Goal: Task Accomplishment & Management: Manage account settings

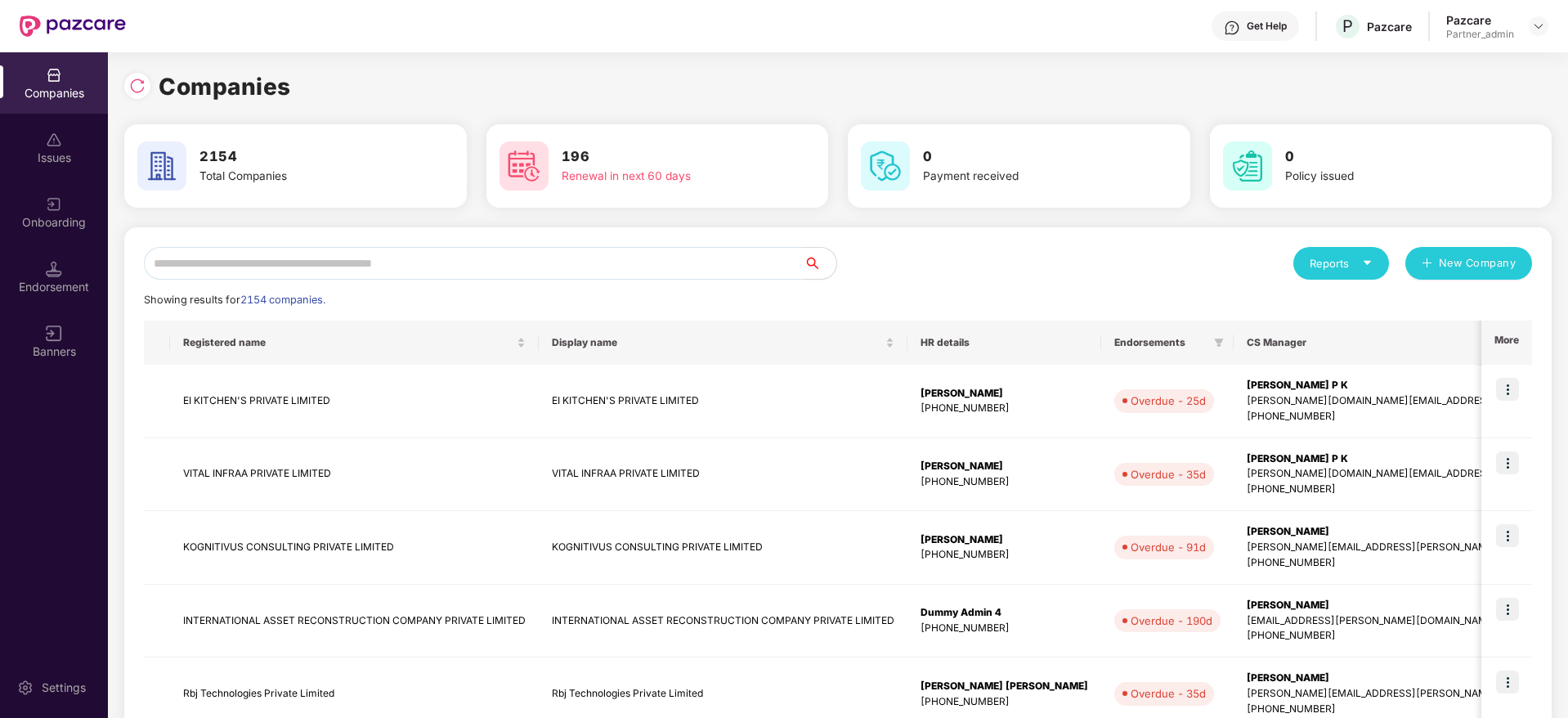
click at [355, 265] on input "text" at bounding box center [474, 263] width 660 height 33
click at [349, 257] on input "text" at bounding box center [474, 263] width 660 height 33
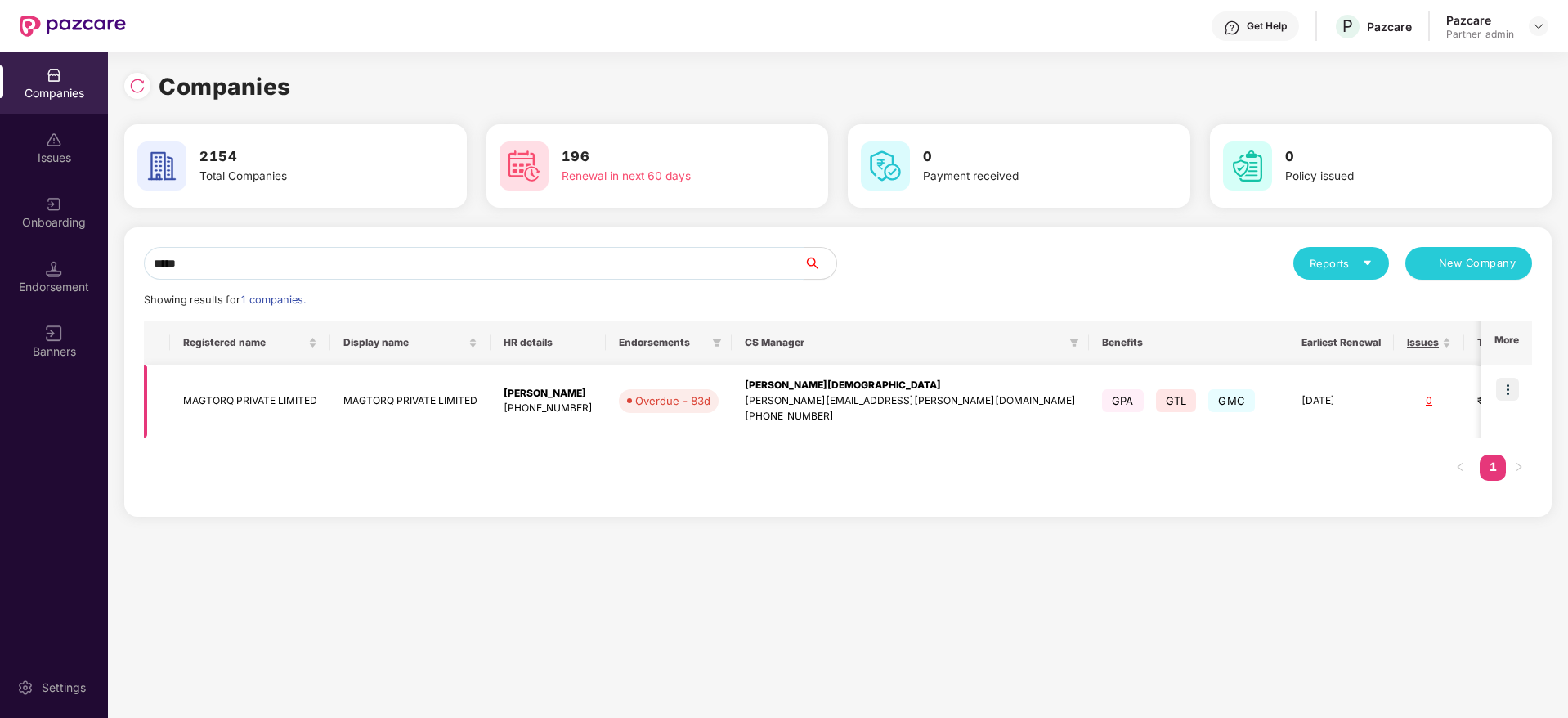
type input "*****"
click at [808, 390] on div "[PERSON_NAME][DEMOGRAPHIC_DATA]" at bounding box center [911, 385] width 331 height 15
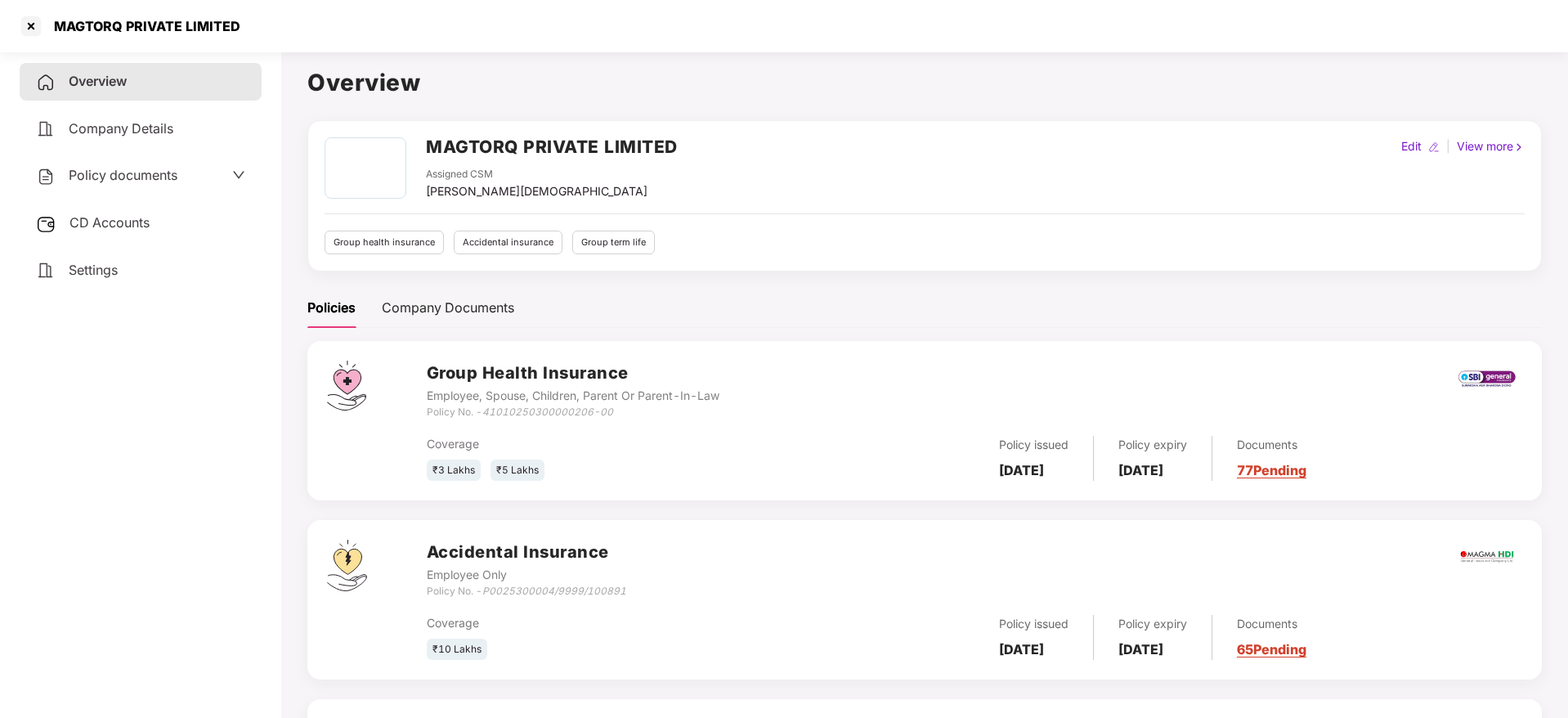
click at [451, 146] on h2 "MAGTORQ PRIVATE LIMITED" at bounding box center [552, 146] width 251 height 27
copy h2 "MAGTORQ"
click at [72, 22] on div "MAGTORQ PRIVATE LIMITED" at bounding box center [142, 26] width 196 height 16
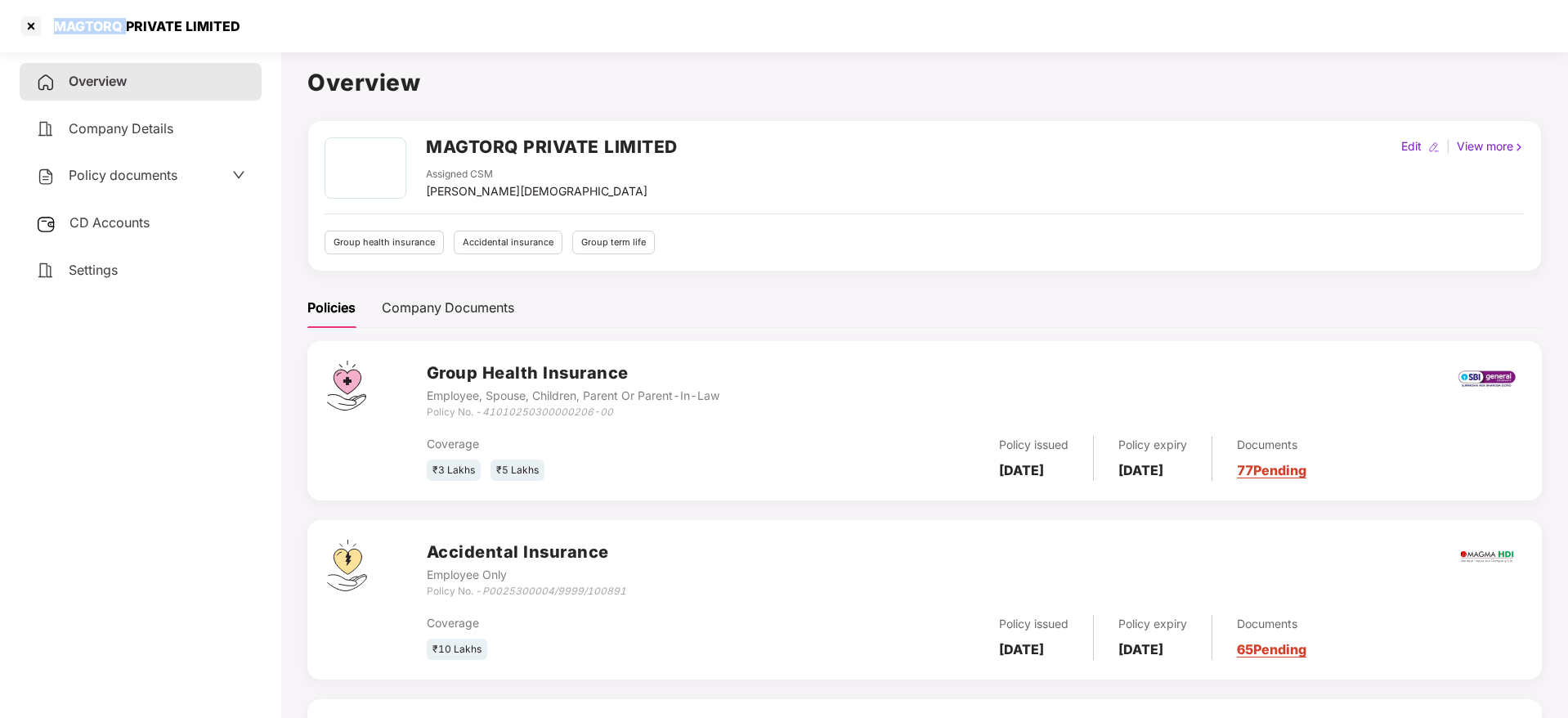
copy div "MAGTORQ"
click at [35, 28] on div at bounding box center [31, 25] width 26 height 26
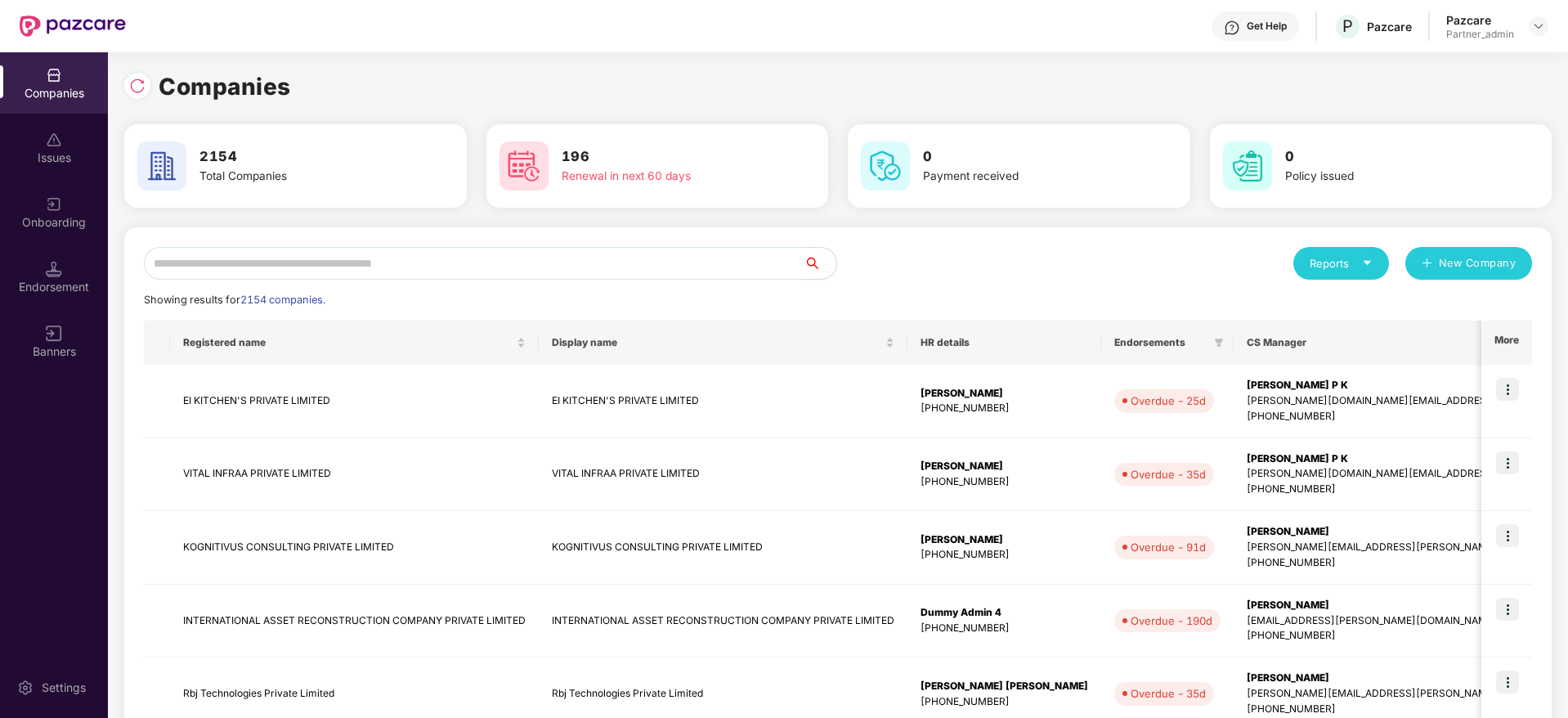
click at [325, 269] on input "text" at bounding box center [474, 263] width 660 height 33
paste input "*******"
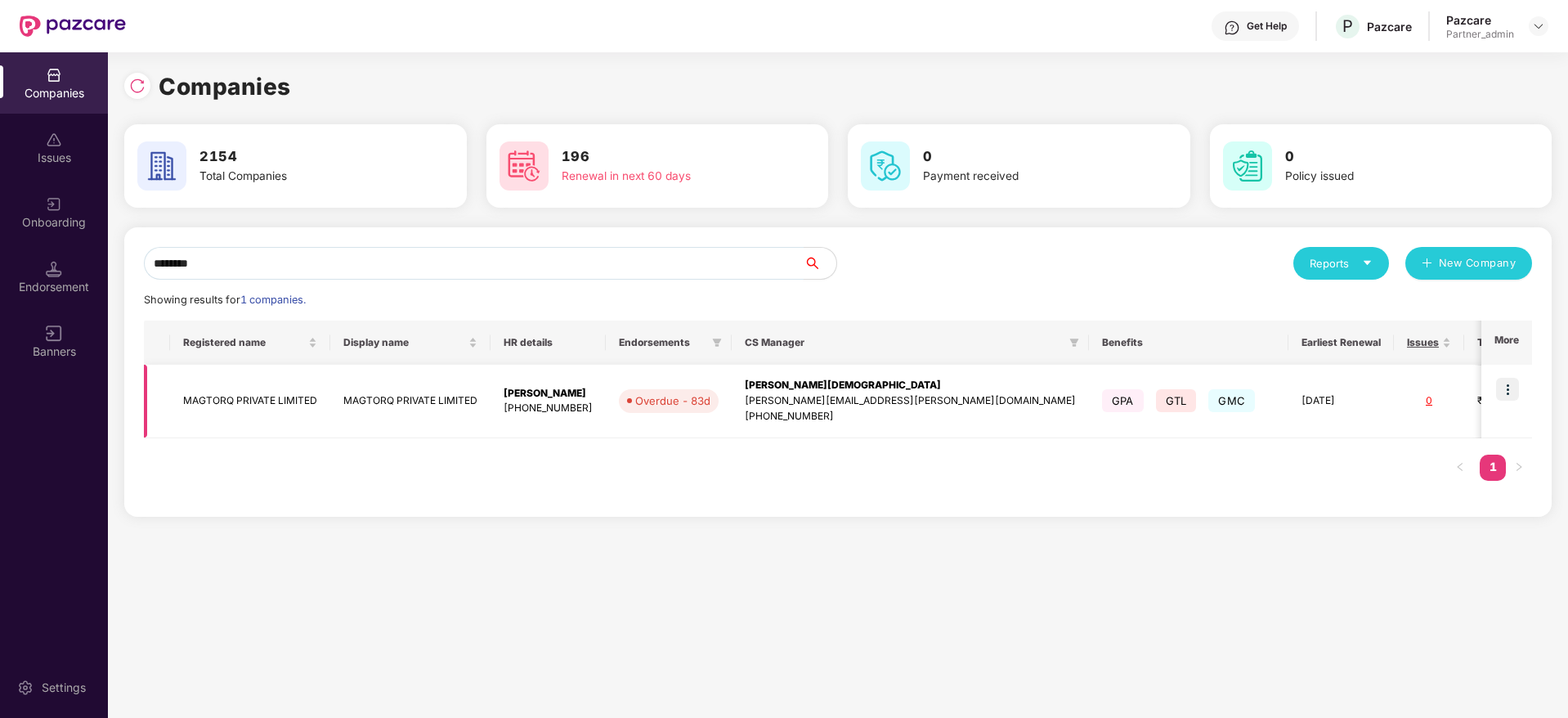
type input "*******"
click at [1514, 384] on img at bounding box center [1507, 389] width 23 height 23
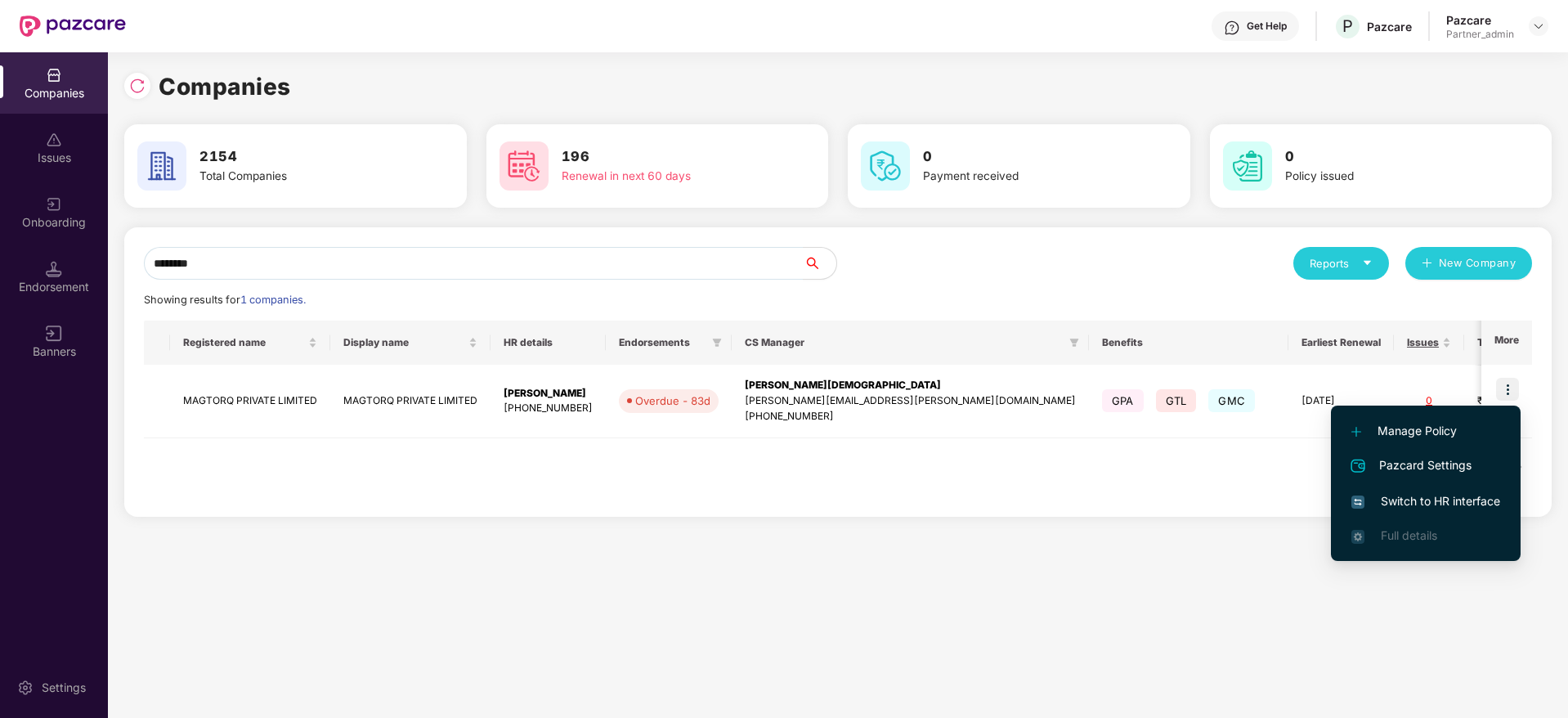
click at [1416, 500] on span "Switch to HR interface" at bounding box center [1425, 501] width 149 height 18
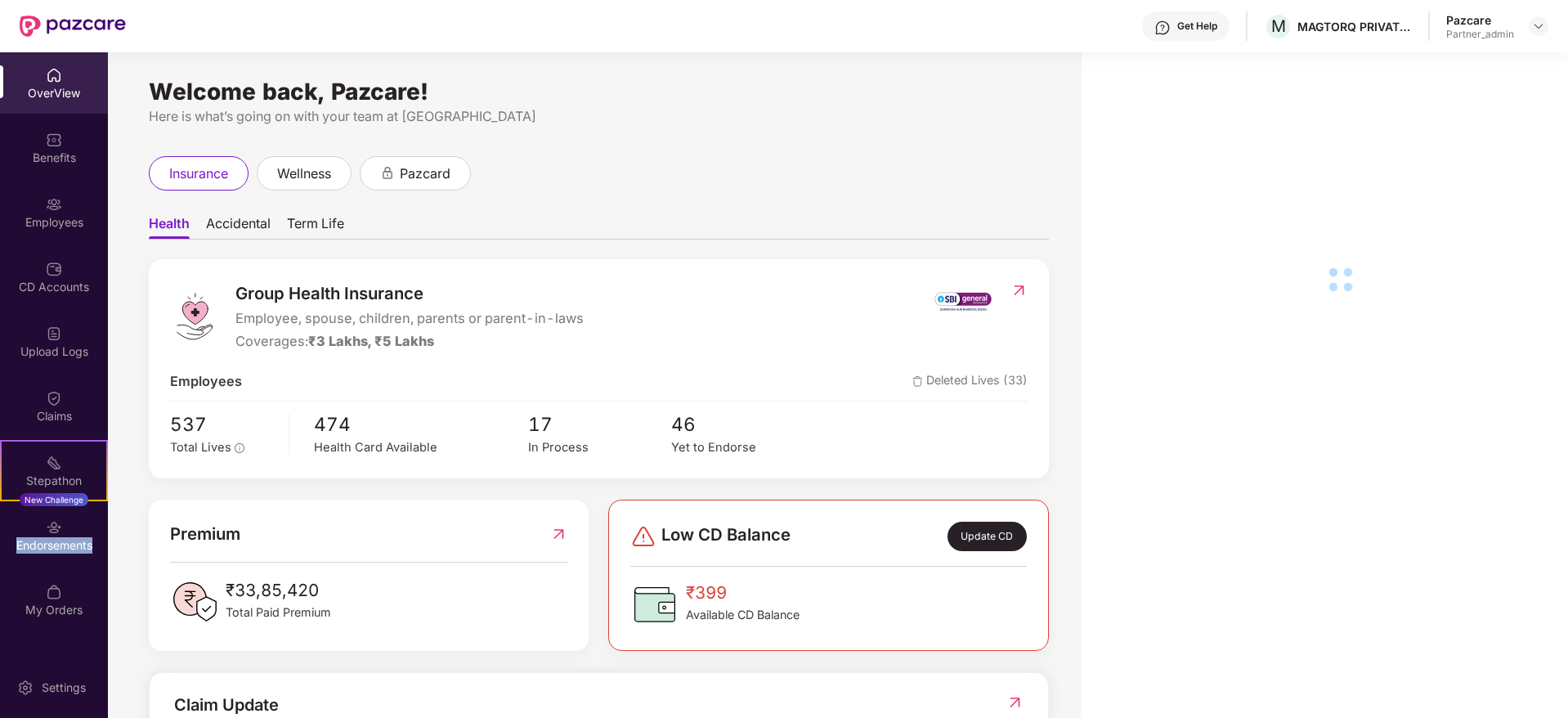
click at [43, 540] on div "Endorsements" at bounding box center [53, 545] width 108 height 16
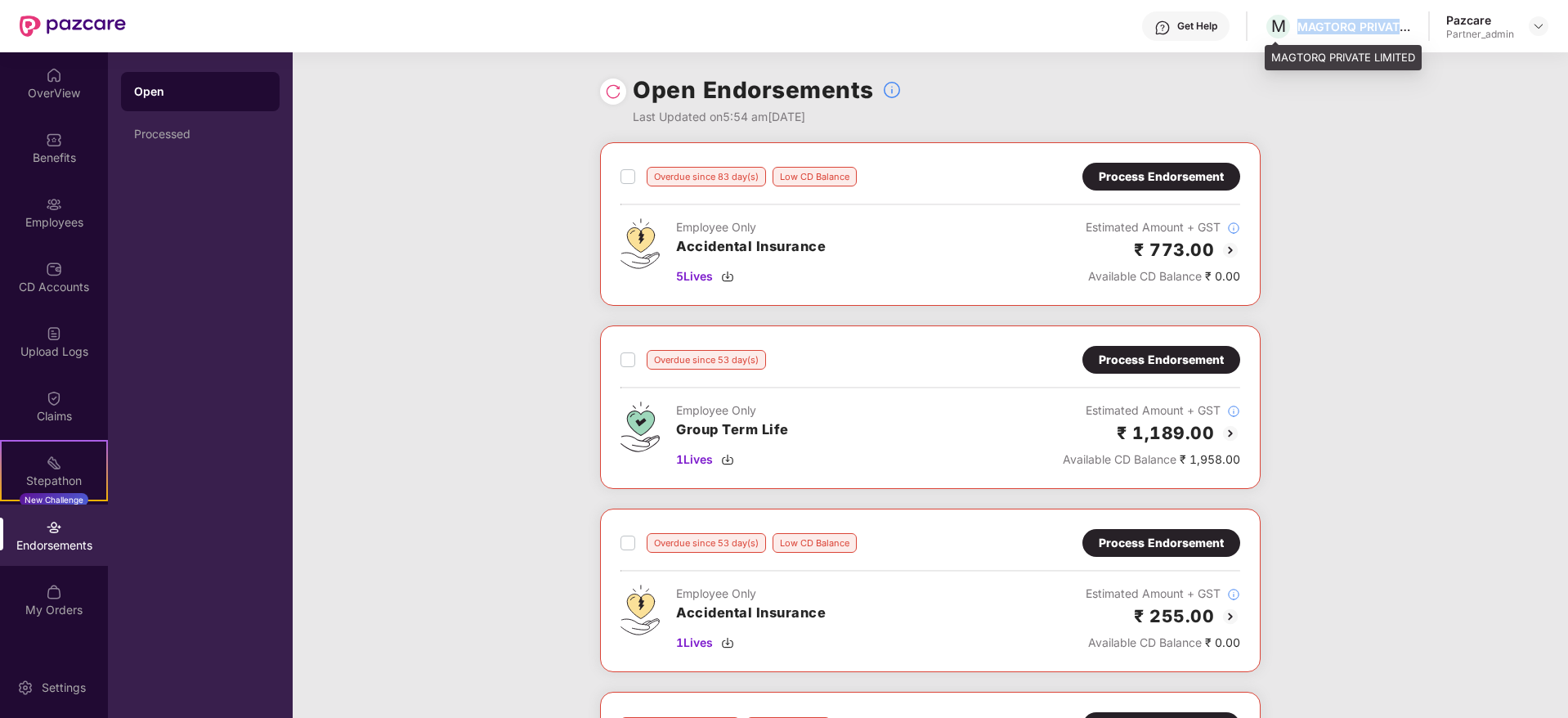
drag, startPoint x: 1297, startPoint y: 30, endPoint x: 1400, endPoint y: 36, distance: 103.2
click at [1400, 36] on div "M MAGTORQ PRIVATE LIMITED" at bounding box center [1338, 27] width 148 height 29
copy div "MAGTORQ PRIVAT"
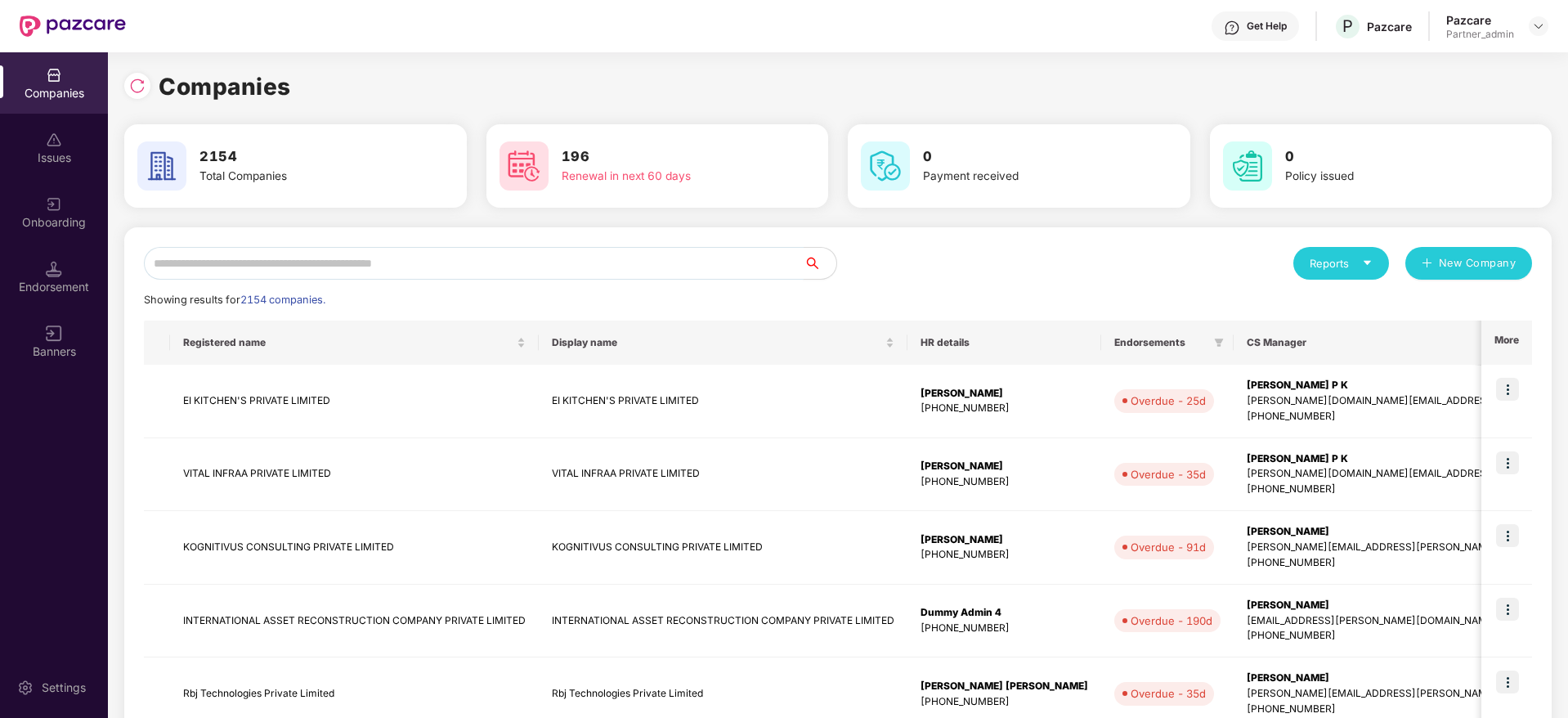
click at [354, 272] on input "text" at bounding box center [474, 263] width 660 height 33
paste input "**********"
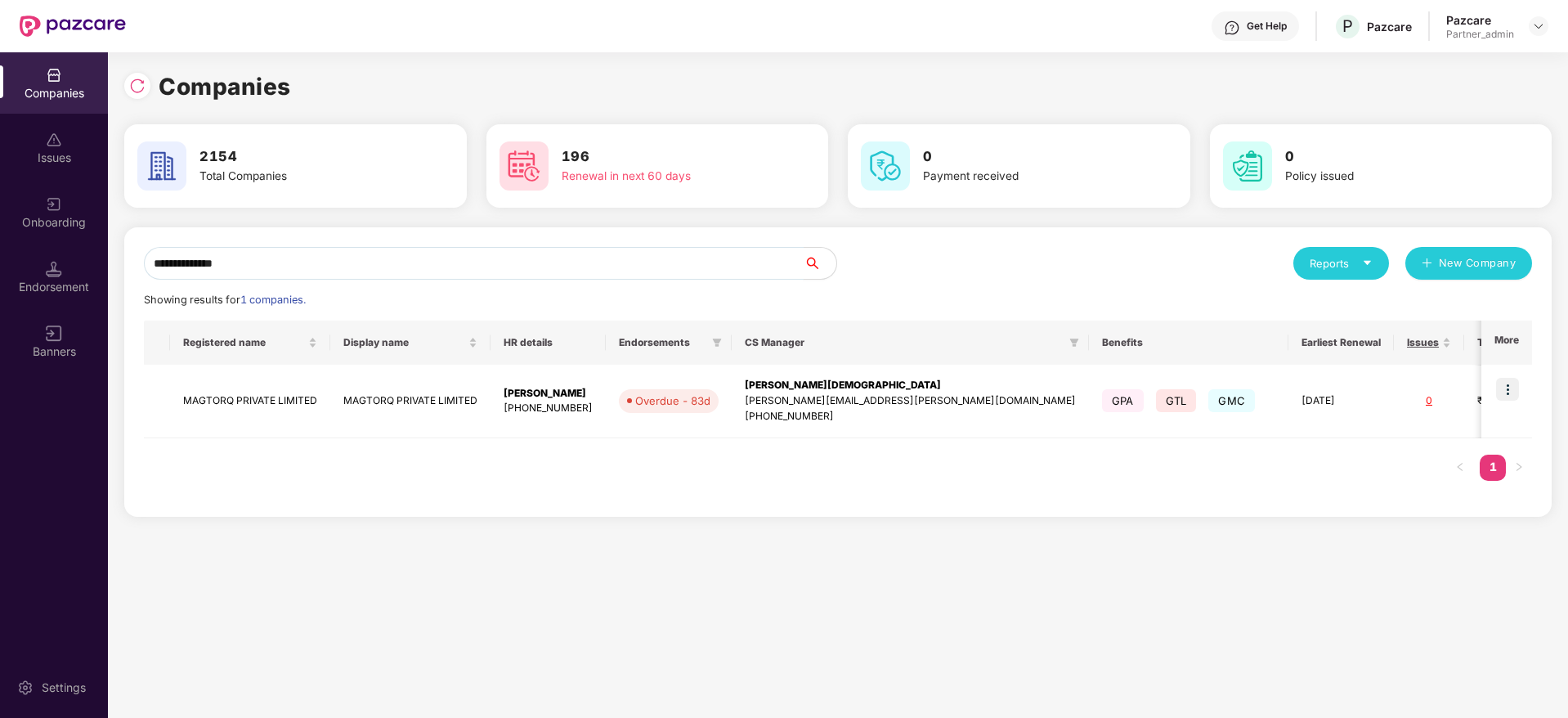
type input "**********"
click at [1516, 391] on img at bounding box center [1507, 389] width 23 height 23
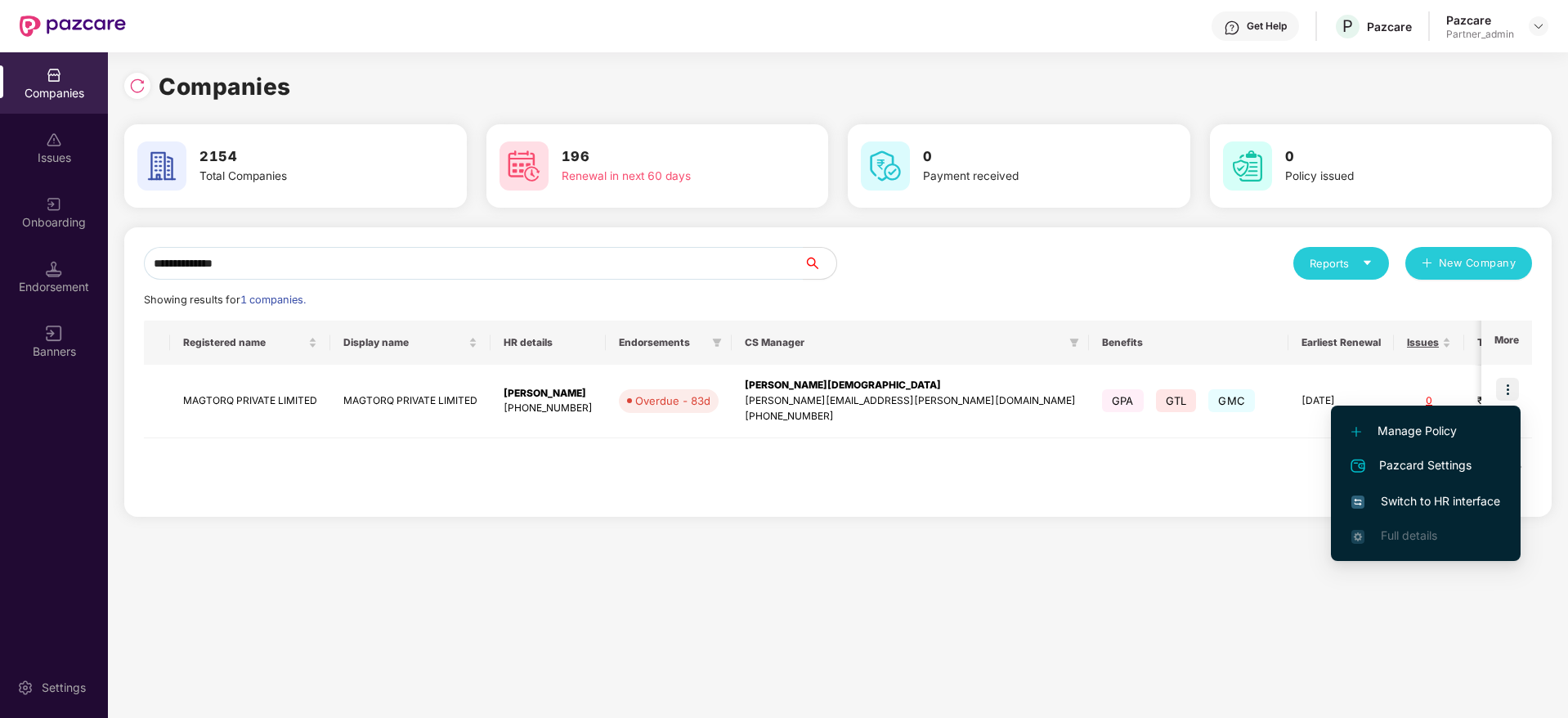
click at [1398, 497] on span "Switch to HR interface" at bounding box center [1425, 501] width 149 height 18
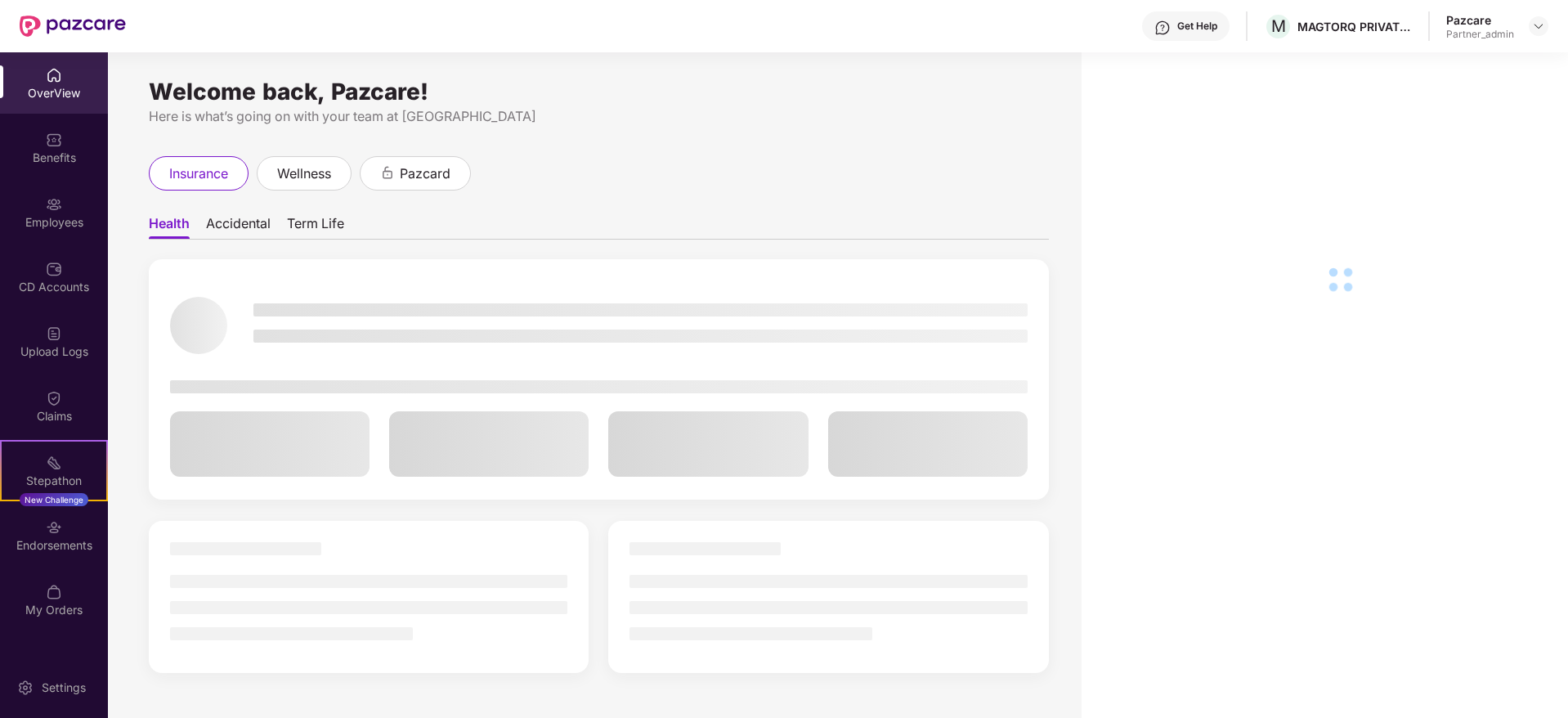
click at [53, 544] on div "Endorsements" at bounding box center [53, 545] width 108 height 16
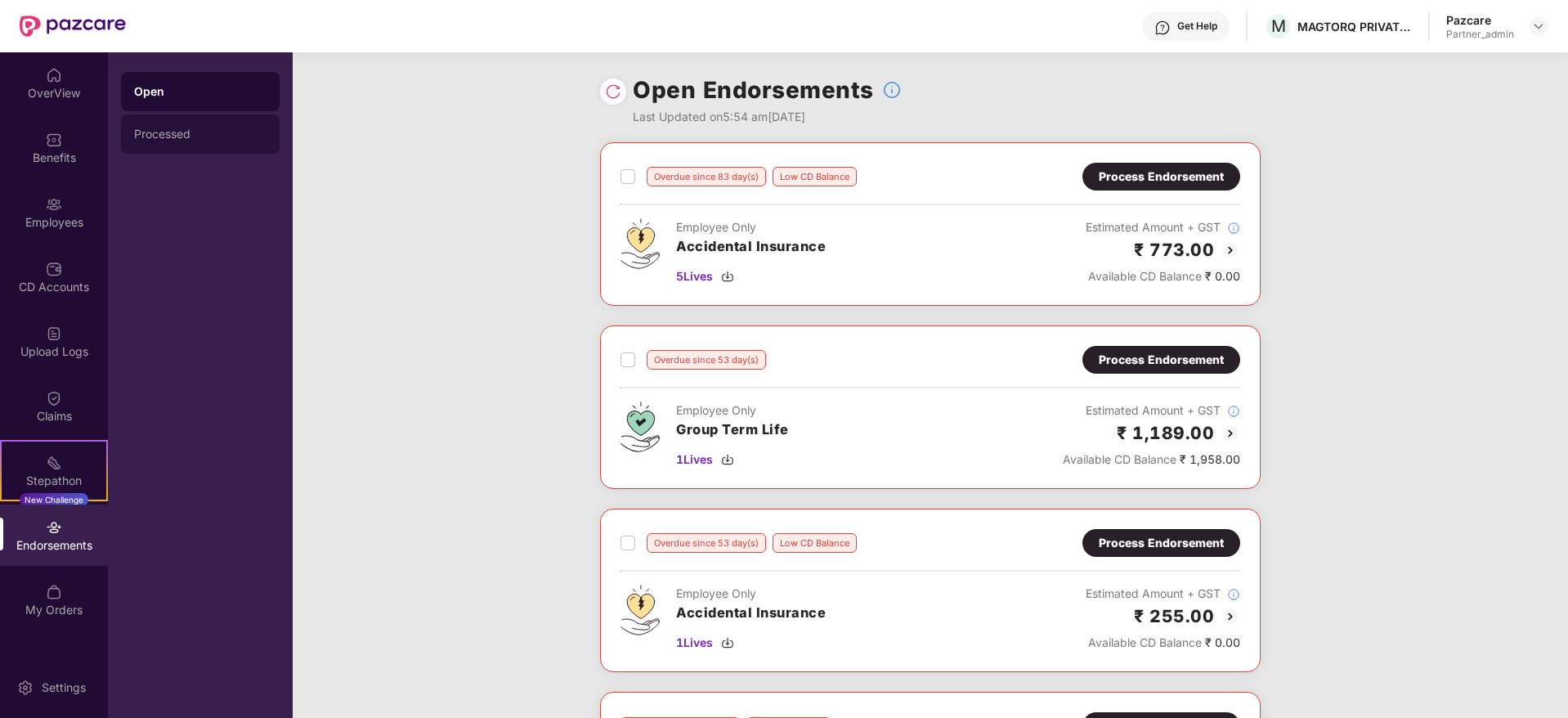
click at [200, 128] on div "Processed" at bounding box center [200, 134] width 132 height 13
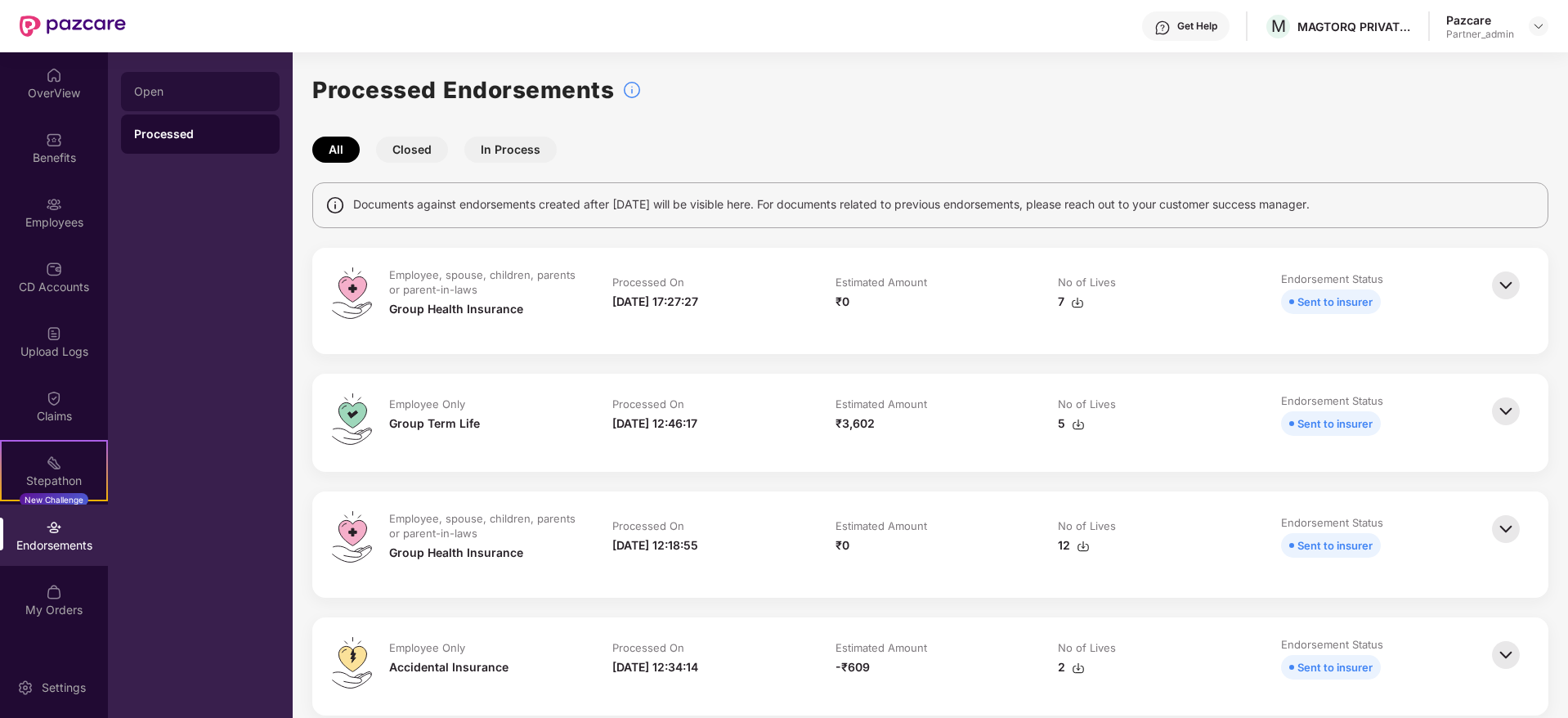
click at [186, 86] on div "Open" at bounding box center [200, 91] width 132 height 13
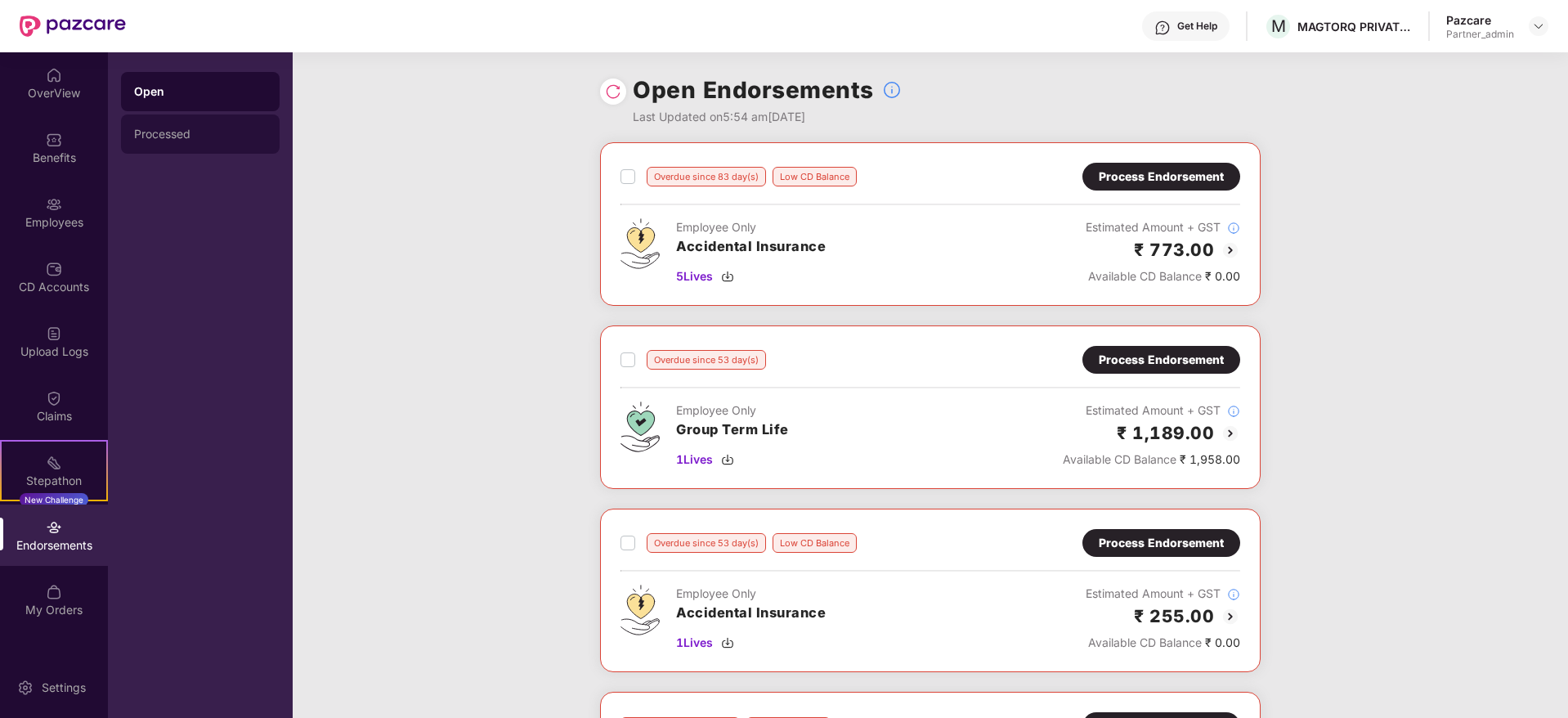
click at [166, 120] on div "Processed" at bounding box center [200, 134] width 158 height 39
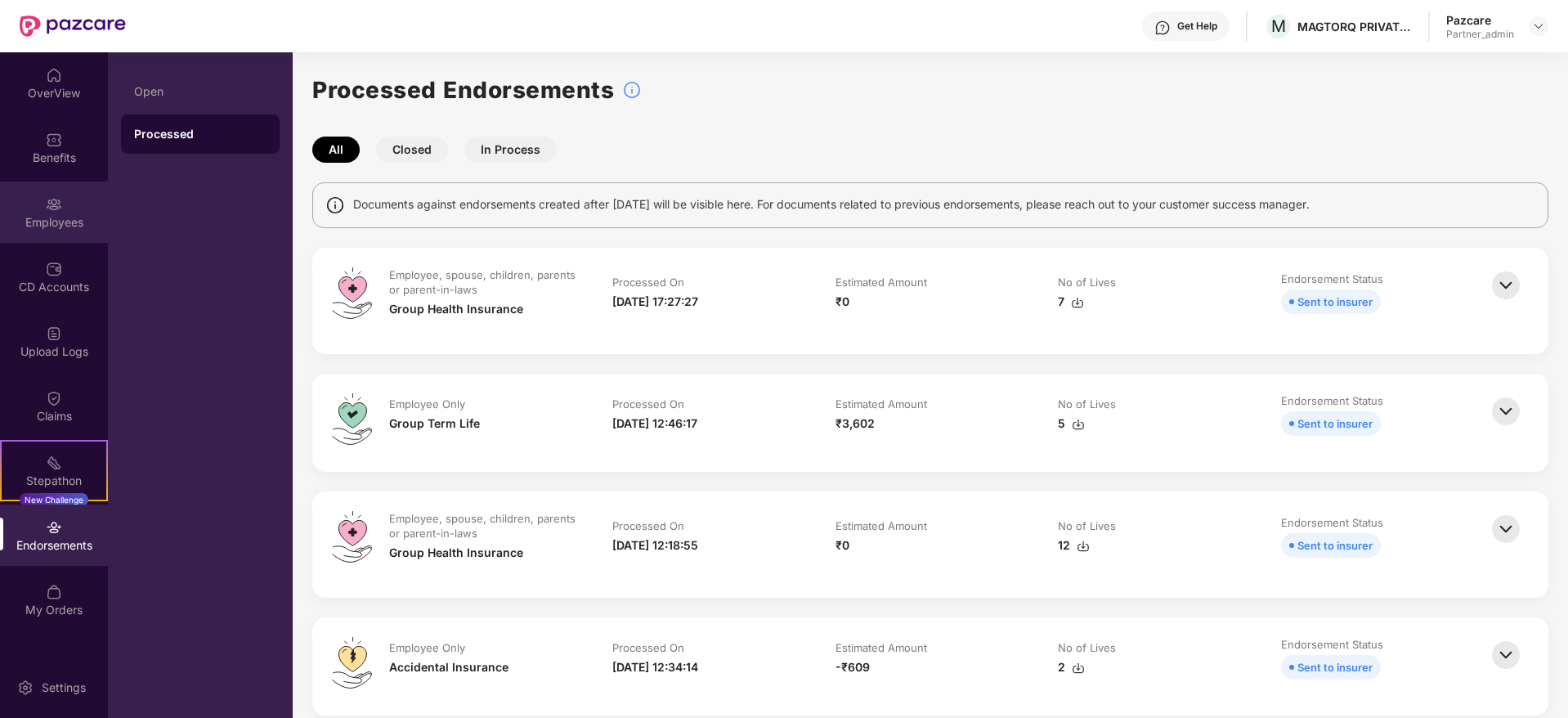
click at [47, 202] on img at bounding box center [54, 204] width 16 height 16
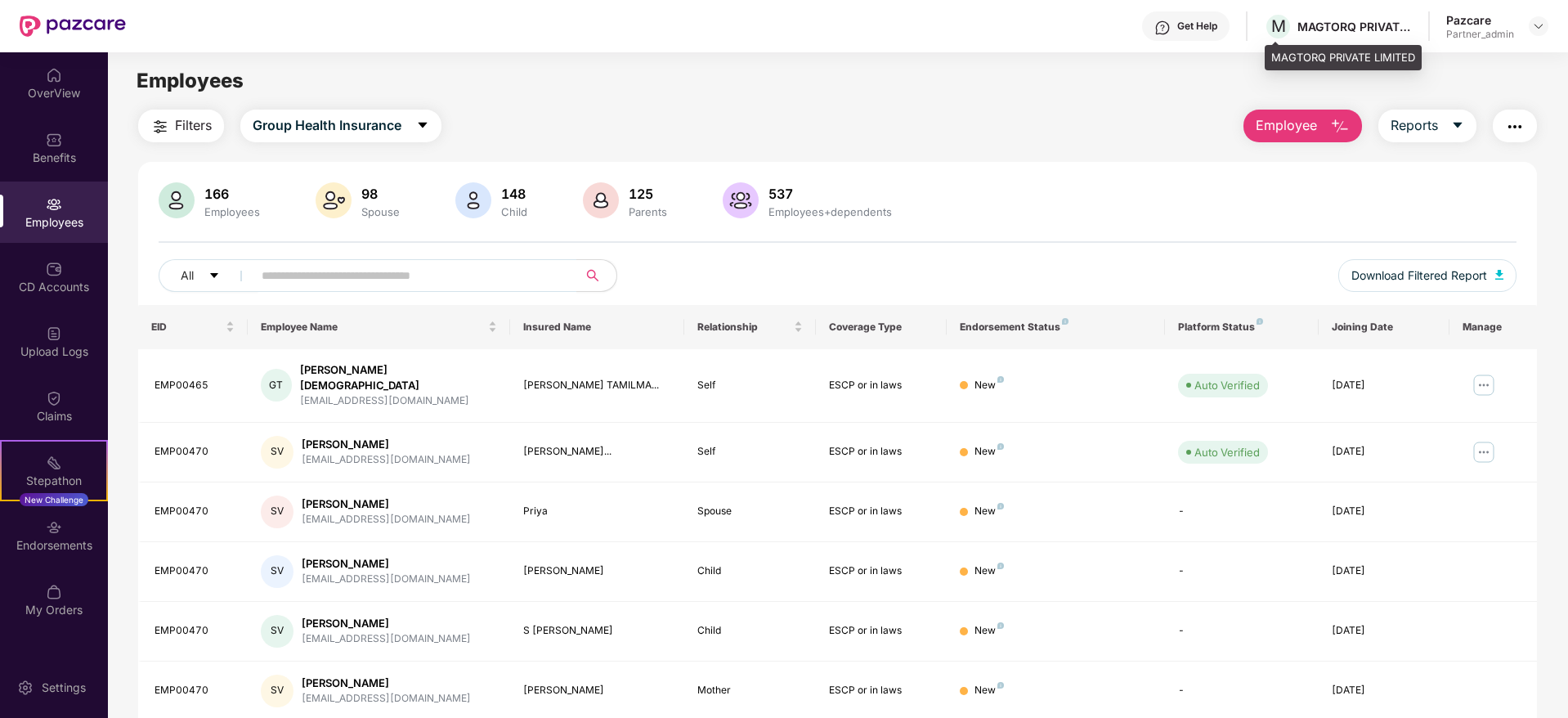
click at [1318, 26] on div "MAGTORQ PRIVATE LIMITED" at bounding box center [1355, 26] width 115 height 15
copy div "MAGTORQ"
click at [55, 544] on div "Endorsements" at bounding box center [53, 545] width 108 height 16
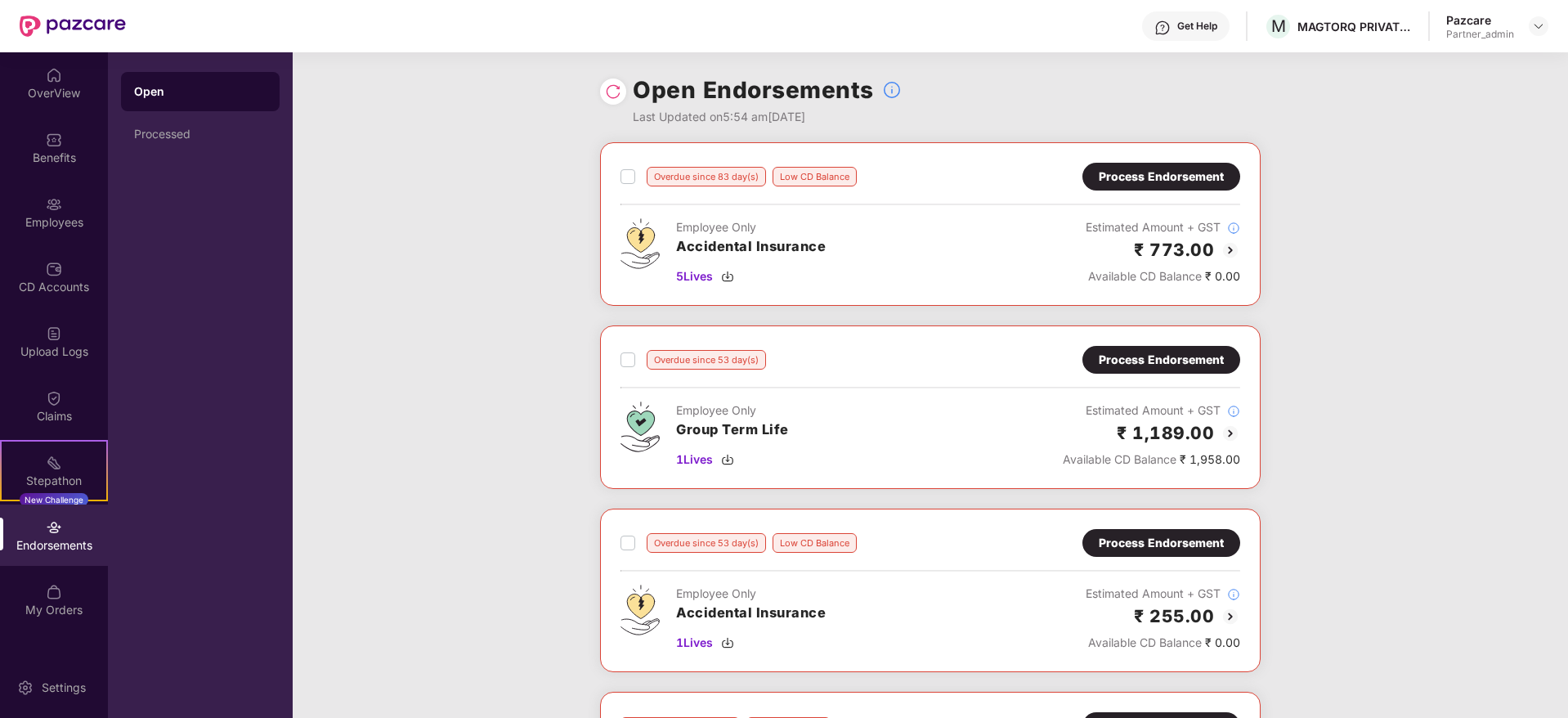
click at [1144, 181] on div "Process Endorsement" at bounding box center [1161, 176] width 125 height 18
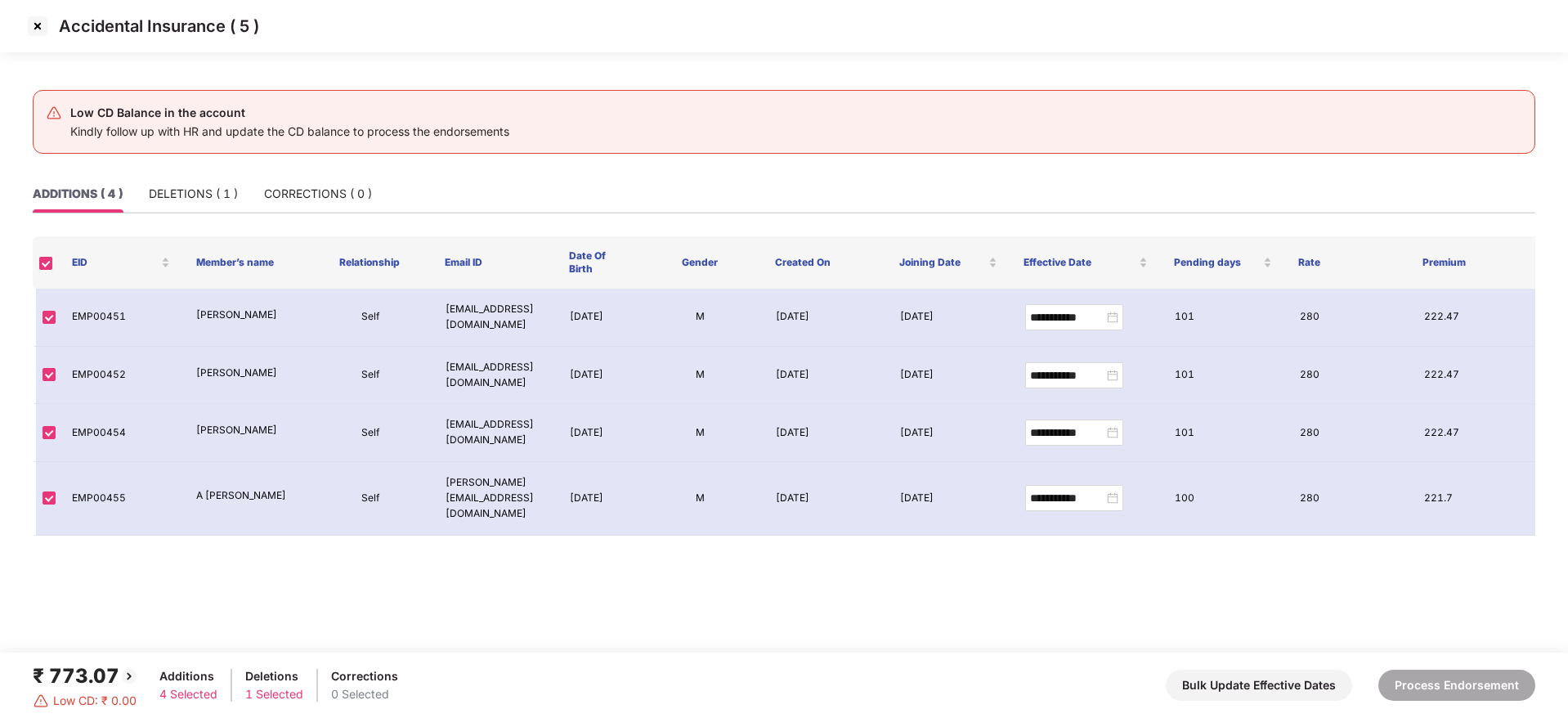
click at [32, 24] on img at bounding box center [37, 25] width 26 height 26
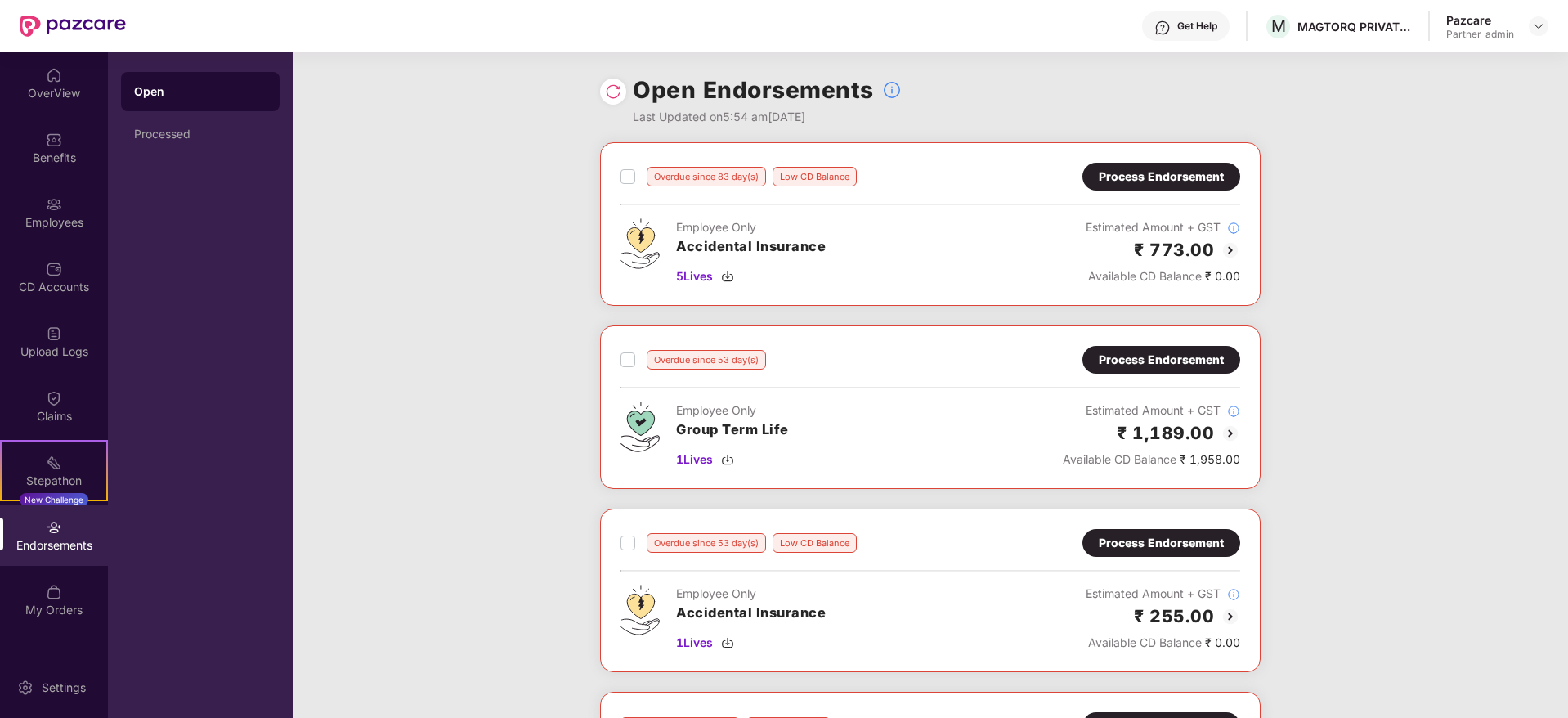
click at [1169, 175] on div "Process Endorsement" at bounding box center [1161, 176] width 125 height 18
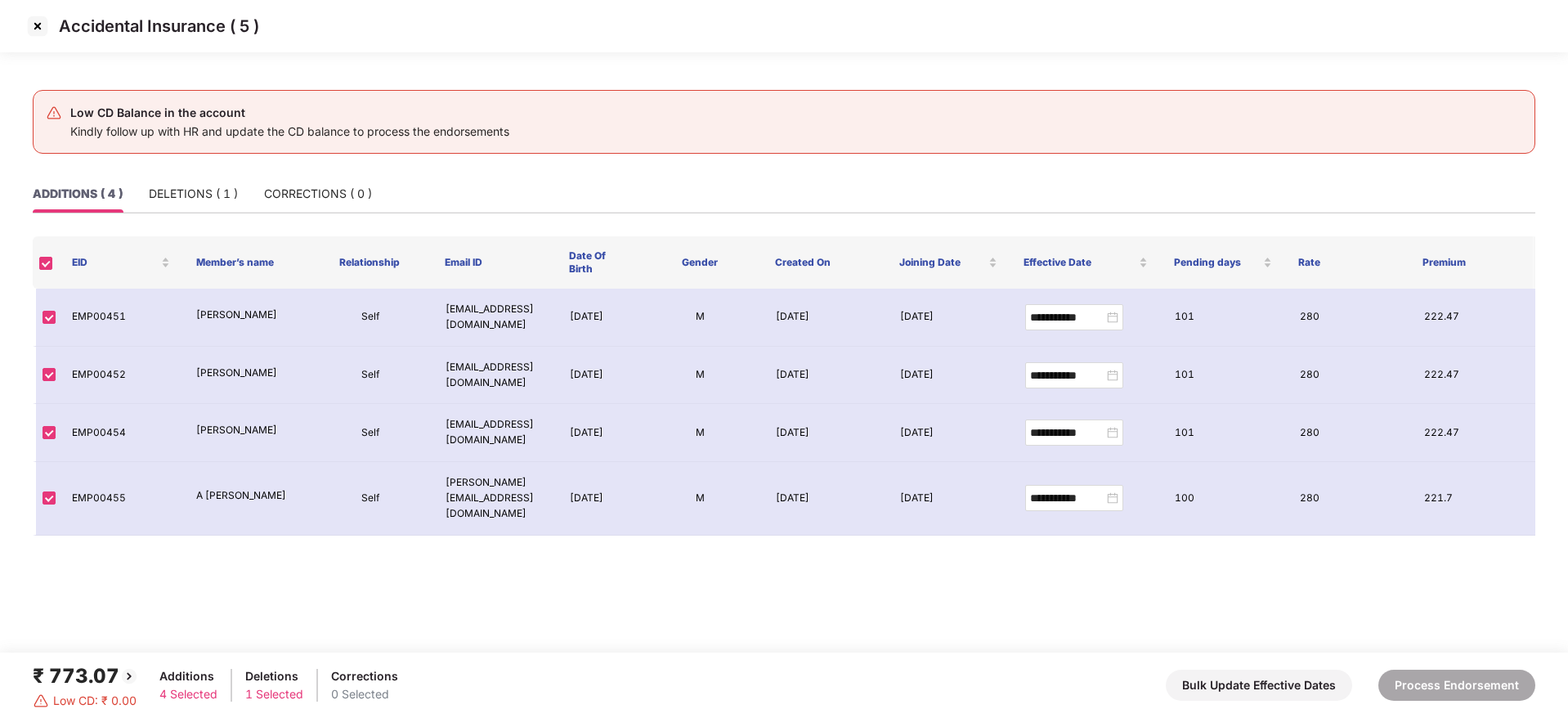
click at [38, 27] on img at bounding box center [37, 25] width 26 height 26
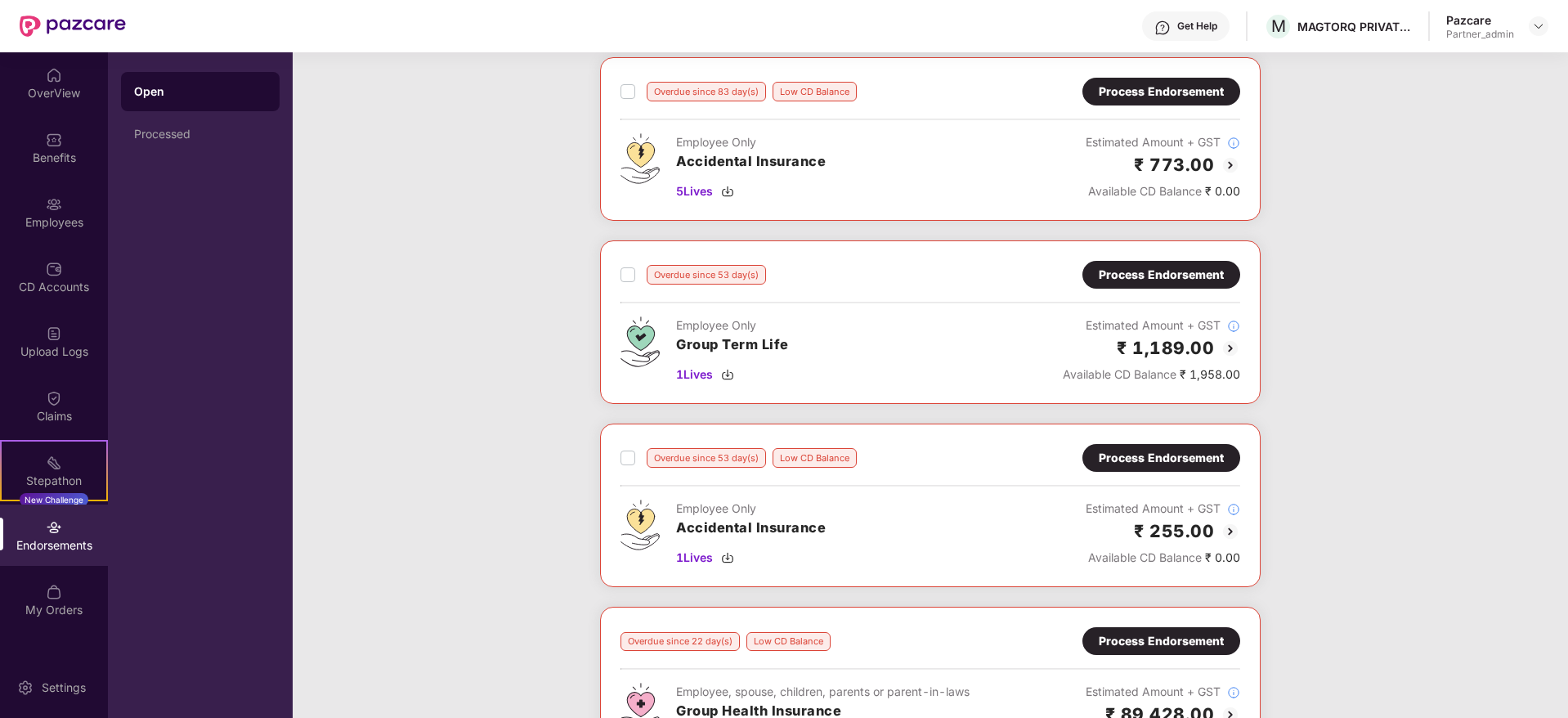
scroll to position [123, 0]
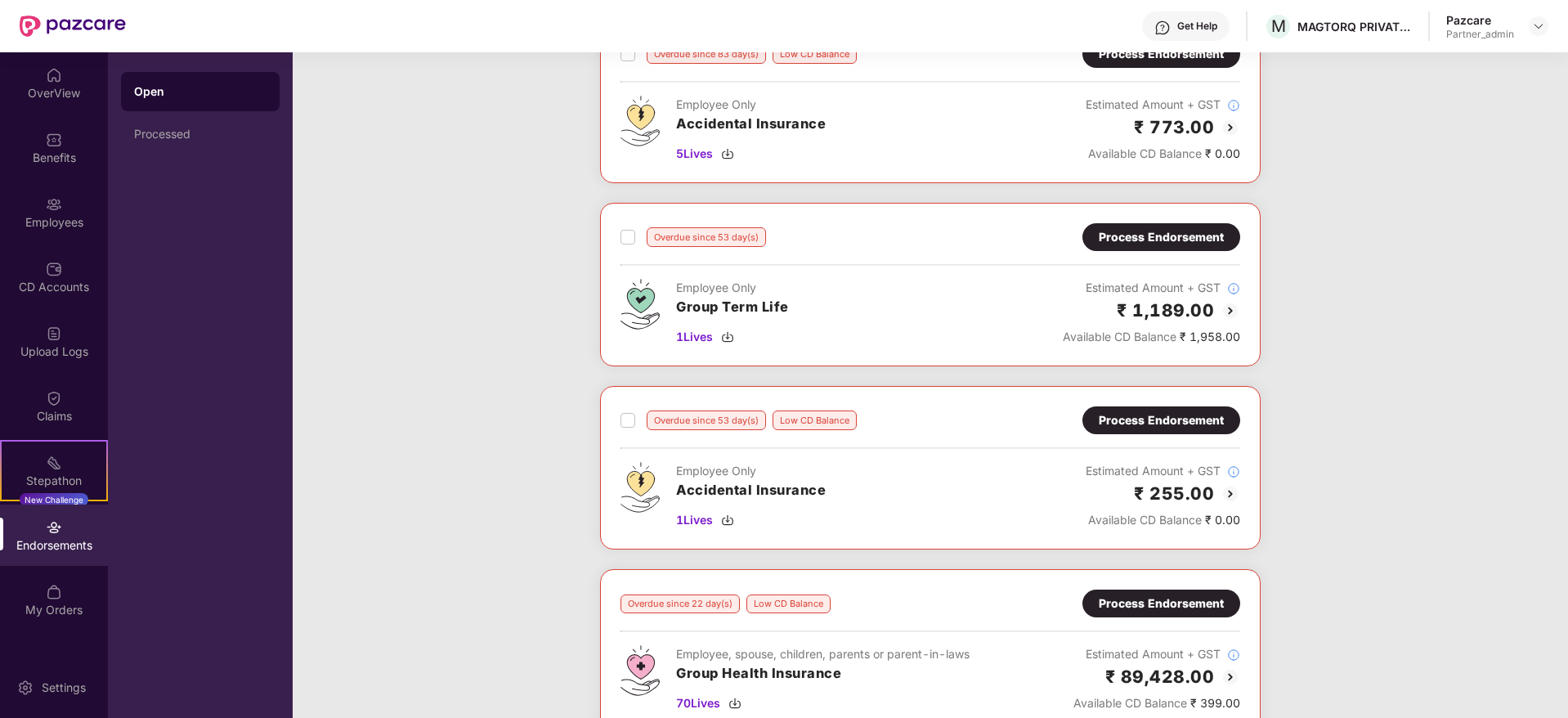
click at [1187, 233] on div "Process Endorsement" at bounding box center [1161, 237] width 125 height 18
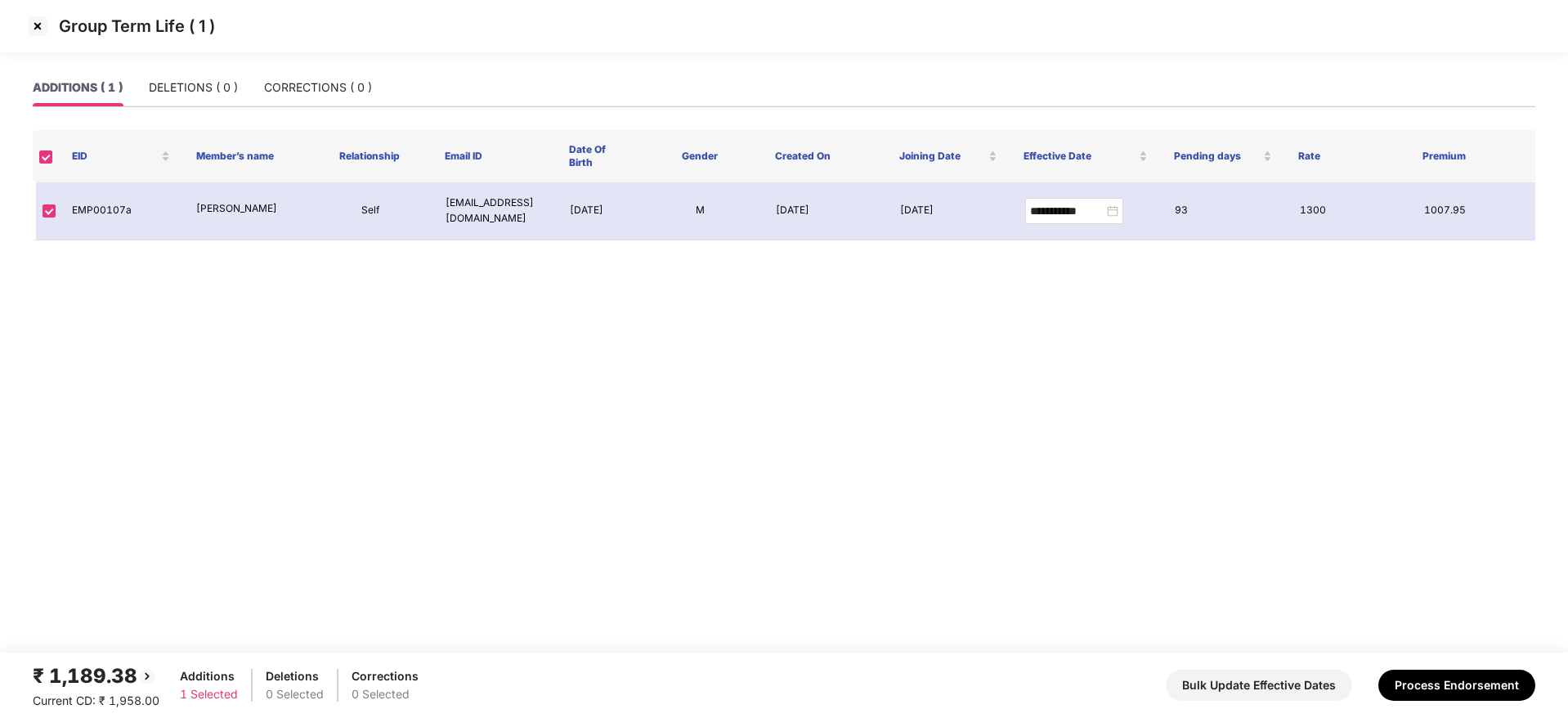
click at [40, 22] on img at bounding box center [37, 25] width 26 height 26
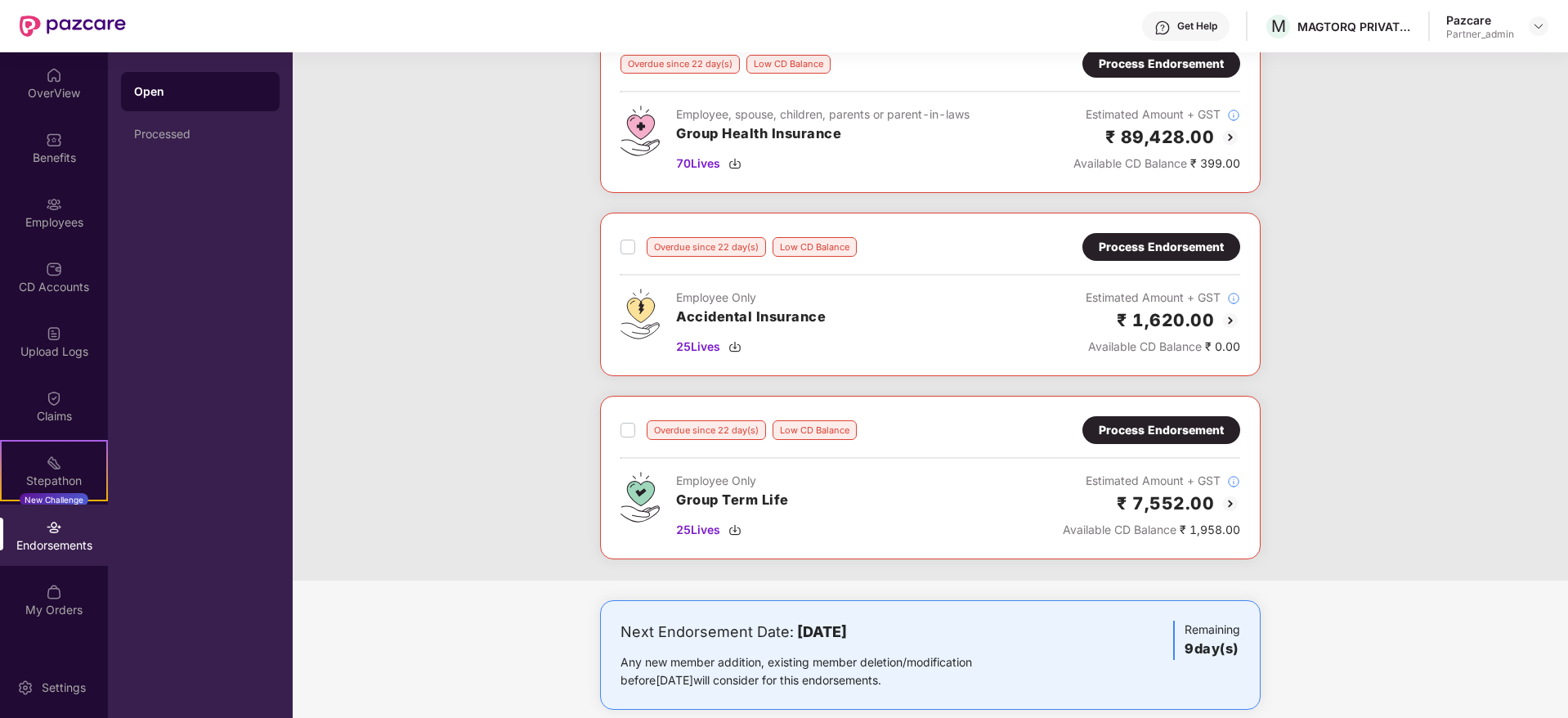
scroll to position [686, 0]
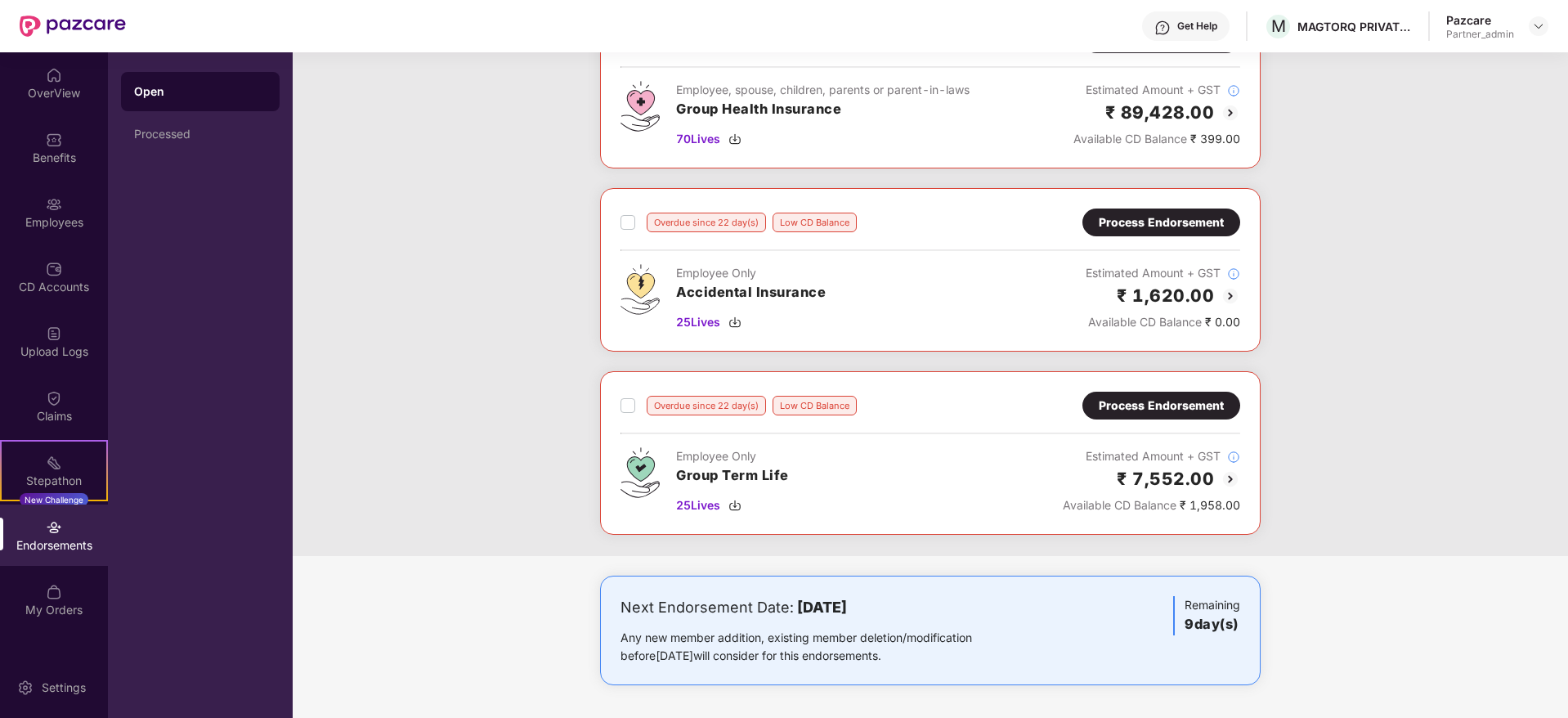
click at [1119, 410] on div "Process Endorsement" at bounding box center [1161, 405] width 125 height 18
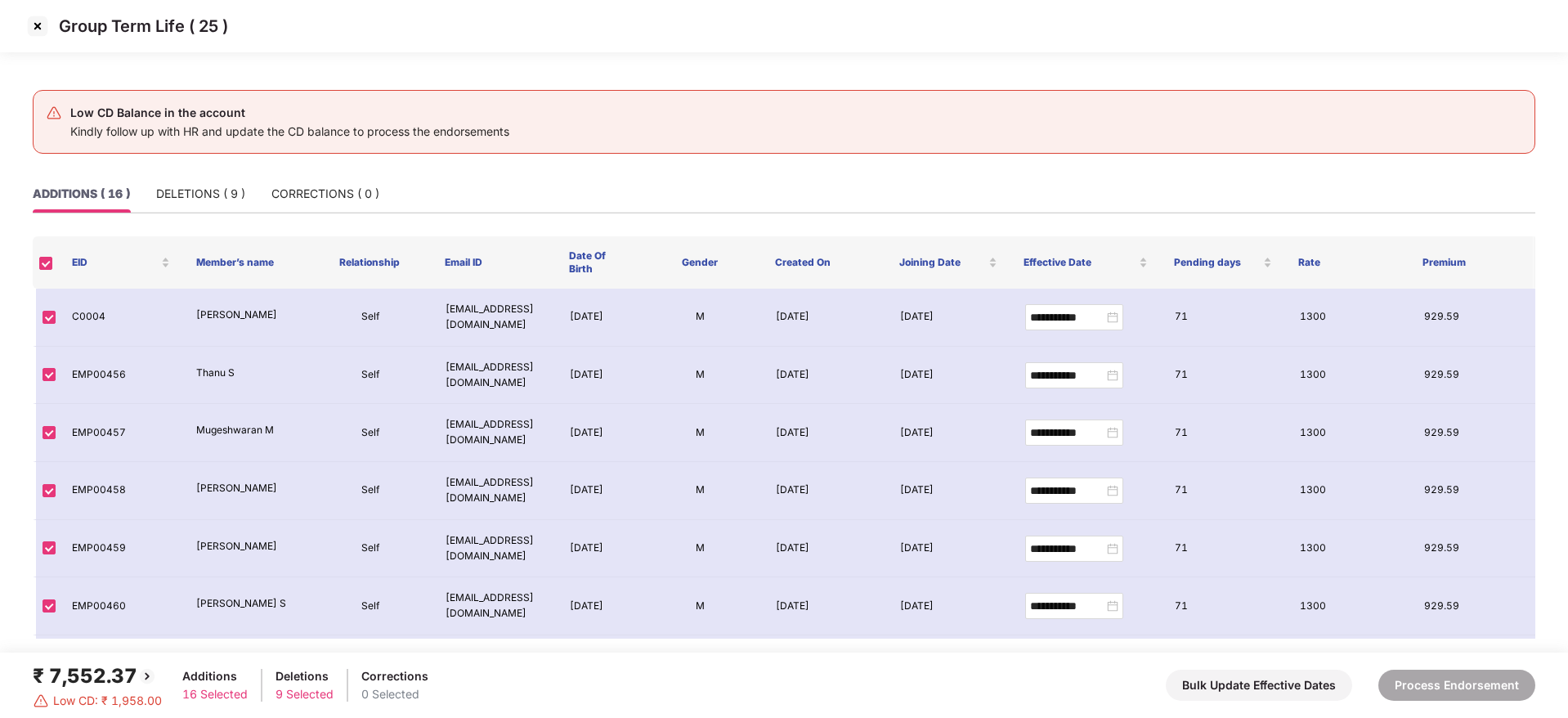
click at [41, 25] on img at bounding box center [37, 25] width 26 height 26
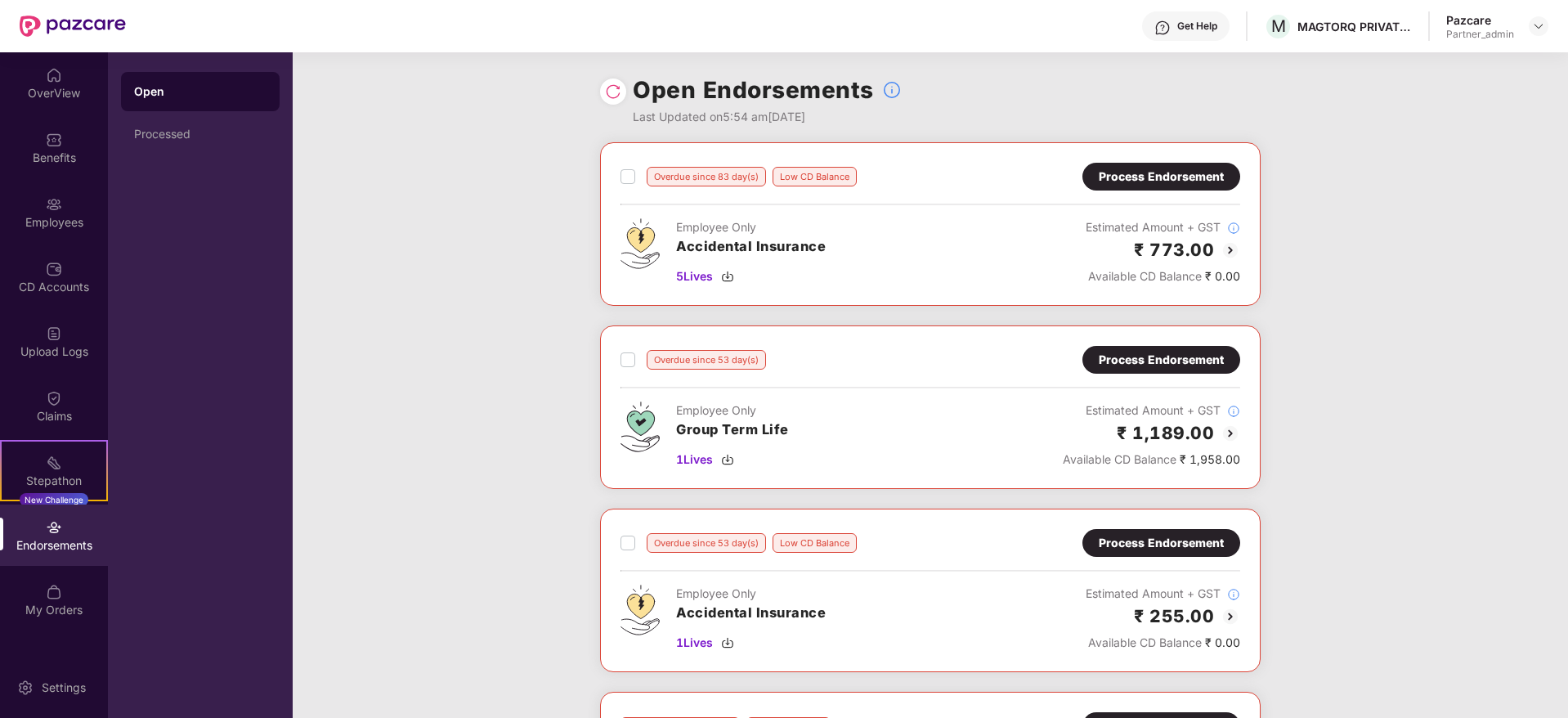
click at [1155, 178] on div "Process Endorsement" at bounding box center [1161, 176] width 125 height 18
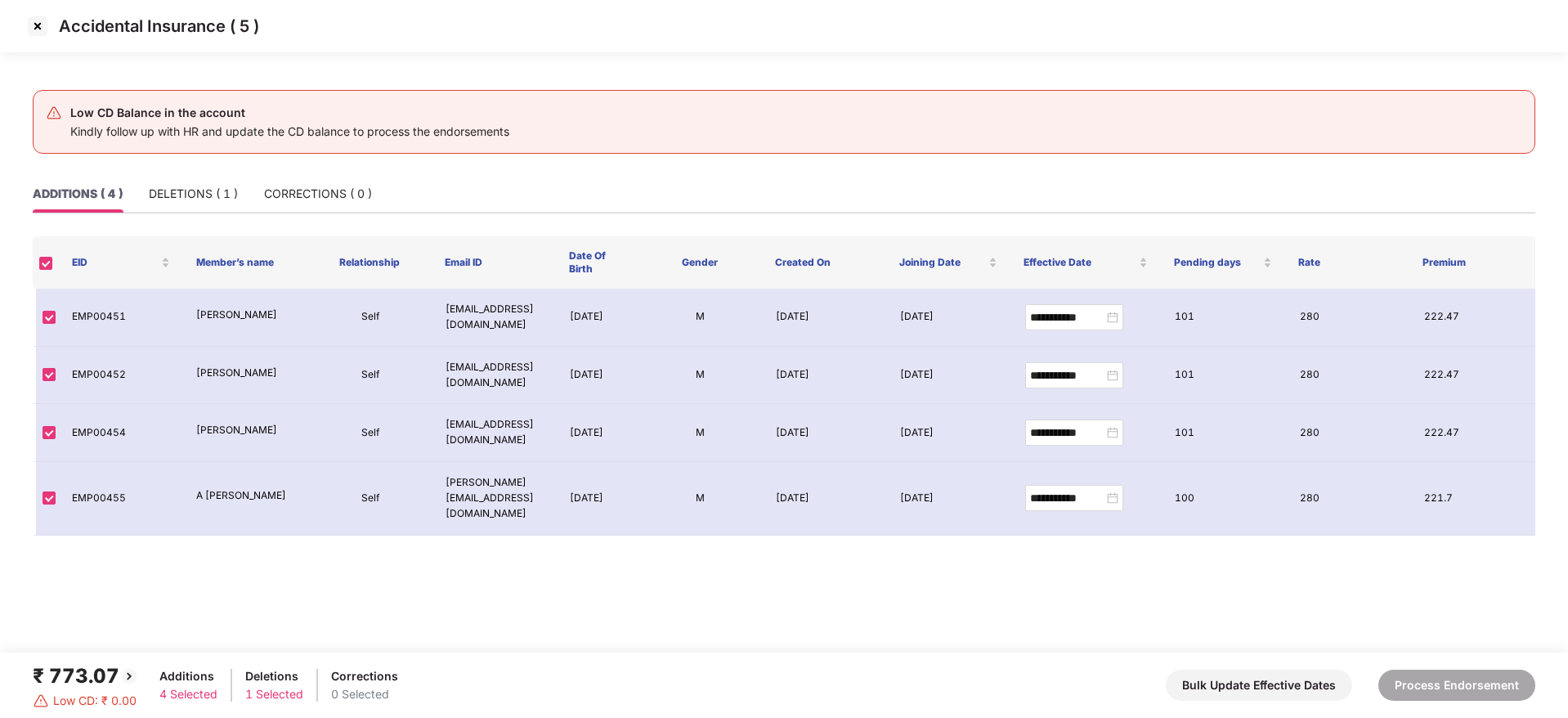
click at [42, 22] on img at bounding box center [37, 25] width 26 height 26
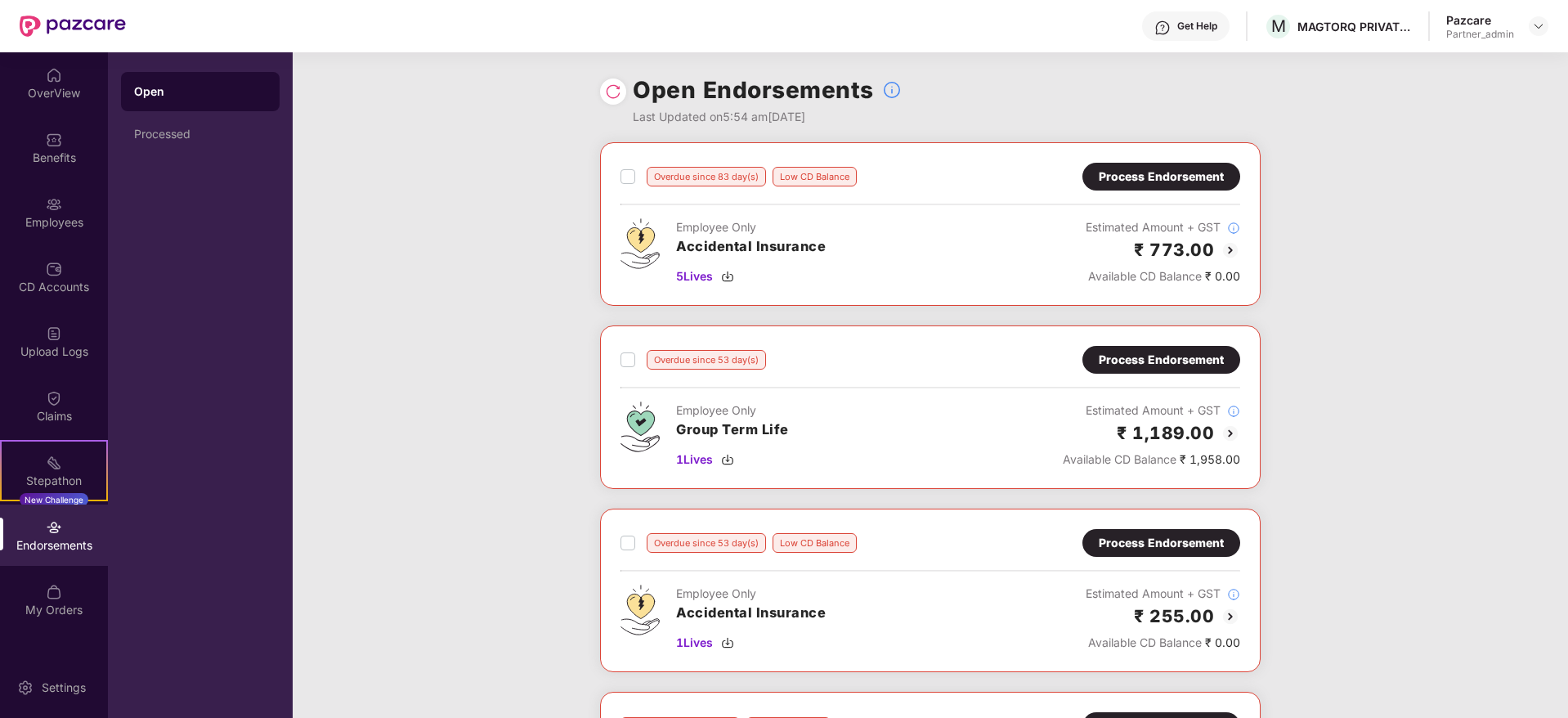
click at [1156, 367] on div "Process Endorsement" at bounding box center [1161, 360] width 125 height 18
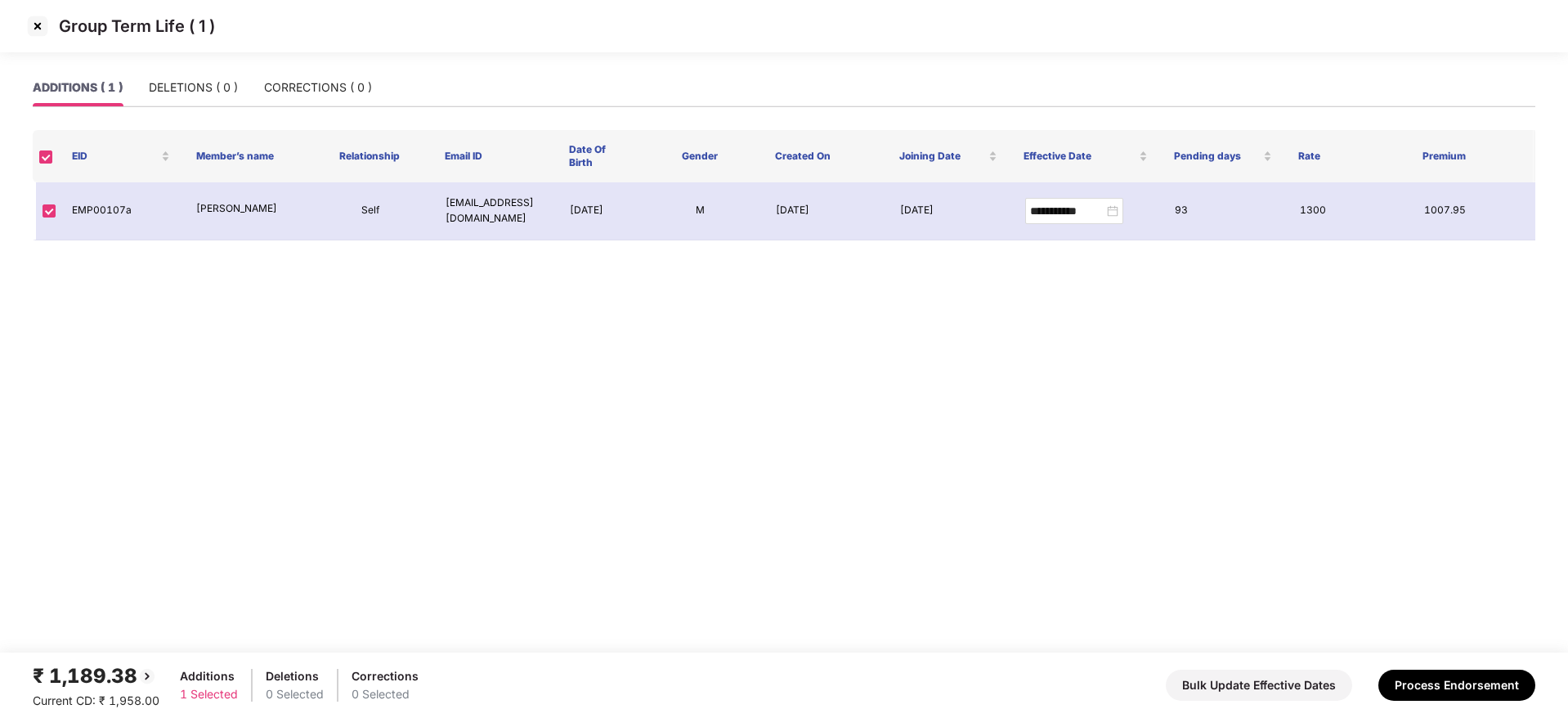
click at [38, 30] on img at bounding box center [37, 25] width 26 height 26
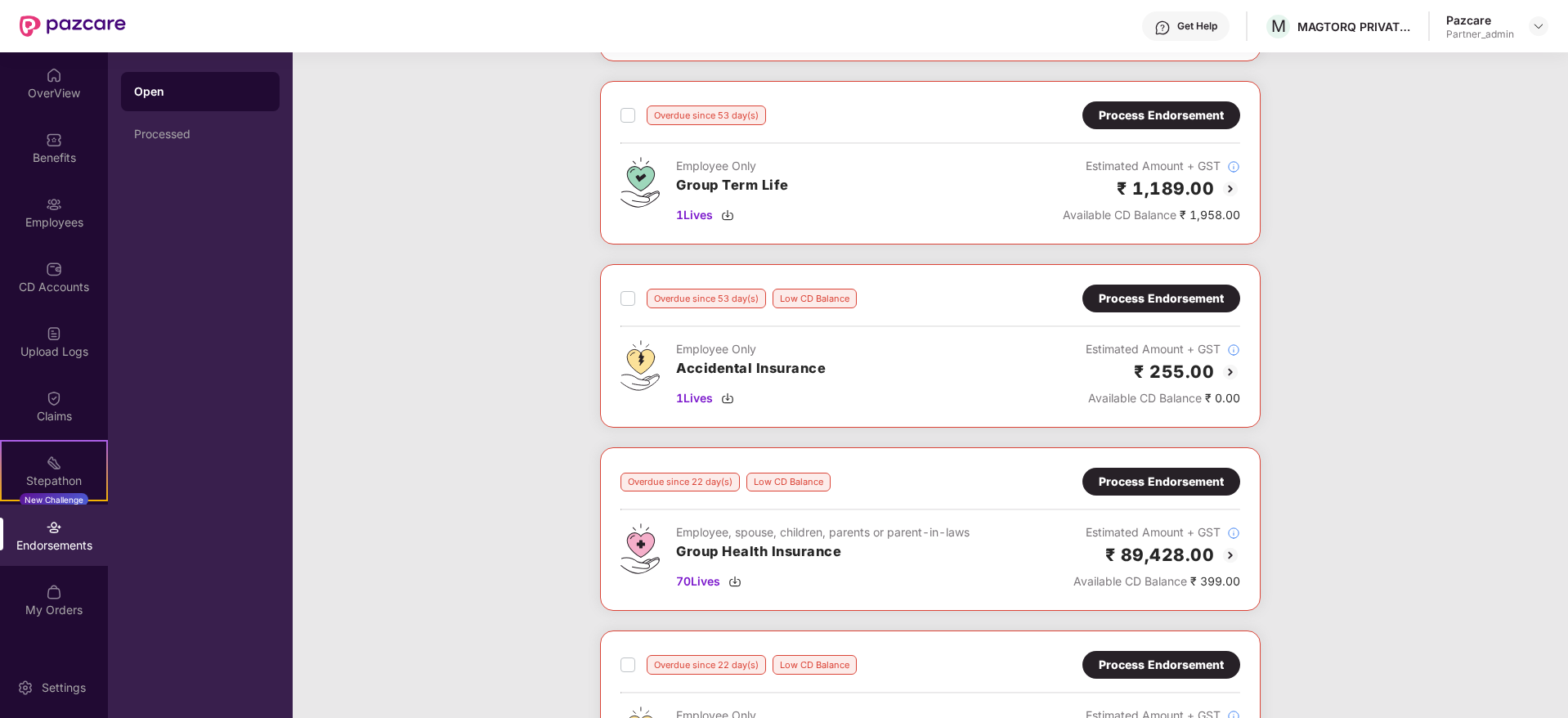
scroll to position [245, 0]
click at [1139, 295] on div "Process Endorsement" at bounding box center [1161, 298] width 125 height 18
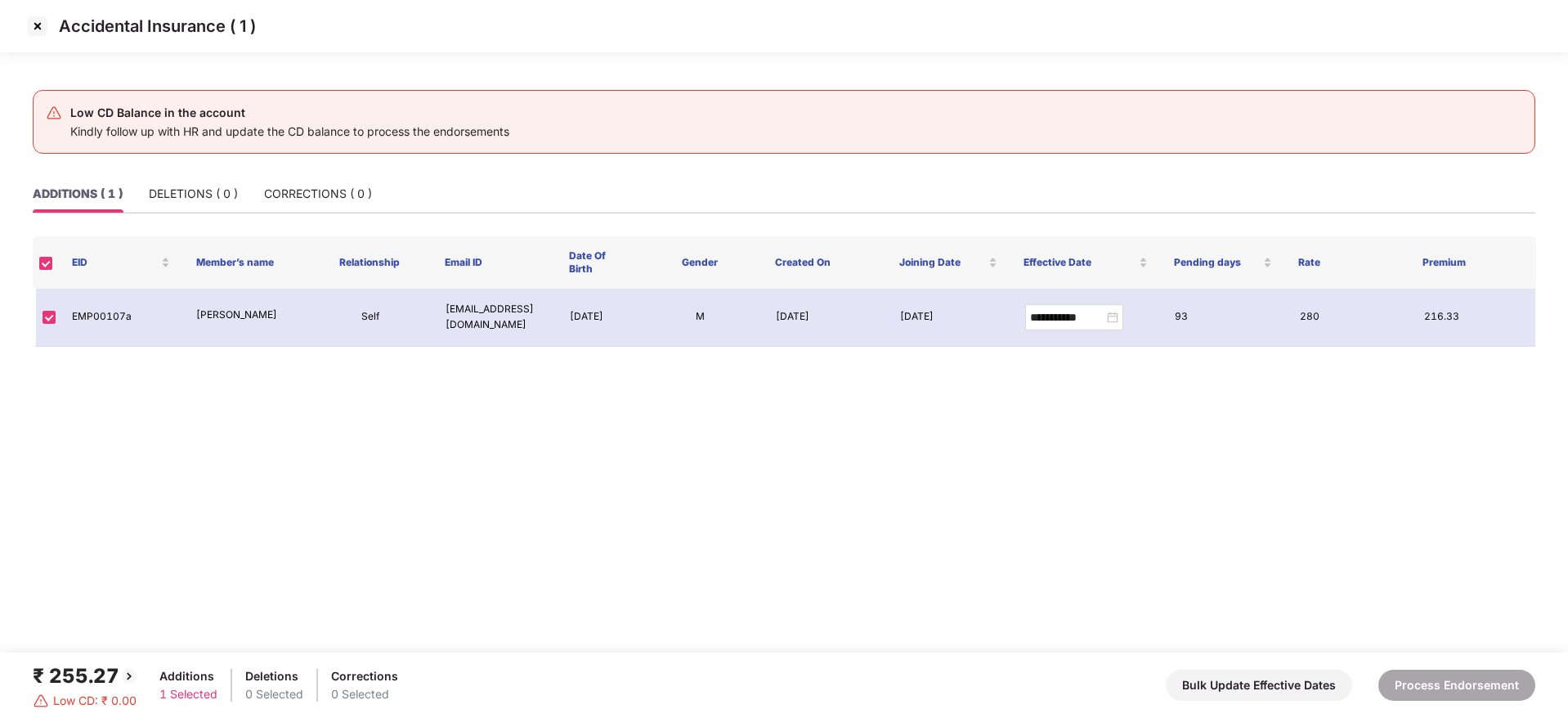
click at [38, 29] on img at bounding box center [37, 25] width 26 height 26
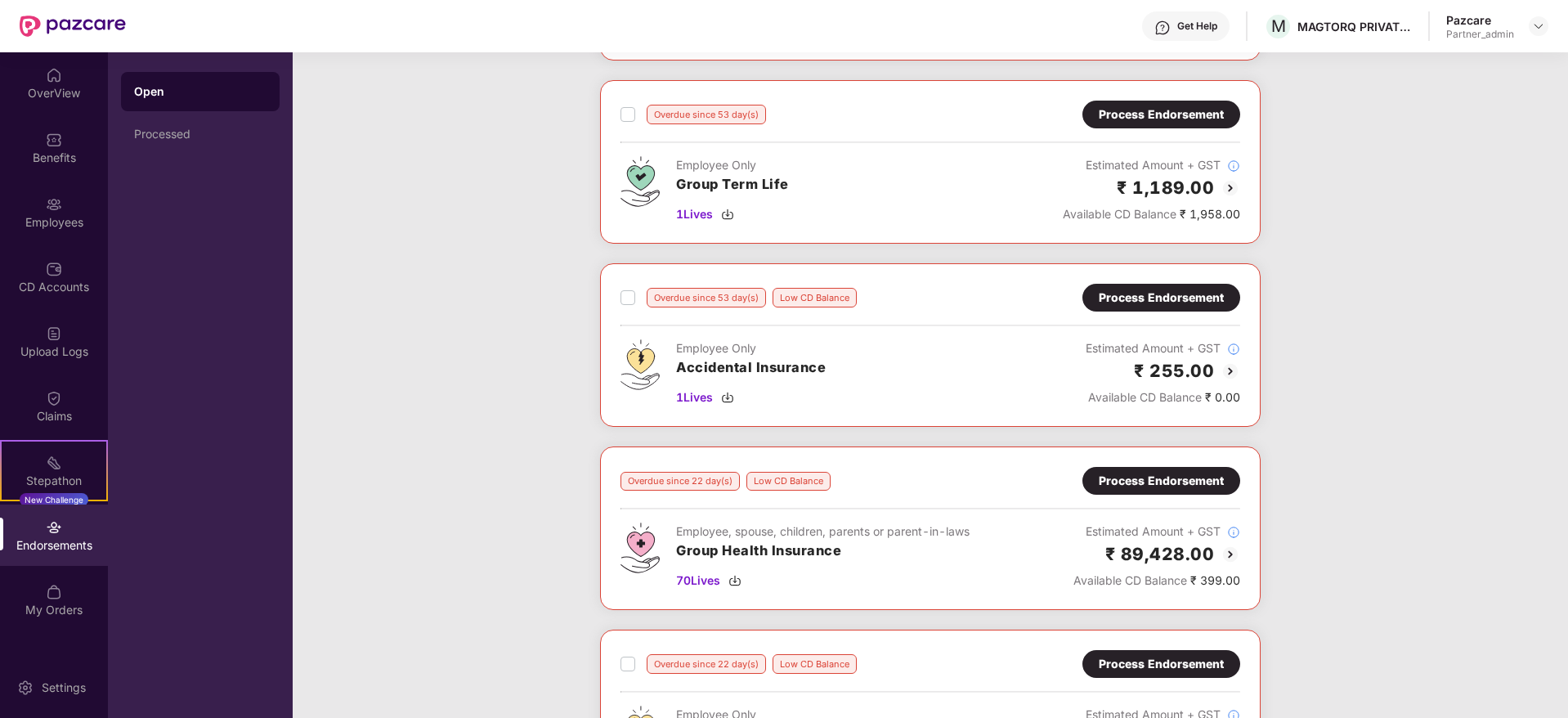
scroll to position [368, 0]
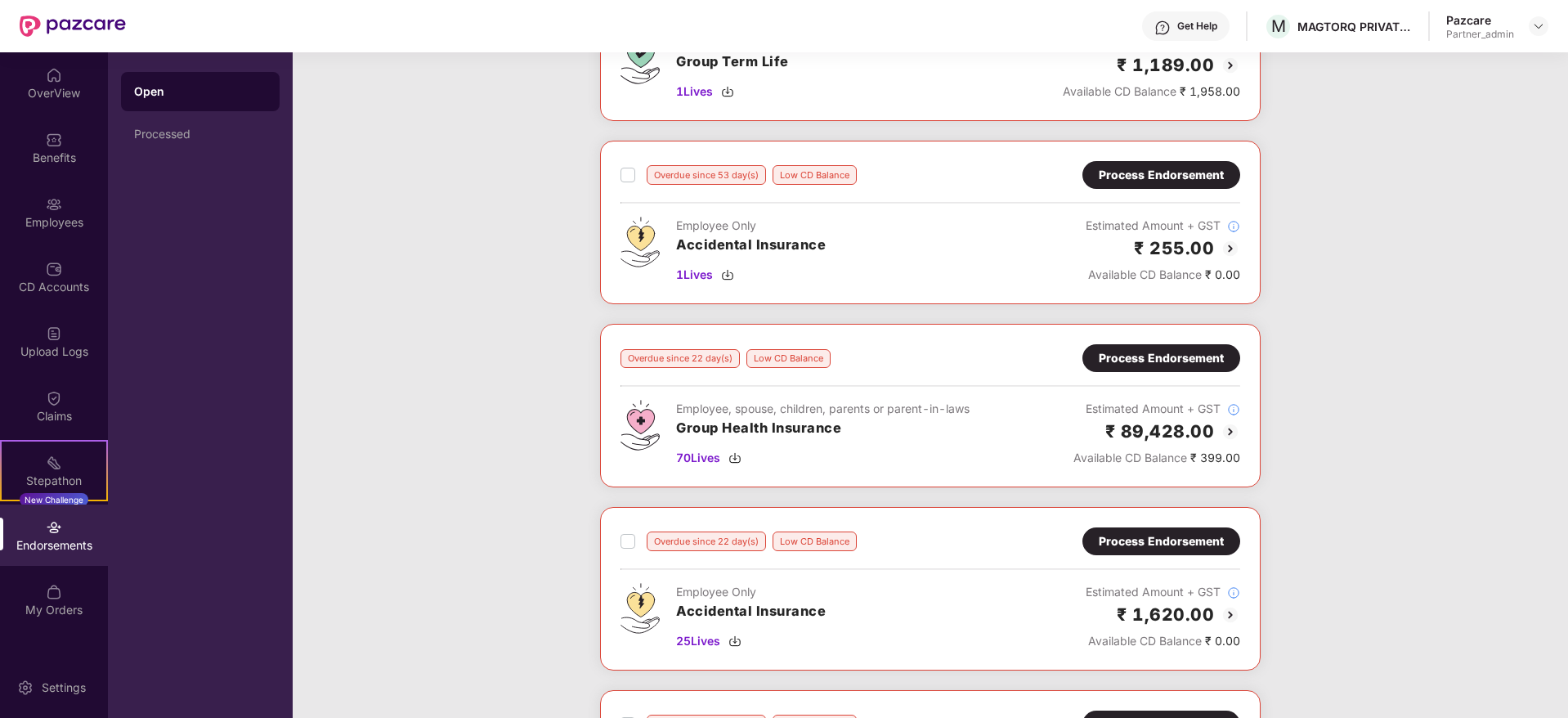
click at [1129, 350] on div "Process Endorsement" at bounding box center [1161, 358] width 125 height 18
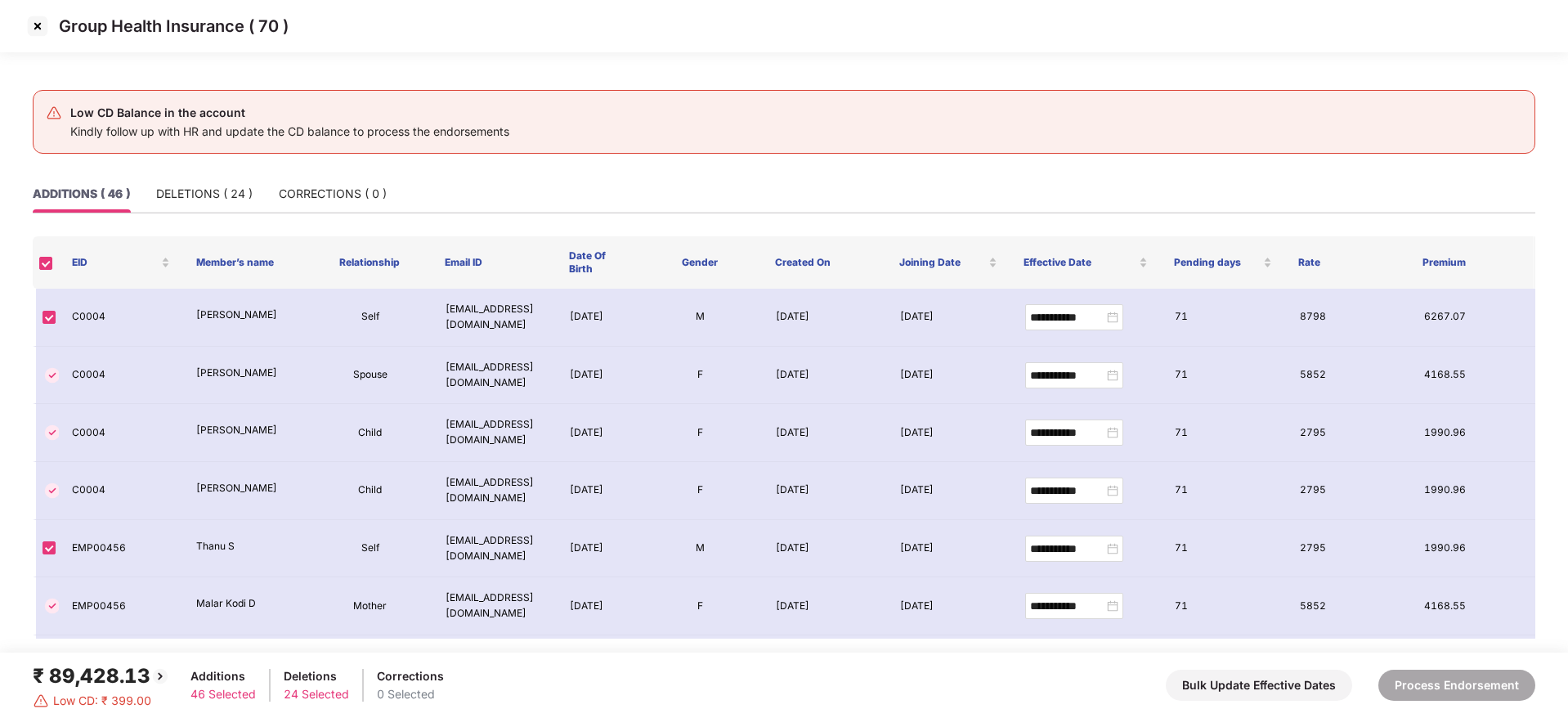
click at [39, 27] on img at bounding box center [37, 25] width 26 height 26
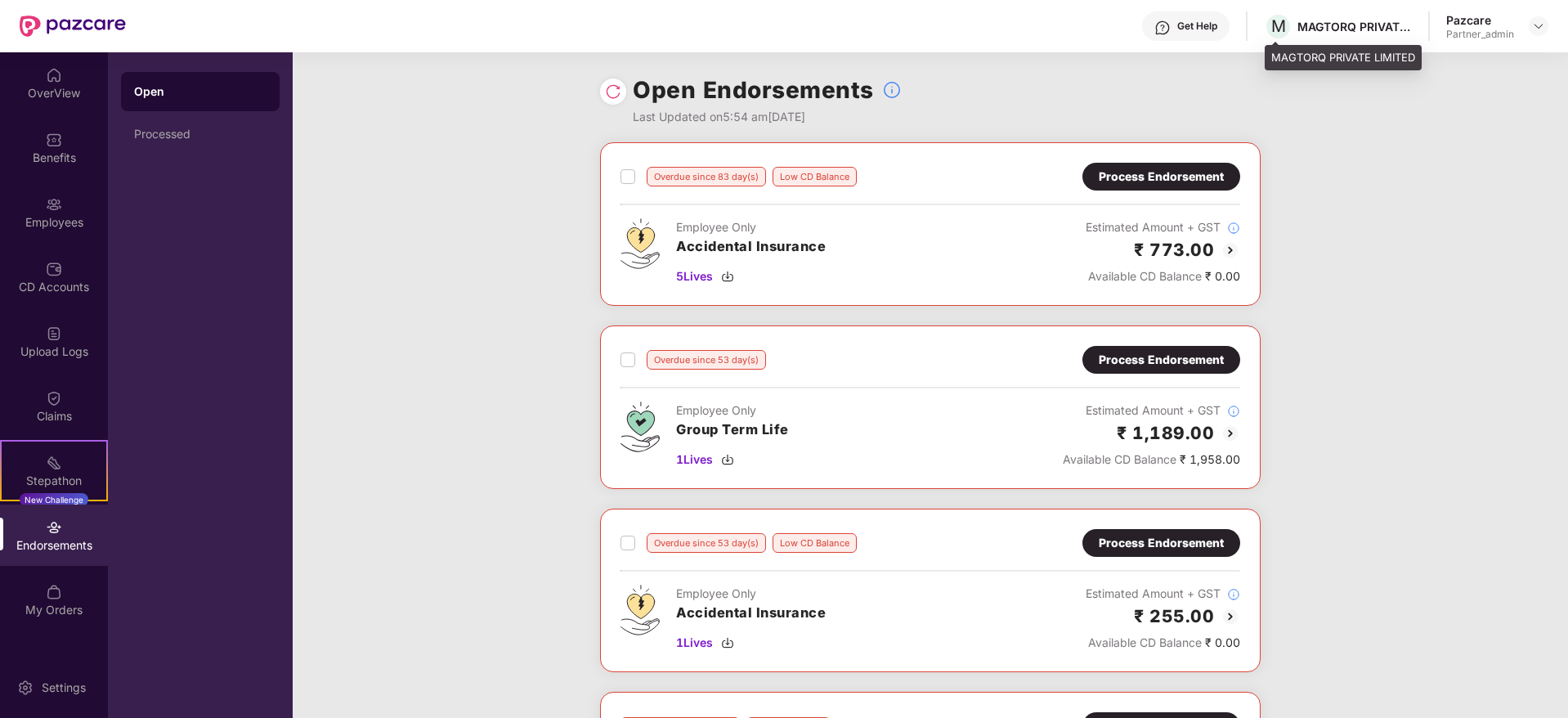
click at [1333, 23] on div "MAGTORQ PRIVATE LIMITED" at bounding box center [1355, 26] width 115 height 15
copy div "MAGTORQ PRIVATE LIMITED"
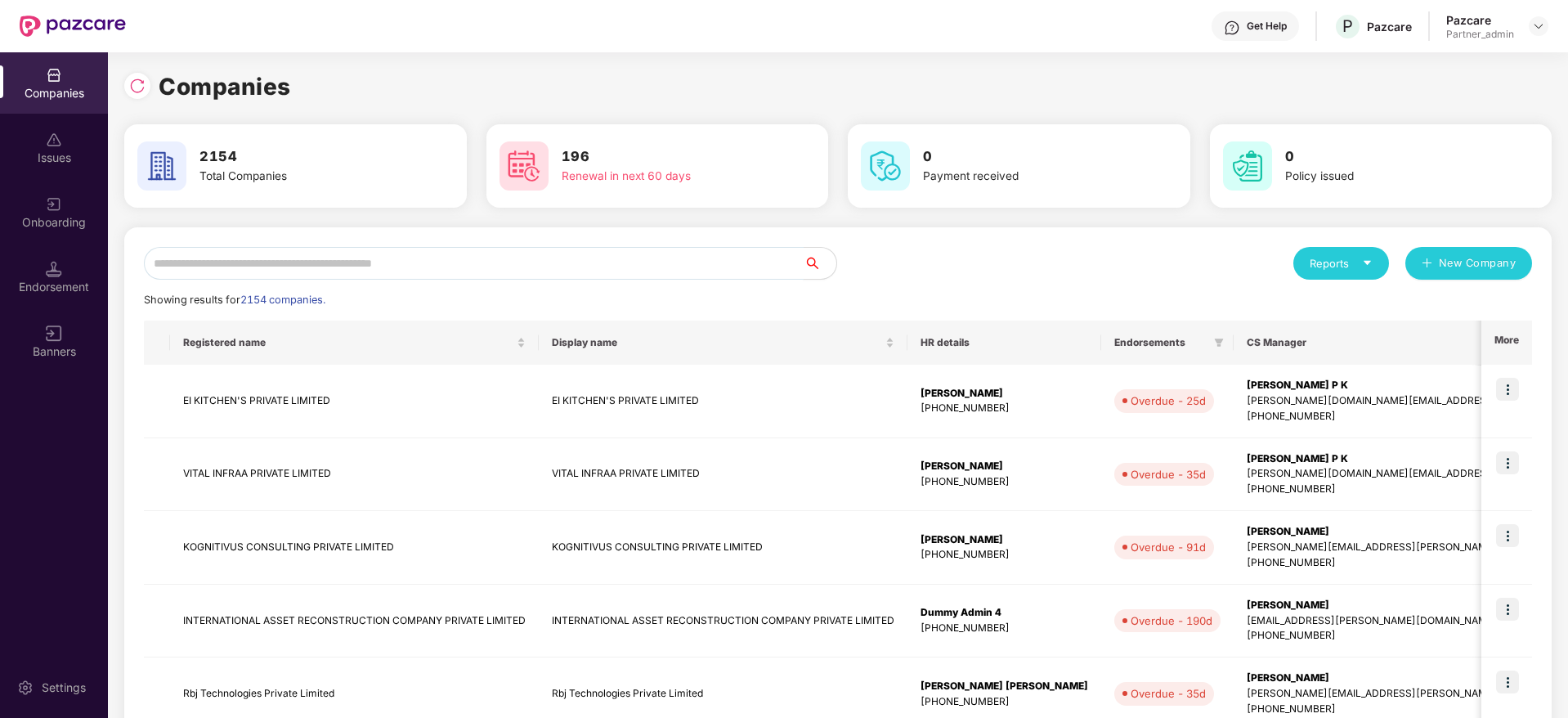
click at [411, 253] on input "text" at bounding box center [474, 263] width 660 height 33
paste input "**********"
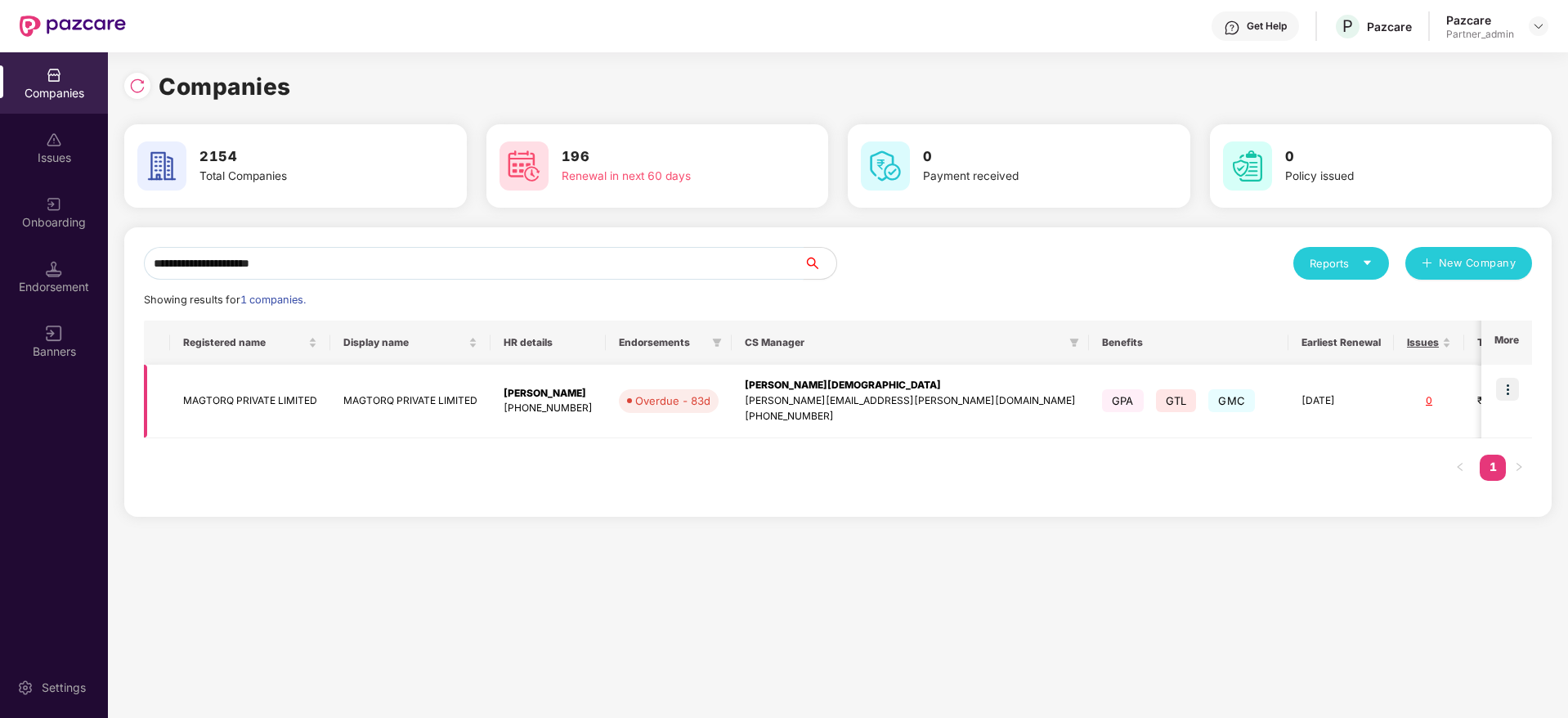
type input "**********"
click at [1509, 386] on img at bounding box center [1507, 389] width 23 height 23
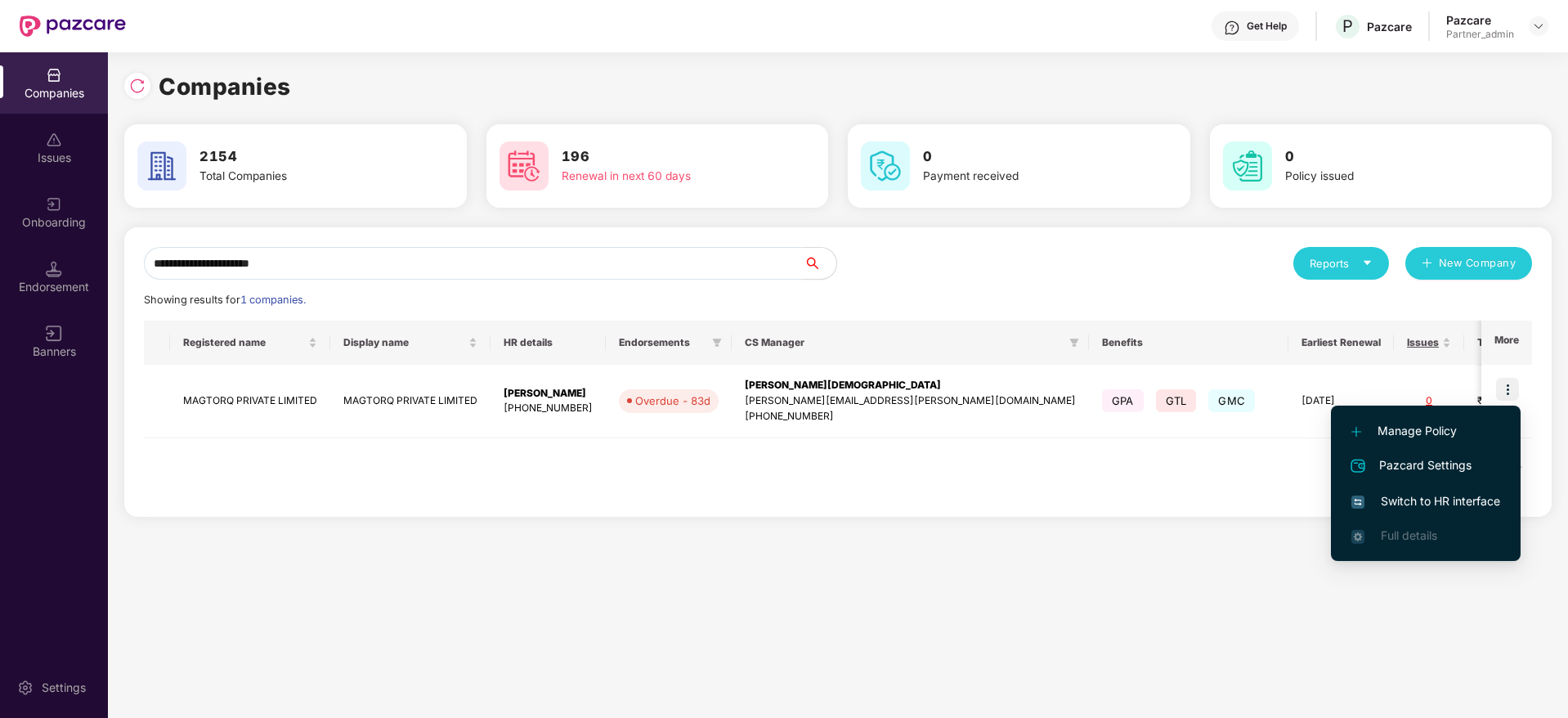
click at [1416, 500] on span "Switch to HR interface" at bounding box center [1425, 501] width 149 height 18
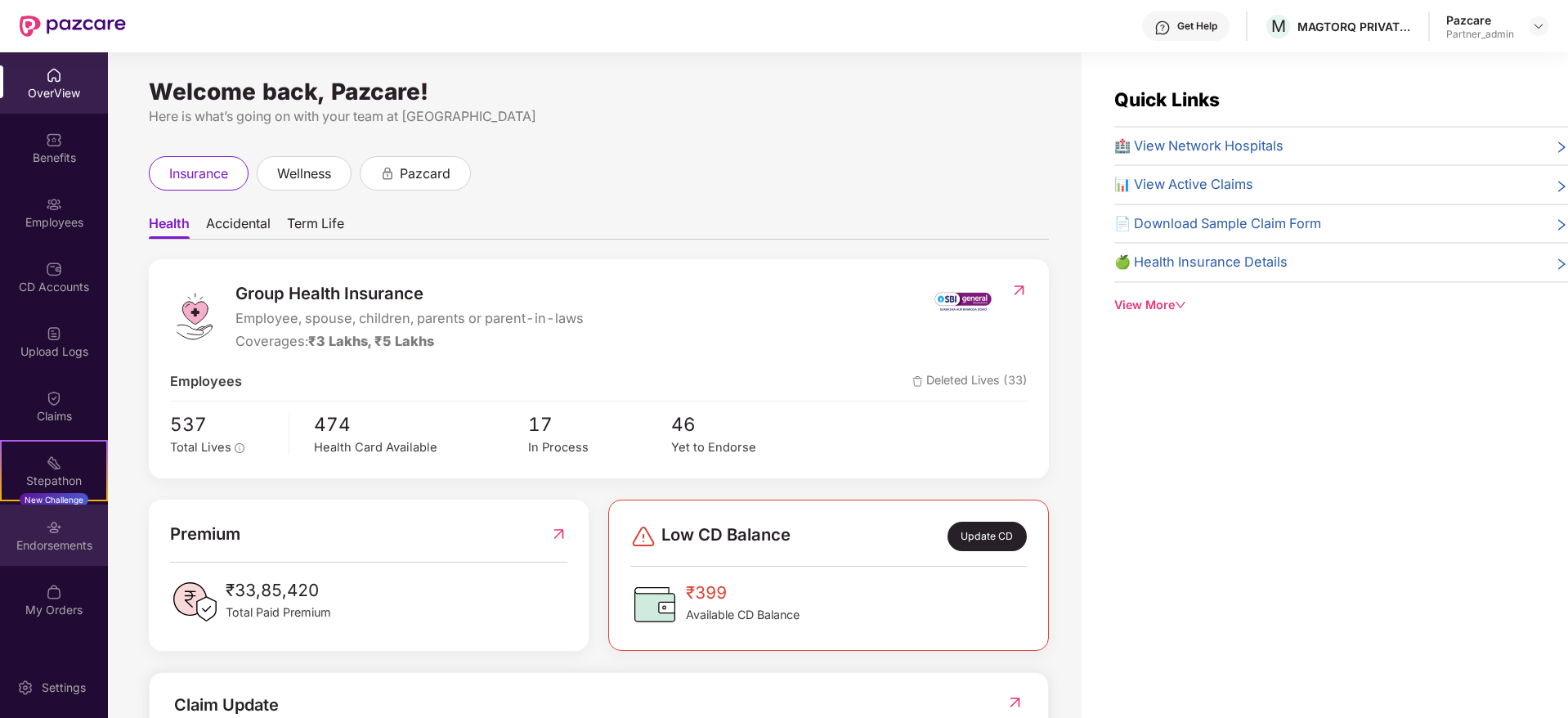
click at [54, 547] on div "Endorsements" at bounding box center [53, 545] width 108 height 16
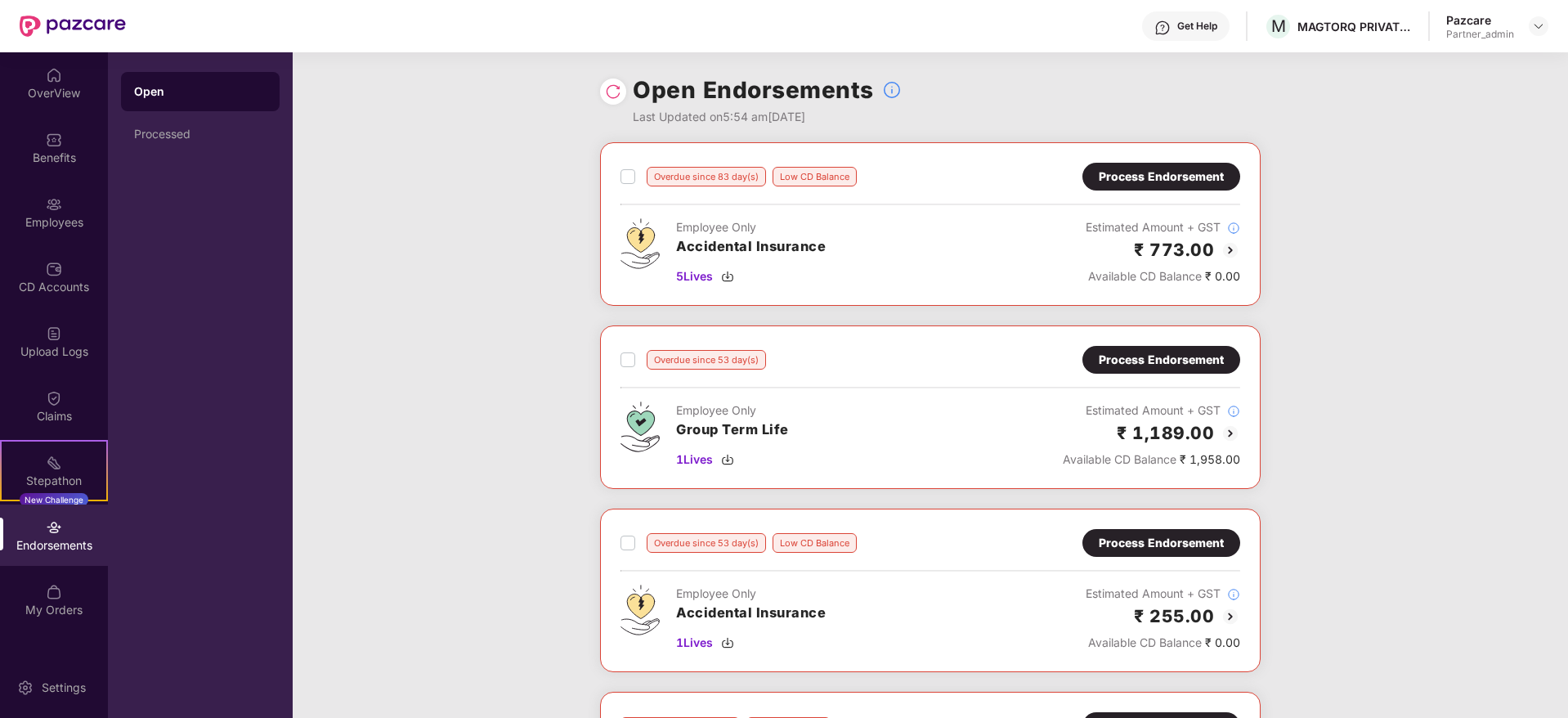
click at [1167, 175] on div "Process Endorsement" at bounding box center [1161, 176] width 125 height 18
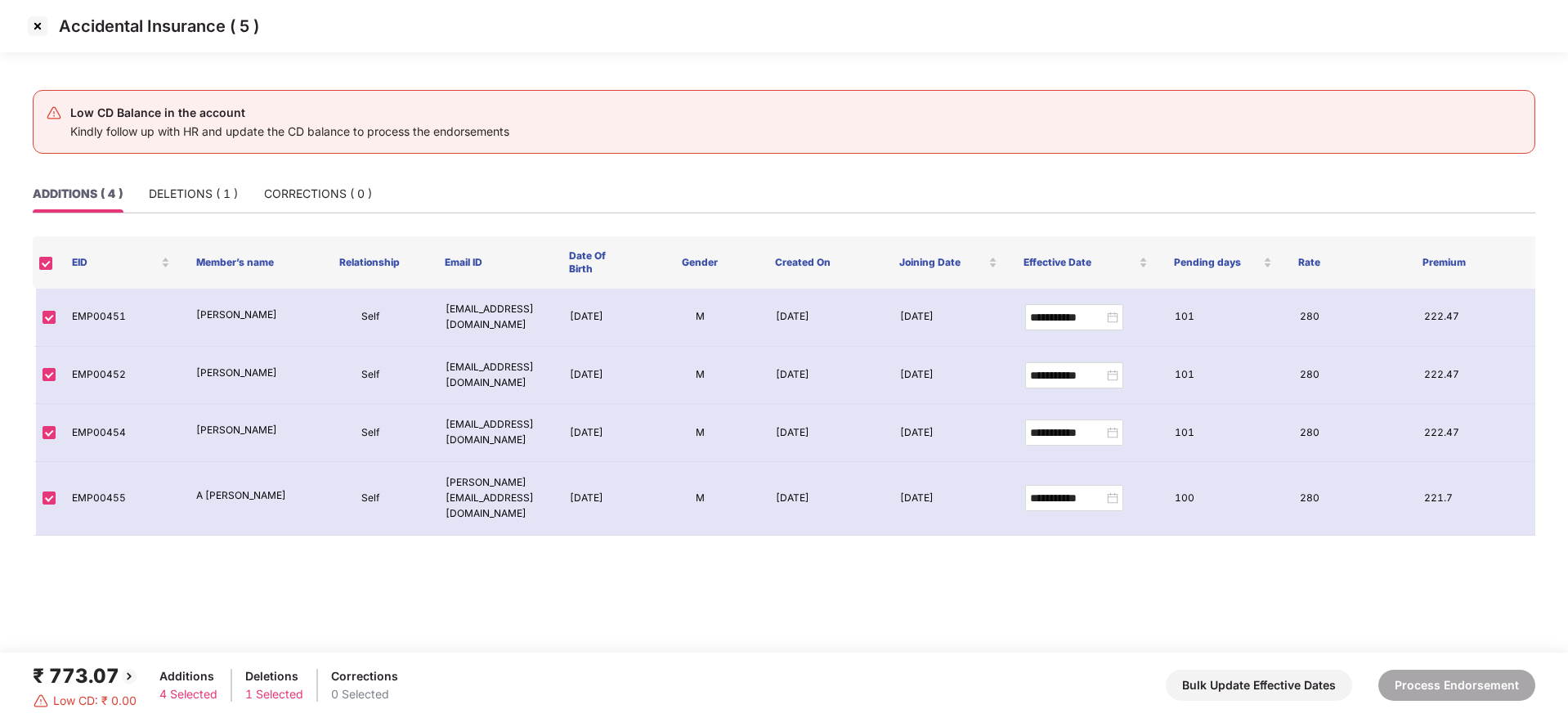
click at [37, 30] on img at bounding box center [37, 25] width 26 height 26
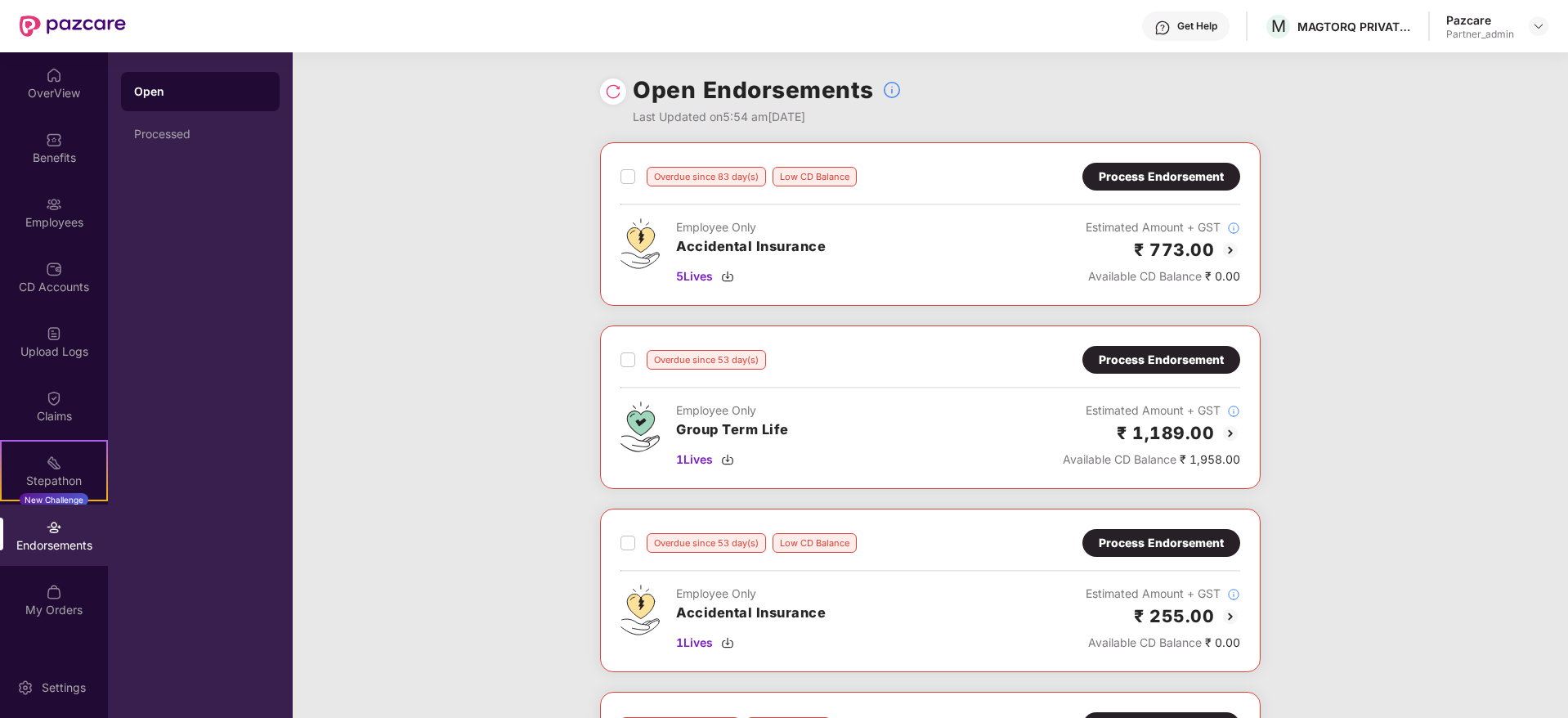
click at [1137, 184] on div "Process Endorsement" at bounding box center [1161, 176] width 125 height 18
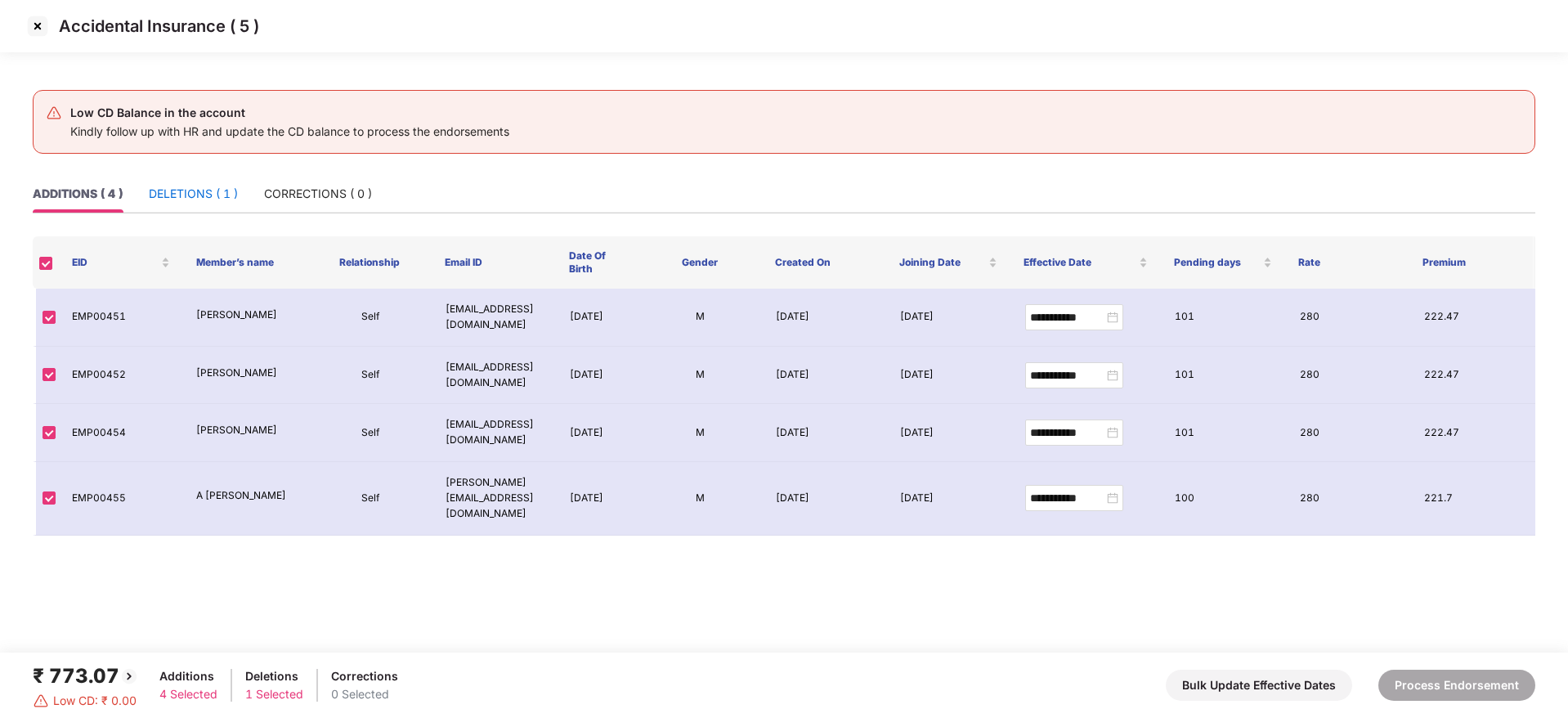
click at [192, 191] on div "DELETIONS ( 1 )" at bounding box center [194, 194] width 90 height 18
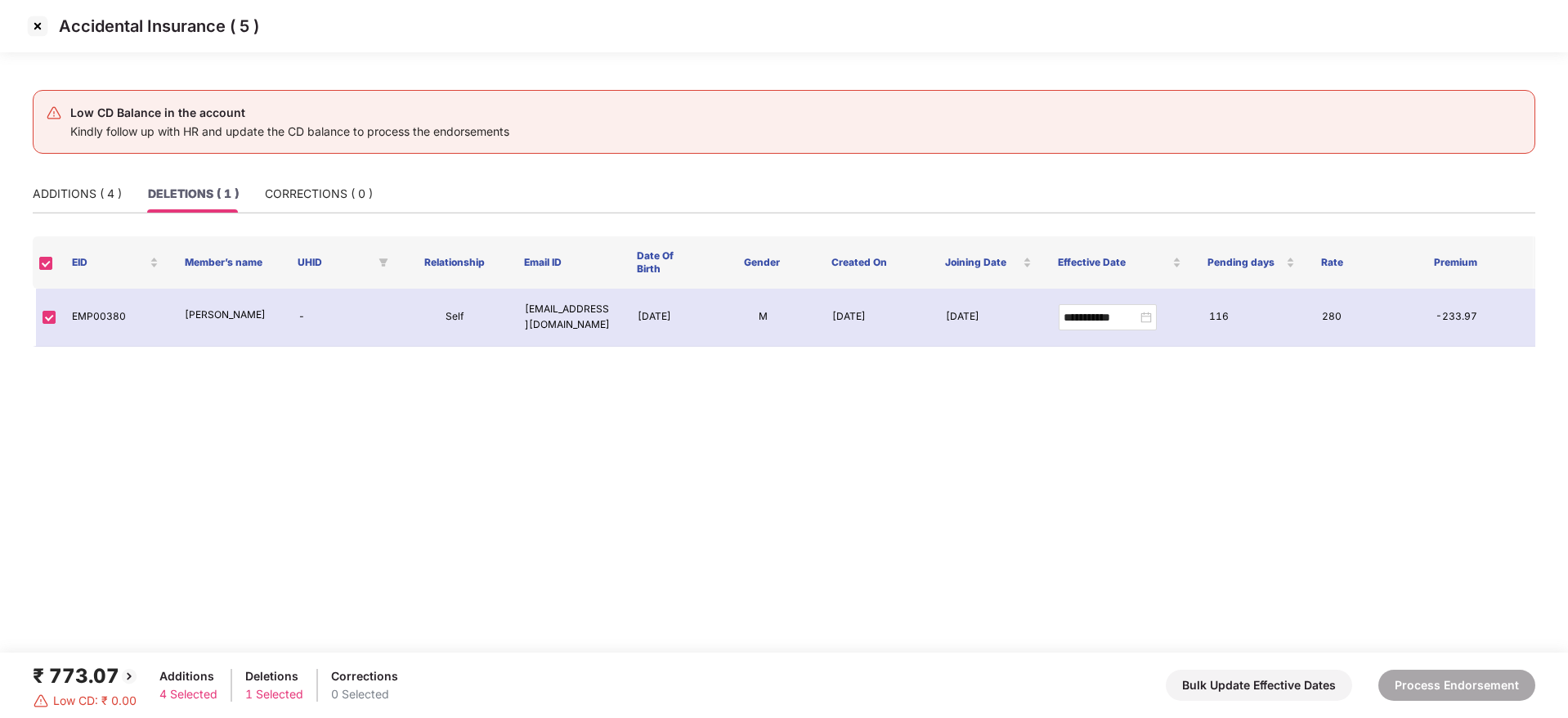
click at [36, 24] on img at bounding box center [37, 25] width 26 height 26
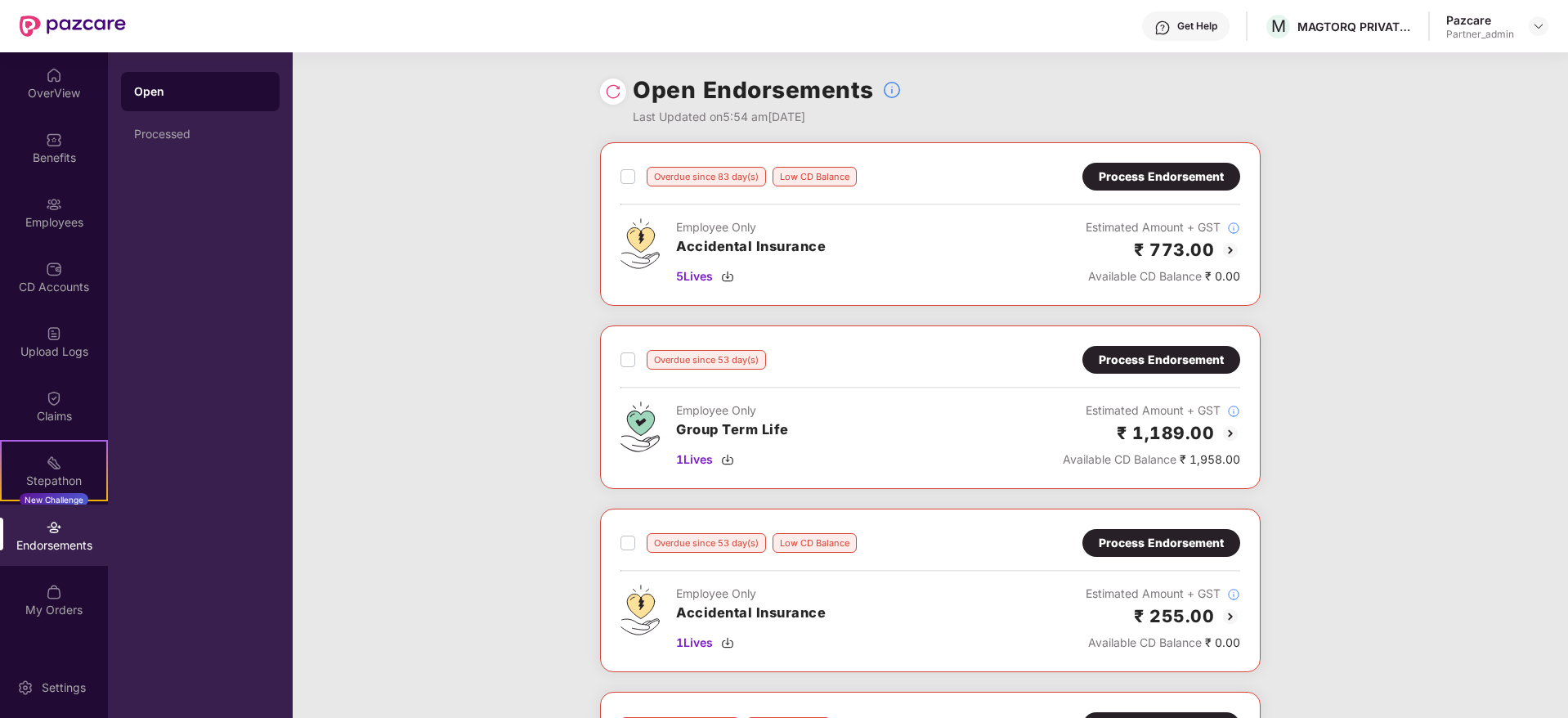
click at [1144, 175] on div "Process Endorsement" at bounding box center [1161, 176] width 125 height 18
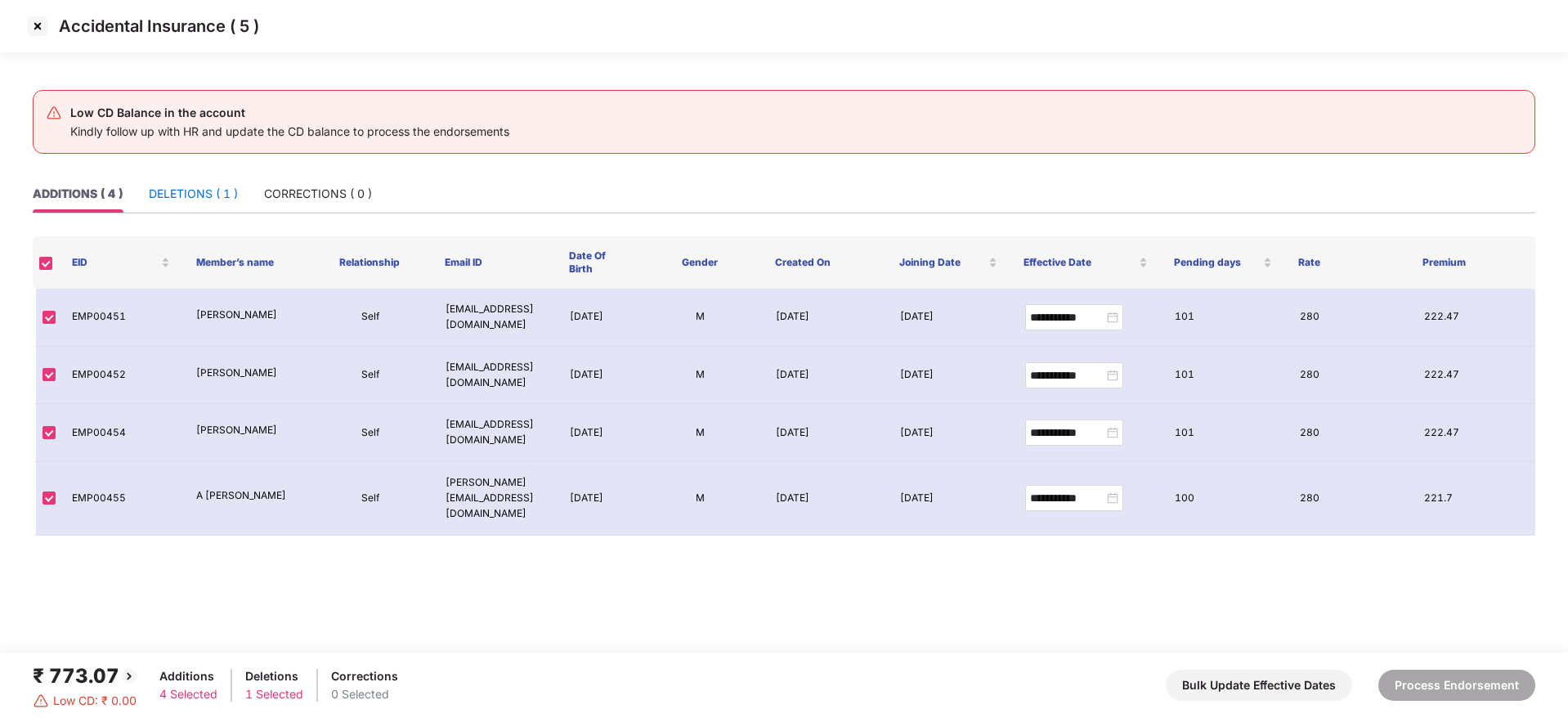
click at [203, 197] on div "DELETIONS ( 1 )" at bounding box center [194, 194] width 90 height 18
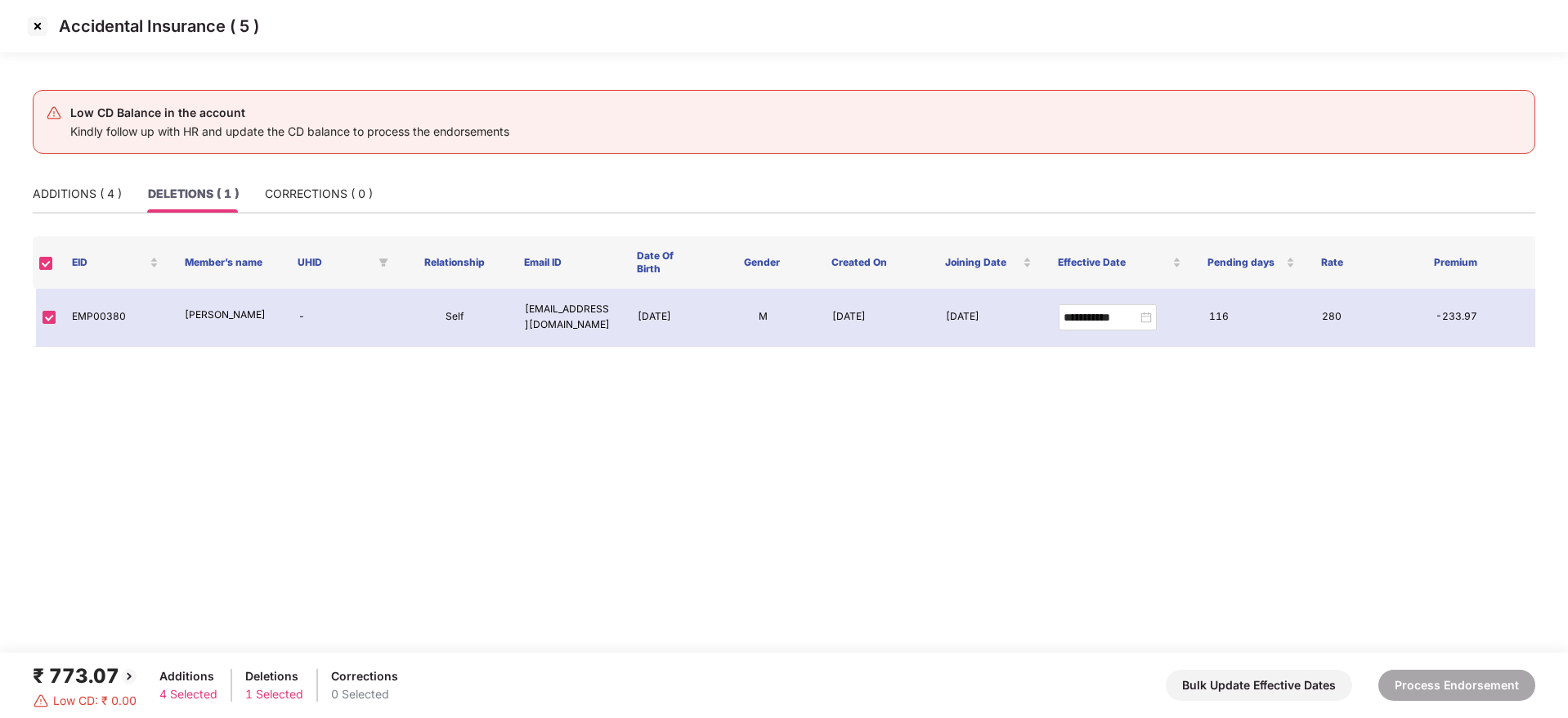
click at [35, 24] on img at bounding box center [37, 25] width 26 height 26
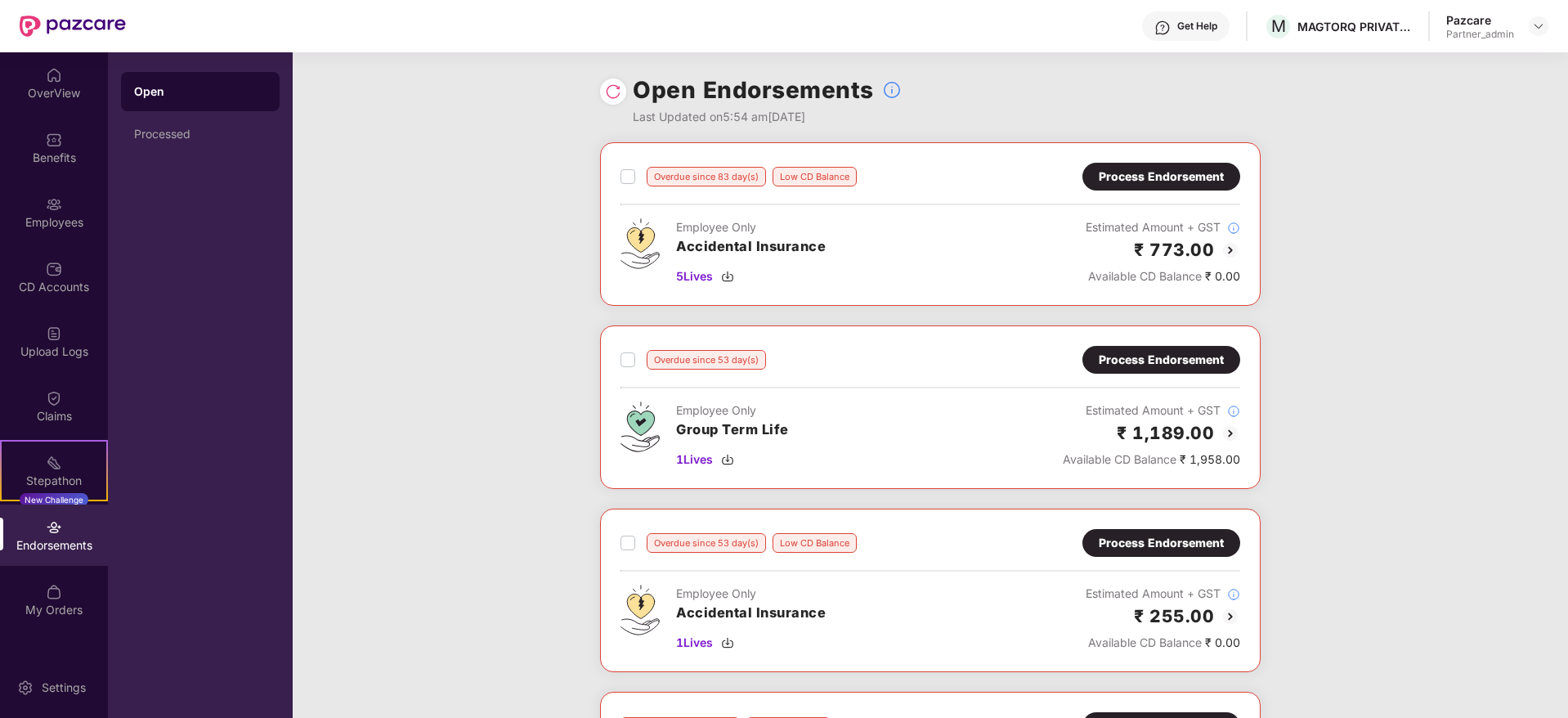
click at [1144, 179] on div "Process Endorsement" at bounding box center [1161, 176] width 125 height 18
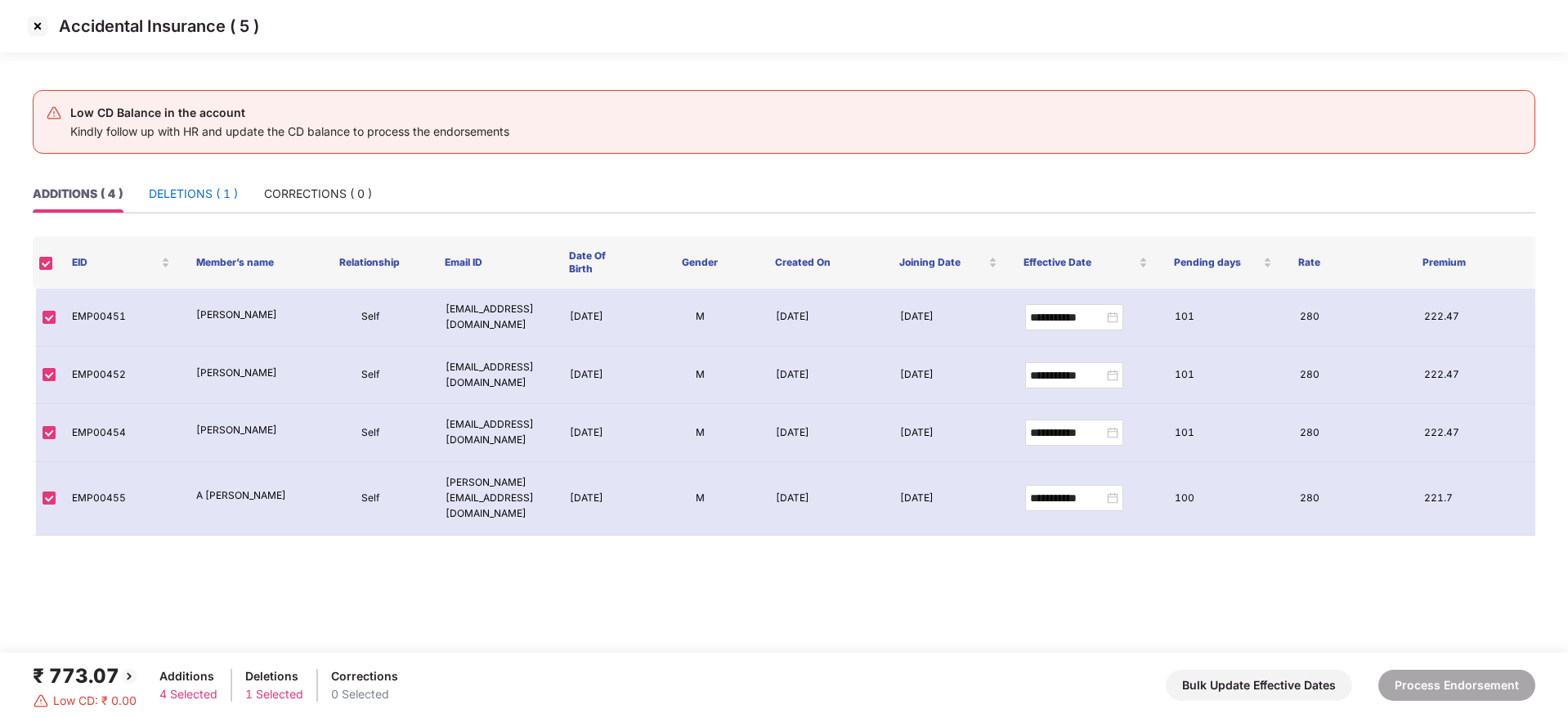
click at [180, 187] on div "DELETIONS ( 1 )" at bounding box center [194, 194] width 90 height 18
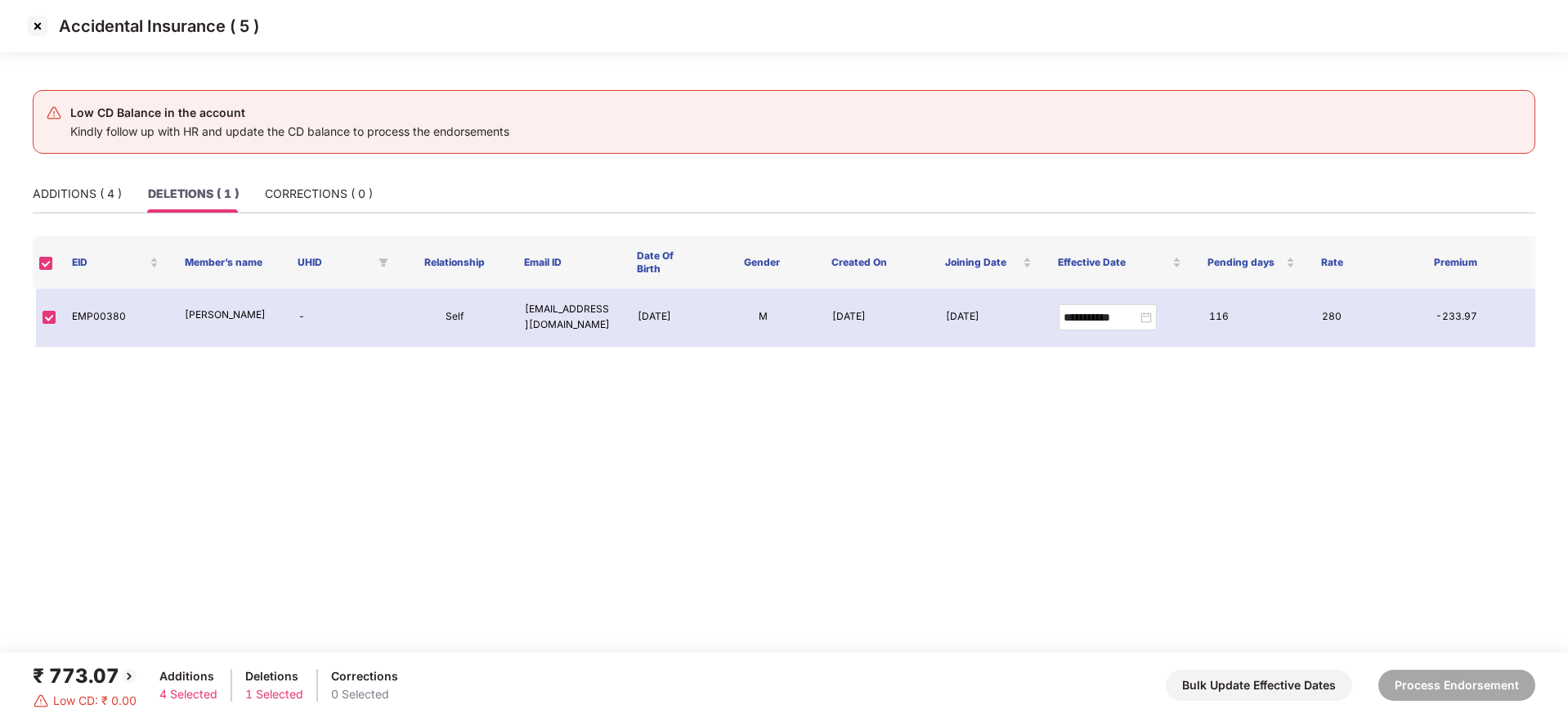
click at [35, 22] on img at bounding box center [37, 25] width 26 height 26
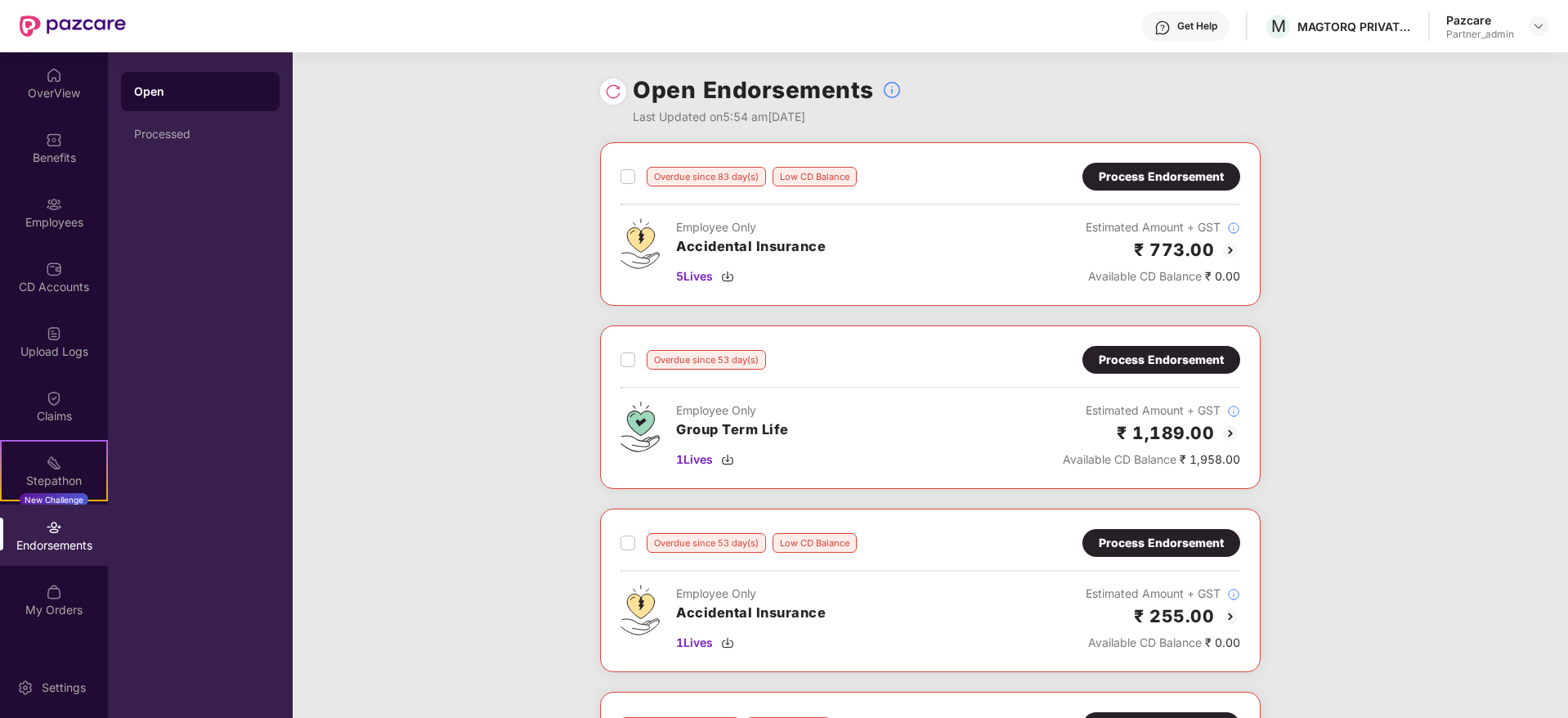
scroll to position [123, 0]
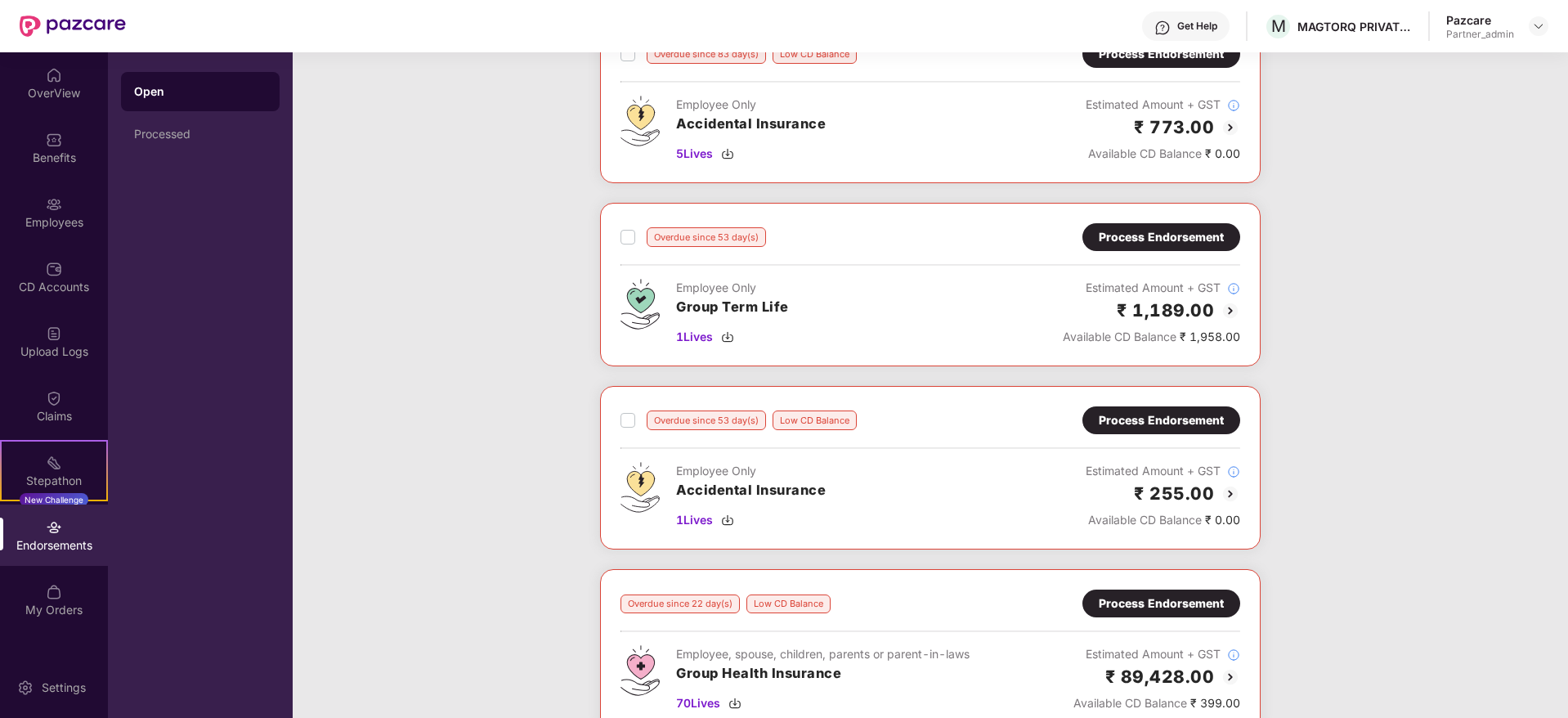
click at [1161, 230] on div "Process Endorsement" at bounding box center [1161, 237] width 125 height 18
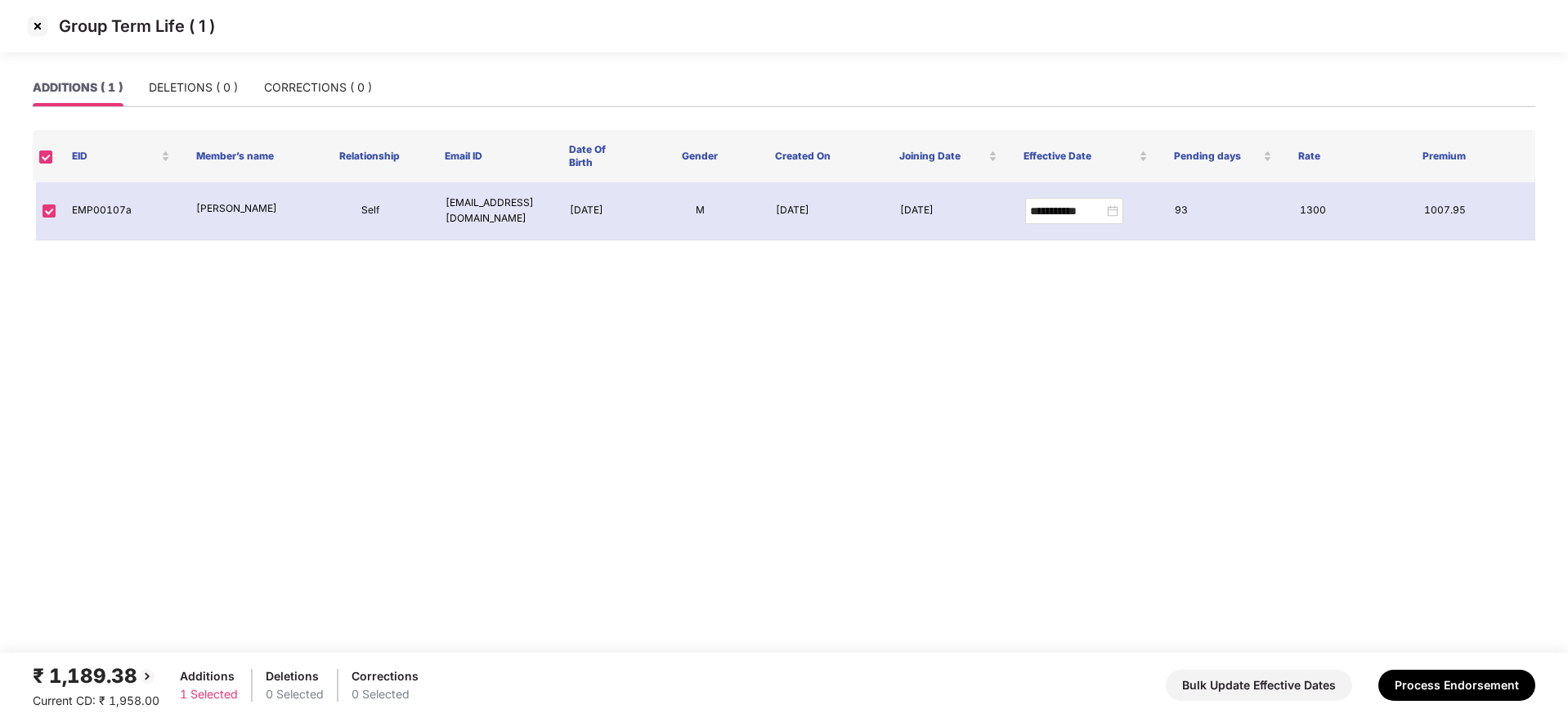
click at [37, 27] on img at bounding box center [37, 25] width 26 height 26
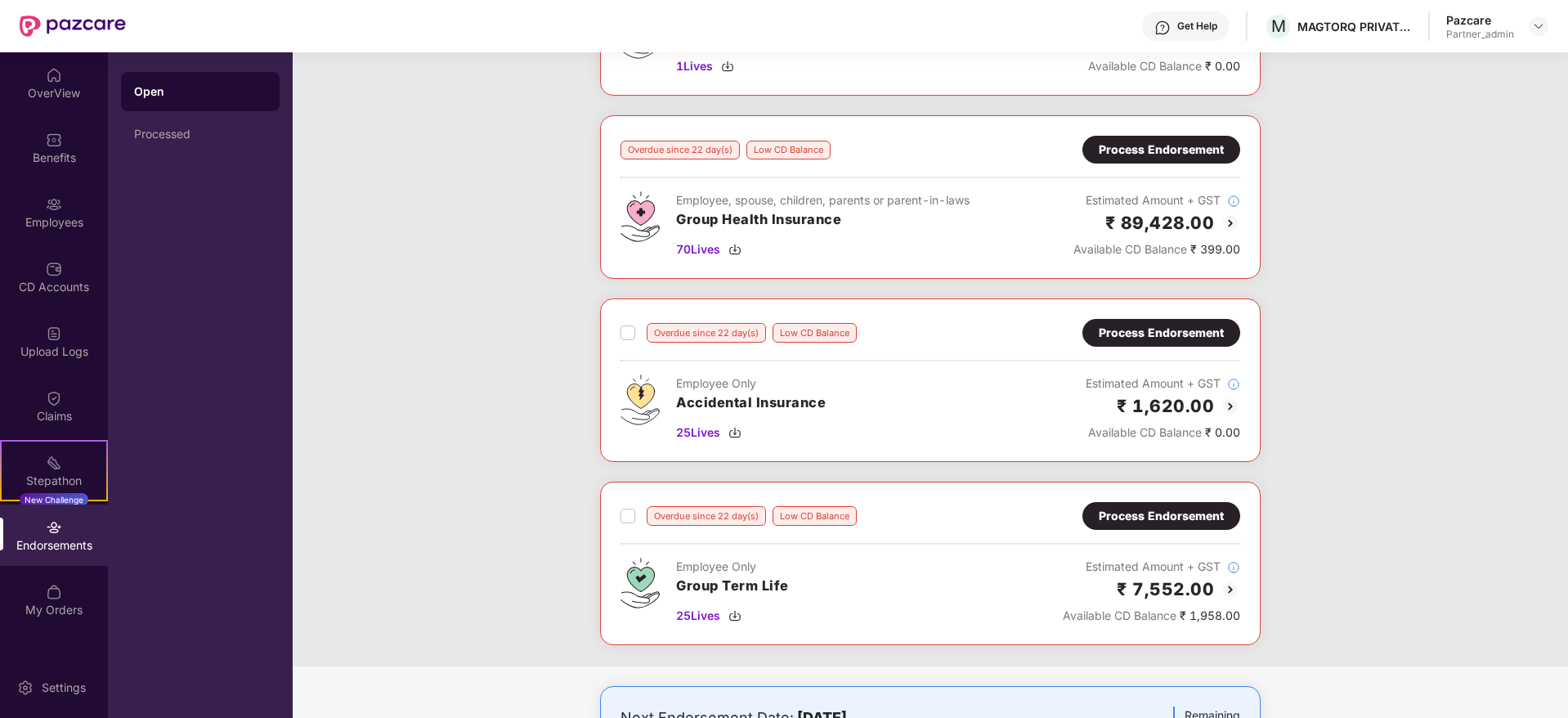
scroll to position [613, 0]
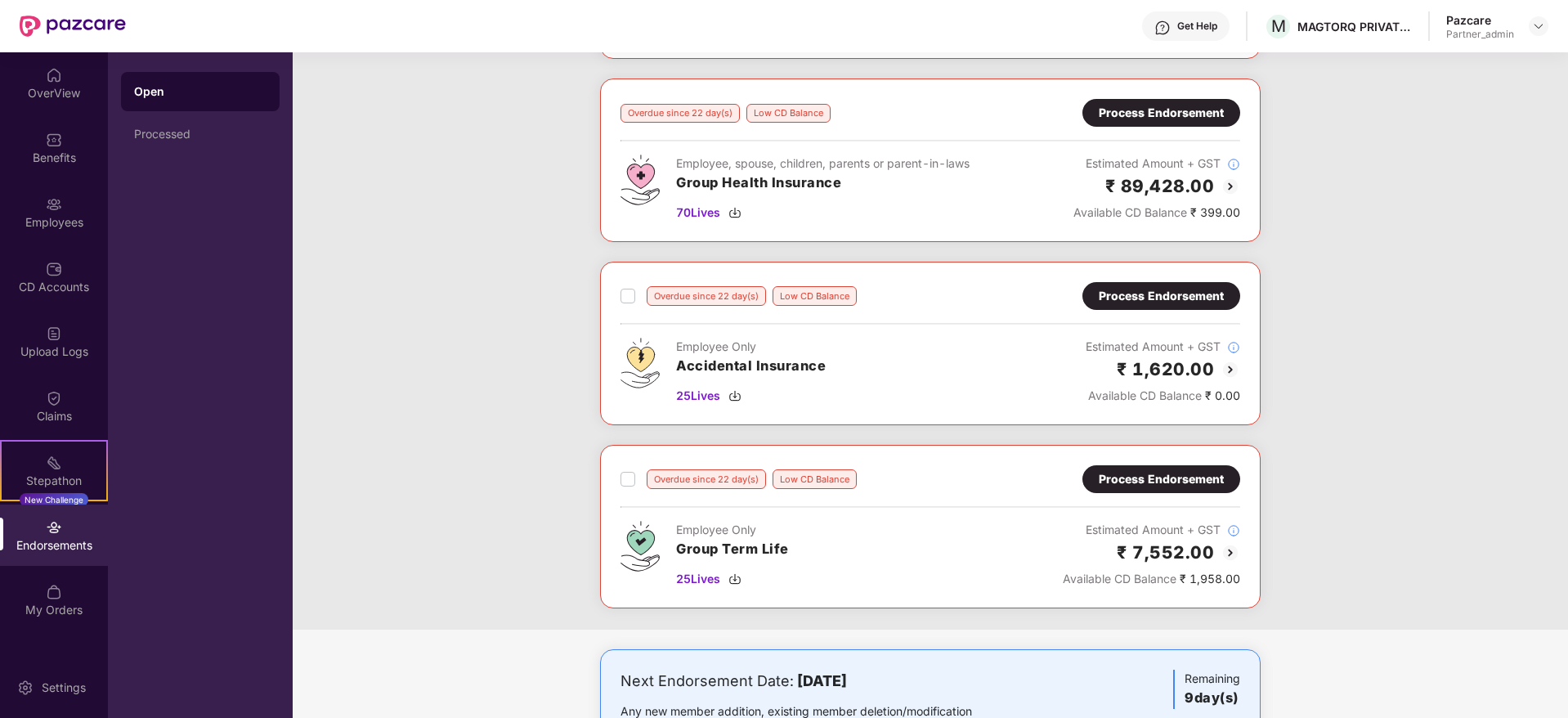
click at [1159, 479] on div "Process Endorsement" at bounding box center [1161, 479] width 125 height 18
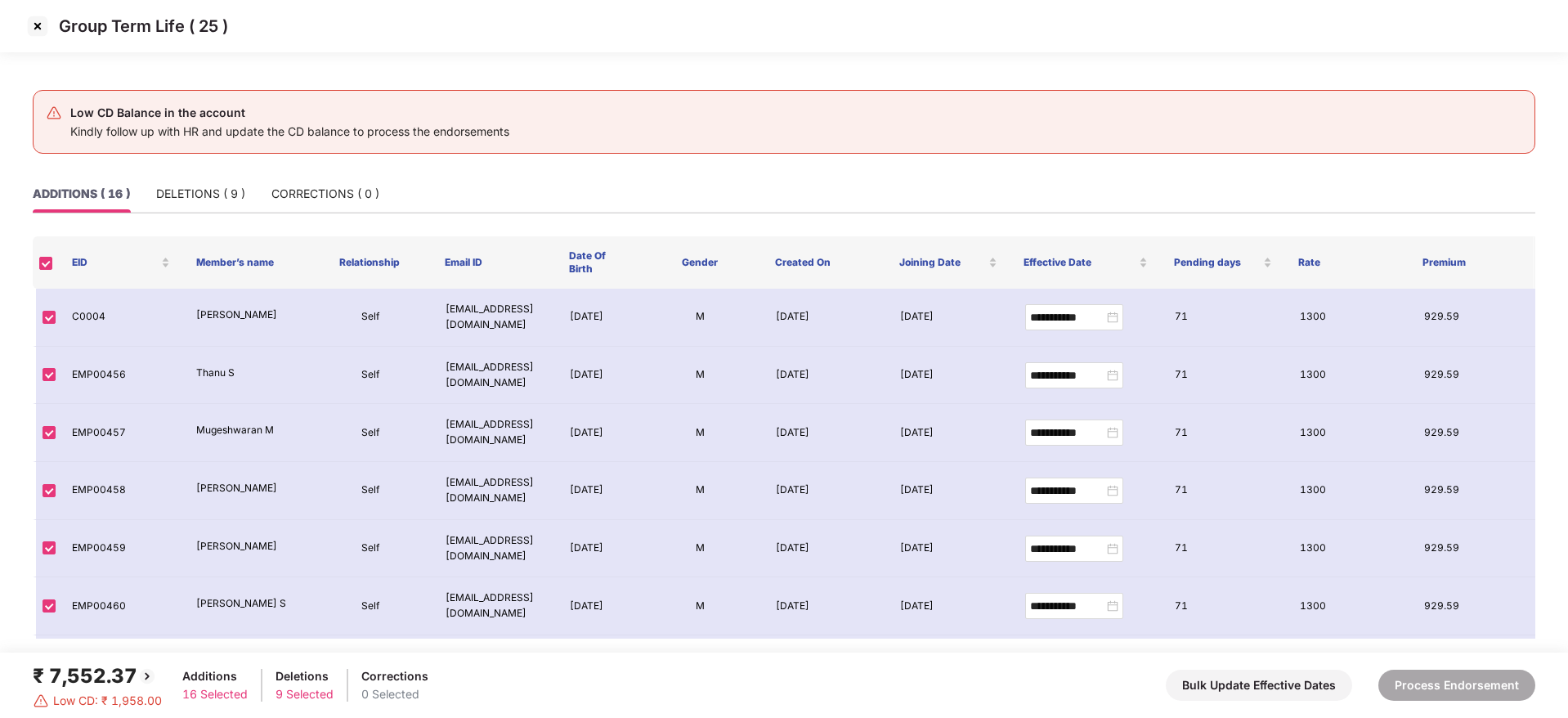
click at [44, 27] on img at bounding box center [37, 25] width 26 height 26
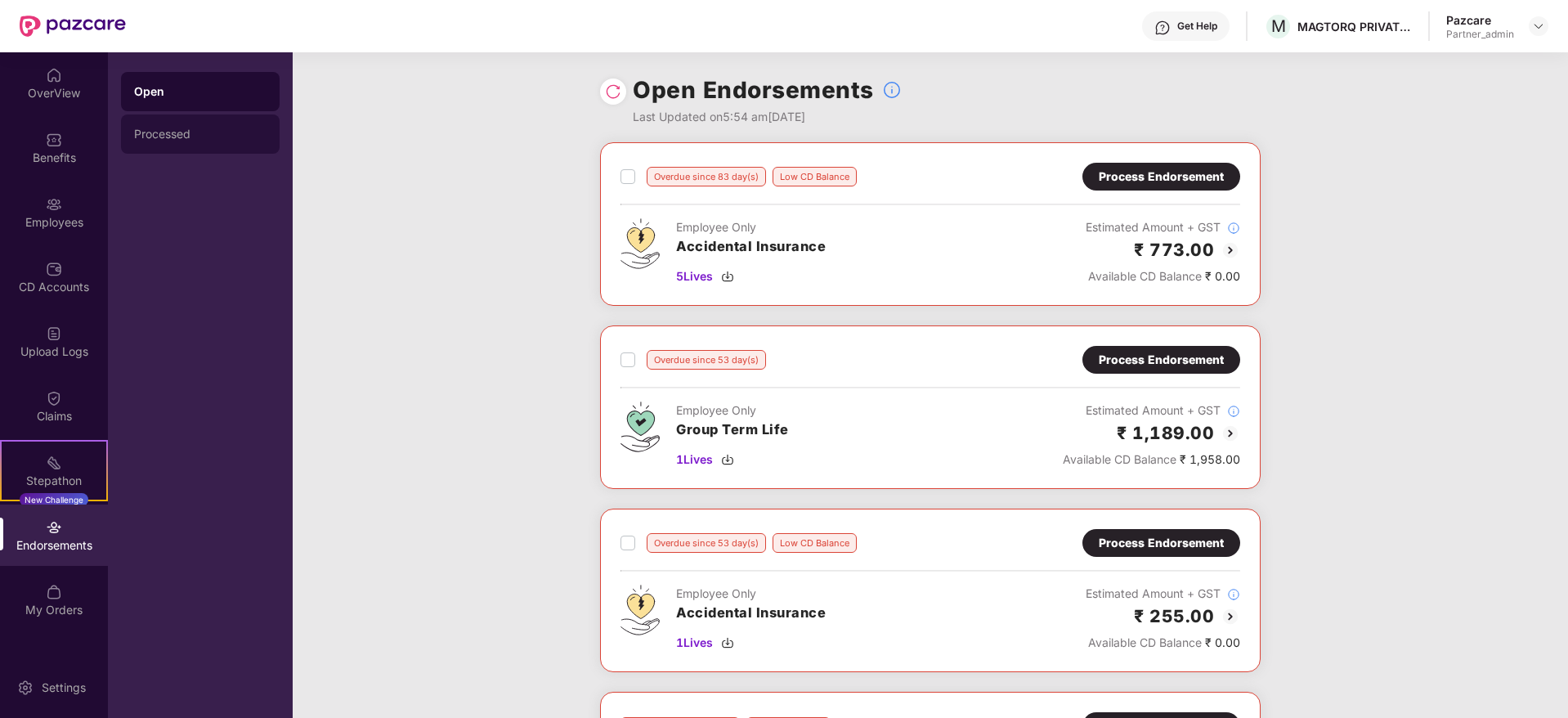
click at [203, 133] on div "Processed" at bounding box center [200, 134] width 132 height 13
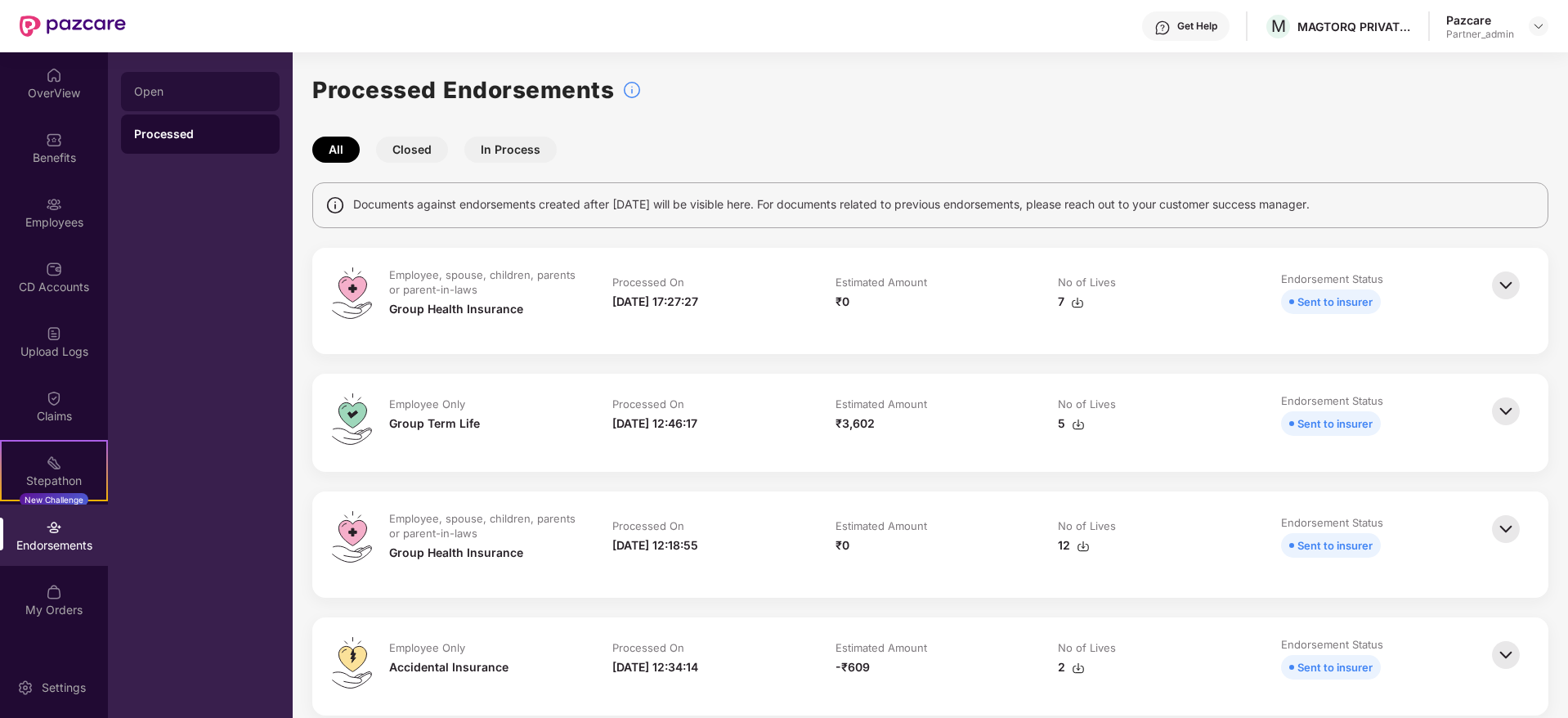
click at [167, 74] on div "Open" at bounding box center [200, 91] width 158 height 39
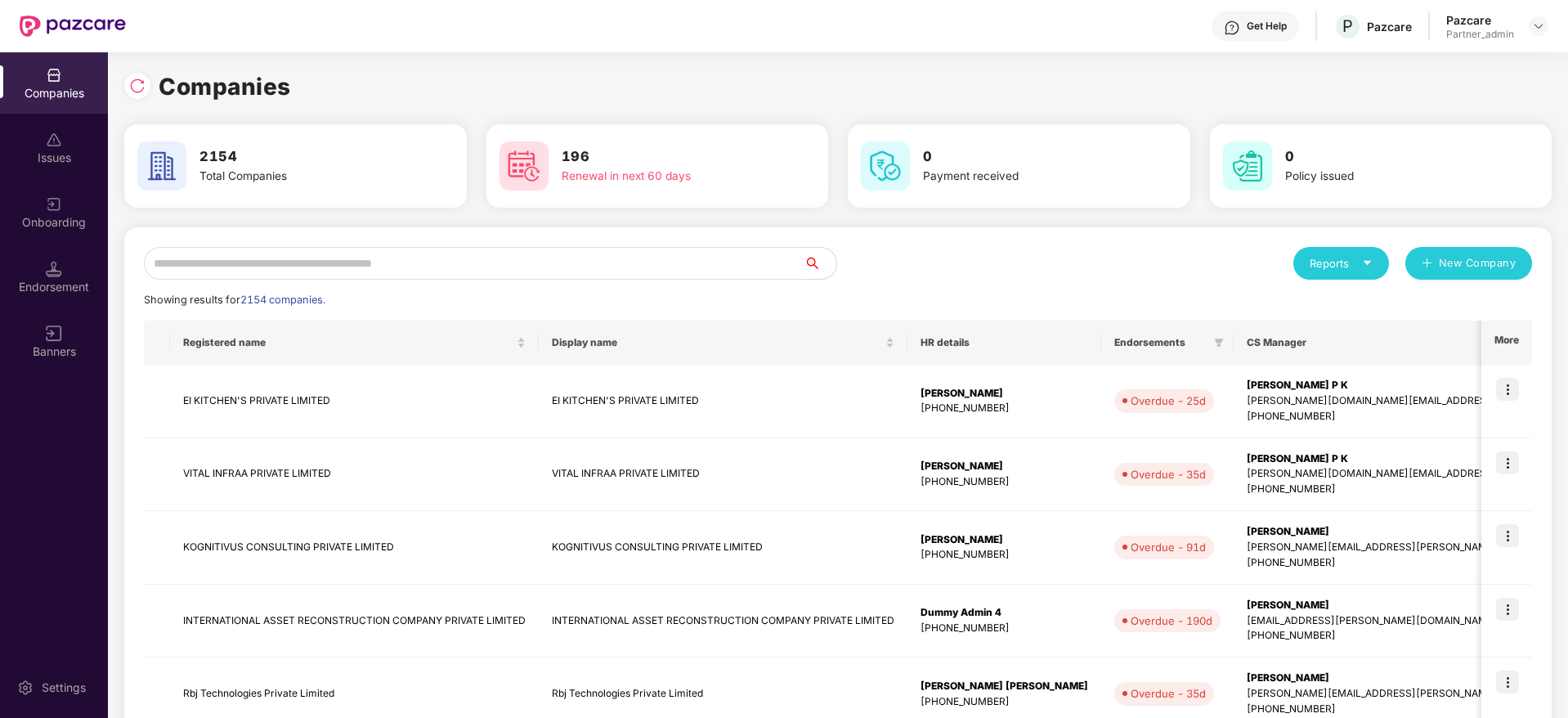
click at [354, 255] on input "text" at bounding box center [474, 263] width 660 height 33
paste input "********"
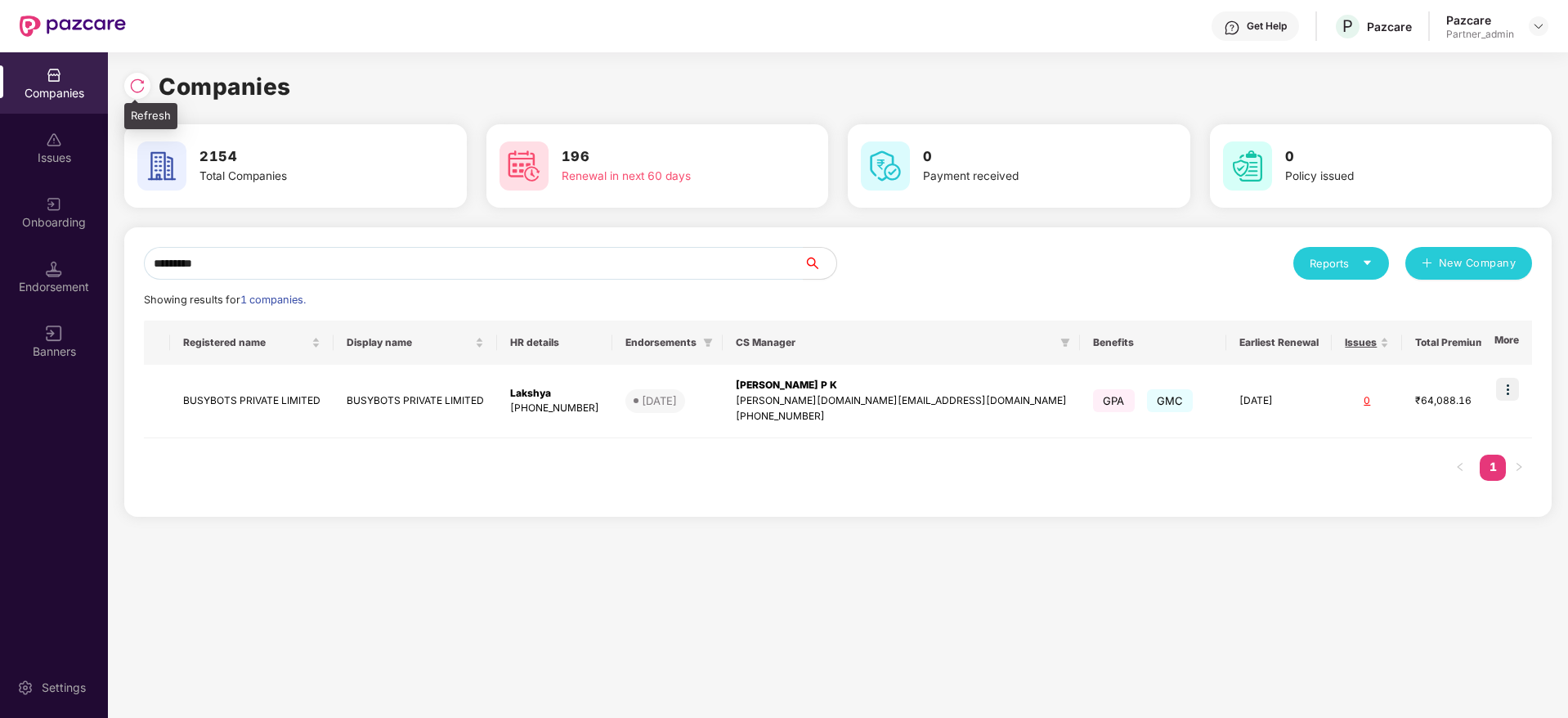
click at [137, 90] on img at bounding box center [137, 86] width 16 height 16
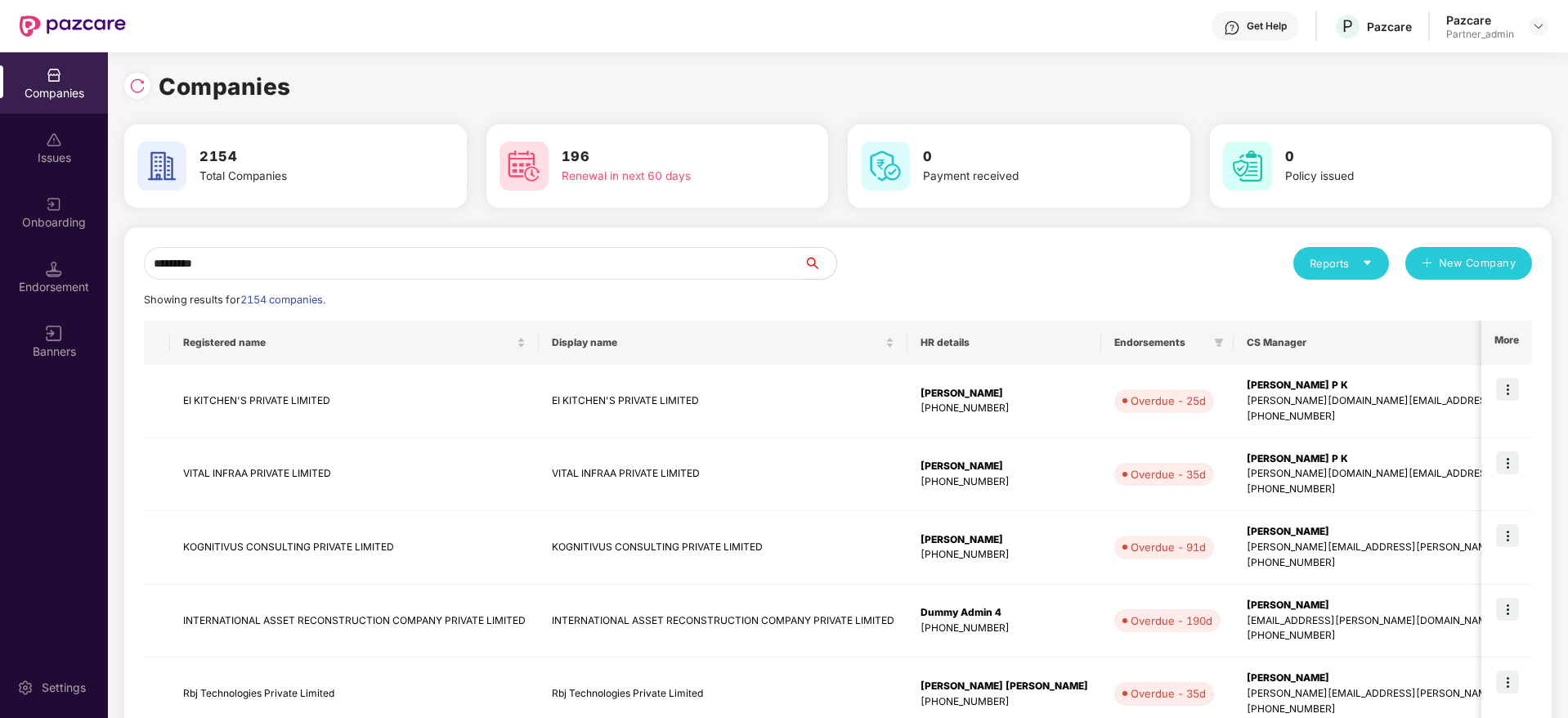
click at [0, 231] on div "Companies Issues Onboarding Endorsement Banners Settings Companies 2154 Total C…" at bounding box center [784, 385] width 1568 height 666
paste input "text"
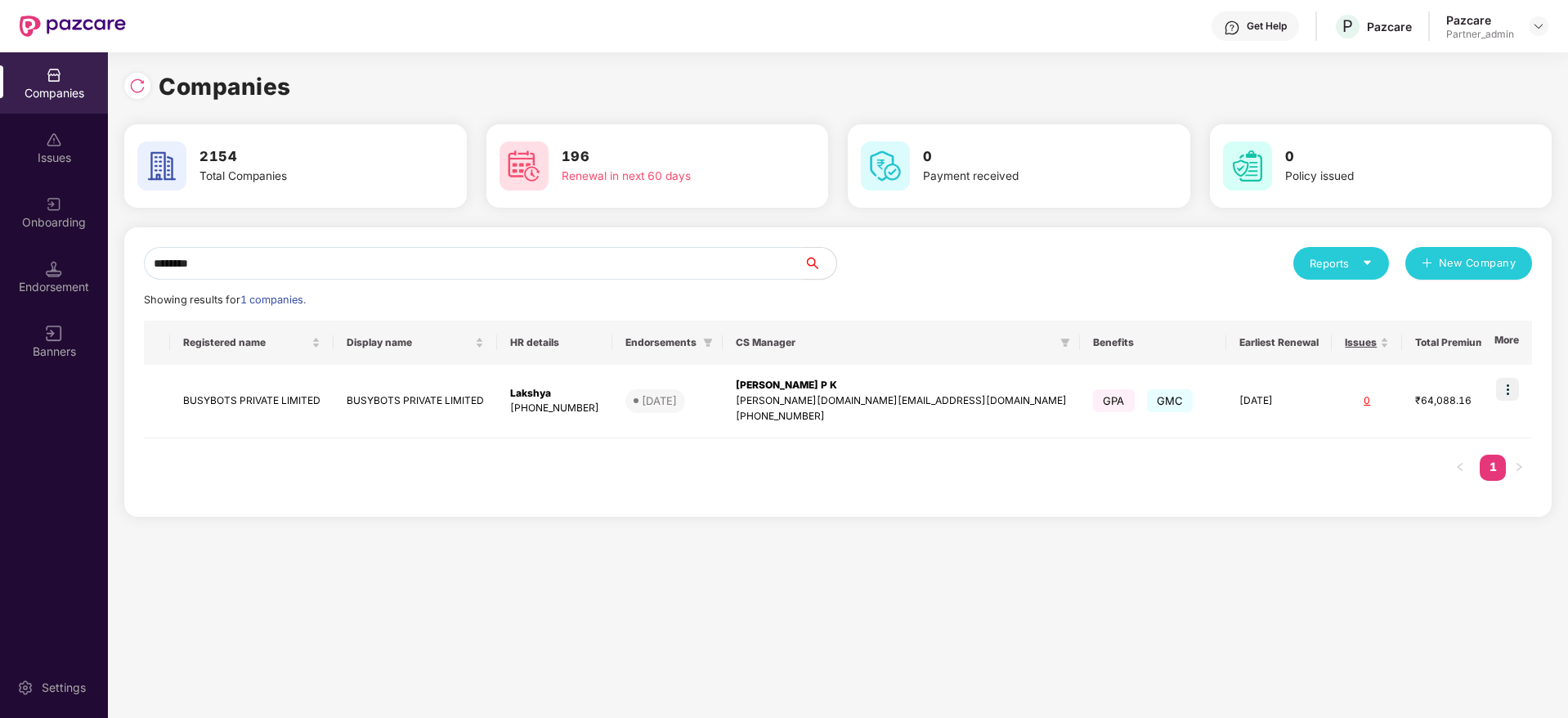
type input "********"
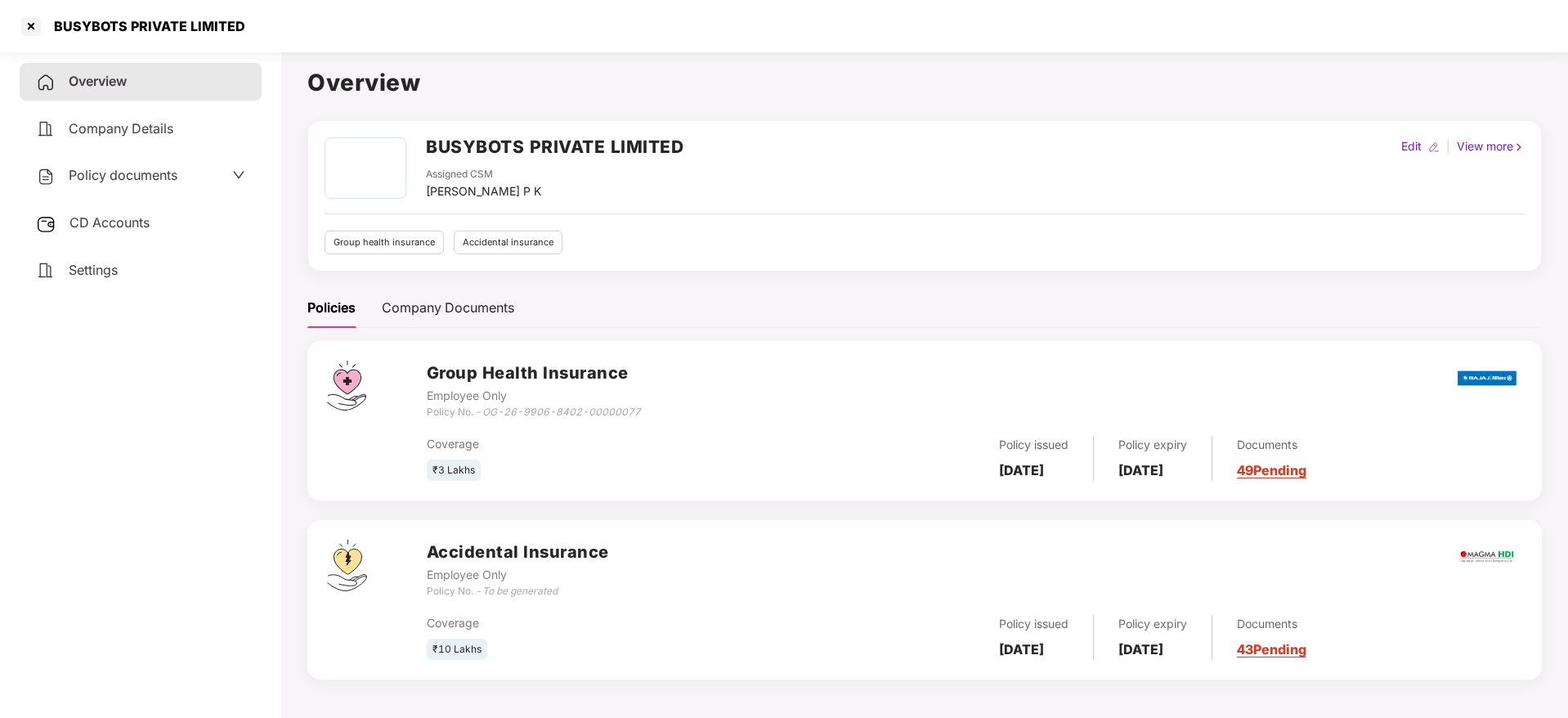
click at [1306, 469] on link "49 Pending" at bounding box center [1271, 470] width 70 height 16
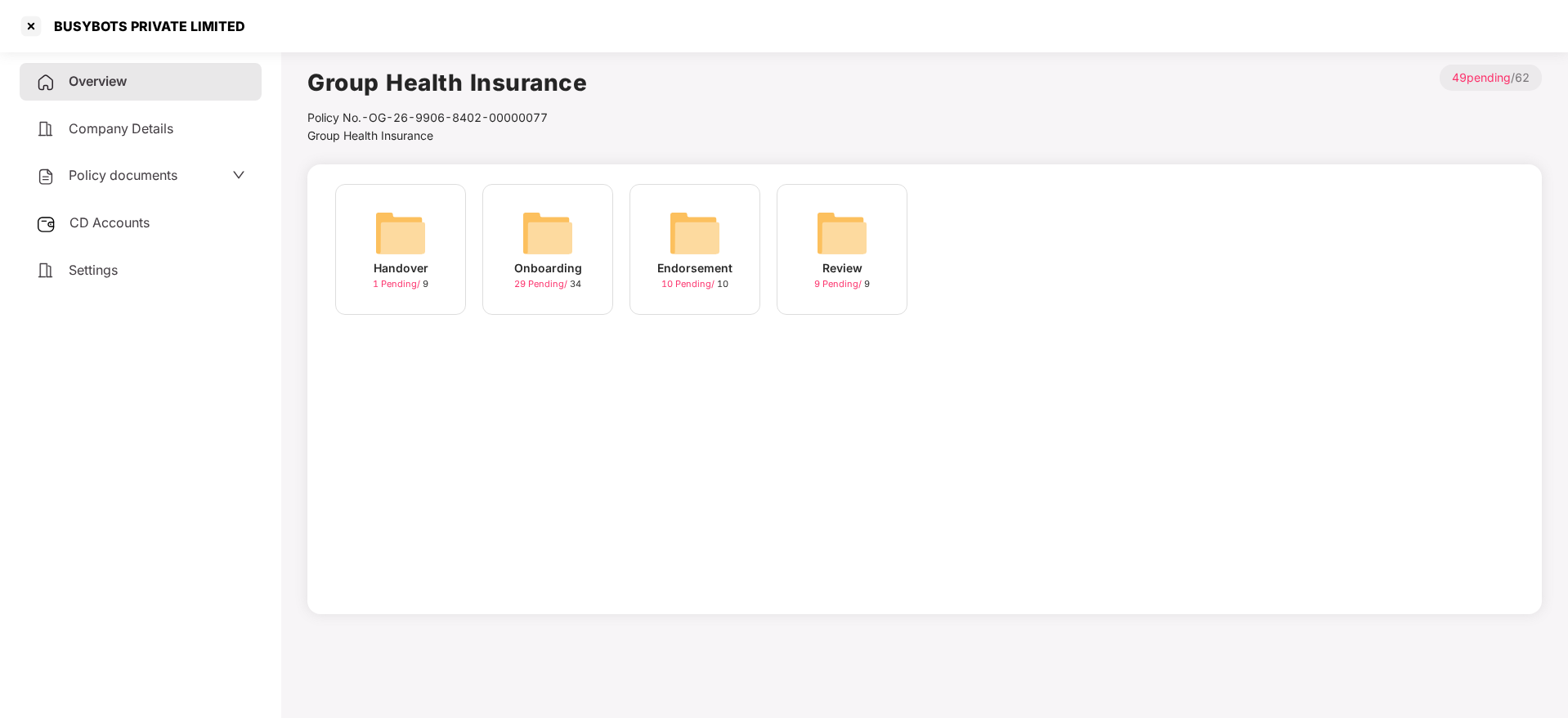
click at [539, 250] on img at bounding box center [548, 233] width 52 height 52
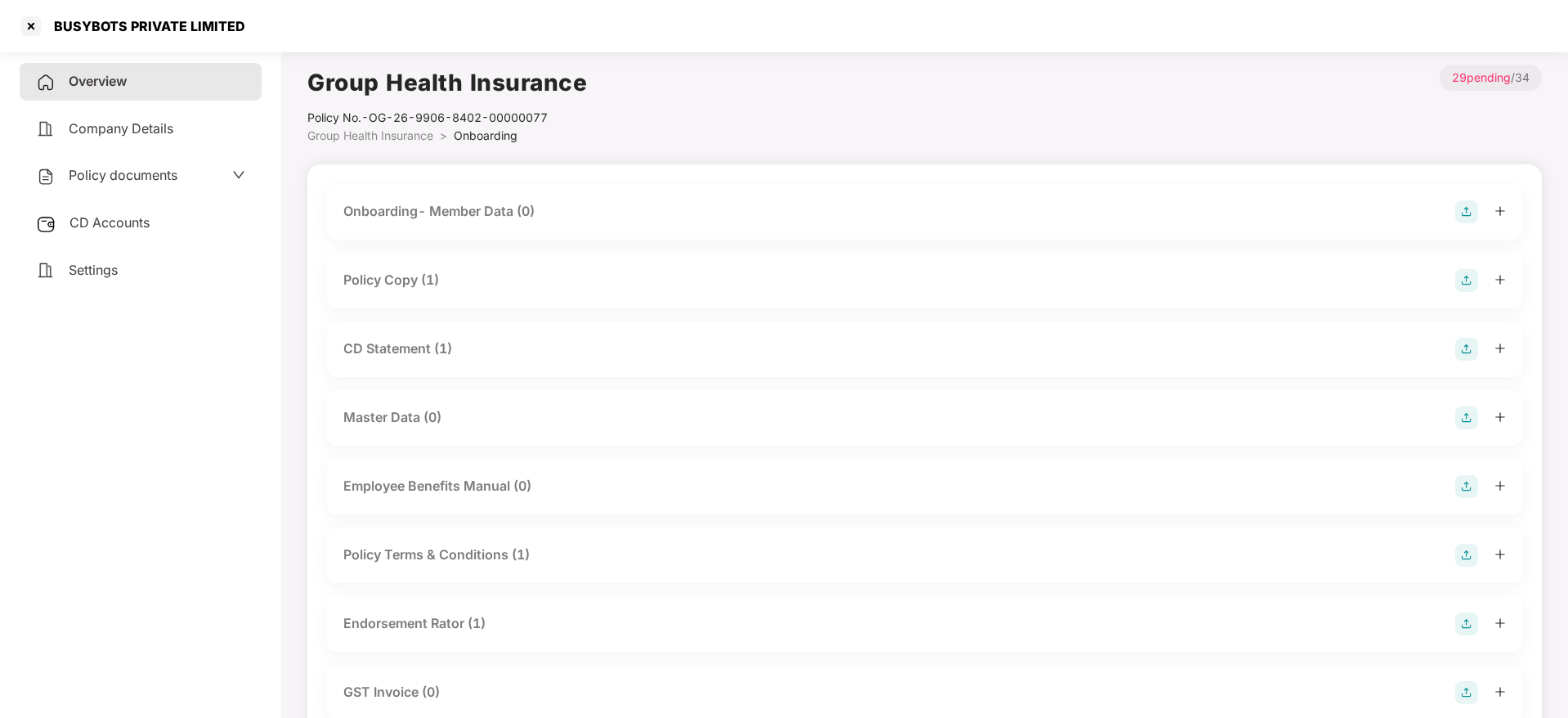
click at [1494, 279] on div at bounding box center [1480, 279] width 51 height 23
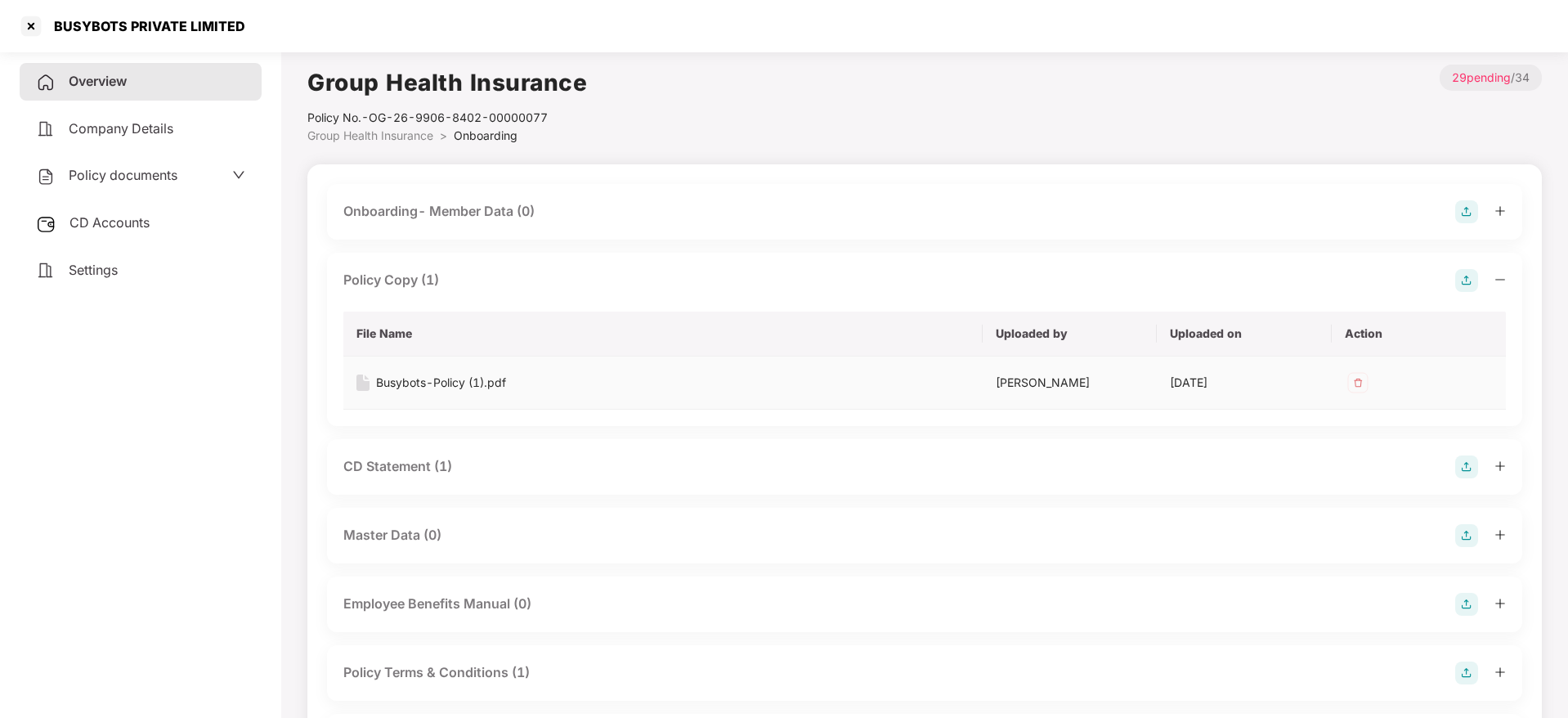
click at [430, 391] on div "Busybots-Policy (1).pdf" at bounding box center [441, 383] width 130 height 18
click at [31, 25] on div at bounding box center [31, 25] width 26 height 26
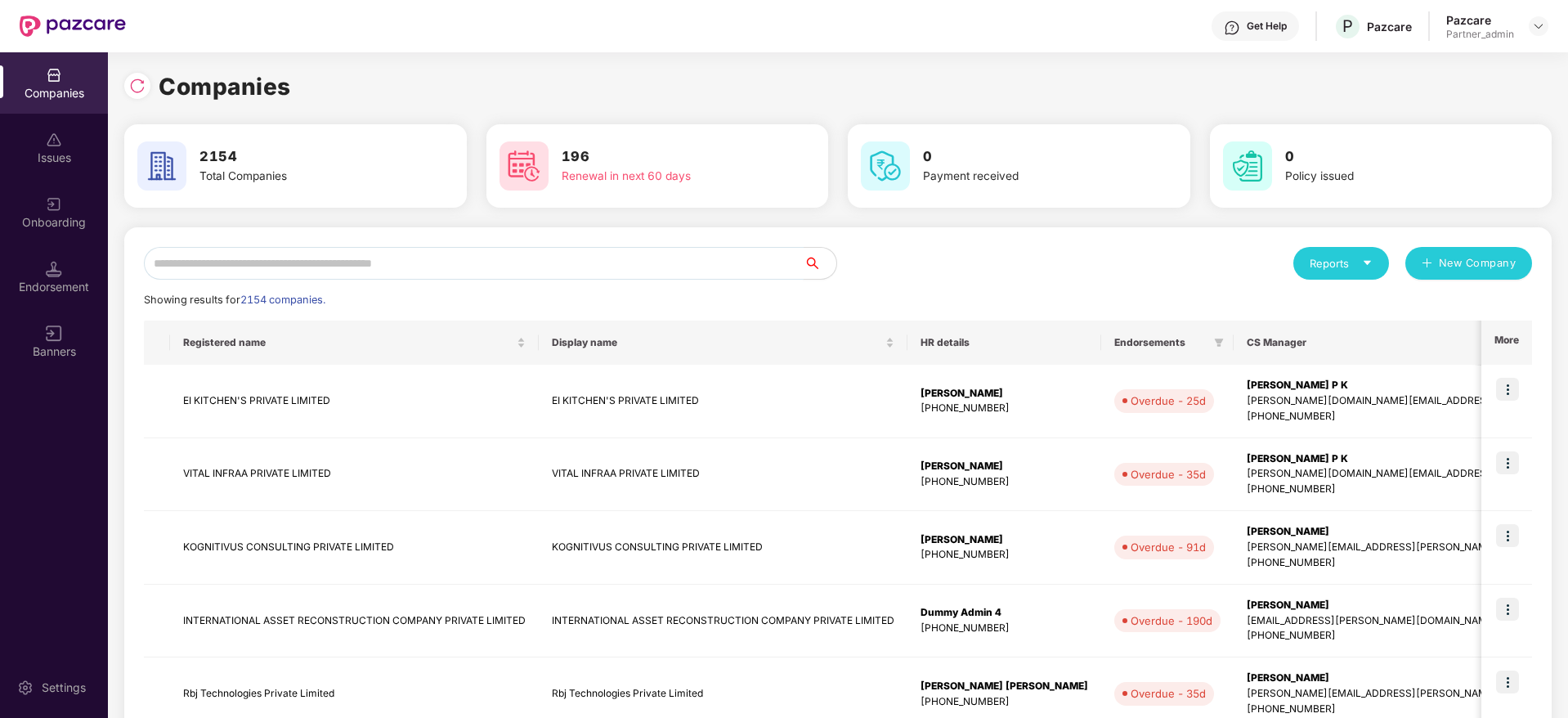
click at [373, 264] on input "text" at bounding box center [474, 263] width 660 height 33
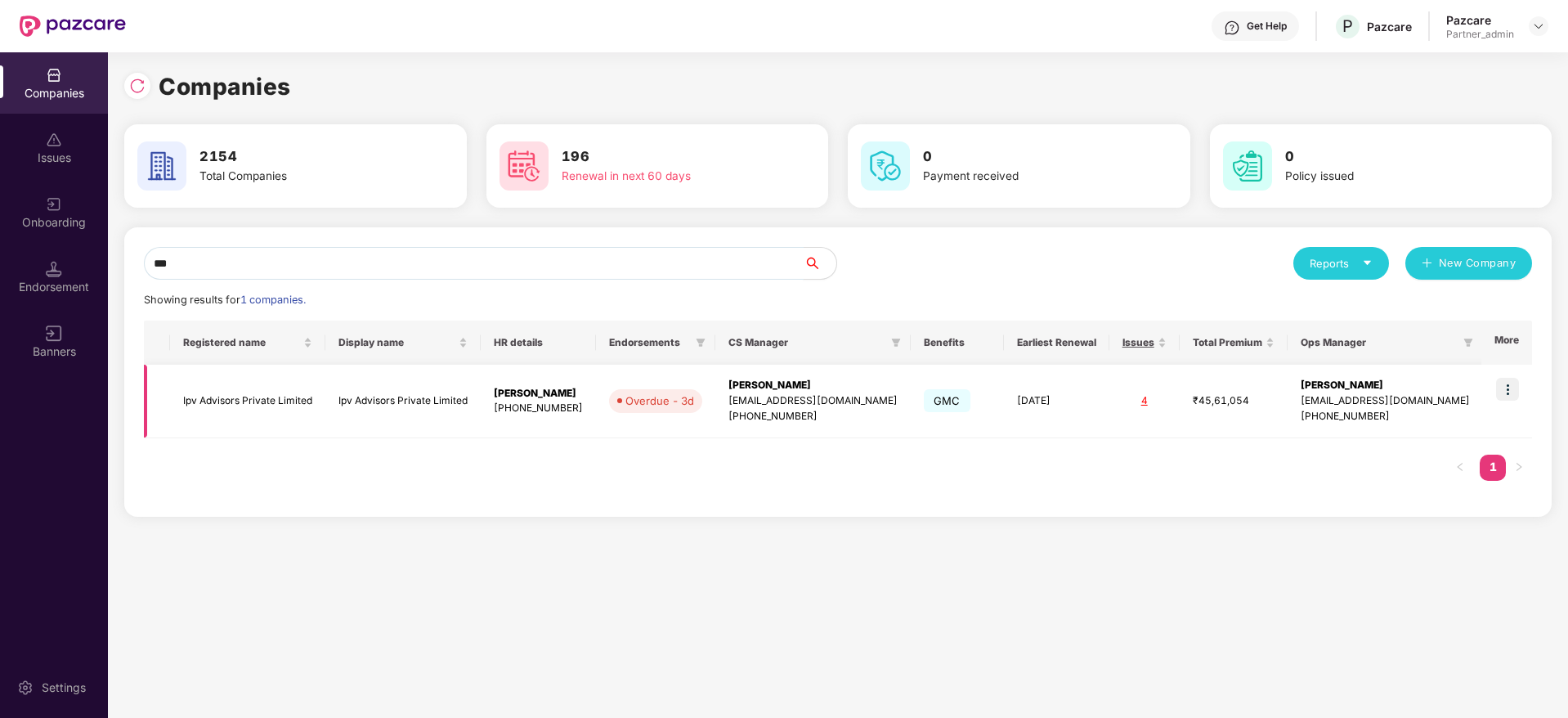
type input "***"
click at [1508, 391] on img at bounding box center [1507, 389] width 23 height 23
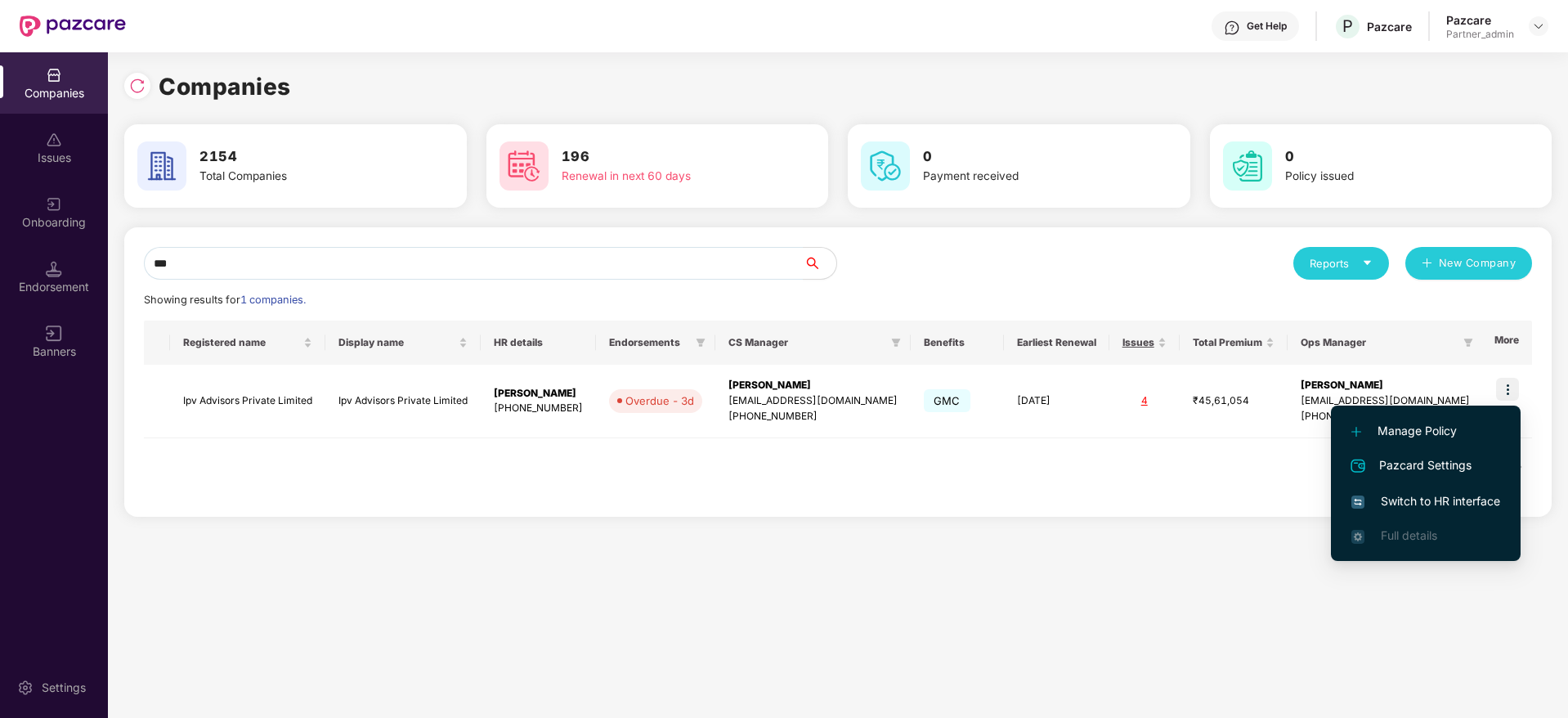
click at [1419, 507] on span "Switch to HR interface" at bounding box center [1425, 501] width 149 height 18
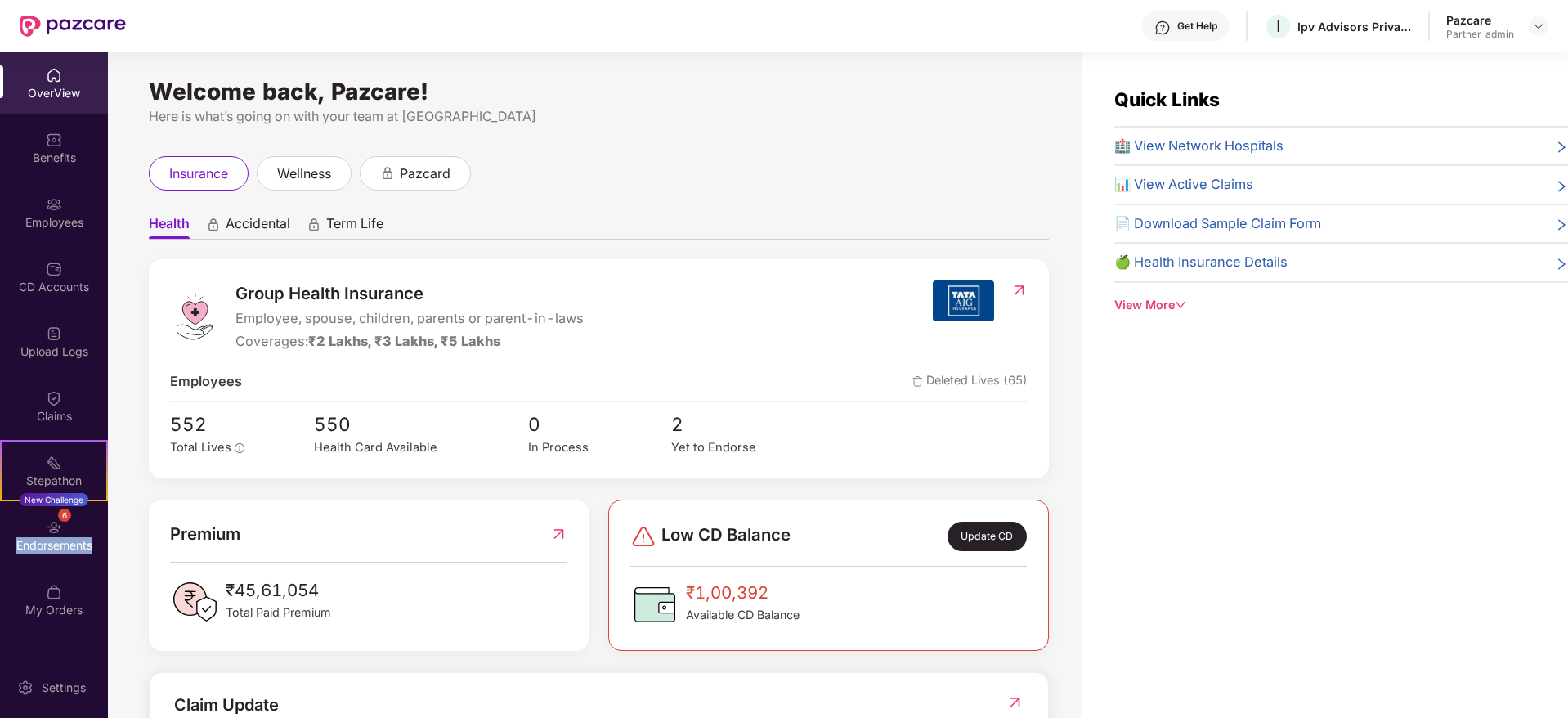
click at [51, 545] on div "Endorsements" at bounding box center [53, 545] width 108 height 16
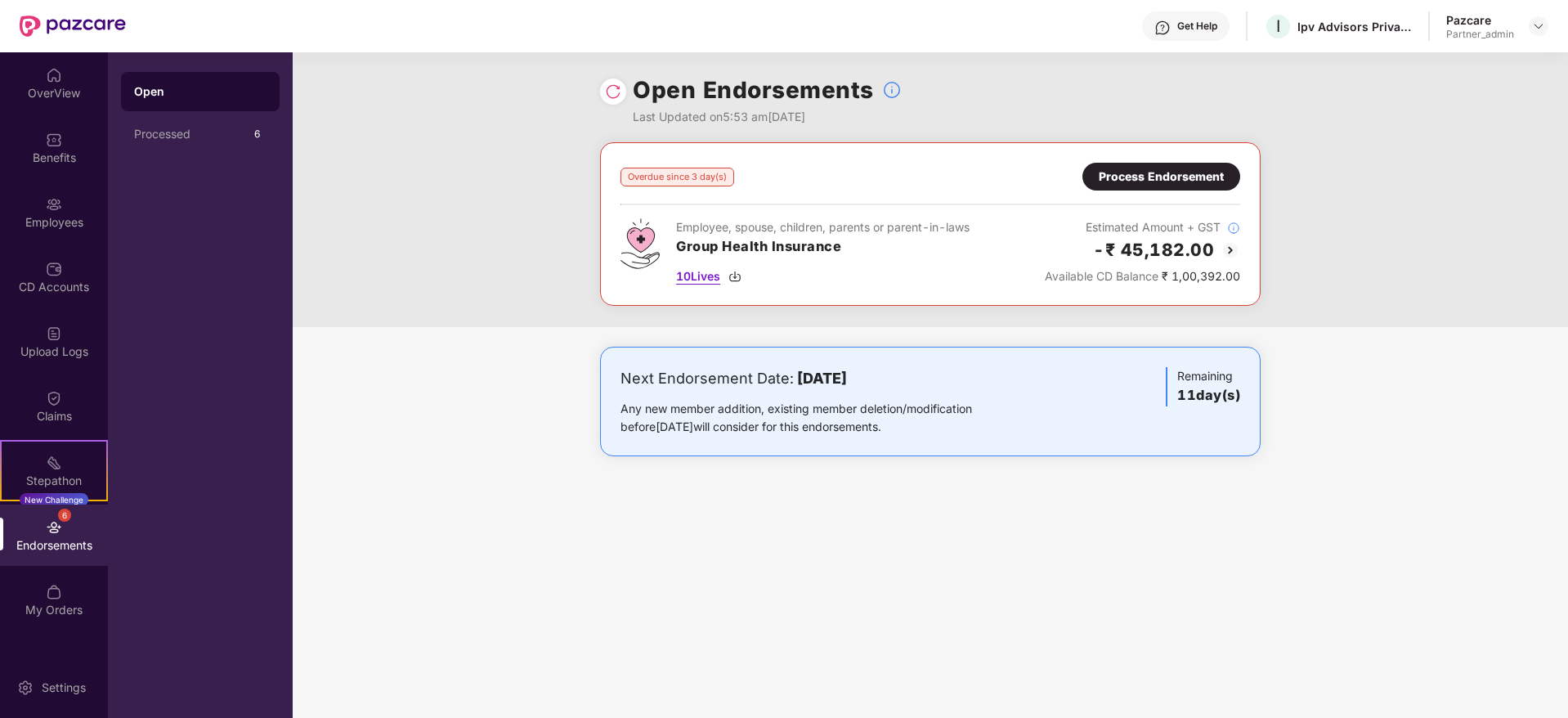
click at [739, 273] on img at bounding box center [734, 276] width 13 height 13
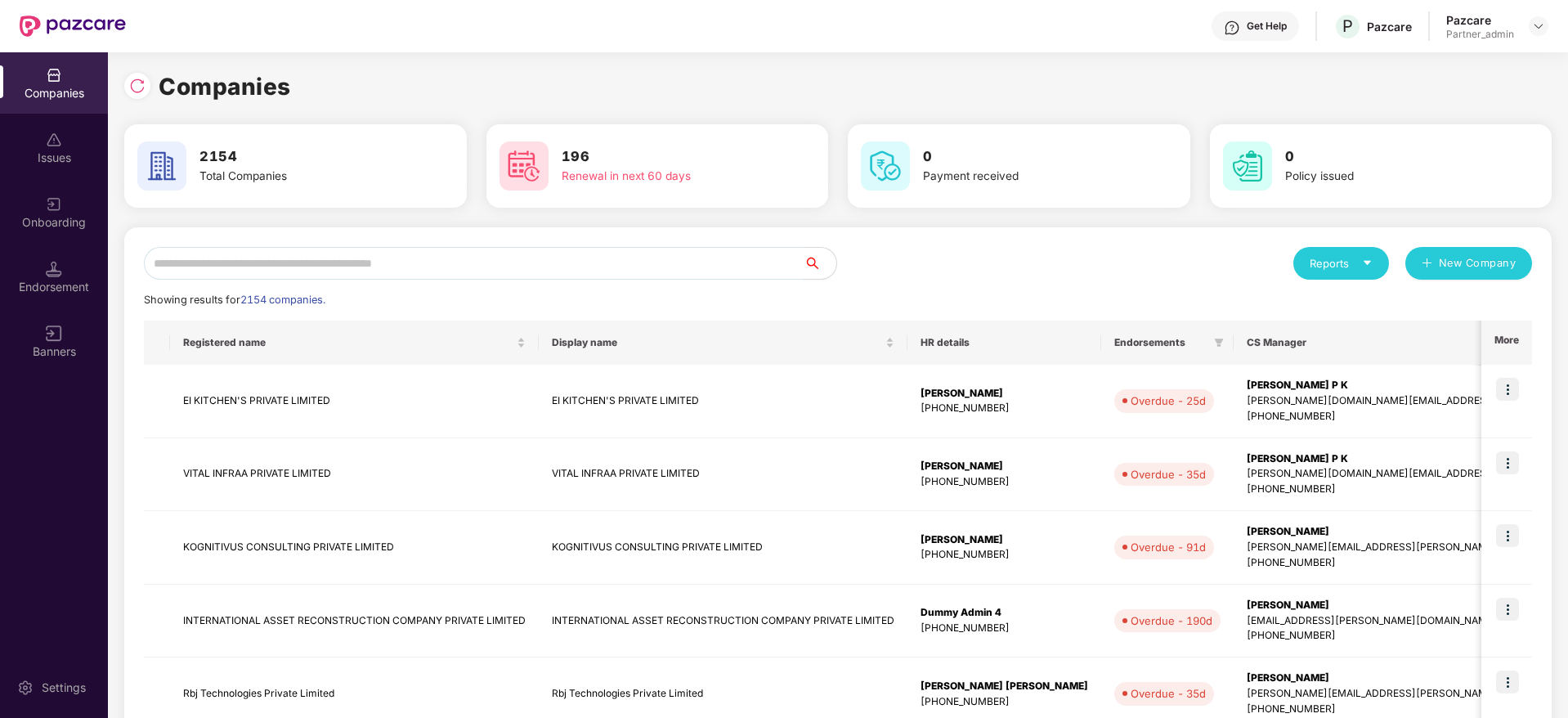
click at [354, 256] on input "text" at bounding box center [474, 263] width 660 height 33
paste input "********"
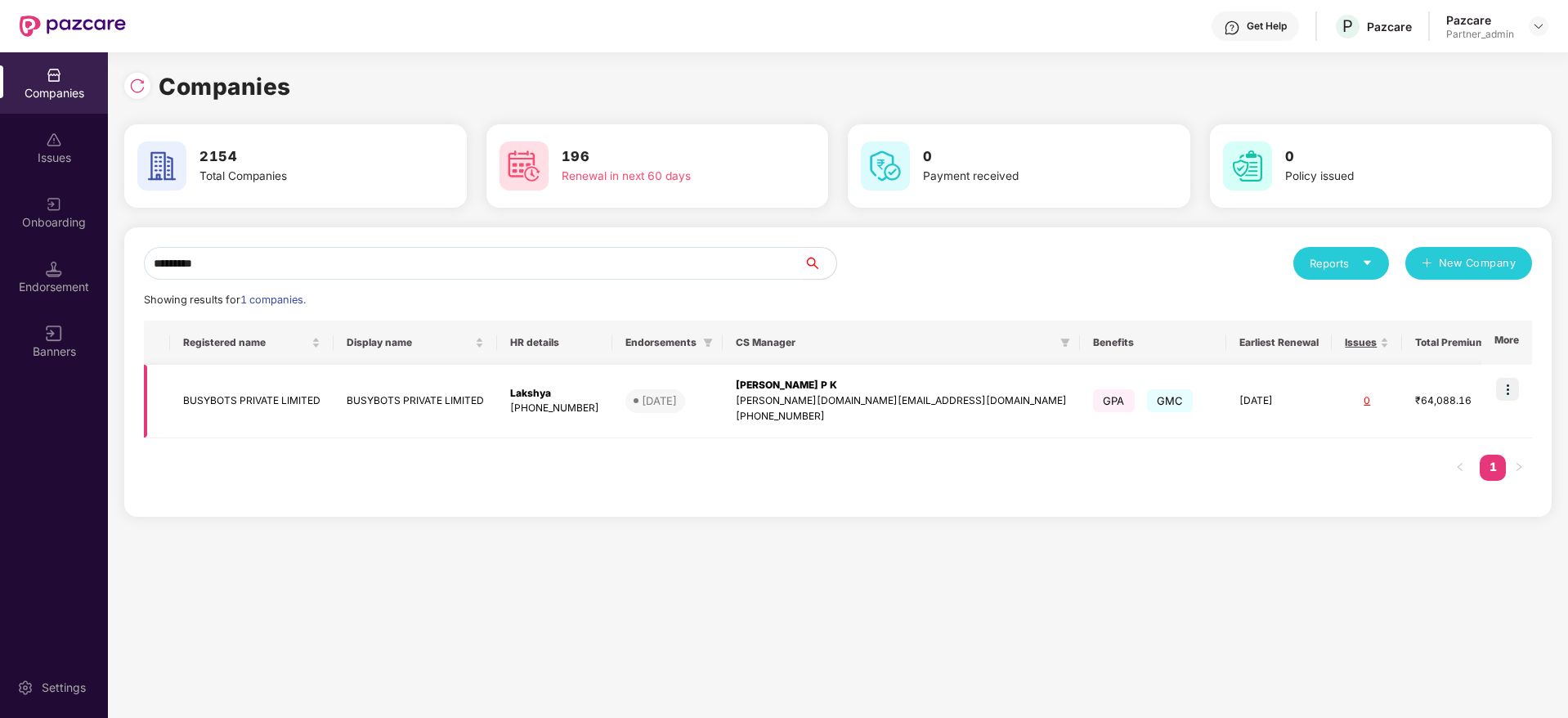
type input "********"
click at [1513, 388] on img at bounding box center [1507, 389] width 23 height 23
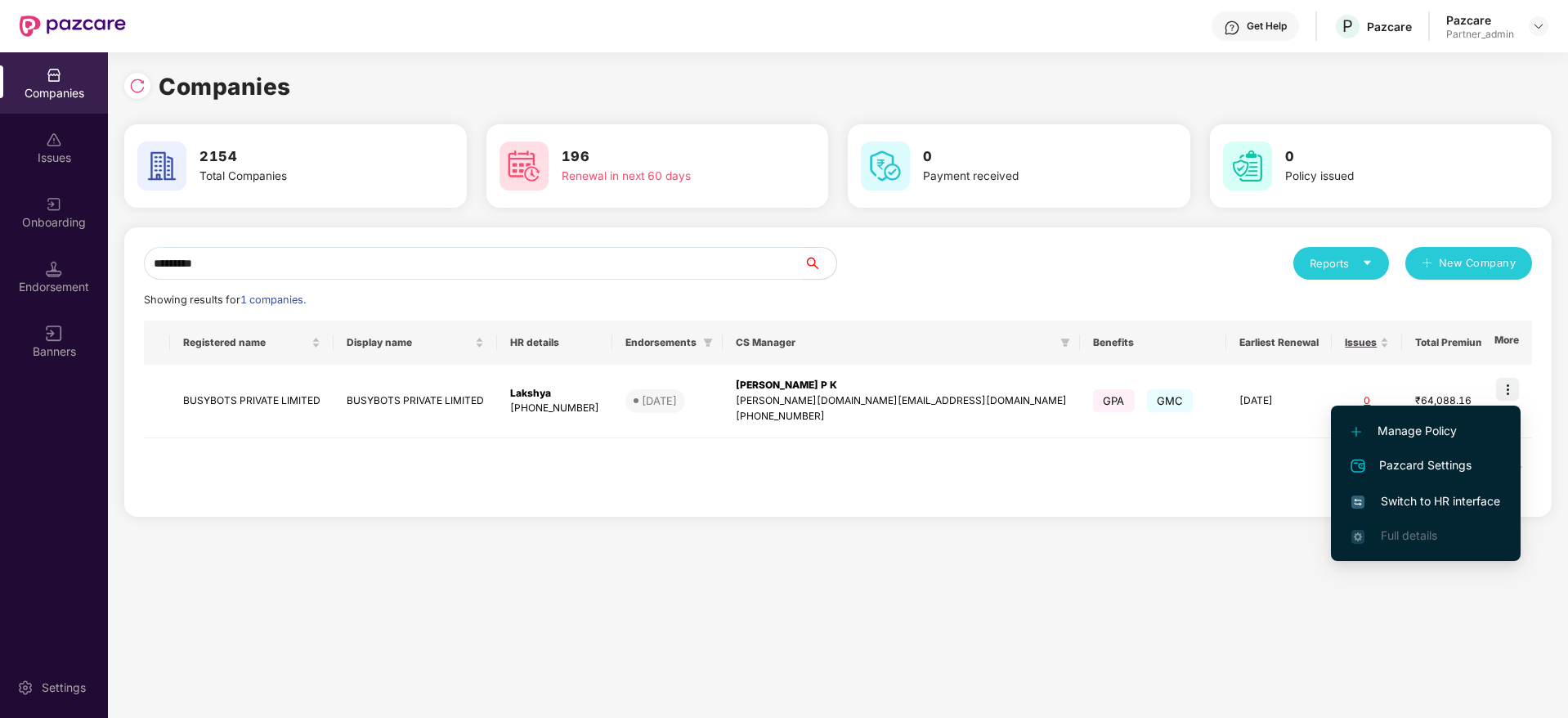
click at [1434, 502] on span "Switch to HR interface" at bounding box center [1425, 501] width 149 height 18
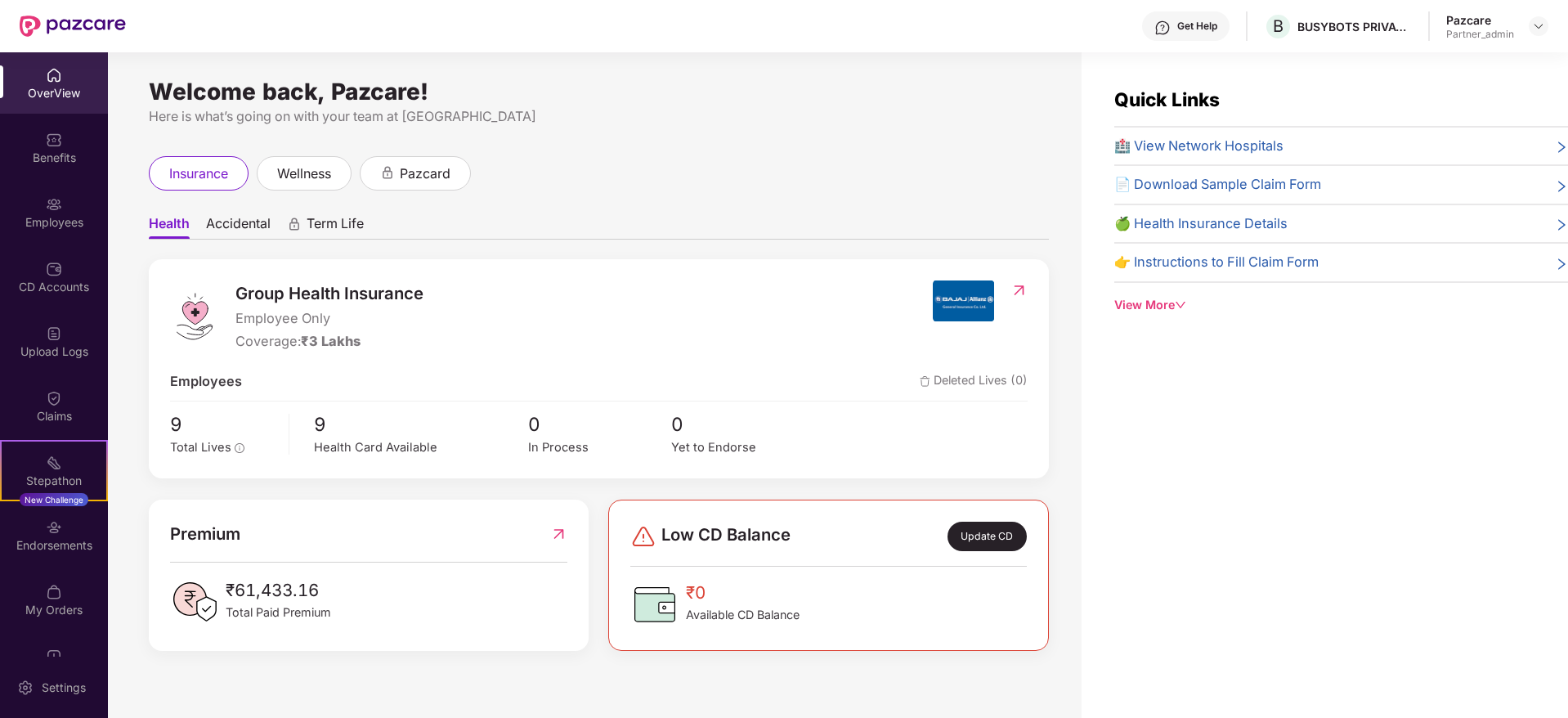
click at [63, 539] on div "Endorsements" at bounding box center [53, 545] width 108 height 16
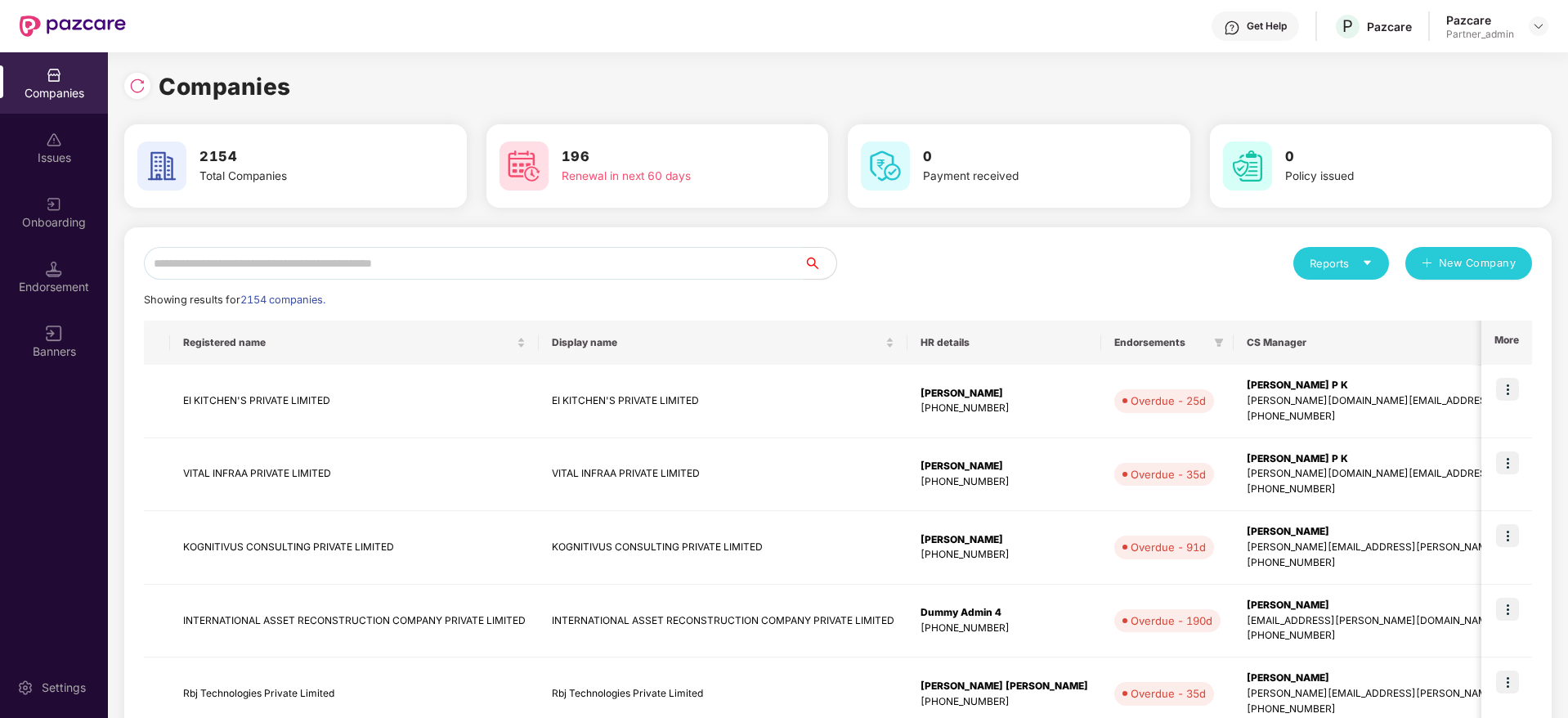
click at [318, 244] on div "Reports New Company Showing results for 2154 companies. Registered name Display…" at bounding box center [837, 701] width 1427 height 948
click at [321, 269] on input "text" at bounding box center [474, 263] width 660 height 33
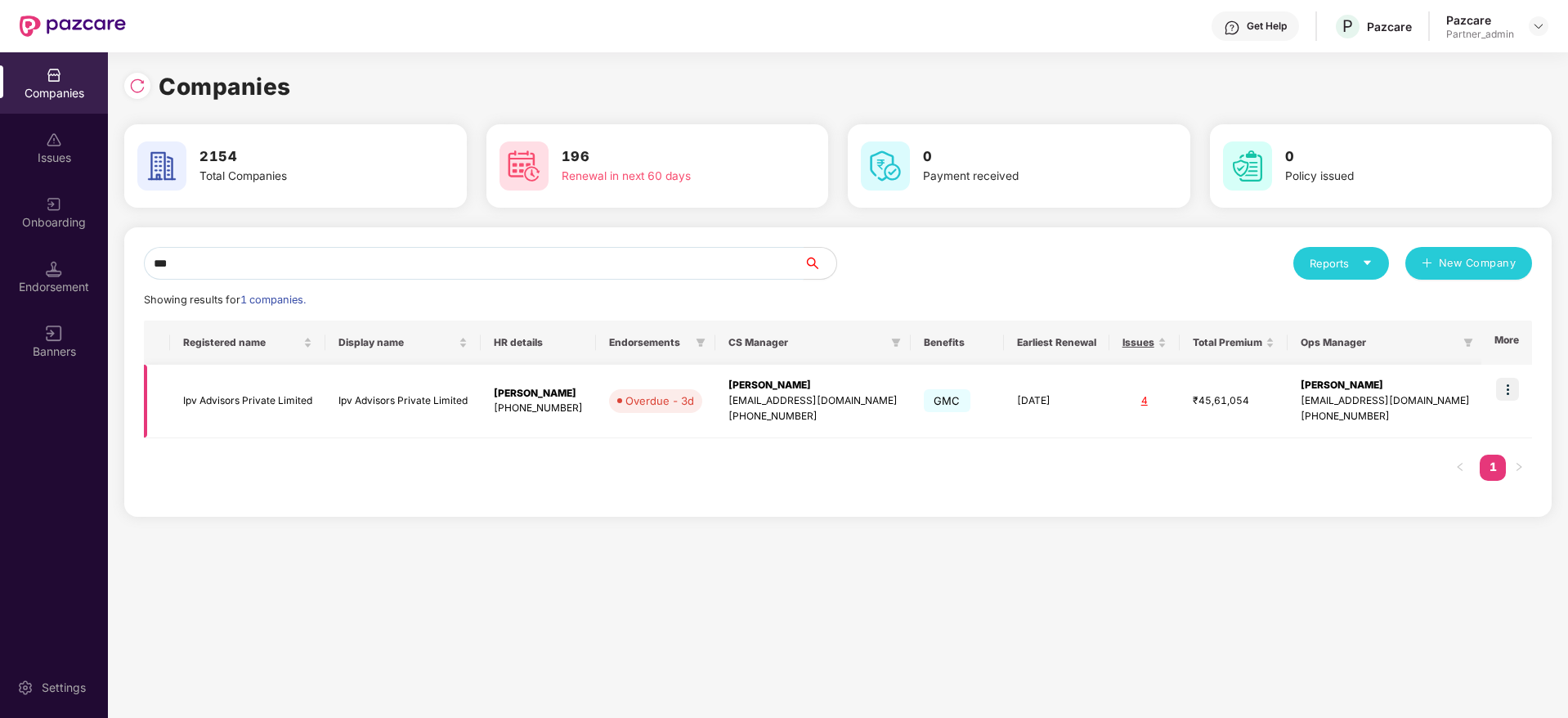
type input "***"
click at [1506, 392] on img at bounding box center [1507, 389] width 23 height 23
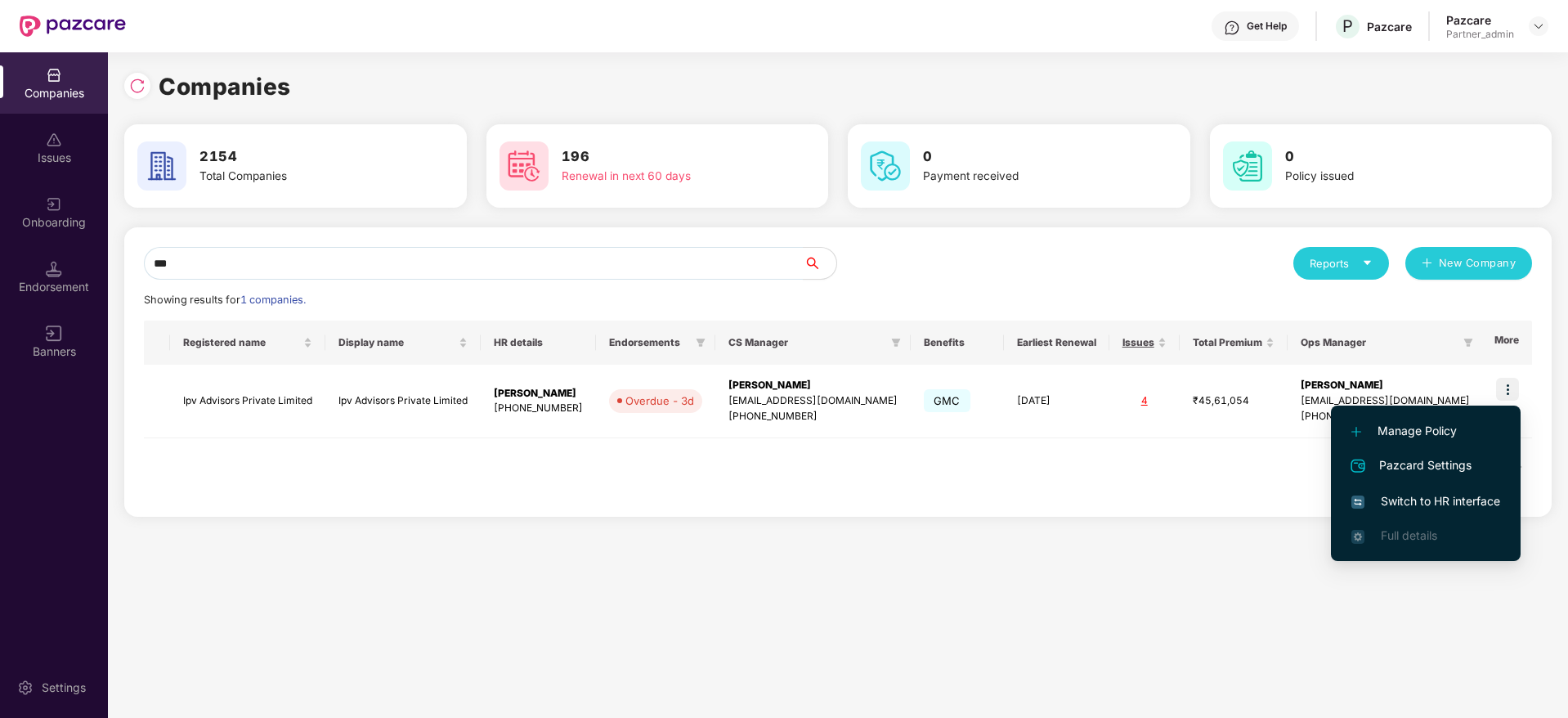
click at [1414, 505] on span "Switch to HR interface" at bounding box center [1425, 501] width 149 height 18
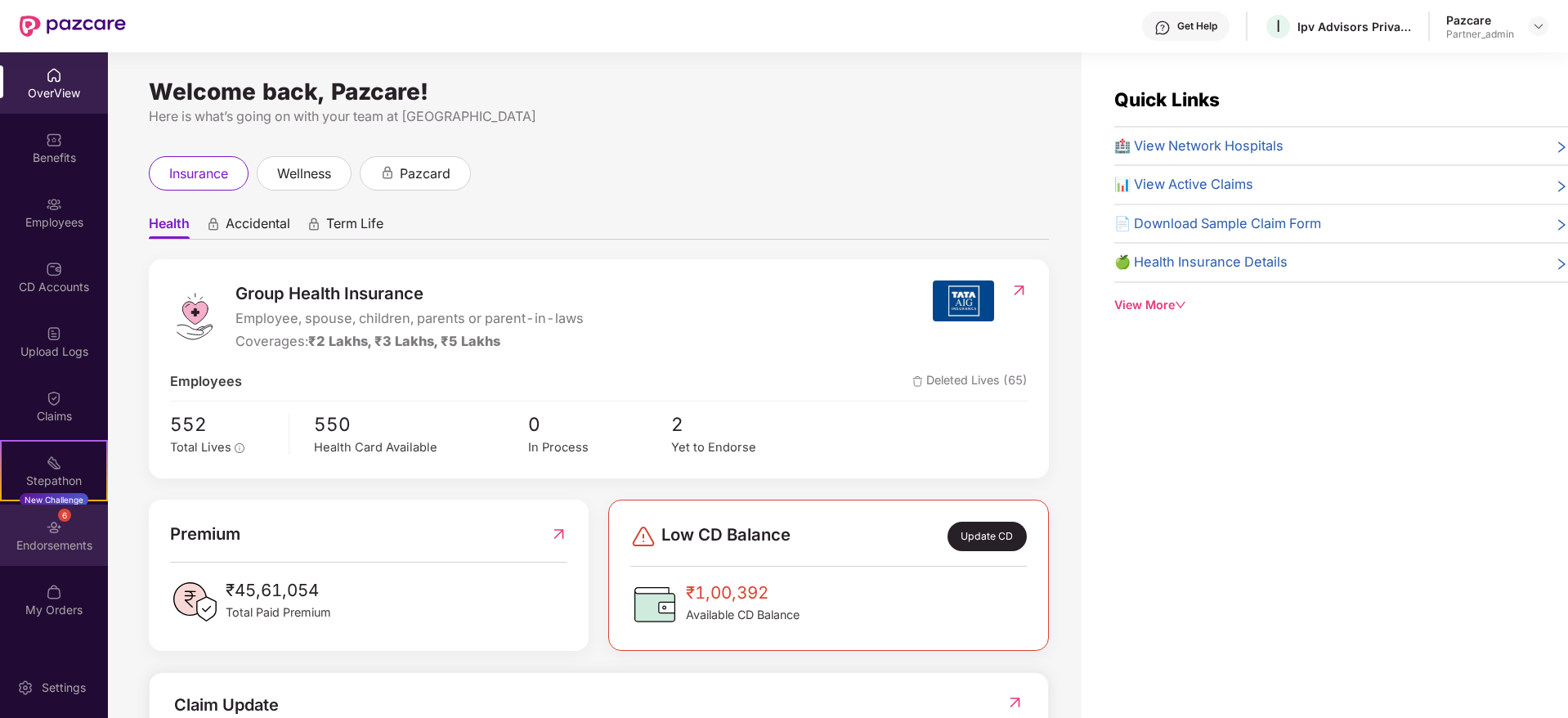
click at [36, 548] on div "Endorsements" at bounding box center [53, 545] width 108 height 16
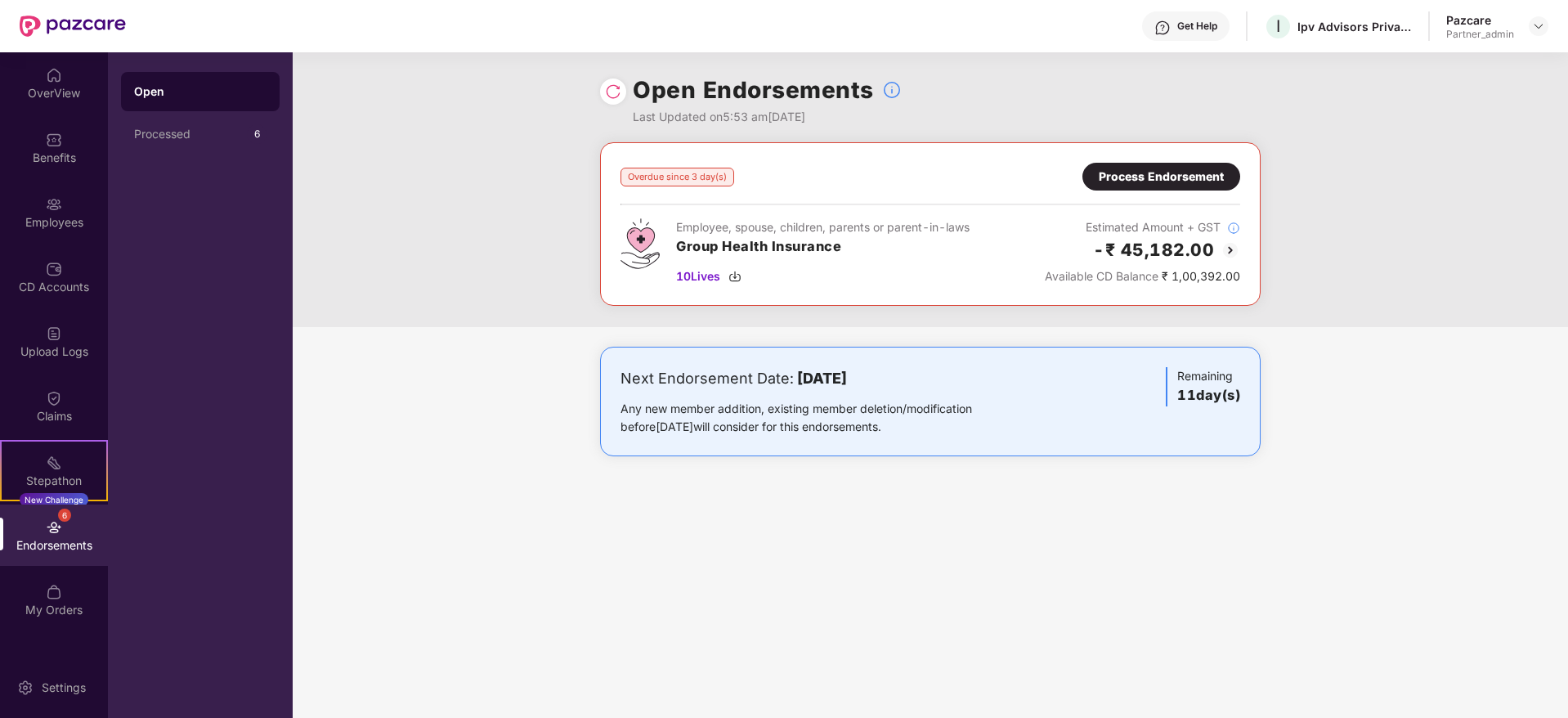
click at [44, 203] on div "Employees" at bounding box center [53, 213] width 108 height 61
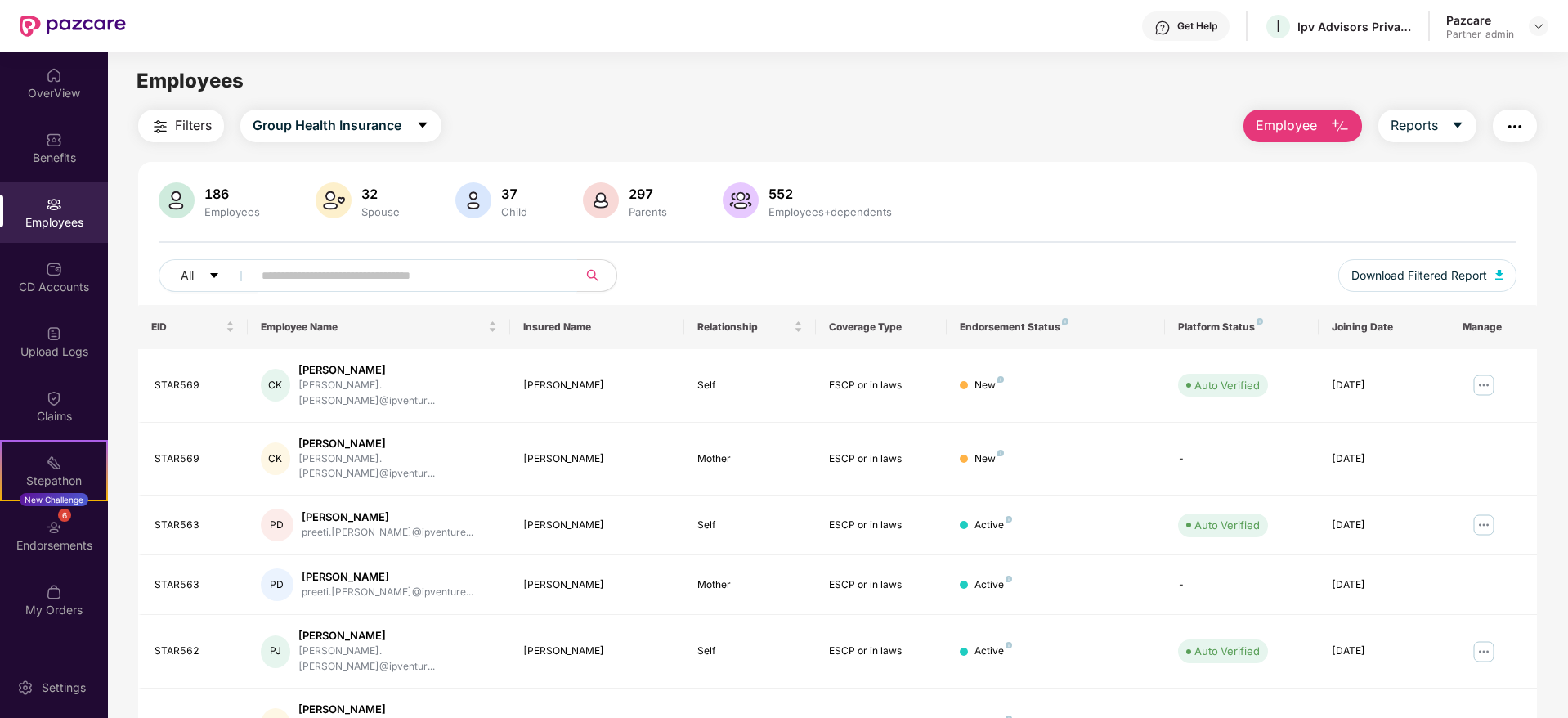
click at [369, 279] on input "text" at bounding box center [408, 275] width 294 height 24
paste input "*******"
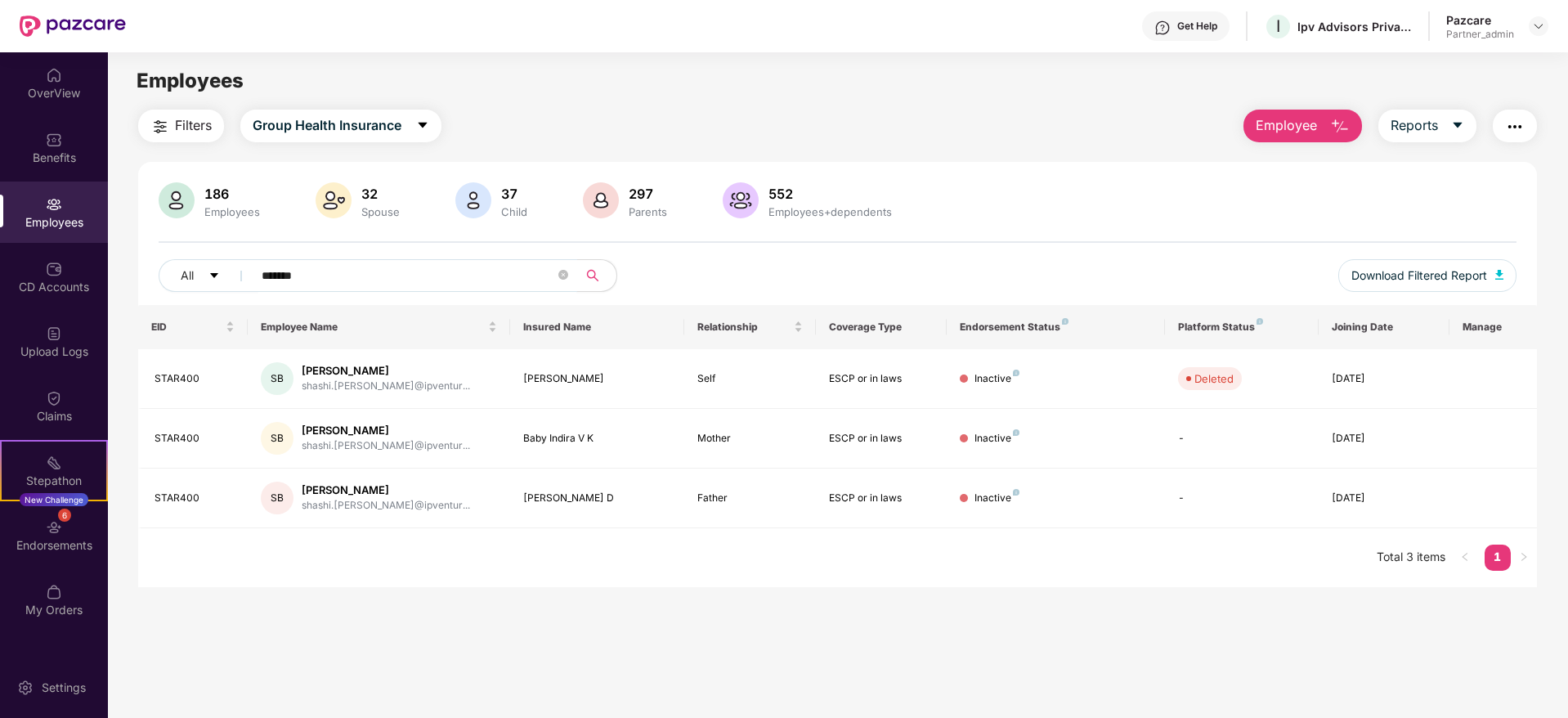
type input "*******"
click at [1302, 19] on div "Ipv Advisors Private Limited" at bounding box center [1355, 26] width 115 height 15
click at [1299, 24] on div "Ipv Advisors Private Limited" at bounding box center [1355, 26] width 115 height 15
drag, startPoint x: 1299, startPoint y: 24, endPoint x: 1369, endPoint y: 31, distance: 70.3
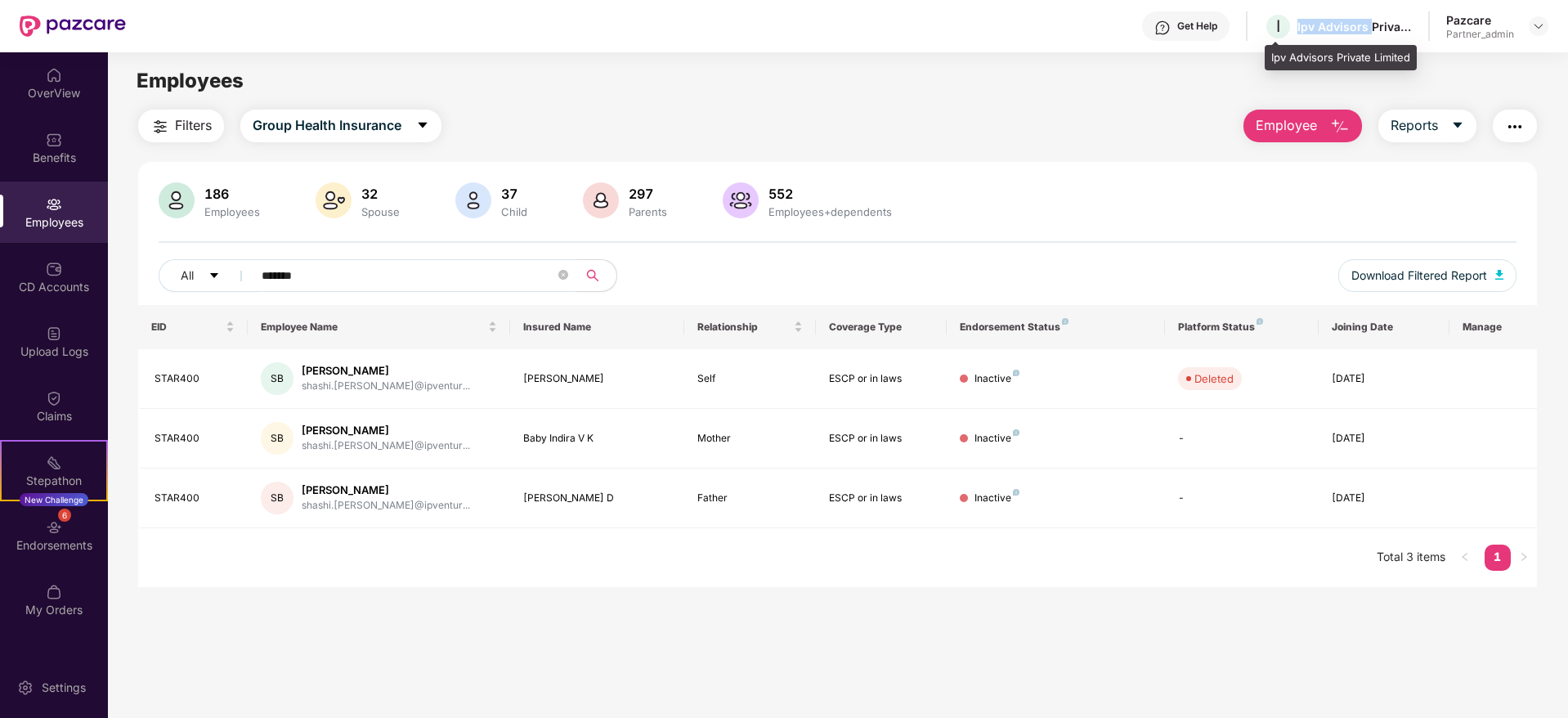
click at [1369, 31] on div "Ipv Advisors Private Limited" at bounding box center [1355, 26] width 115 height 15
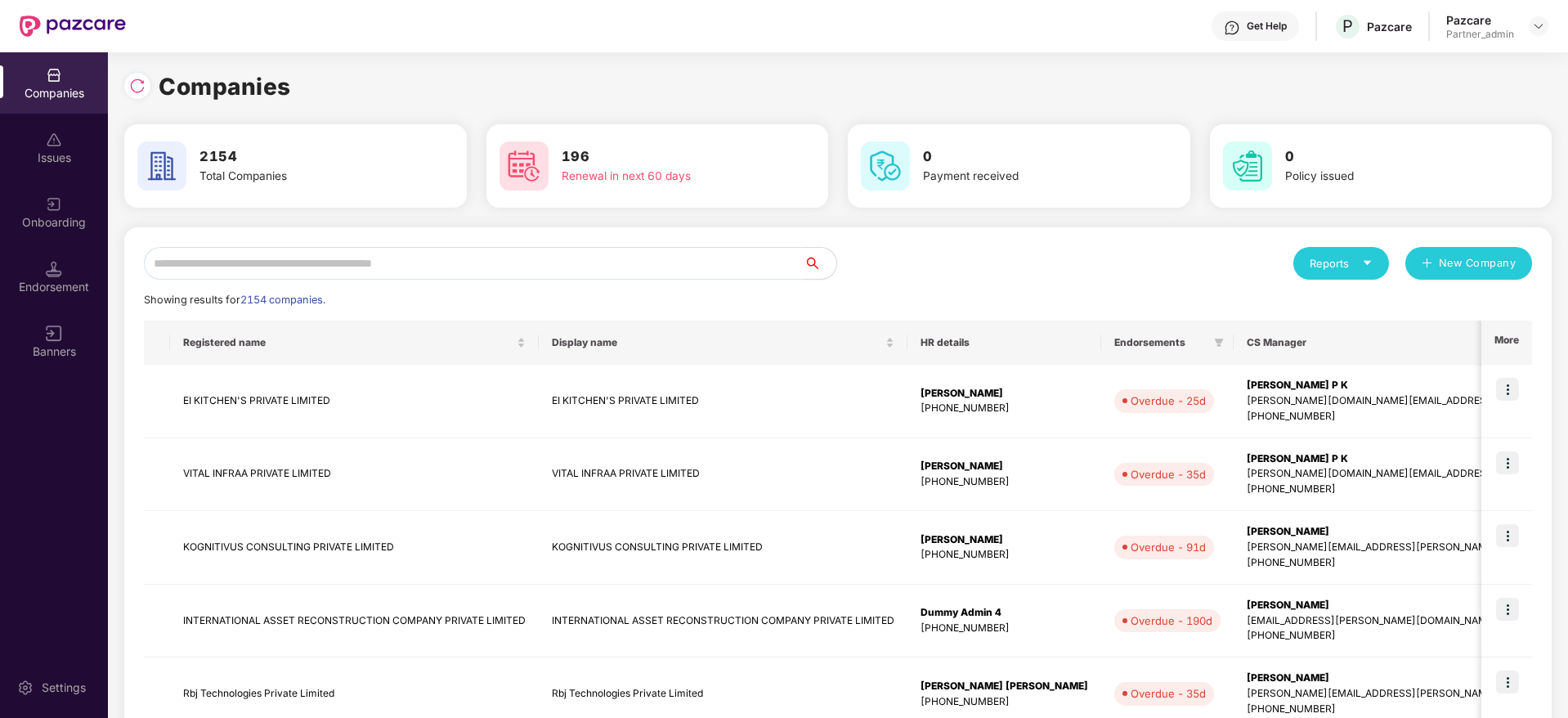
click at [354, 255] on input "text" at bounding box center [474, 263] width 660 height 33
paste input "**********"
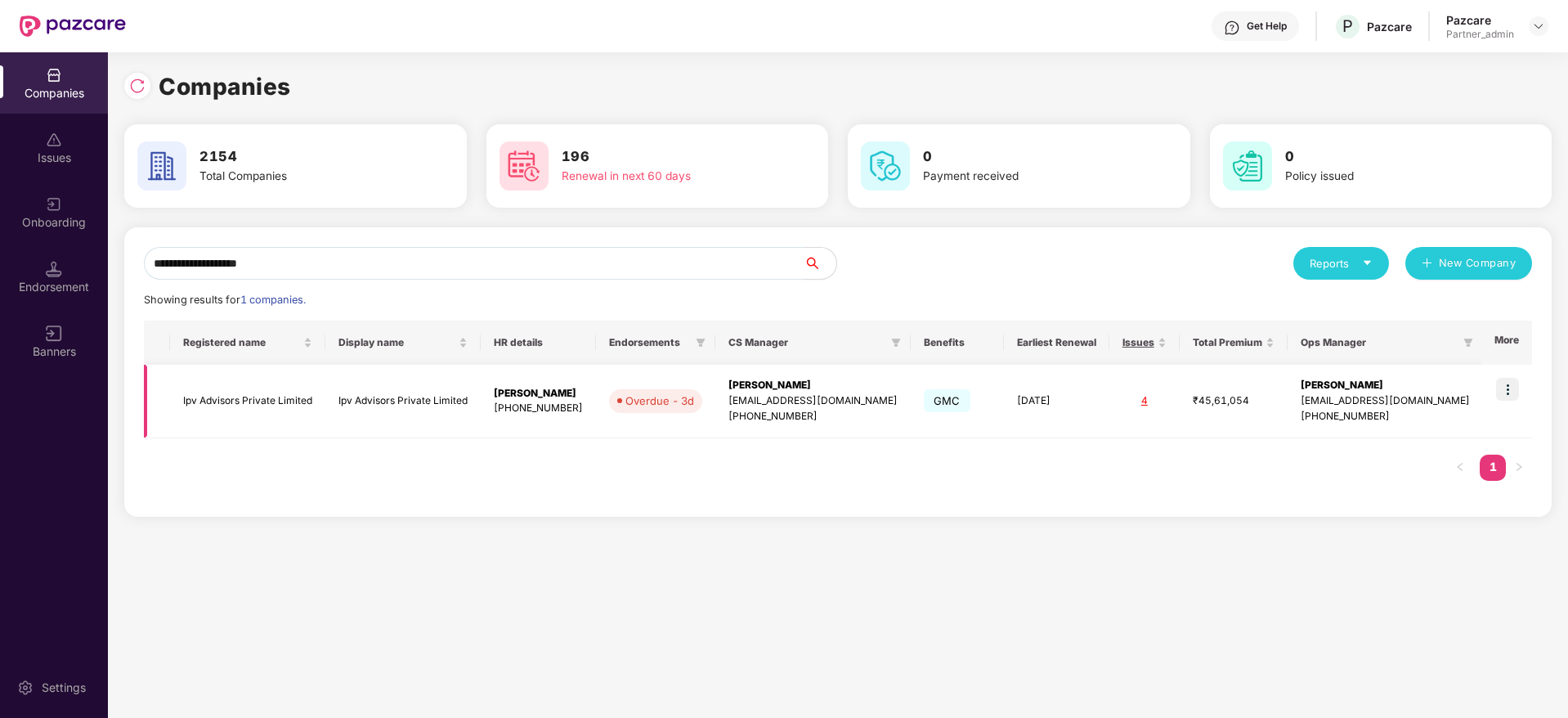
type input "**********"
click at [777, 394] on div "[EMAIL_ADDRESS][DOMAIN_NAME]" at bounding box center [812, 401] width 169 height 15
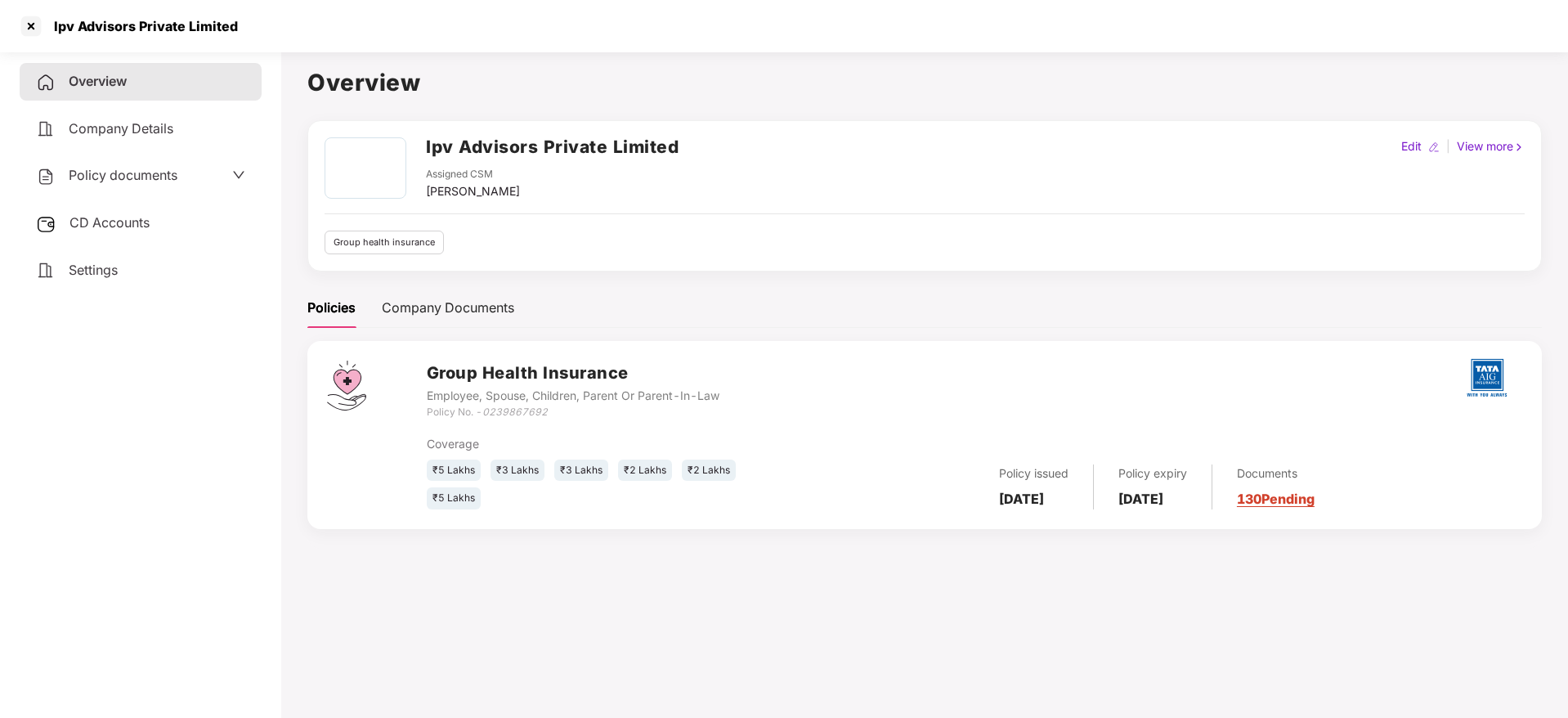
click at [1315, 502] on link "130 Pending" at bounding box center [1276, 498] width 78 height 16
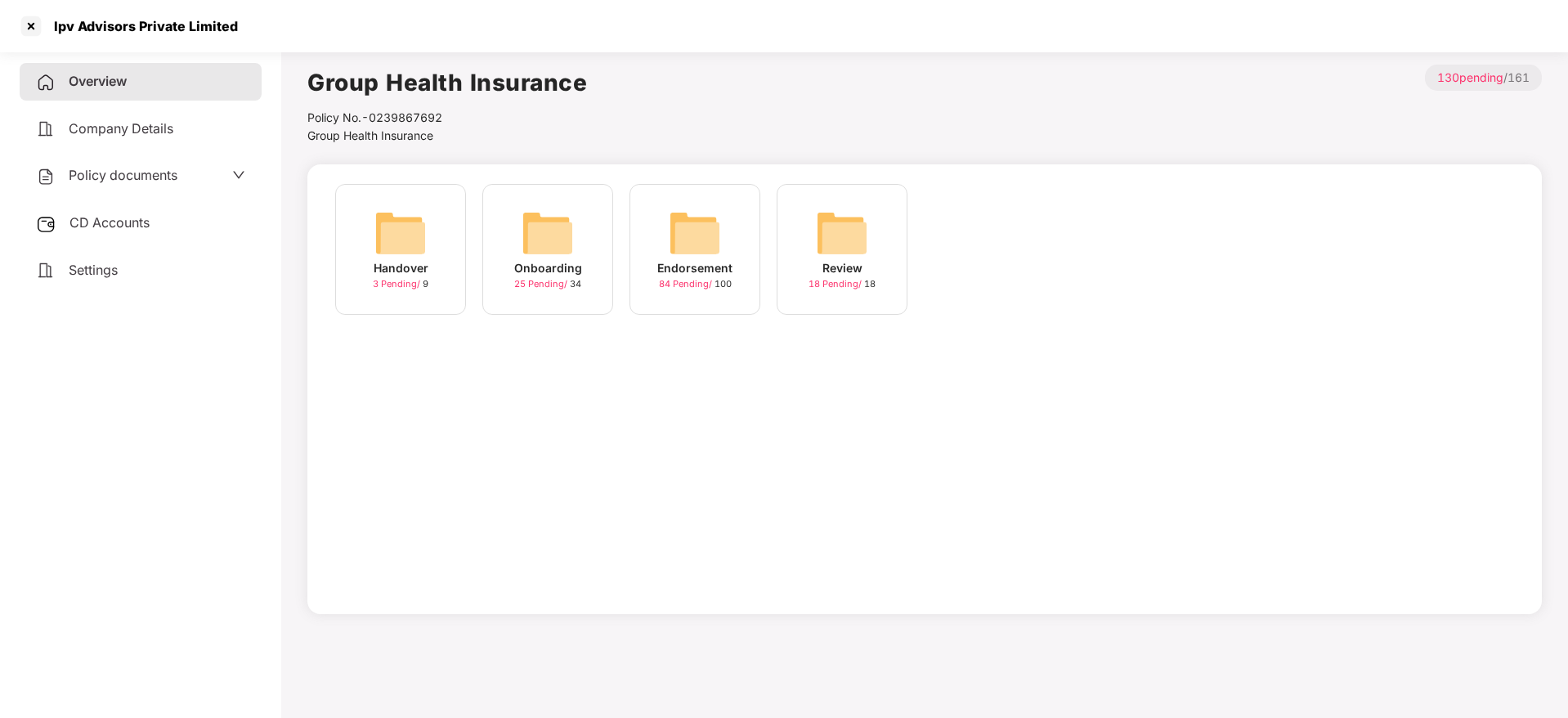
click at [685, 234] on img at bounding box center [695, 233] width 52 height 52
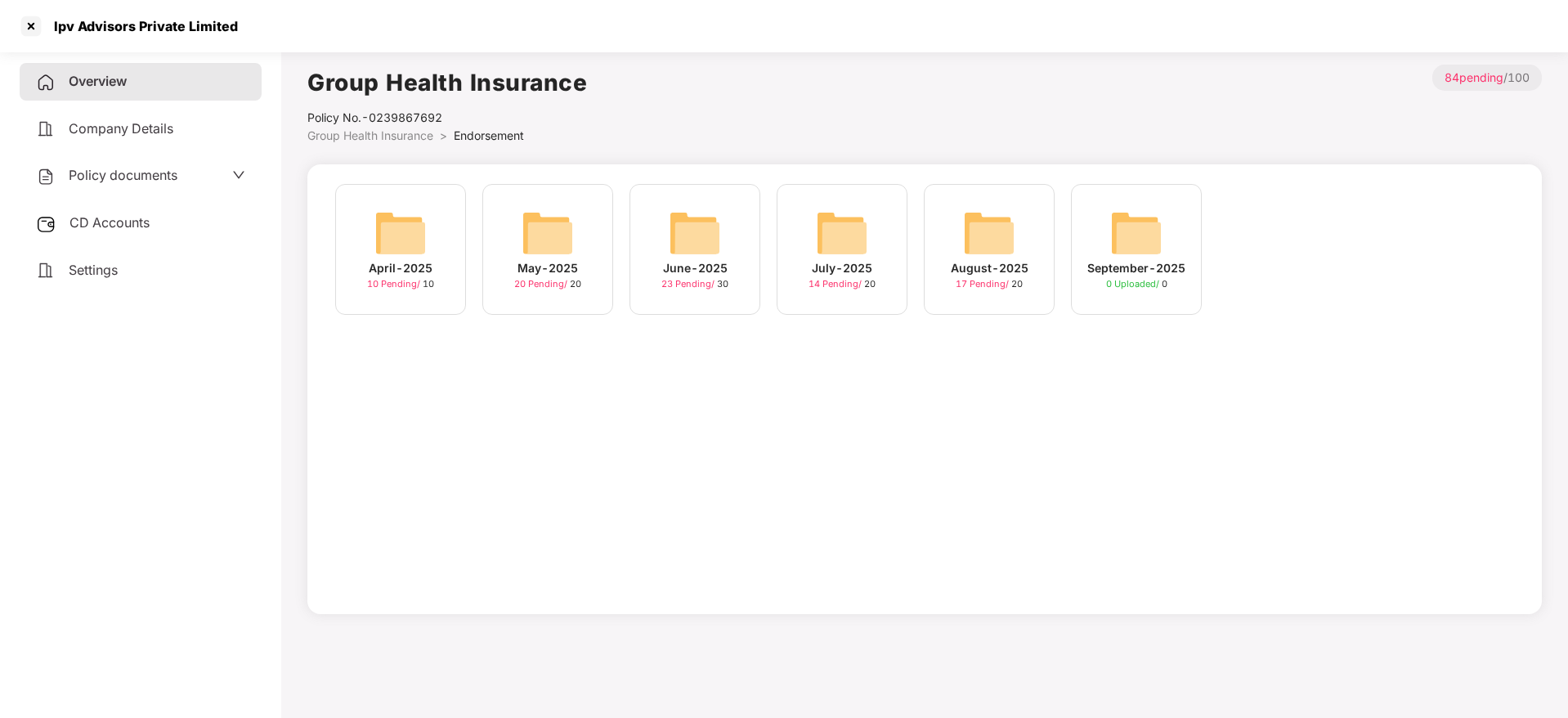
click at [997, 279] on span "17 Pending /" at bounding box center [983, 283] width 55 height 12
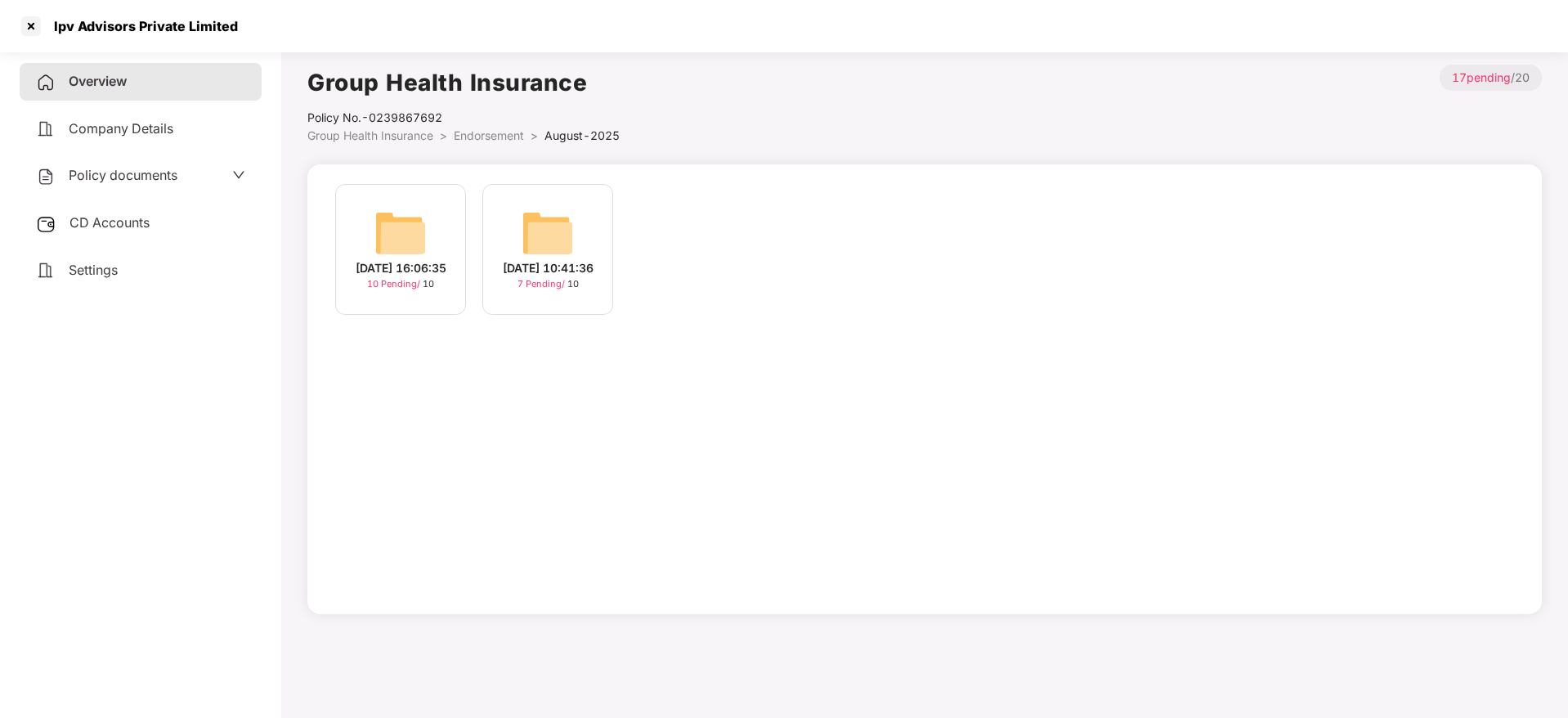
click at [420, 234] on img at bounding box center [401, 233] width 52 height 52
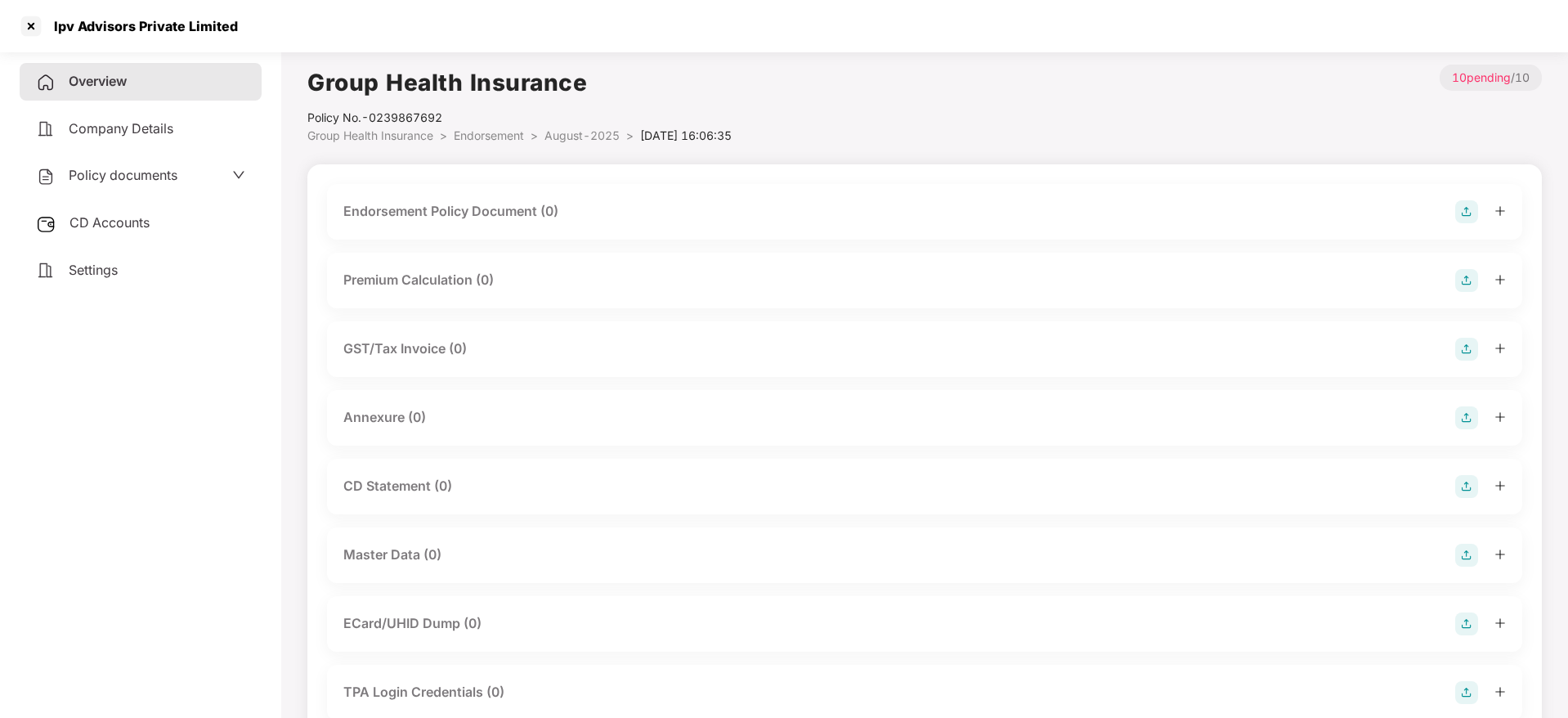
click at [1458, 213] on img at bounding box center [1466, 211] width 23 height 23
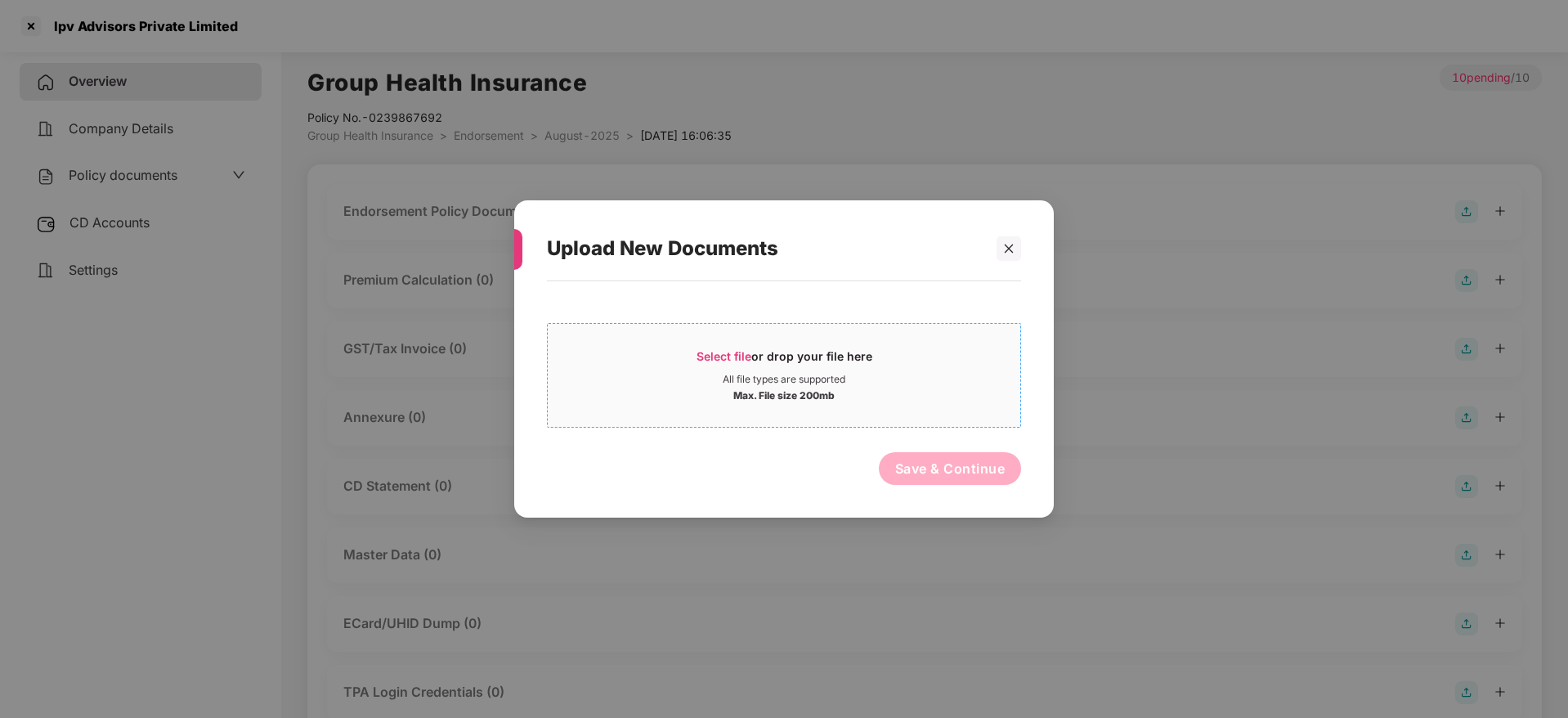
click at [743, 354] on span "Select file" at bounding box center [723, 355] width 55 height 14
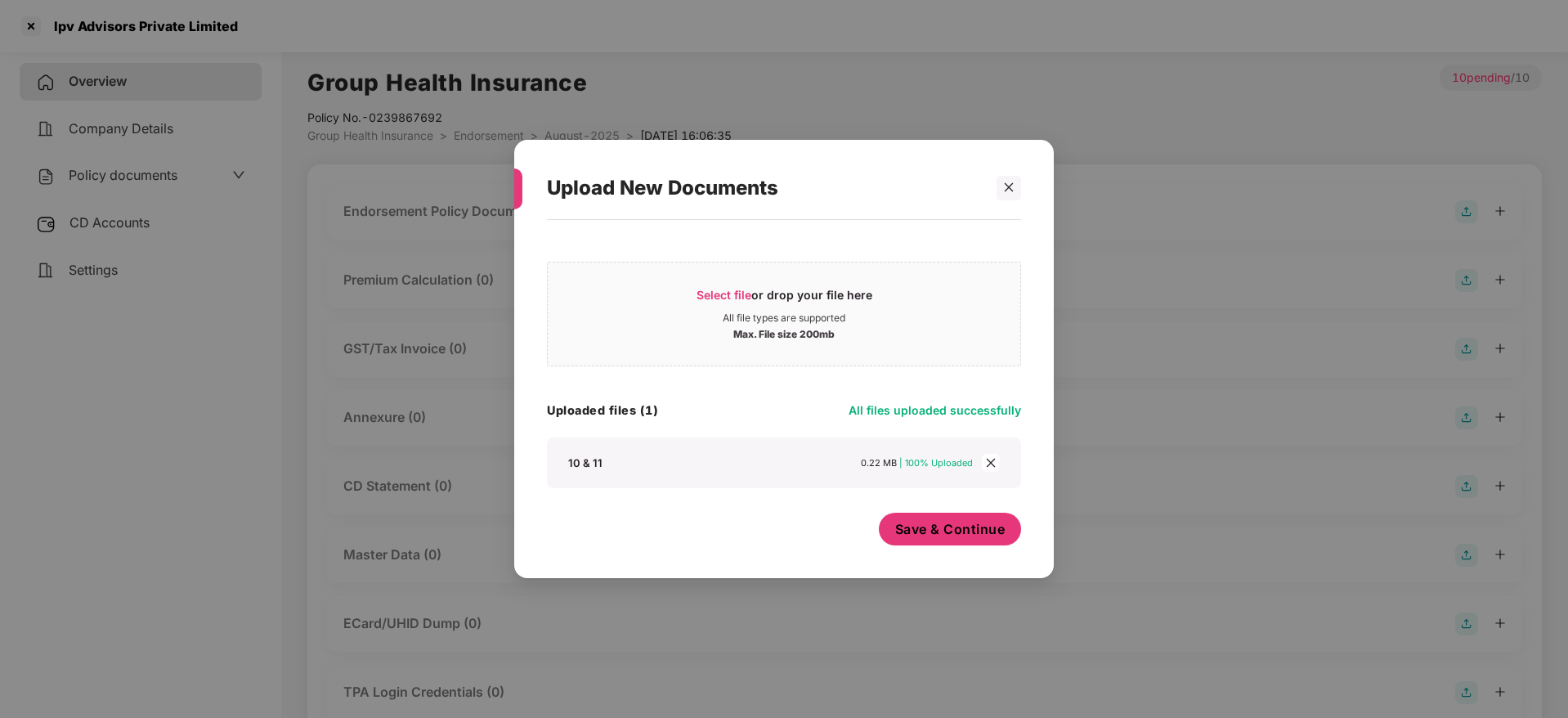
click at [927, 490] on div "Select file or drop your file here All file types are supported Max. File size …" at bounding box center [784, 391] width 474 height 326
click at [944, 513] on button "Save & Continue" at bounding box center [950, 529] width 143 height 33
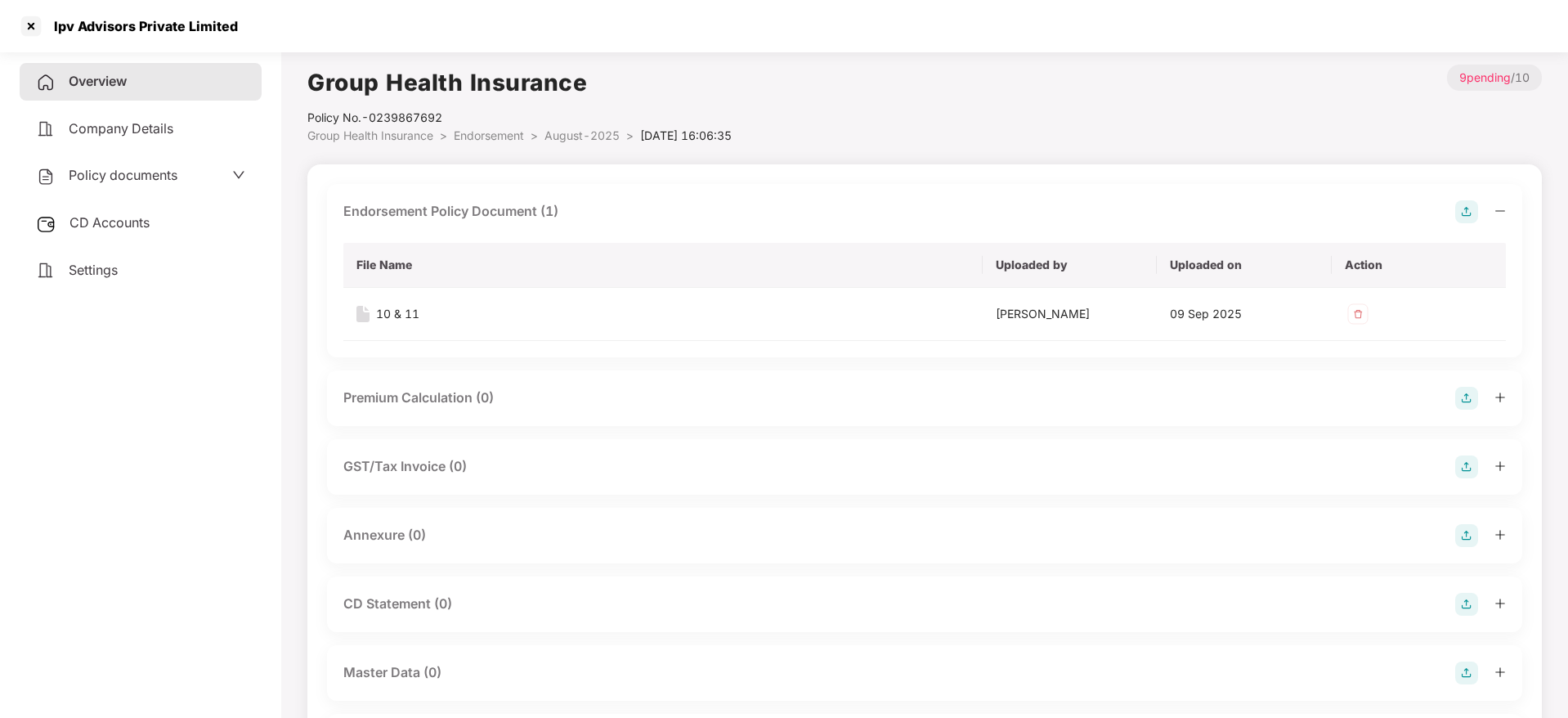
click at [1492, 211] on div at bounding box center [1480, 211] width 51 height 23
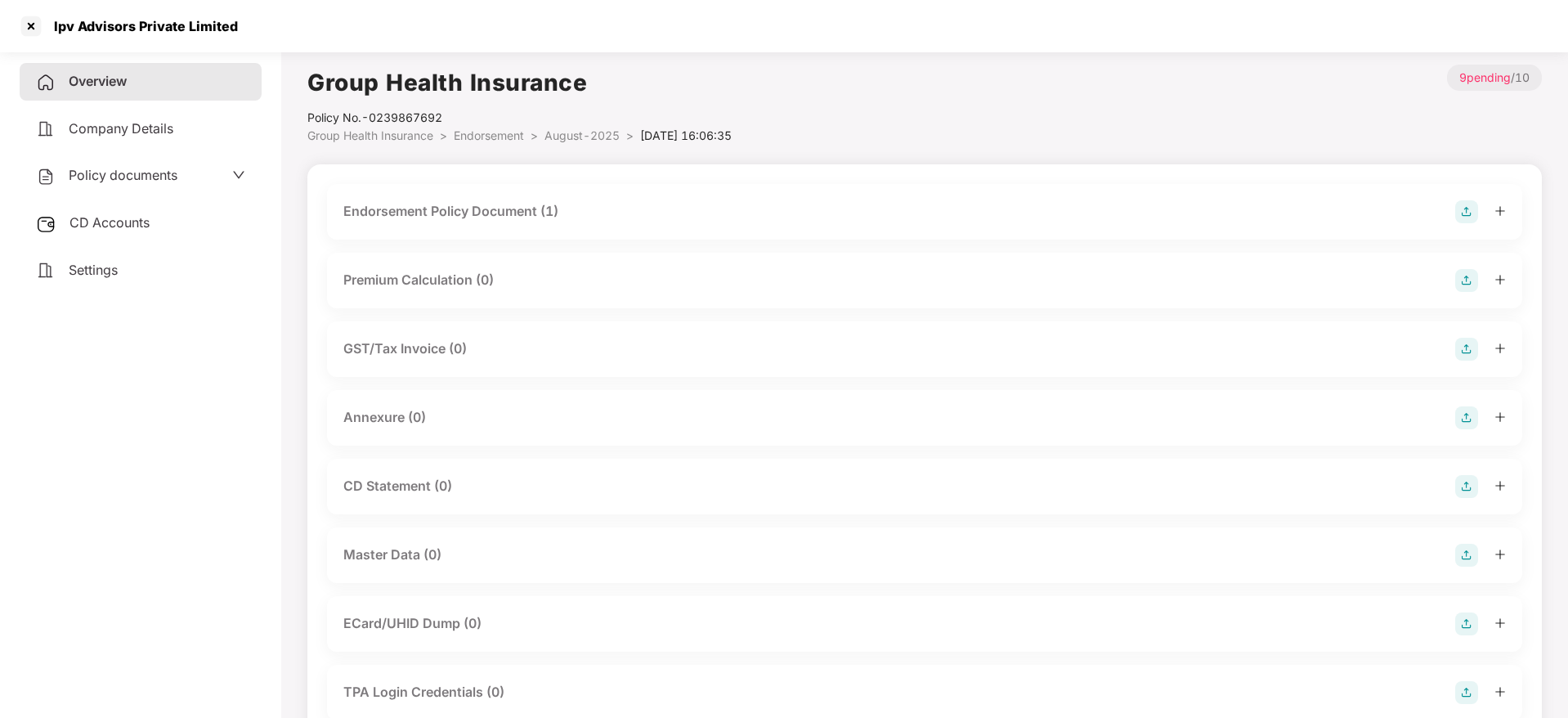
click at [1461, 415] on img at bounding box center [1466, 417] width 23 height 23
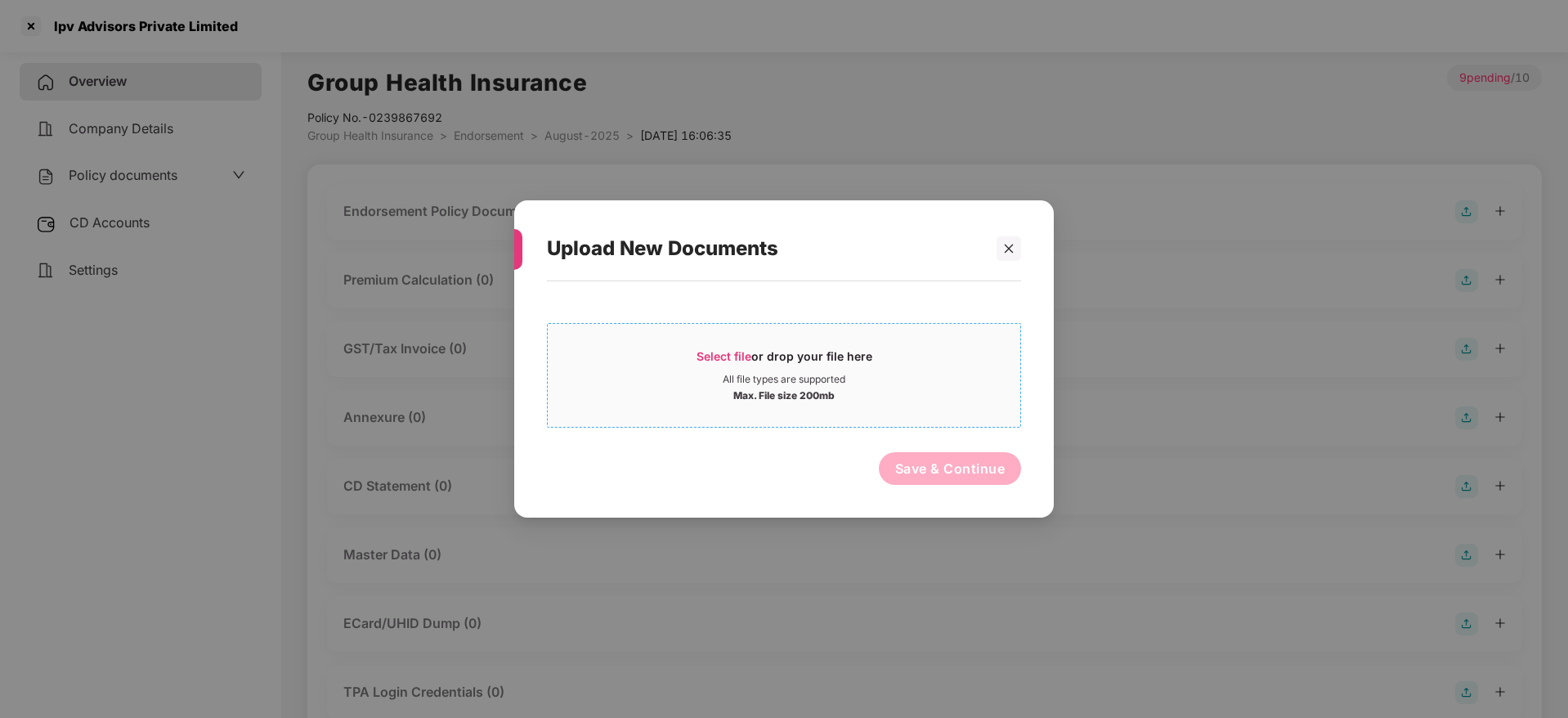
click at [754, 373] on div "All file types are supported" at bounding box center [784, 379] width 123 height 13
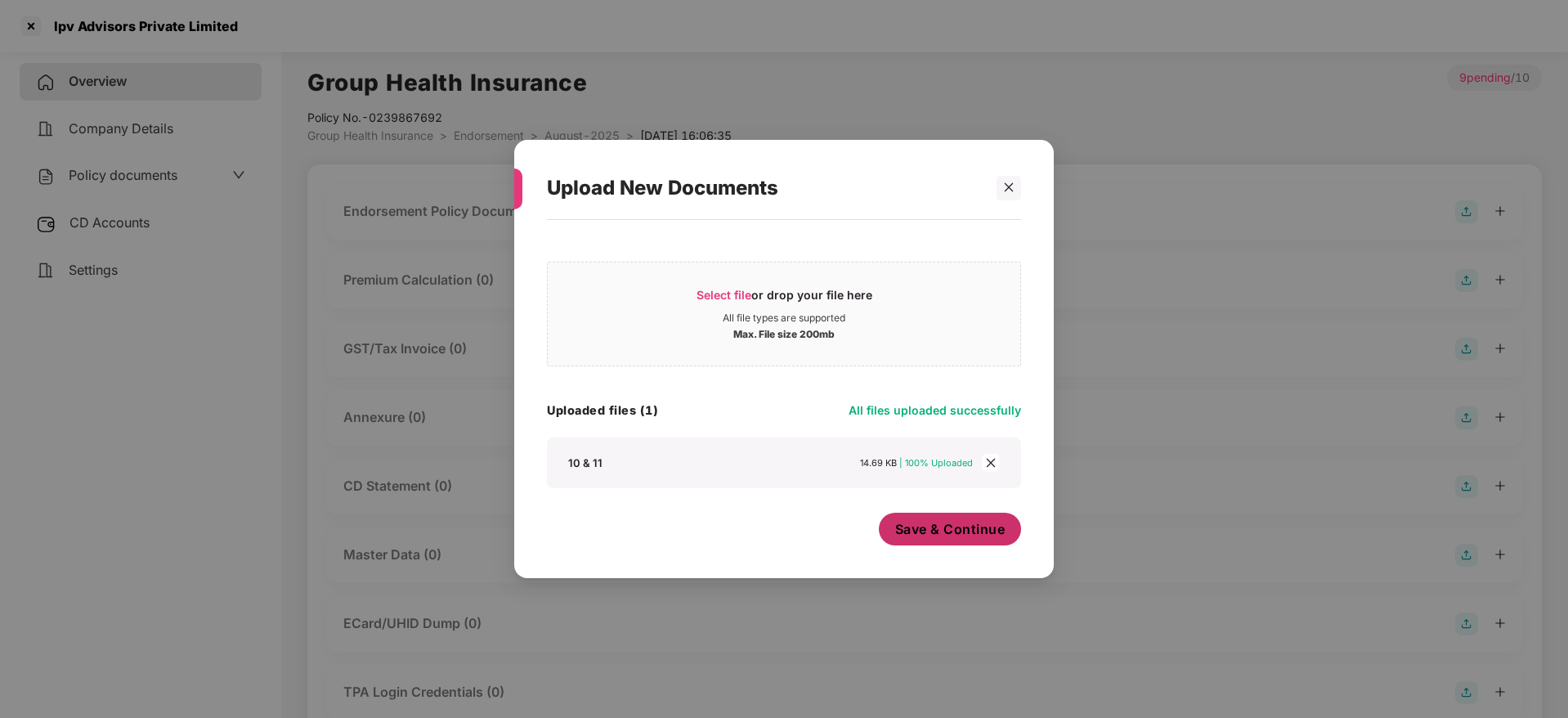
click at [950, 541] on button "Save & Continue" at bounding box center [950, 529] width 143 height 33
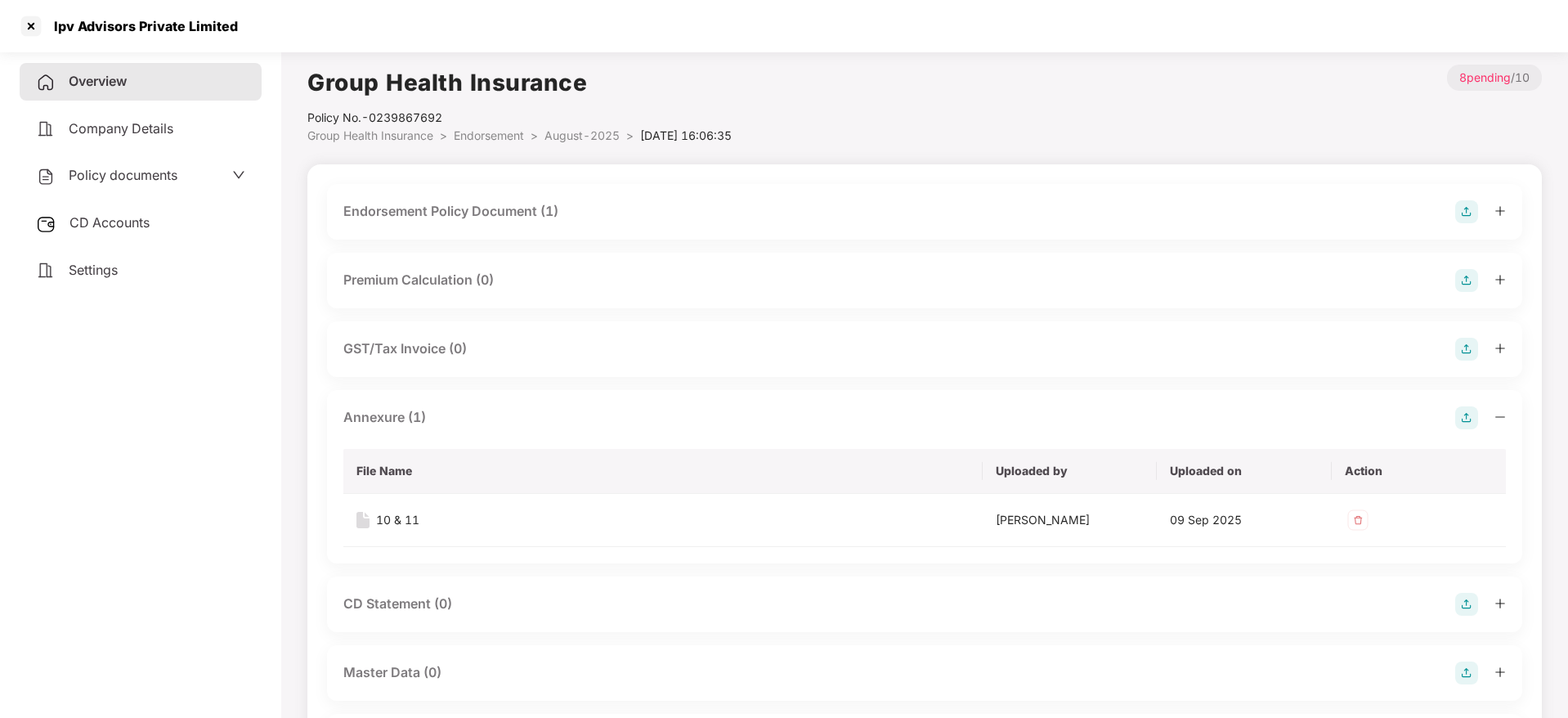
click at [1501, 418] on icon "minus" at bounding box center [1500, 417] width 12 height 12
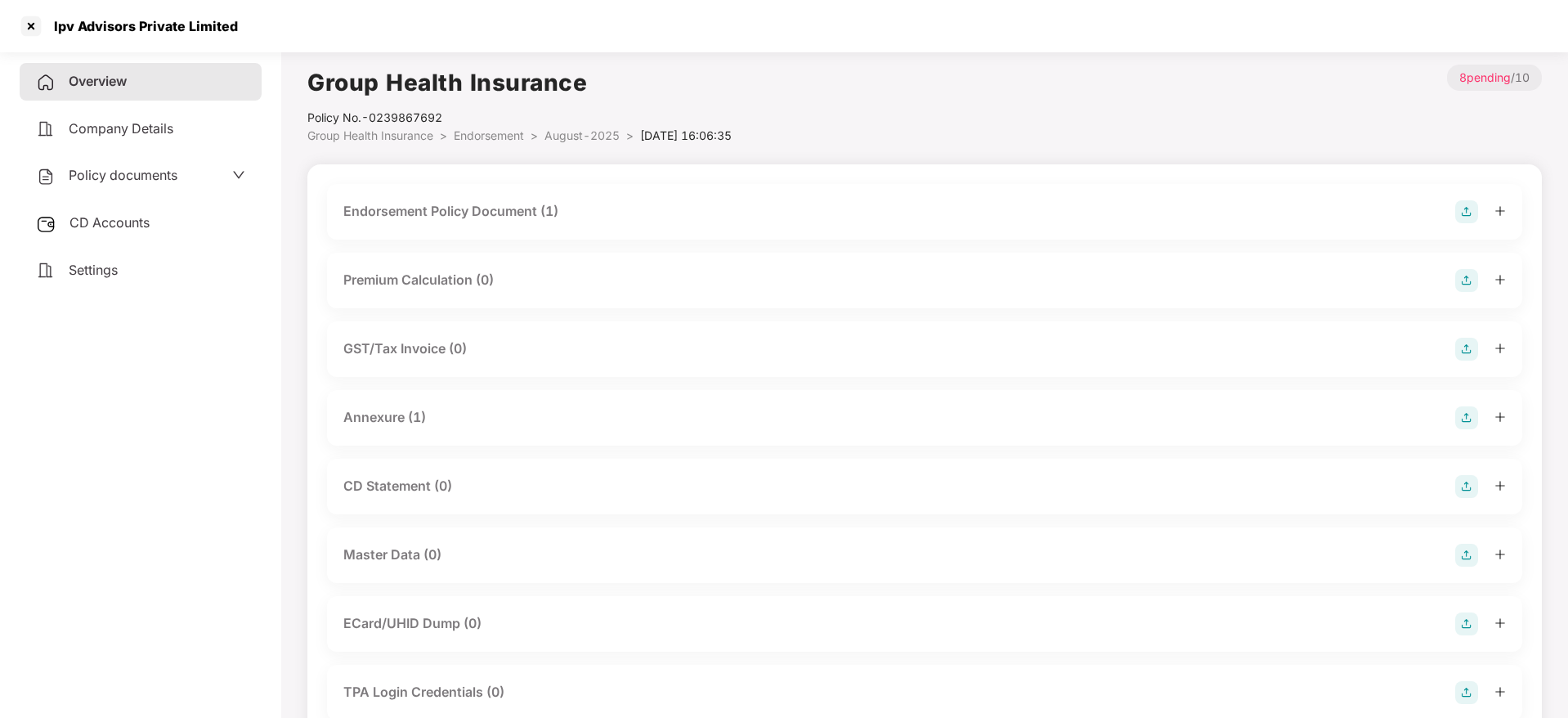
scroll to position [123, 0]
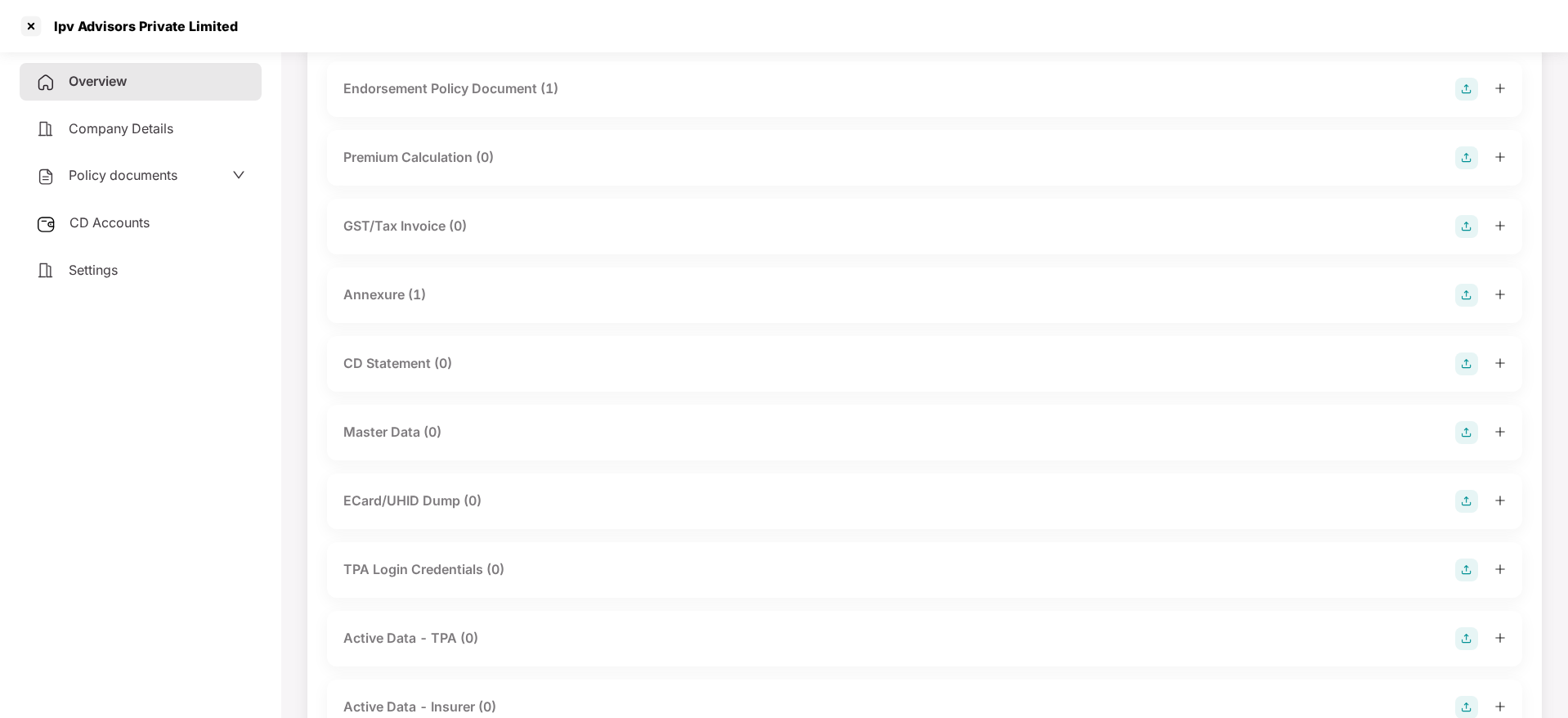
click at [1471, 440] on img at bounding box center [1466, 432] width 23 height 23
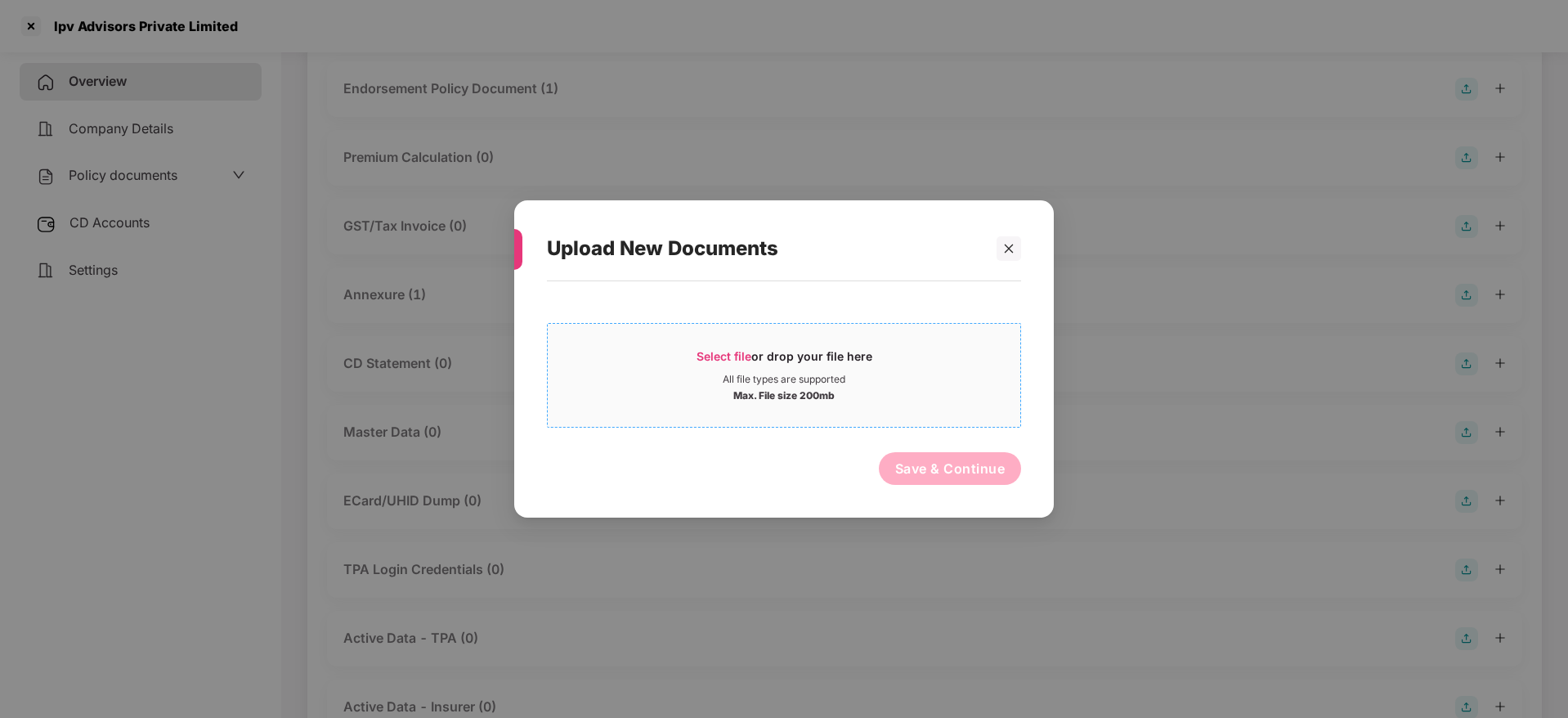
click at [726, 348] on div "Select file or drop your file here" at bounding box center [784, 360] width 175 height 24
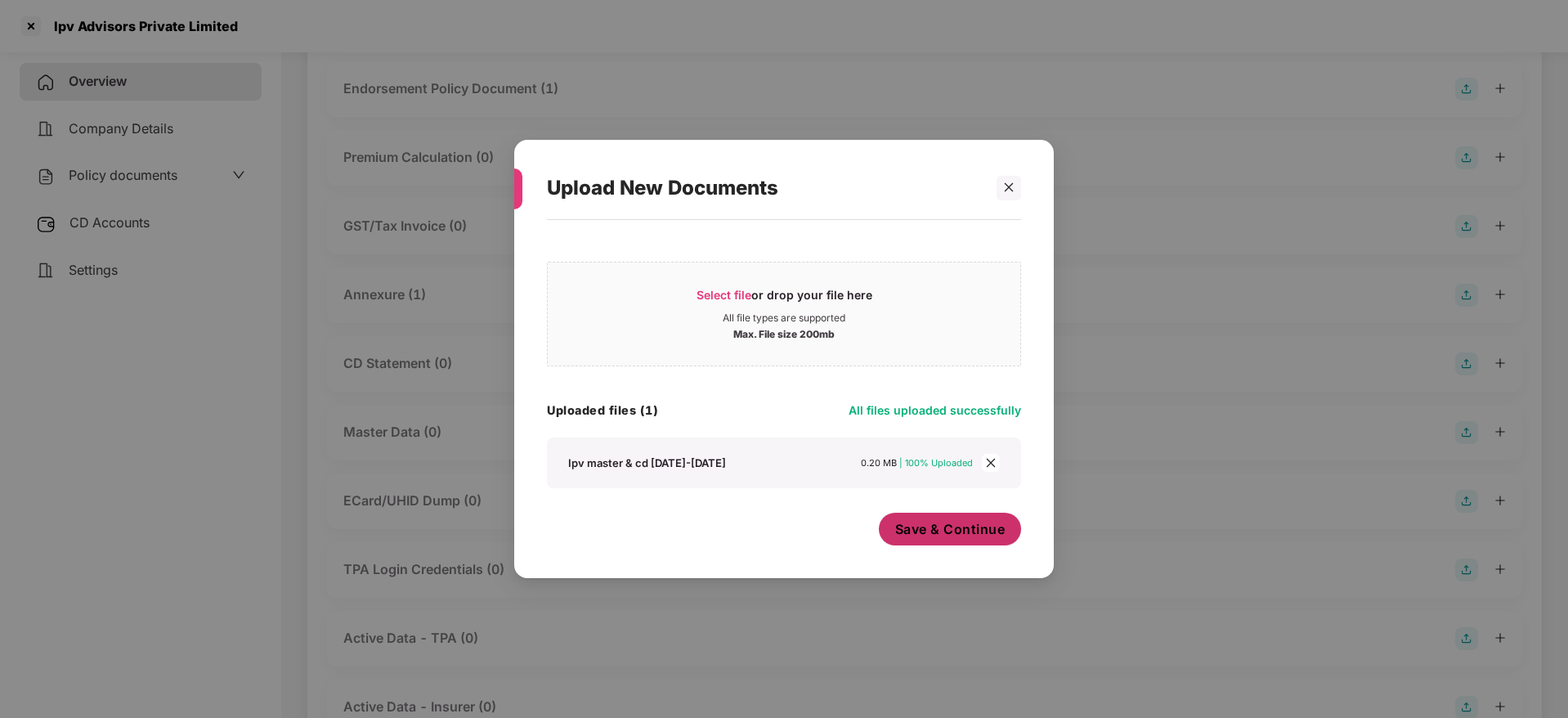
click at [984, 538] on button "Save & Continue" at bounding box center [950, 529] width 143 height 33
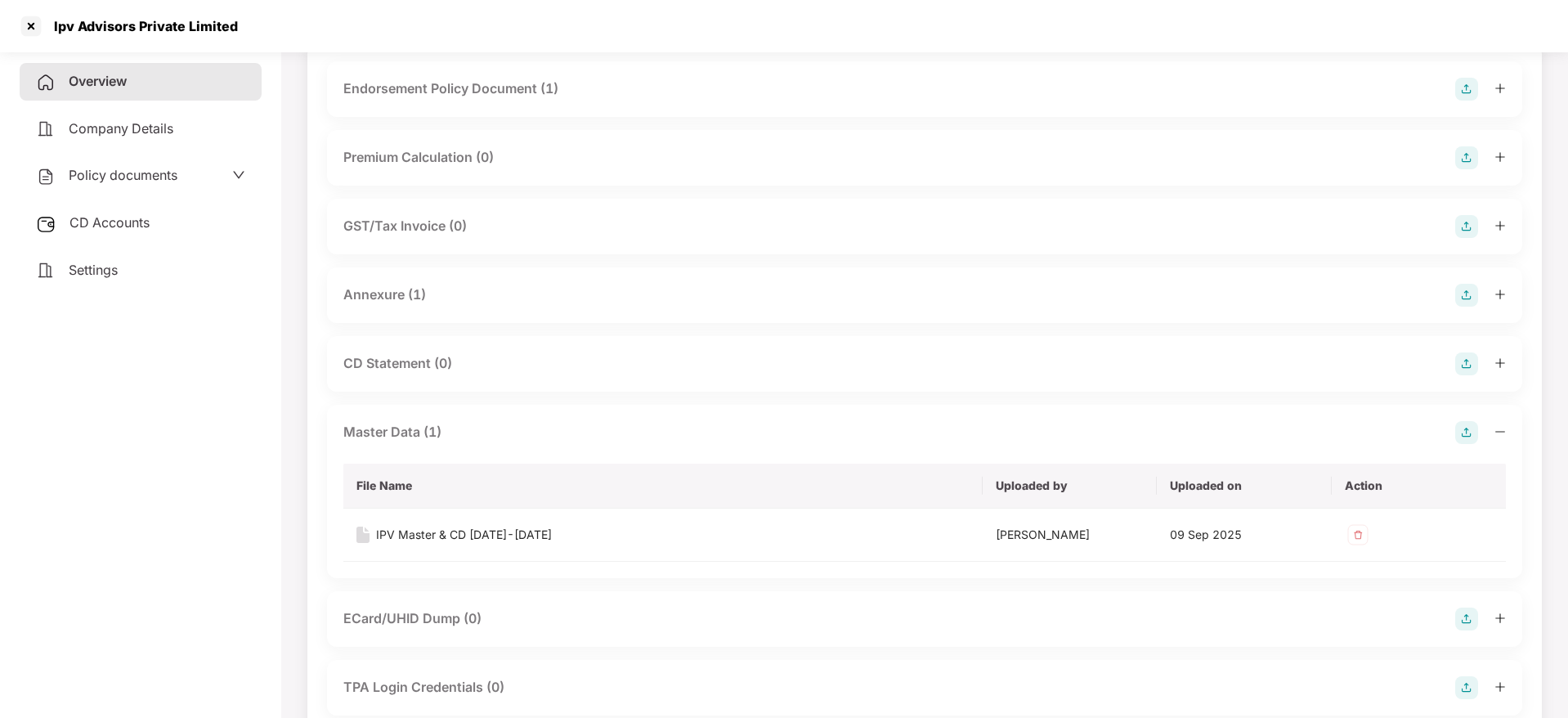
click at [1497, 433] on icon "minus" at bounding box center [1500, 431] width 12 height 12
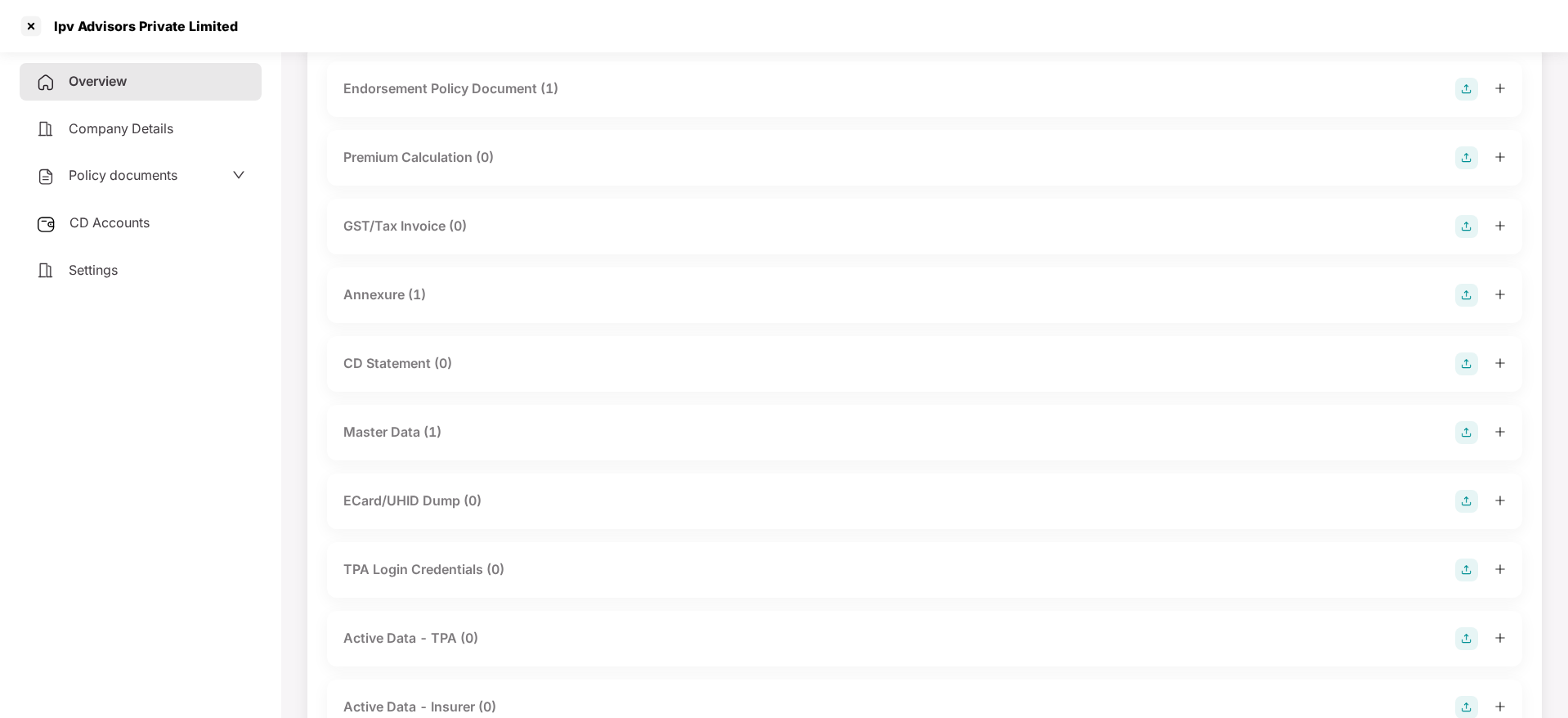
click at [103, 81] on span "Overview" at bounding box center [98, 80] width 58 height 16
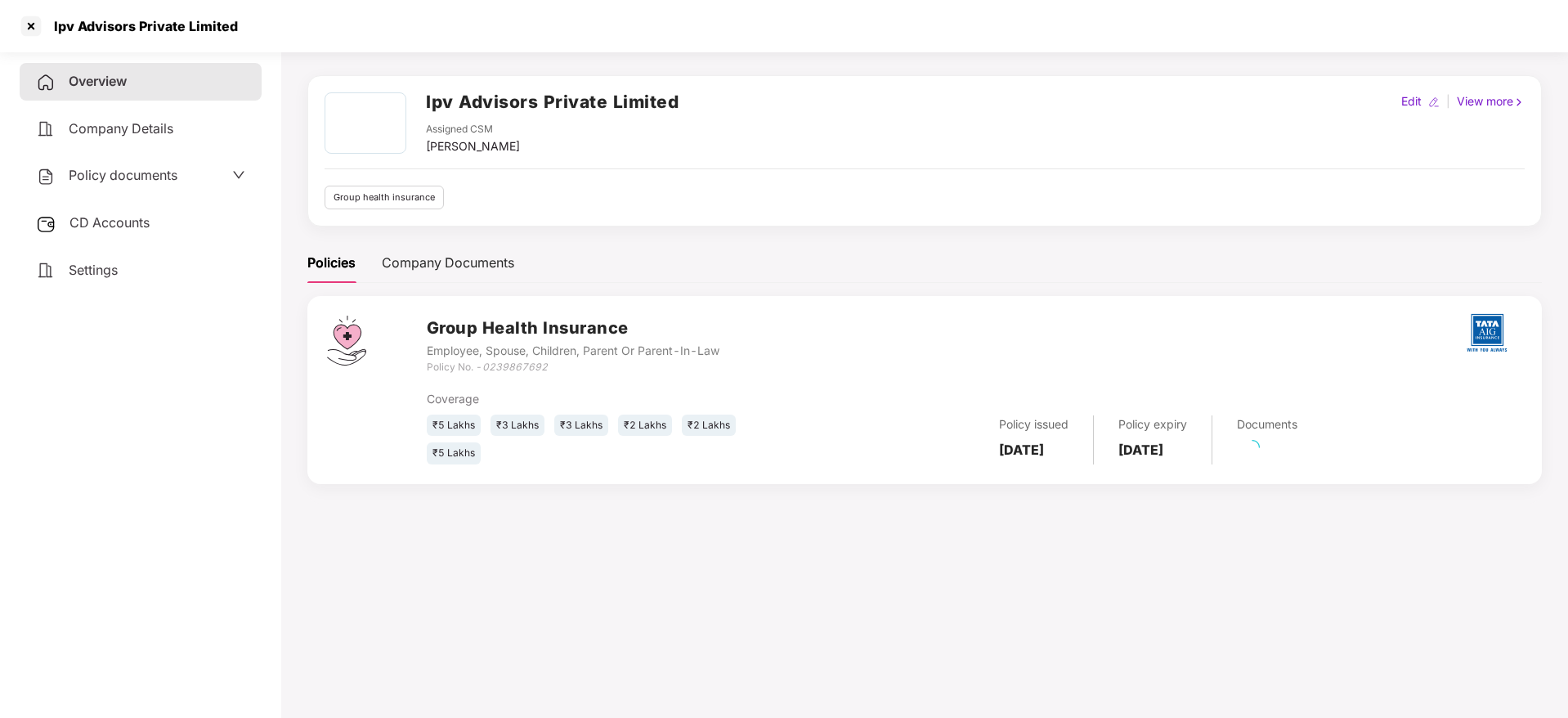
scroll to position [45, 0]
click at [1298, 450] on link "127 Pending" at bounding box center [1276, 454] width 78 height 16
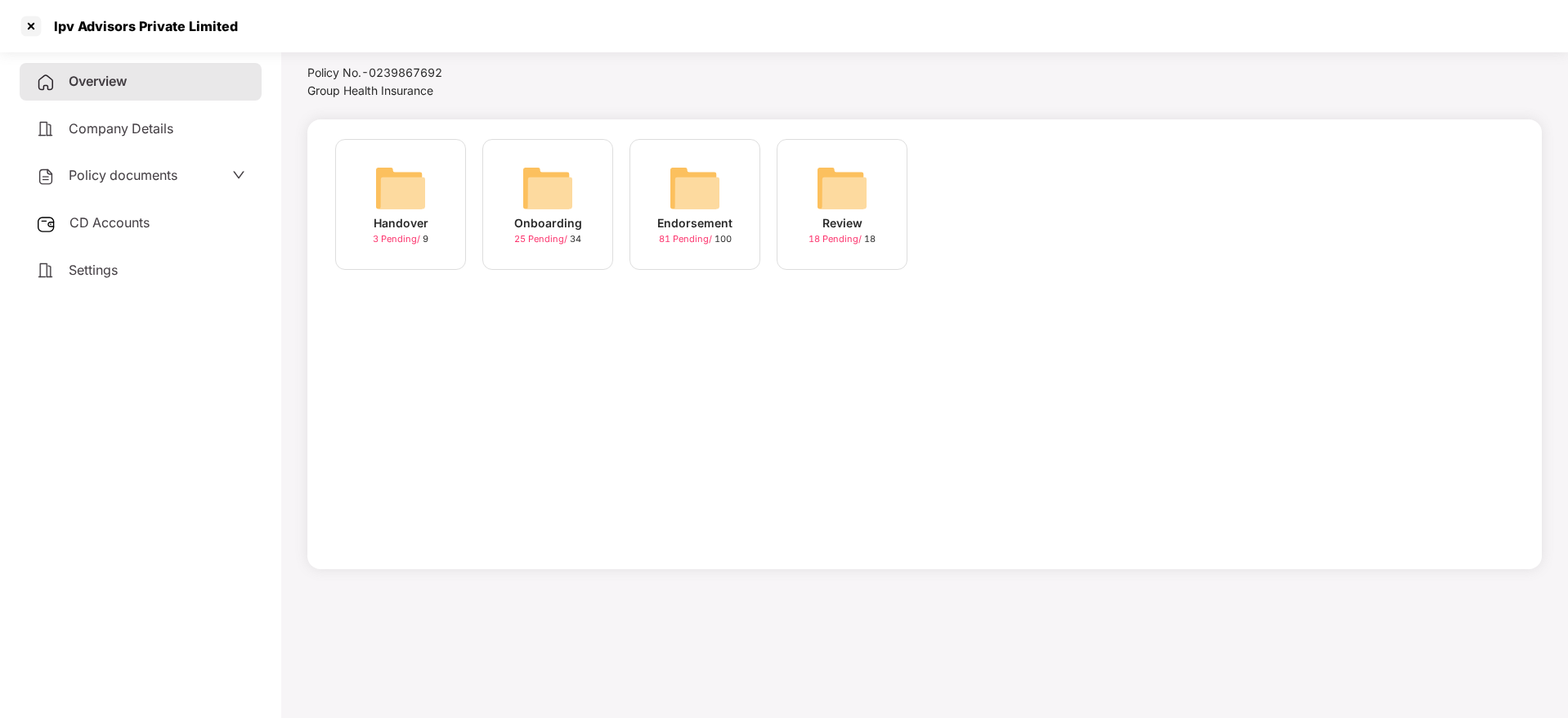
click at [704, 209] on img at bounding box center [695, 188] width 52 height 52
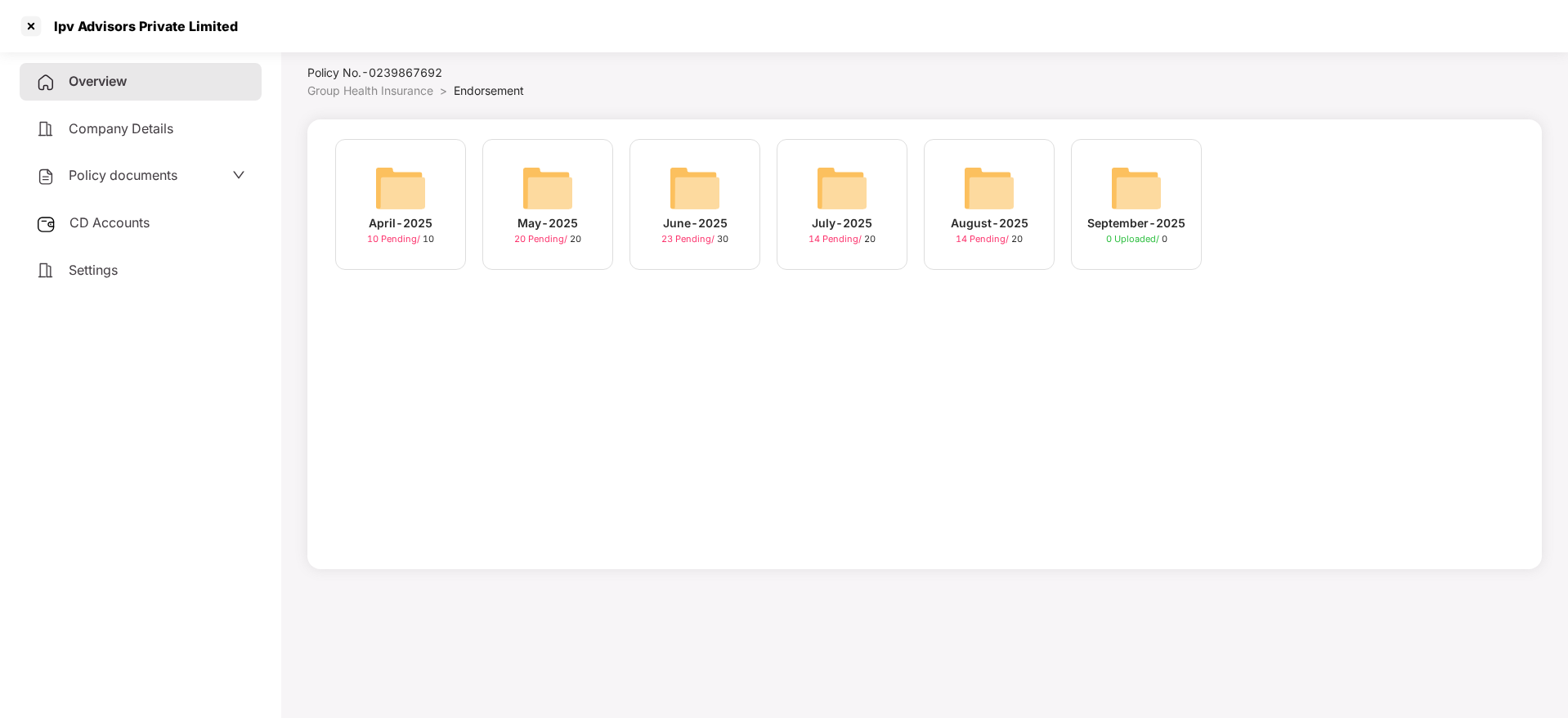
click at [971, 217] on div "August-2025" at bounding box center [989, 223] width 78 height 18
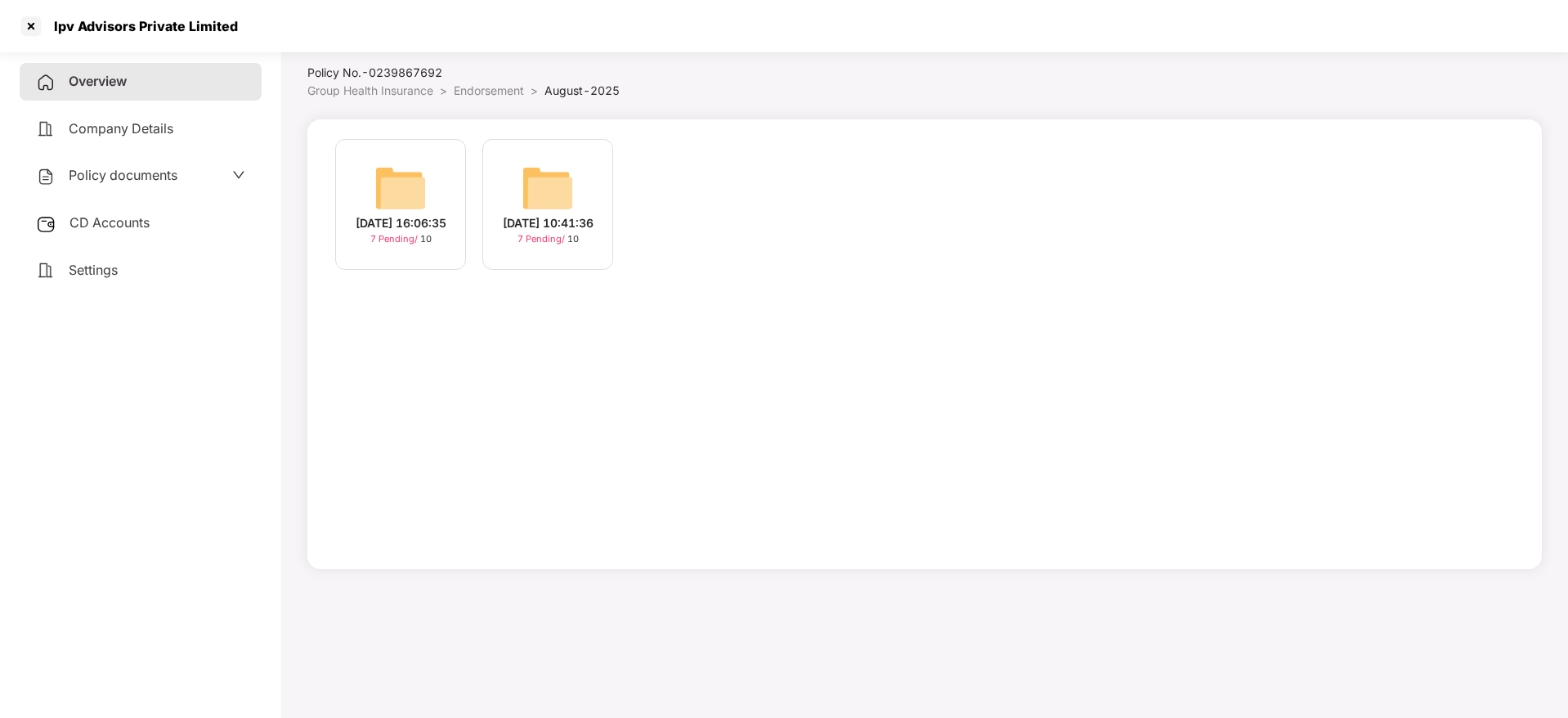
click at [114, 226] on span "CD Accounts" at bounding box center [109, 222] width 80 height 16
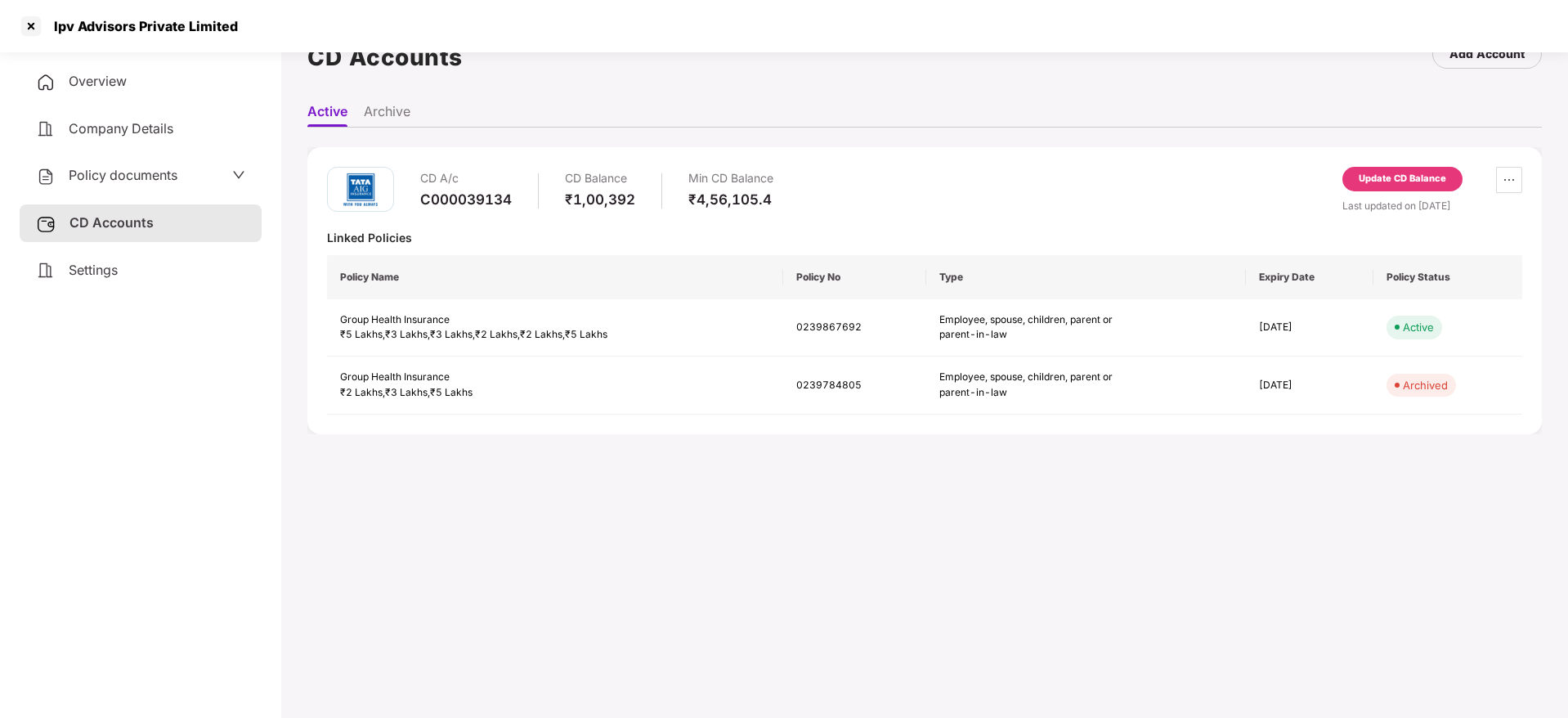
click at [1406, 177] on div "Update CD Balance" at bounding box center [1403, 179] width 88 height 14
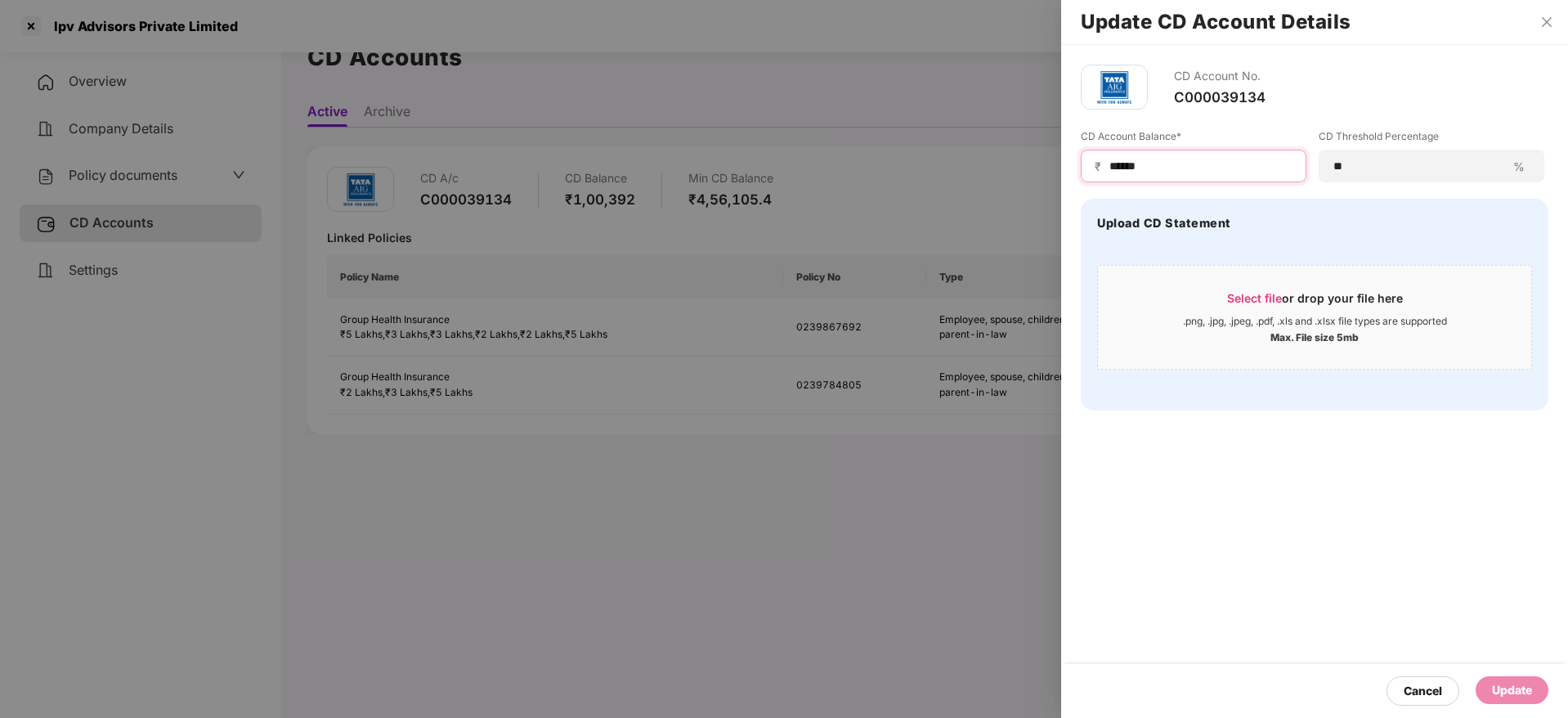
drag, startPoint x: 1207, startPoint y: 166, endPoint x: 838, endPoint y: 171, distance: 369.0
click at [713, 119] on div "Update CD Account Details CD Account No. C000039134 CD Account Balance* ₹ *****…" at bounding box center [784, 359] width 1568 height 718
paste input
type input "******"
click at [1260, 300] on span "Select file" at bounding box center [1254, 298] width 55 height 14
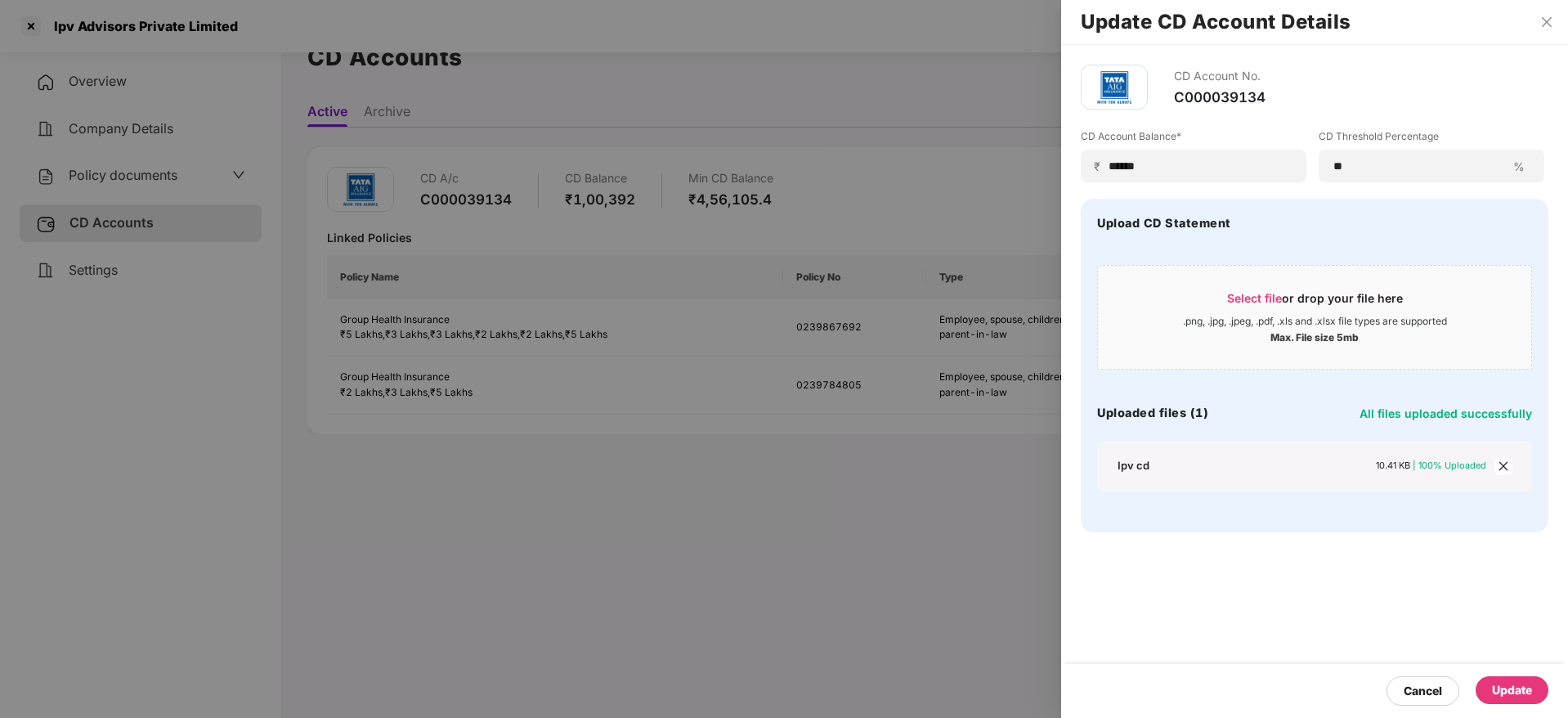
click at [1528, 685] on div "Update" at bounding box center [1512, 690] width 40 height 18
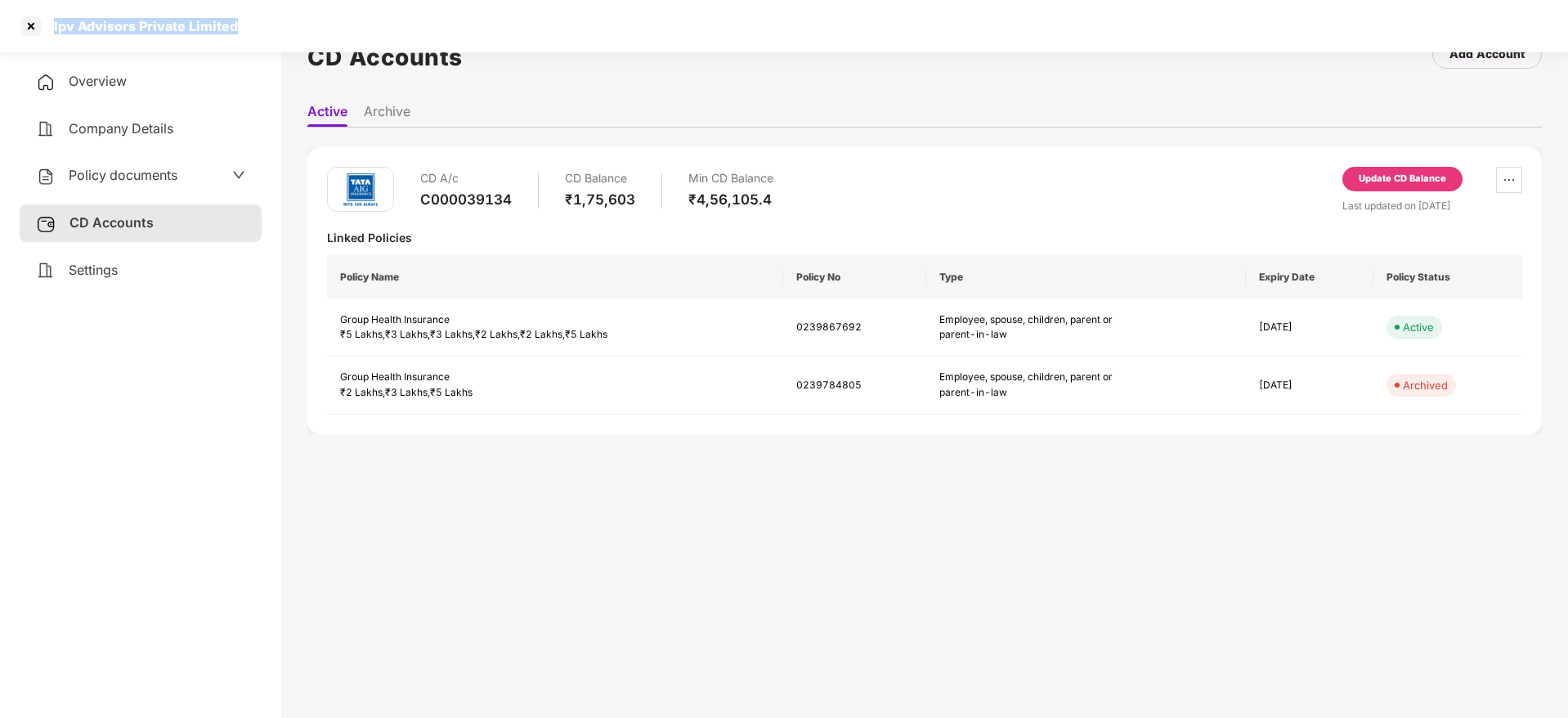
drag, startPoint x: 150, startPoint y: 16, endPoint x: 304, endPoint y: 16, distance: 154.0
click at [304, 16] on div "Ipv Advisors Private Limited" at bounding box center [784, 26] width 1568 height 52
copy div "Ipv Advisors Private Limited"
click at [33, 27] on div at bounding box center [31, 25] width 26 height 26
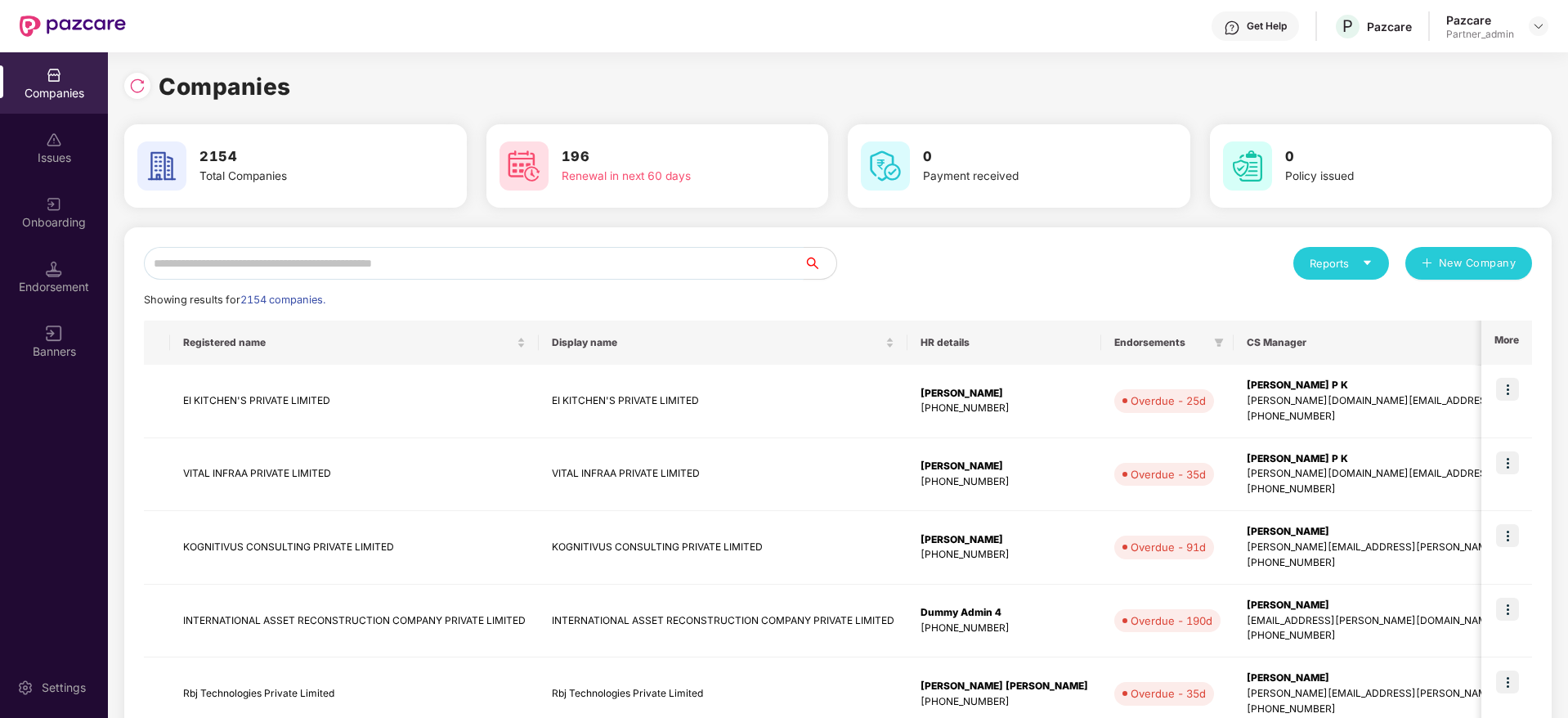
click at [360, 277] on input "text" at bounding box center [474, 263] width 660 height 33
paste input "**********"
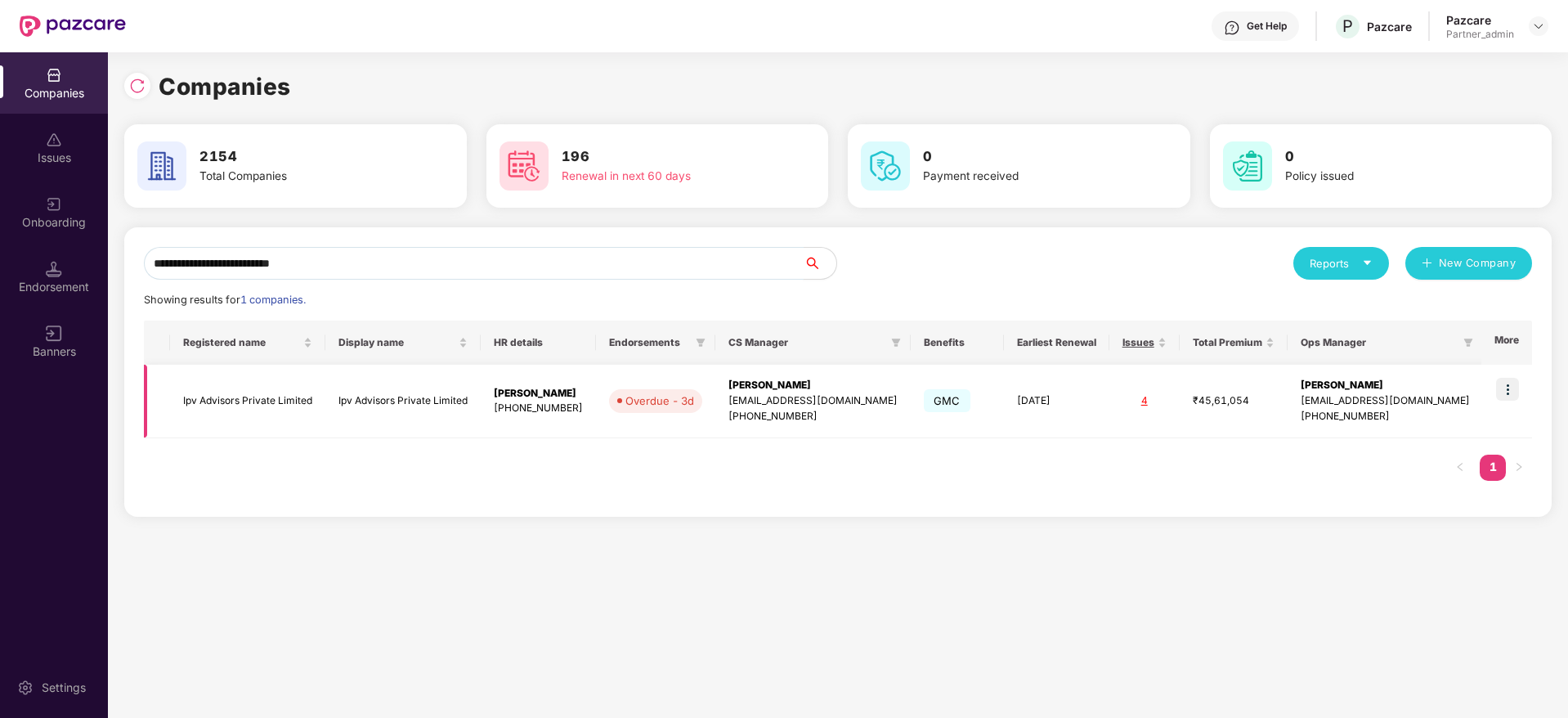
type input "**********"
click at [1511, 387] on img at bounding box center [1507, 389] width 23 height 23
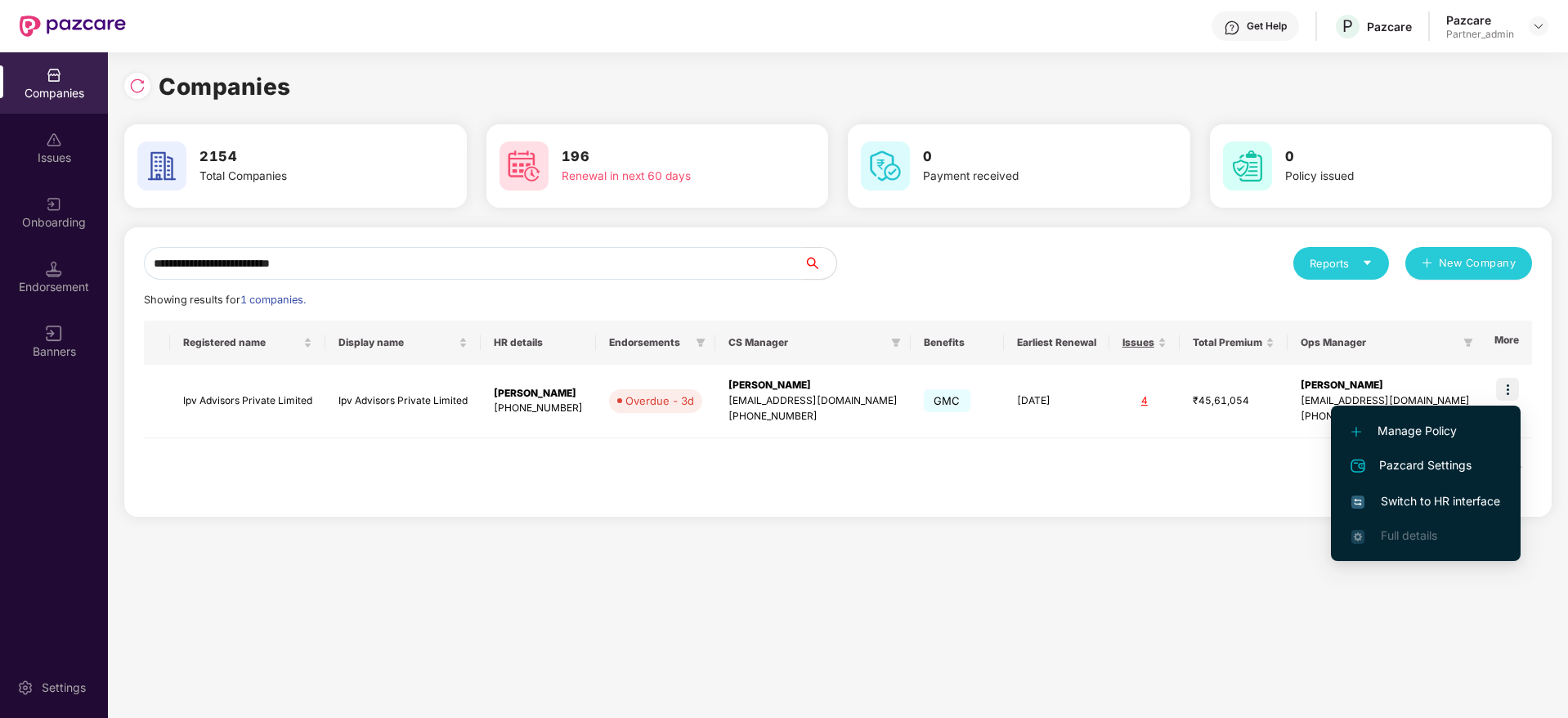
click at [1419, 508] on span "Switch to HR interface" at bounding box center [1425, 501] width 149 height 18
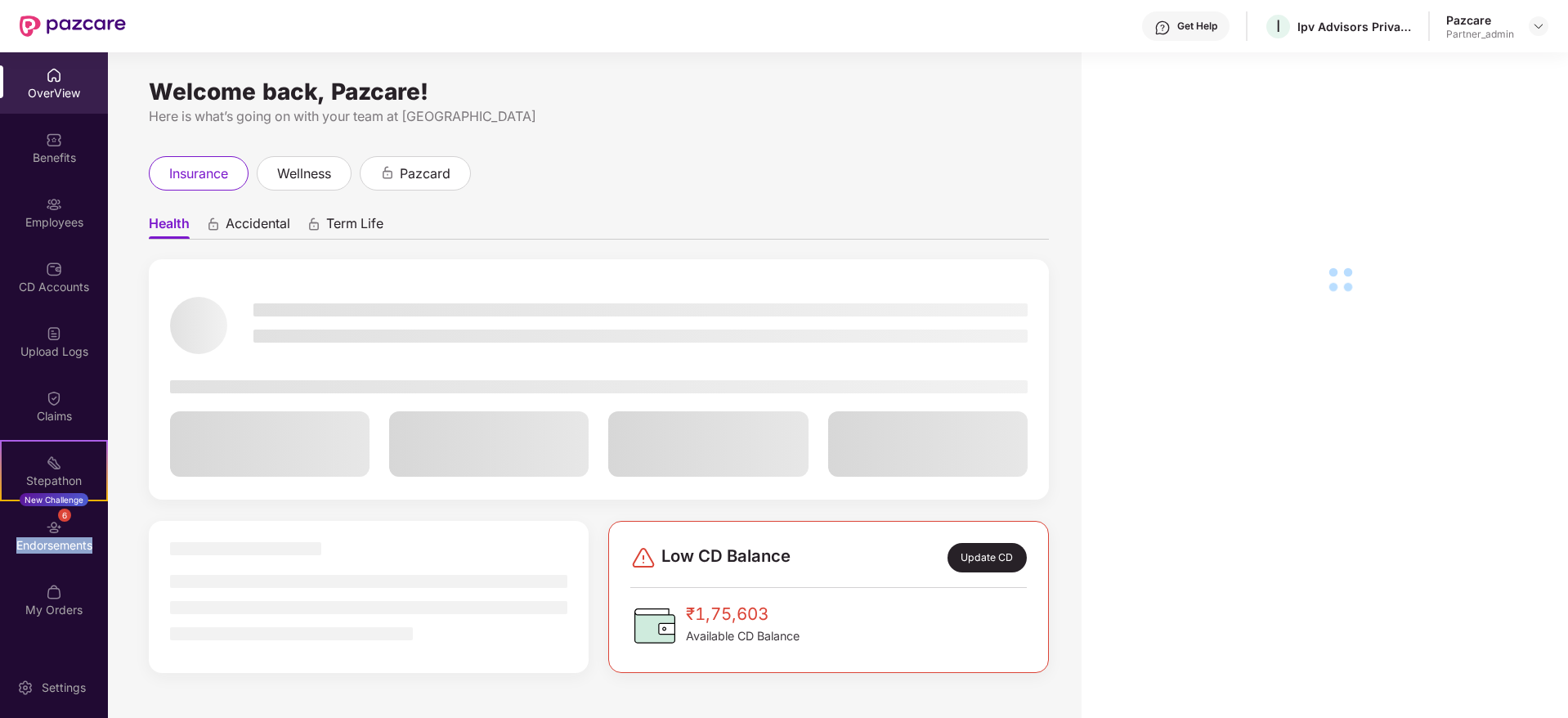
click at [64, 548] on div "Endorsements" at bounding box center [53, 545] width 108 height 16
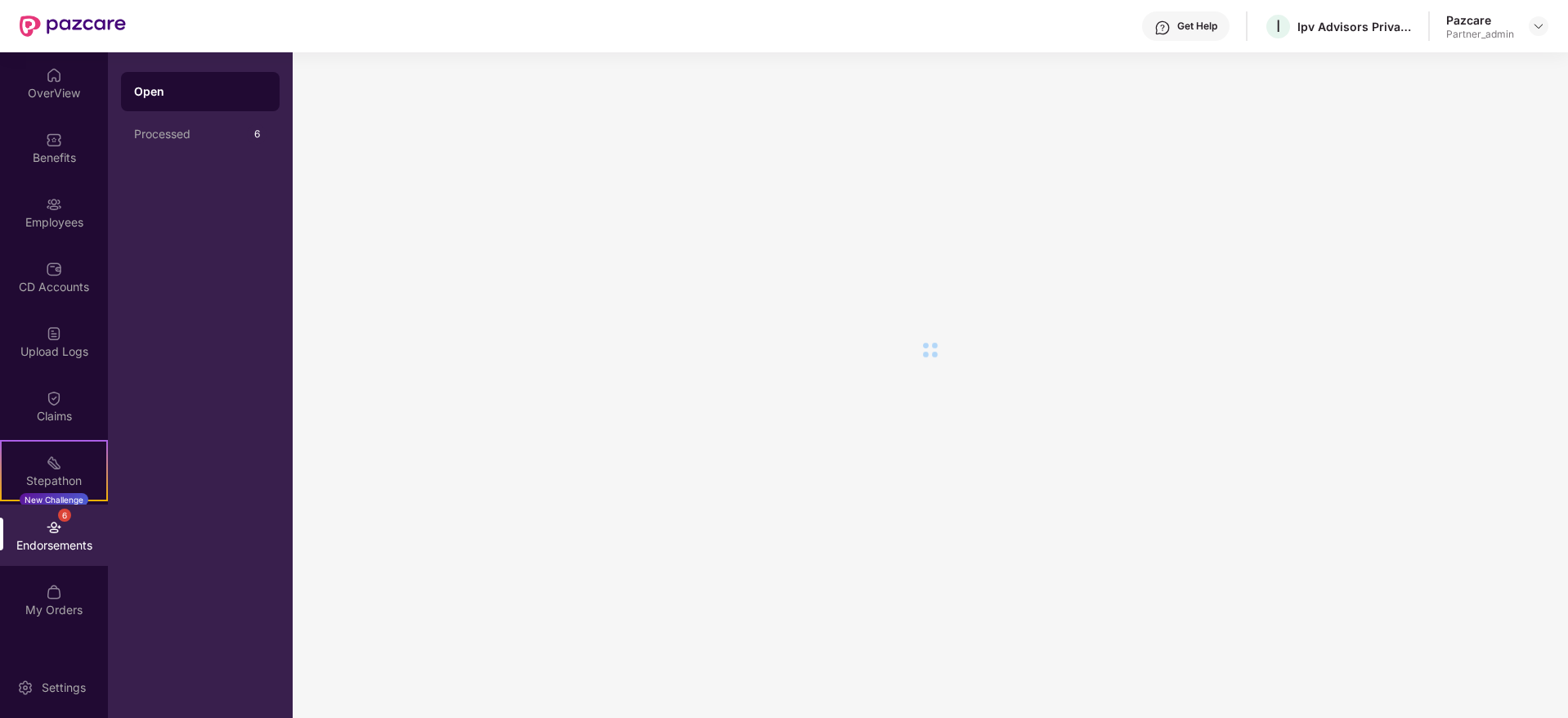
click at [64, 548] on div "Endorsements" at bounding box center [53, 545] width 108 height 16
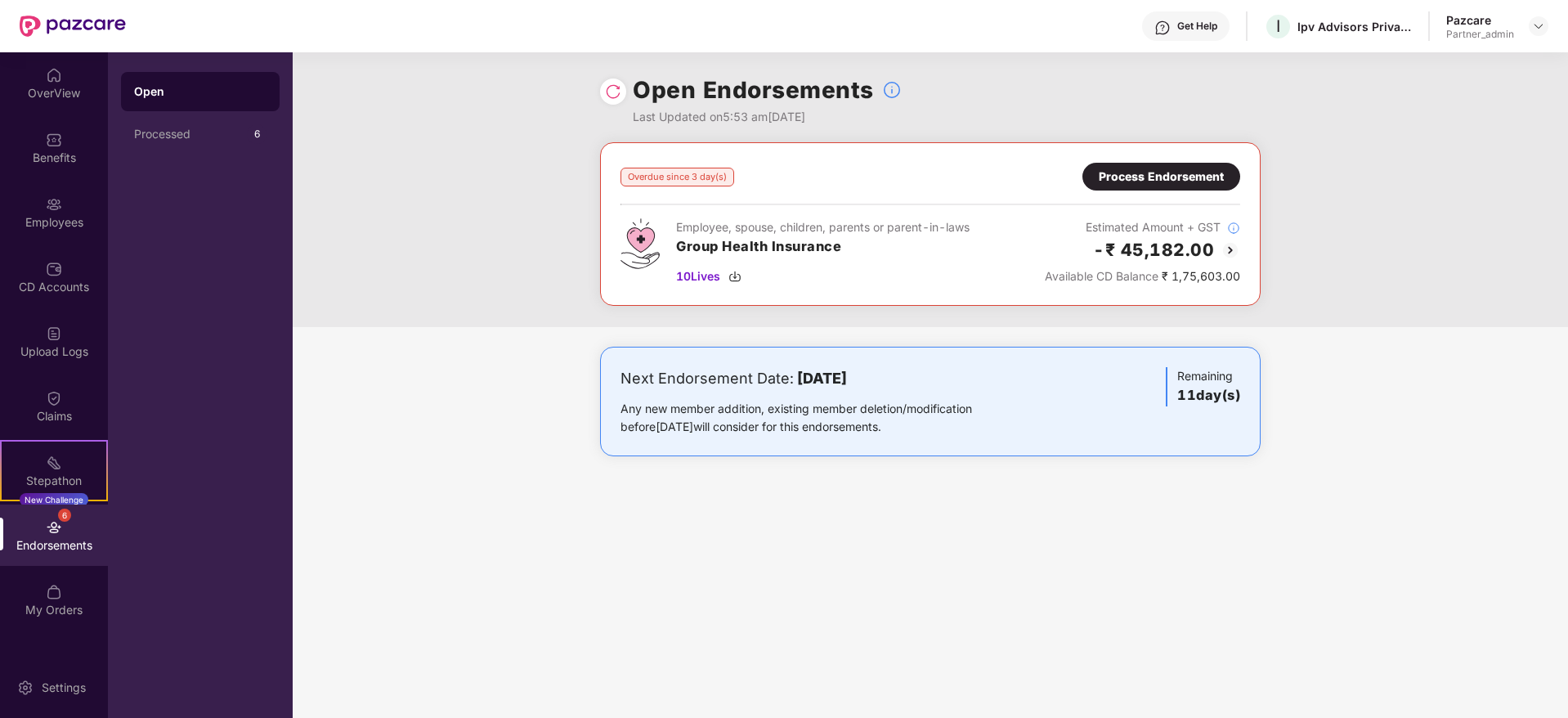
click at [64, 548] on div "Endorsements" at bounding box center [53, 545] width 108 height 16
click at [1156, 161] on div "Overdue since 3 day(s) Process Endorsement Employee, spouse, children, parents …" at bounding box center [930, 223] width 660 height 164
click at [1149, 166] on div "Process Endorsement" at bounding box center [1161, 176] width 157 height 28
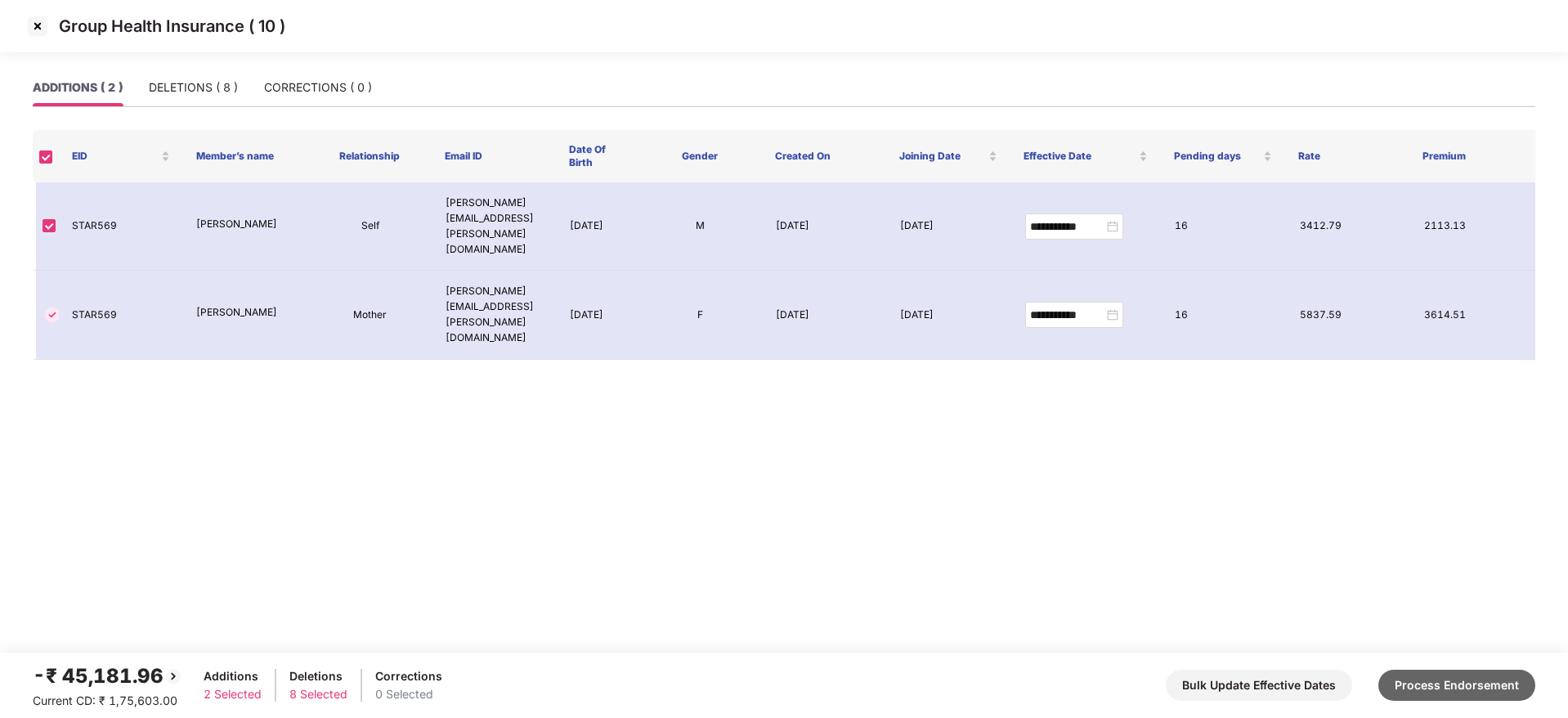
click at [1486, 688] on button "Process Endorsement" at bounding box center [1457, 685] width 157 height 31
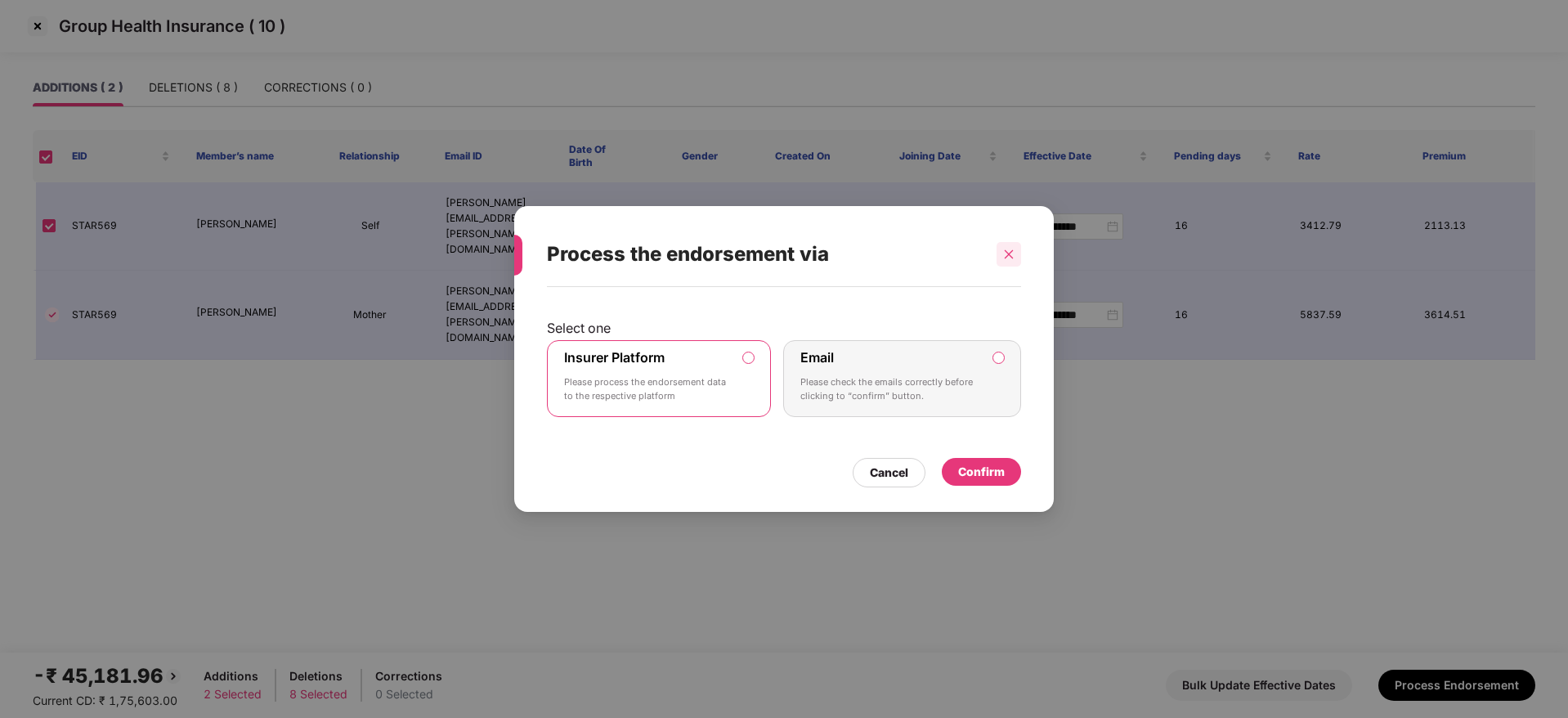
click at [1017, 254] on div at bounding box center [1008, 254] width 24 height 24
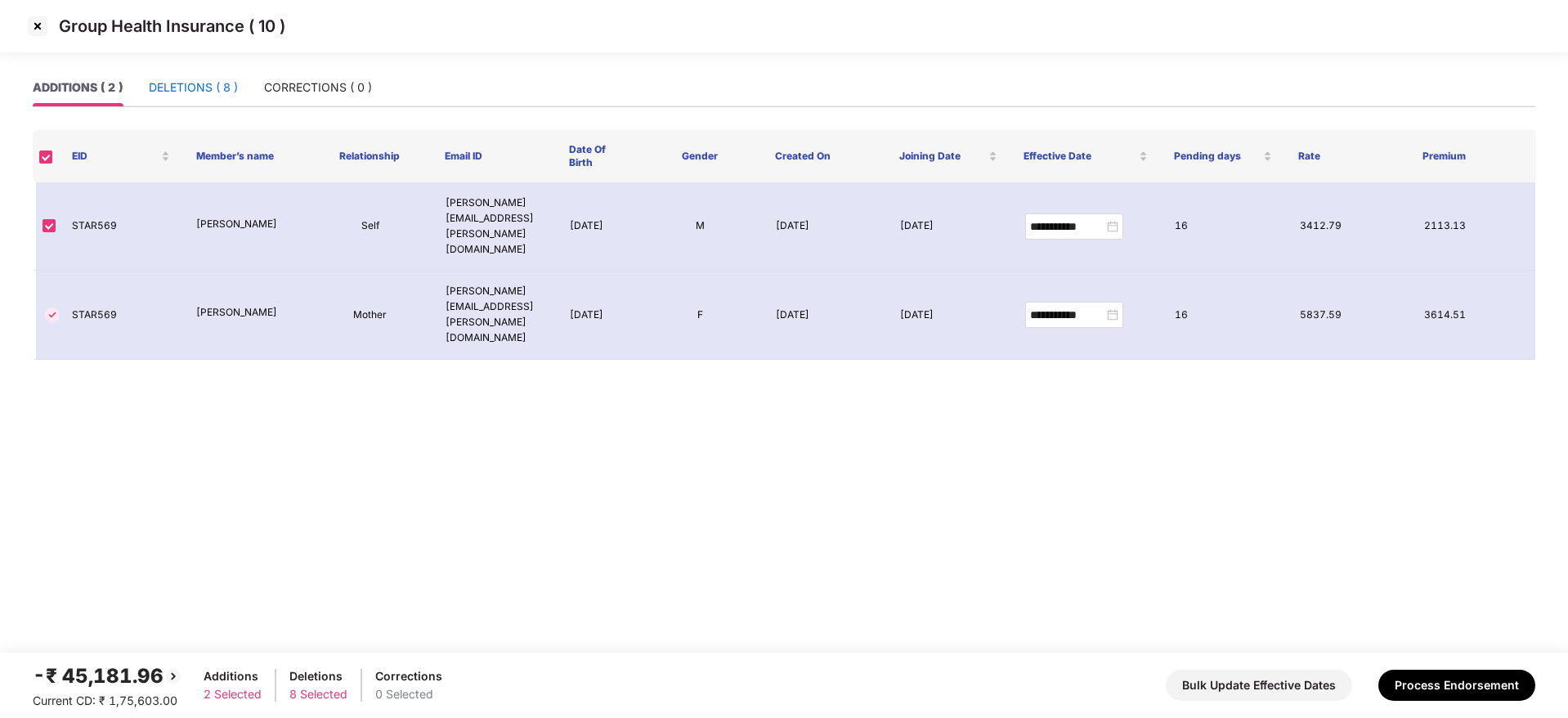
click at [194, 85] on div "DELETIONS ( 8 )" at bounding box center [194, 88] width 90 height 18
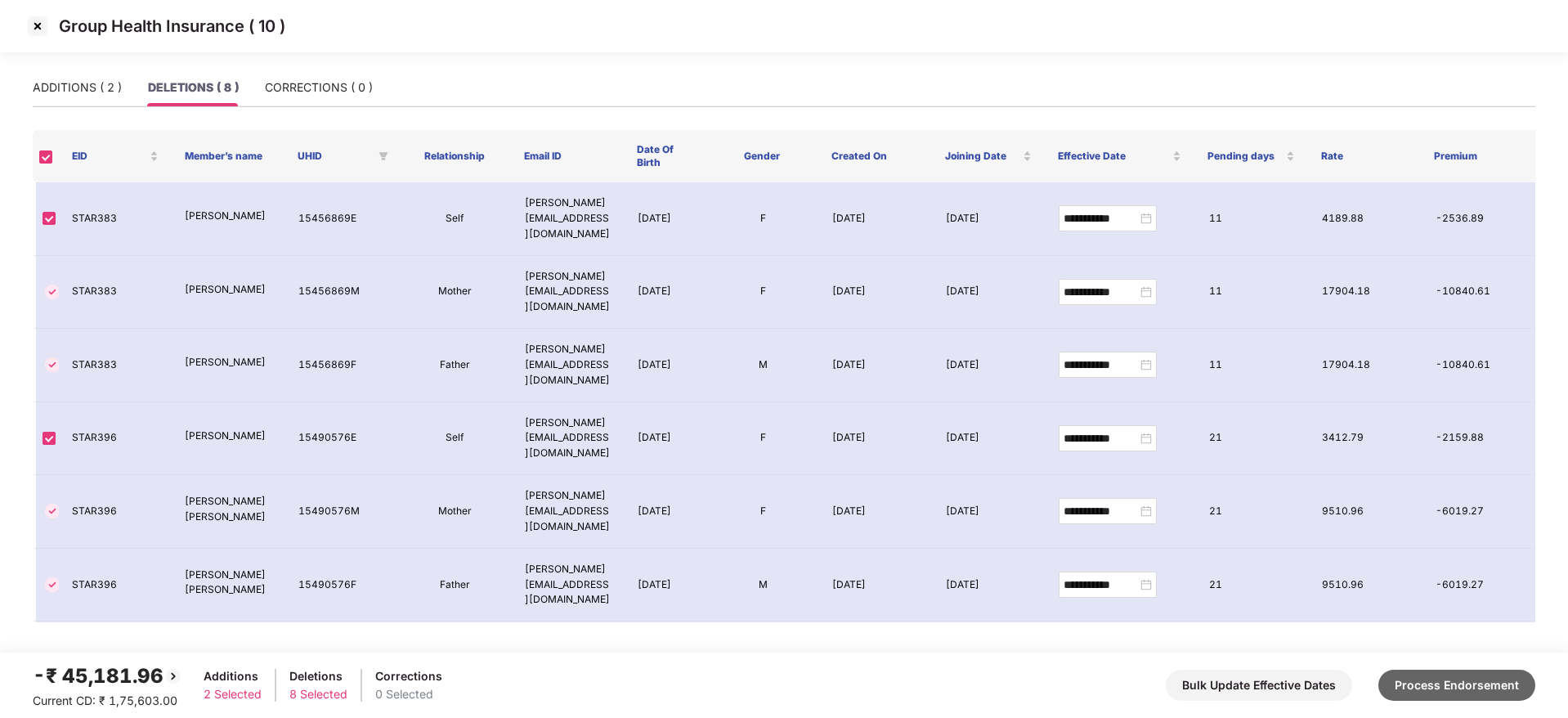
click at [1465, 682] on button "Process Endorsement" at bounding box center [1457, 685] width 157 height 31
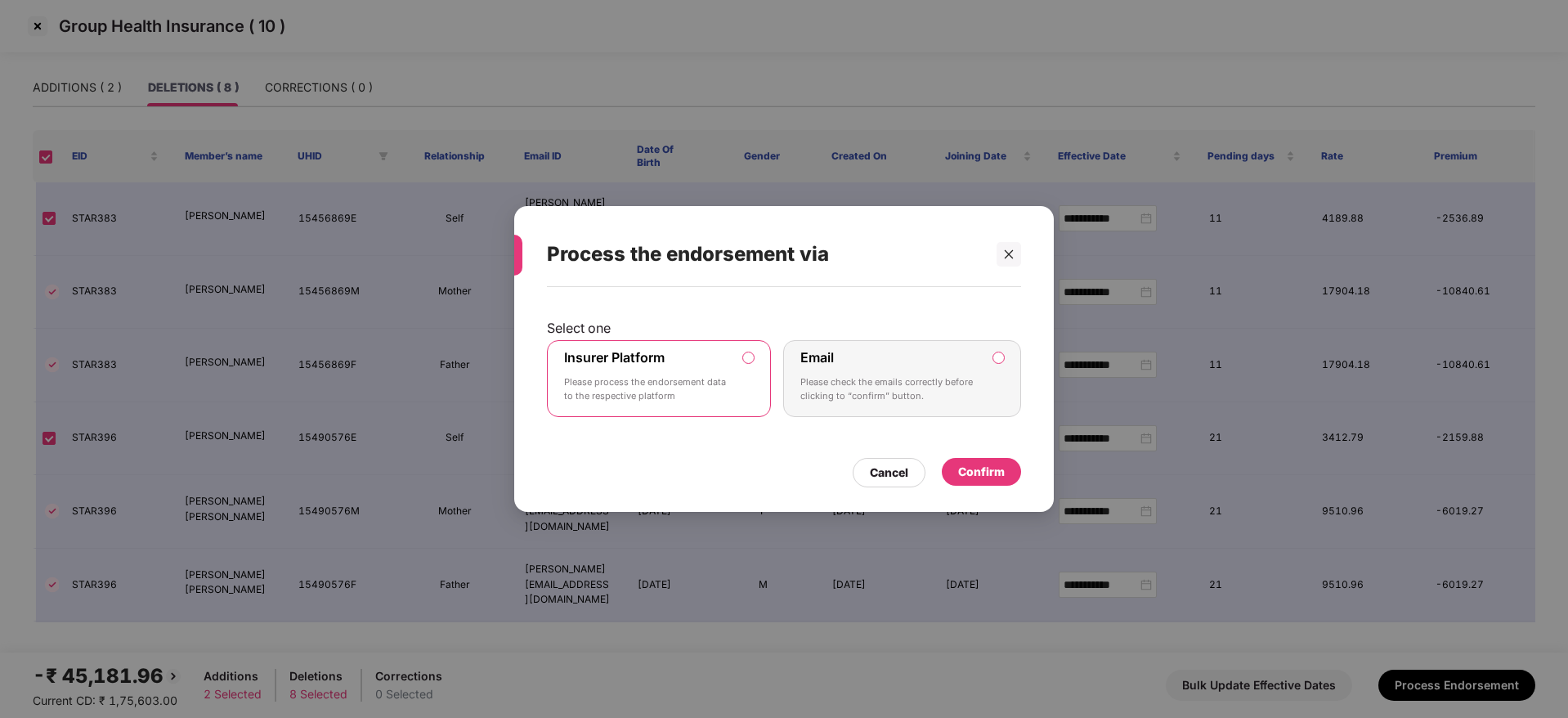
click at [1005, 465] on div "Confirm" at bounding box center [981, 471] width 80 height 28
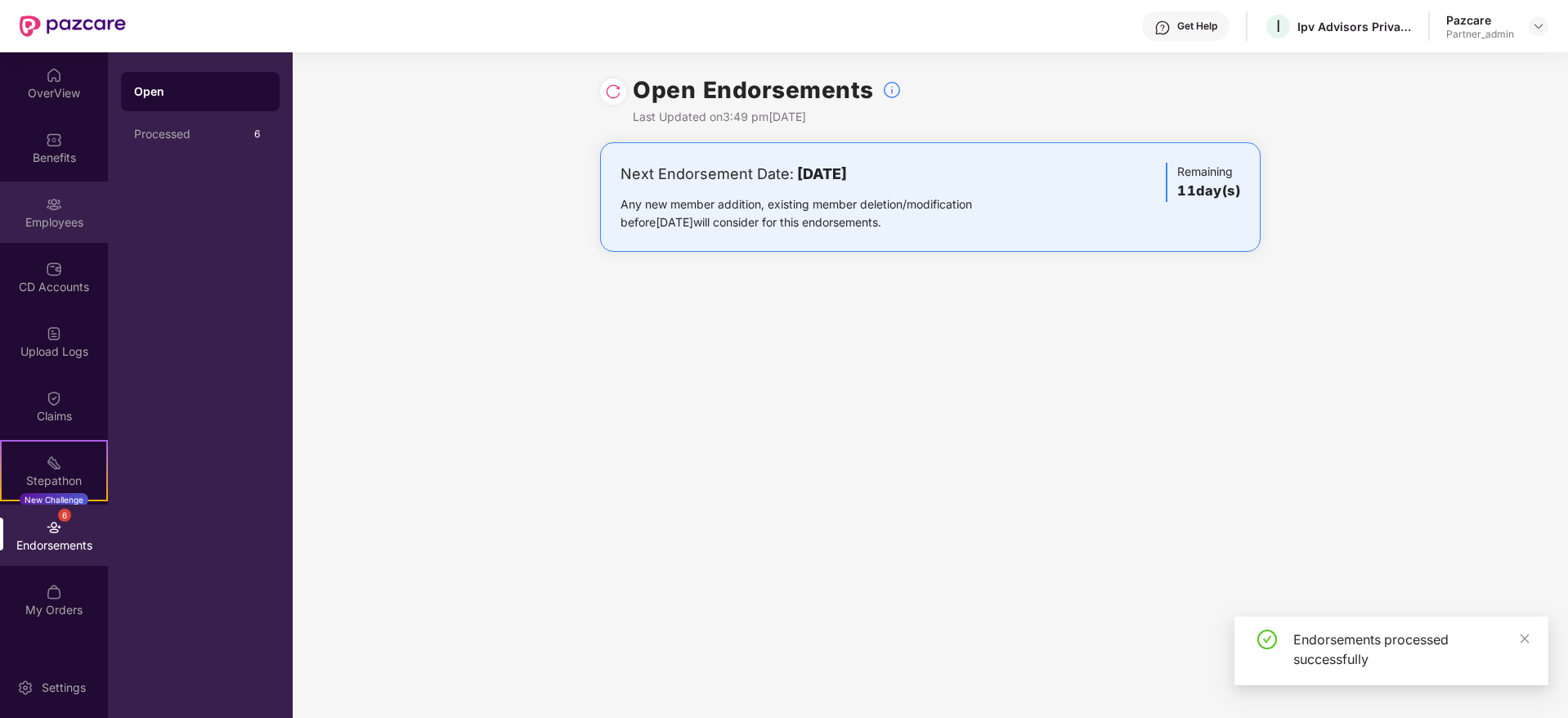
click at [70, 217] on div "Employees" at bounding box center [53, 222] width 108 height 16
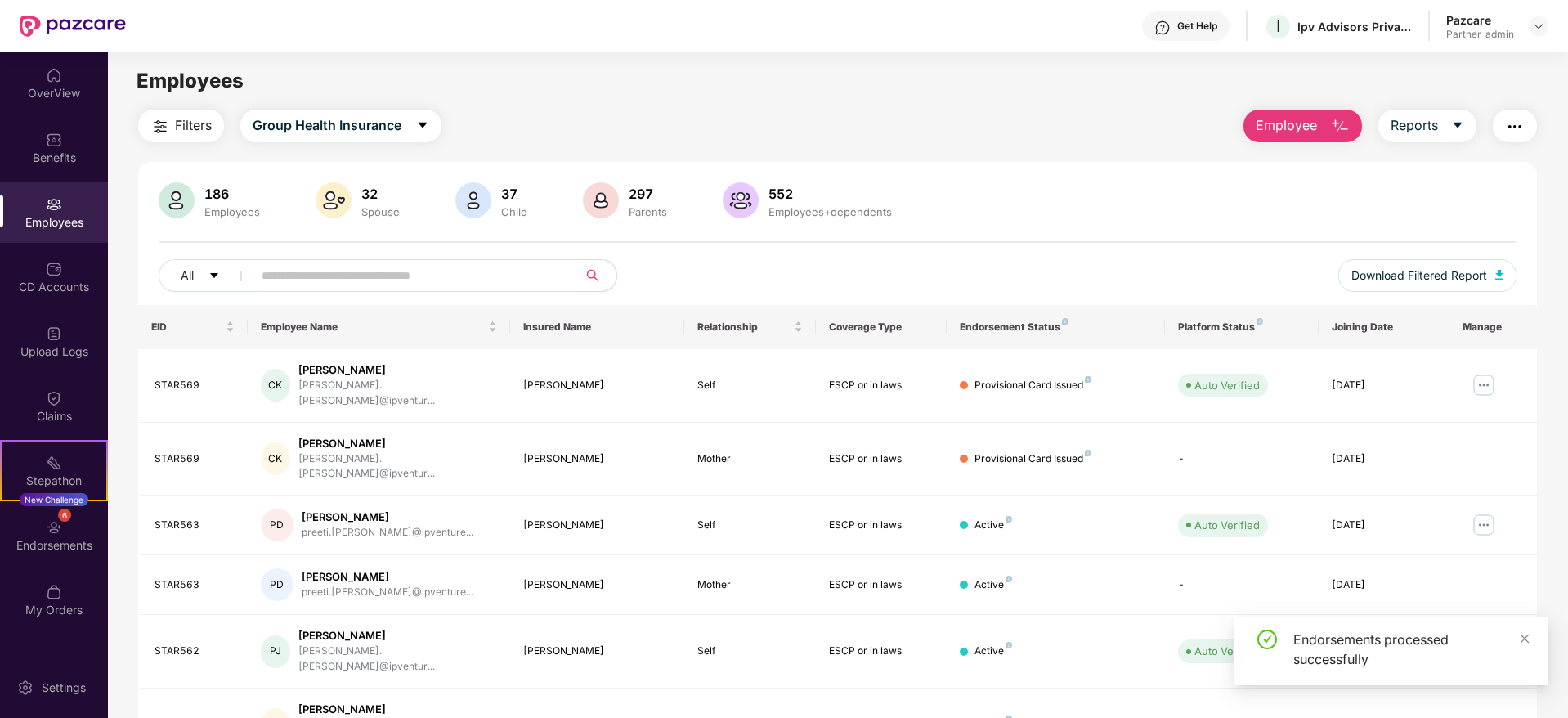
click at [345, 288] on span at bounding box center [410, 276] width 335 height 33
paste input "*******"
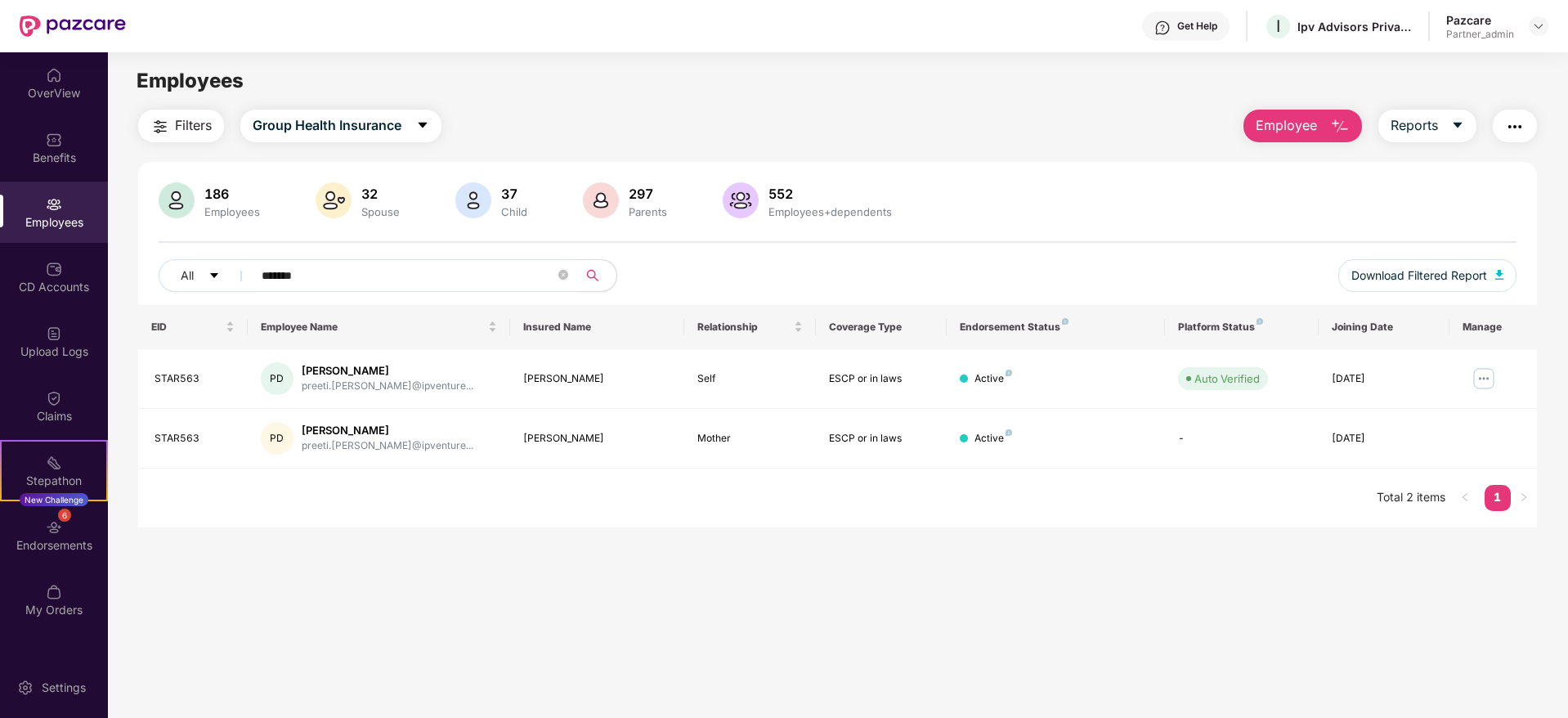
type input "*******"
click at [50, 532] on img at bounding box center [54, 527] width 16 height 16
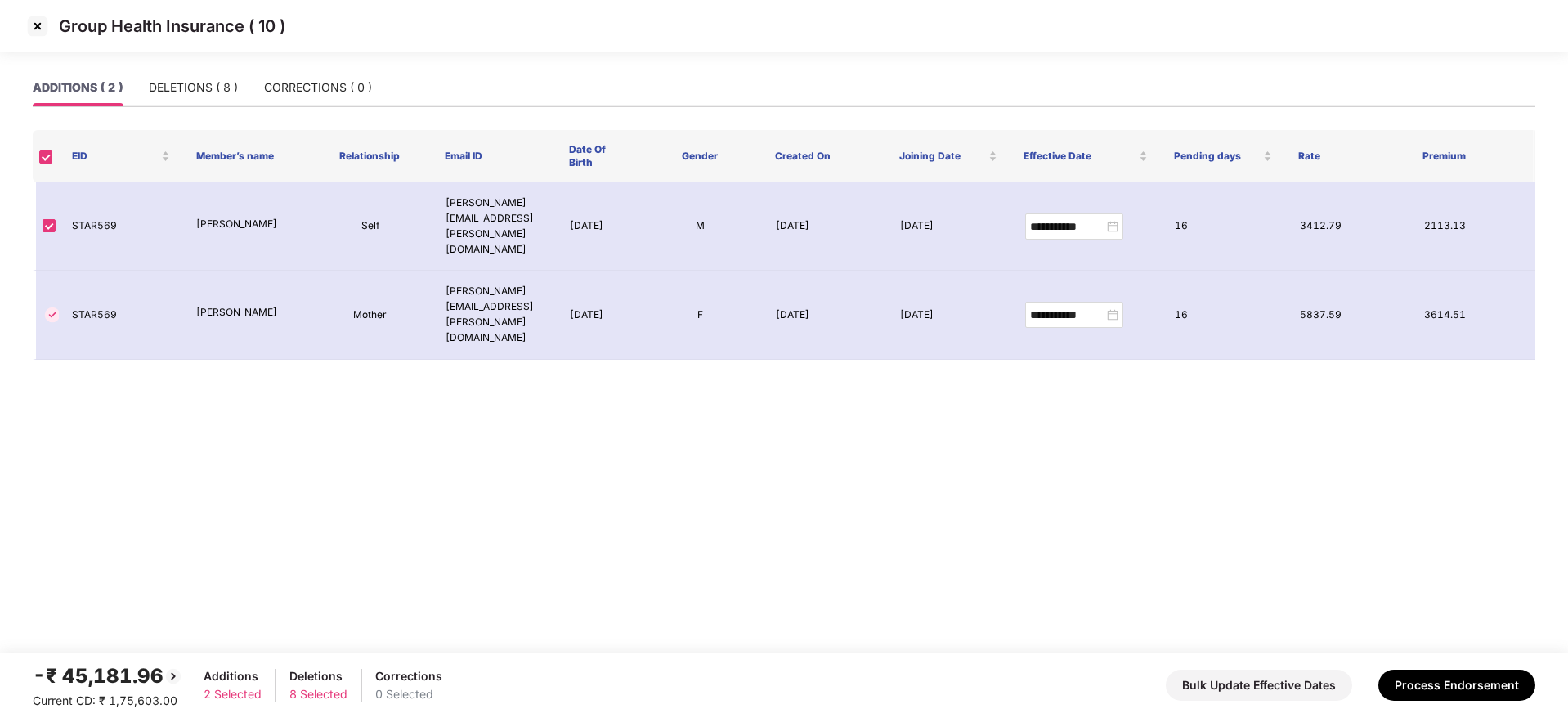
click at [35, 18] on img at bounding box center [37, 25] width 26 height 26
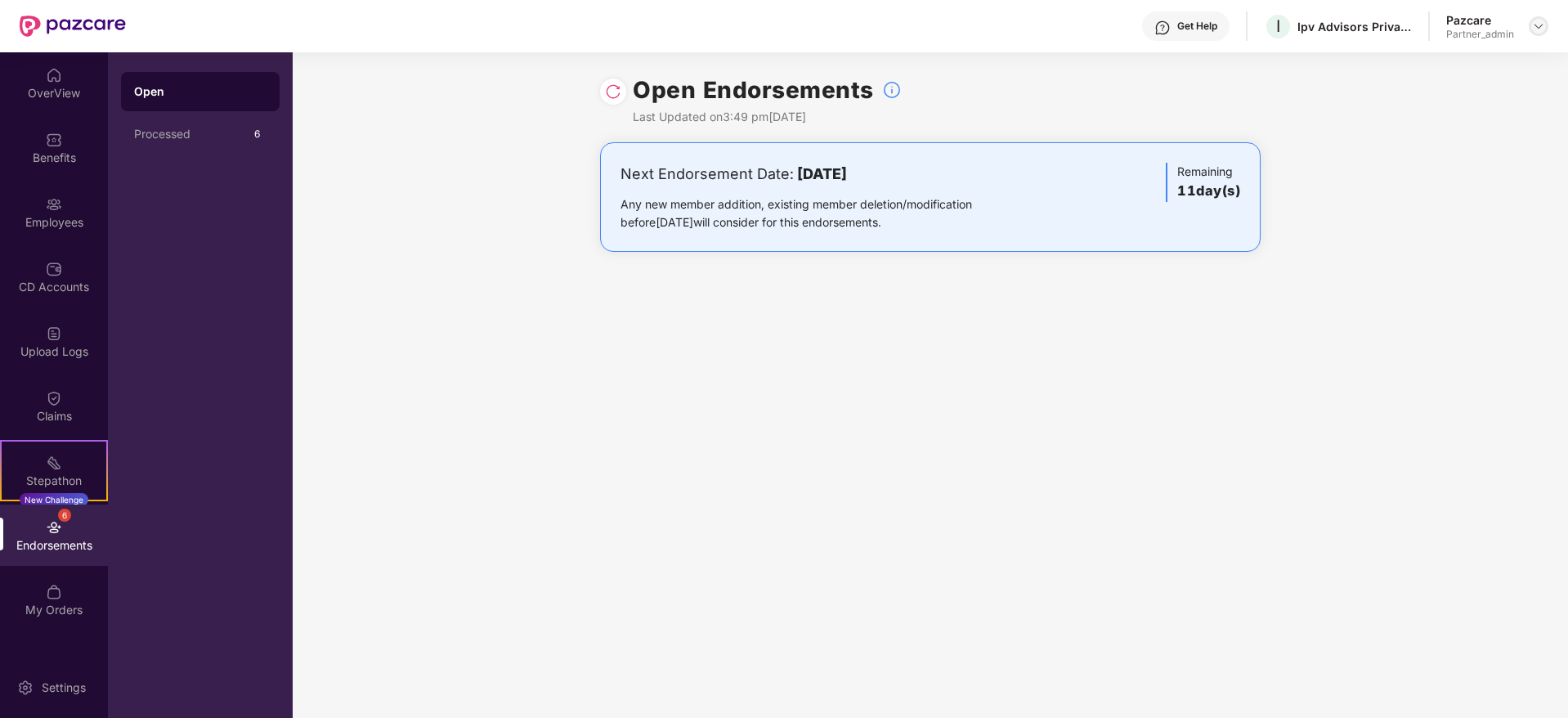
click at [1537, 30] on img at bounding box center [1538, 26] width 13 height 13
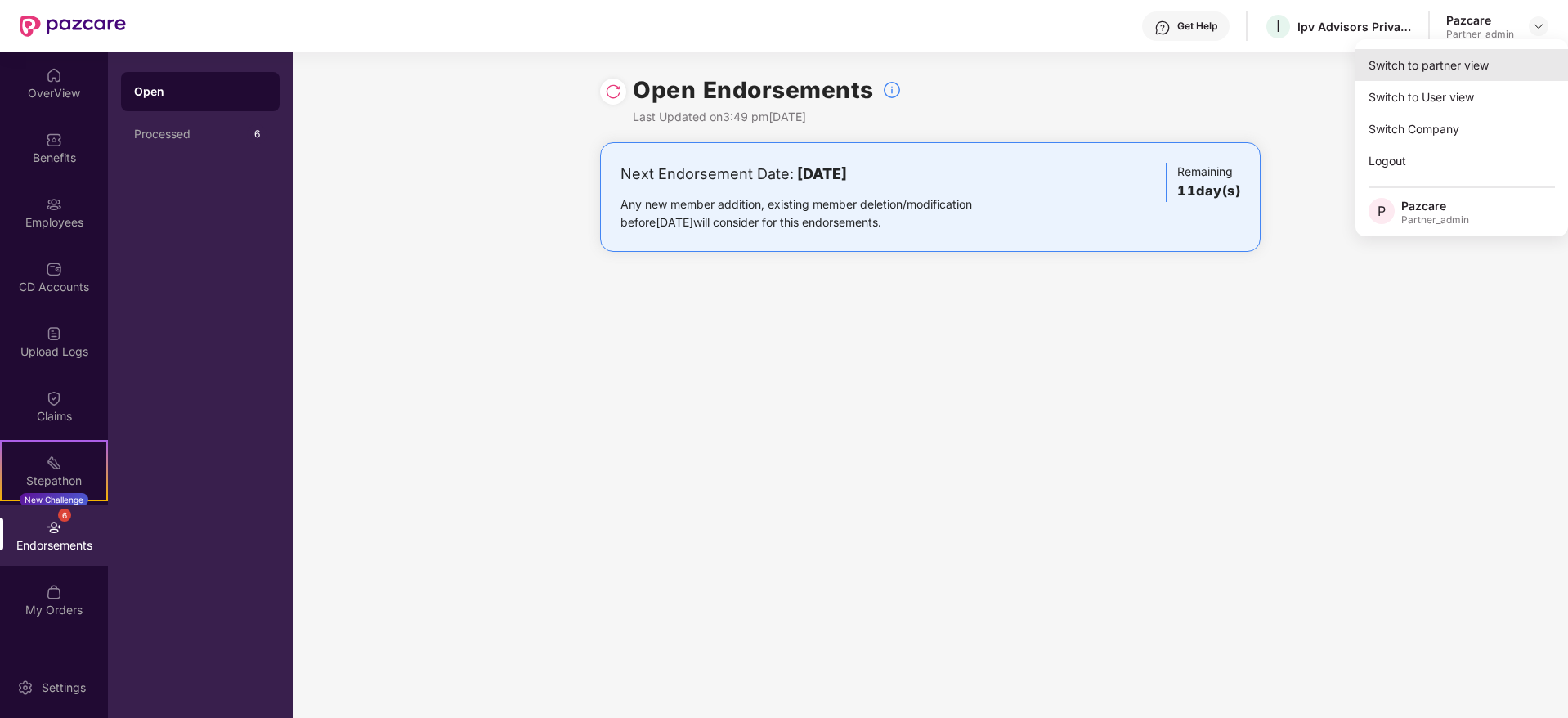
click at [1485, 69] on div "Switch to partner view" at bounding box center [1461, 64] width 213 height 32
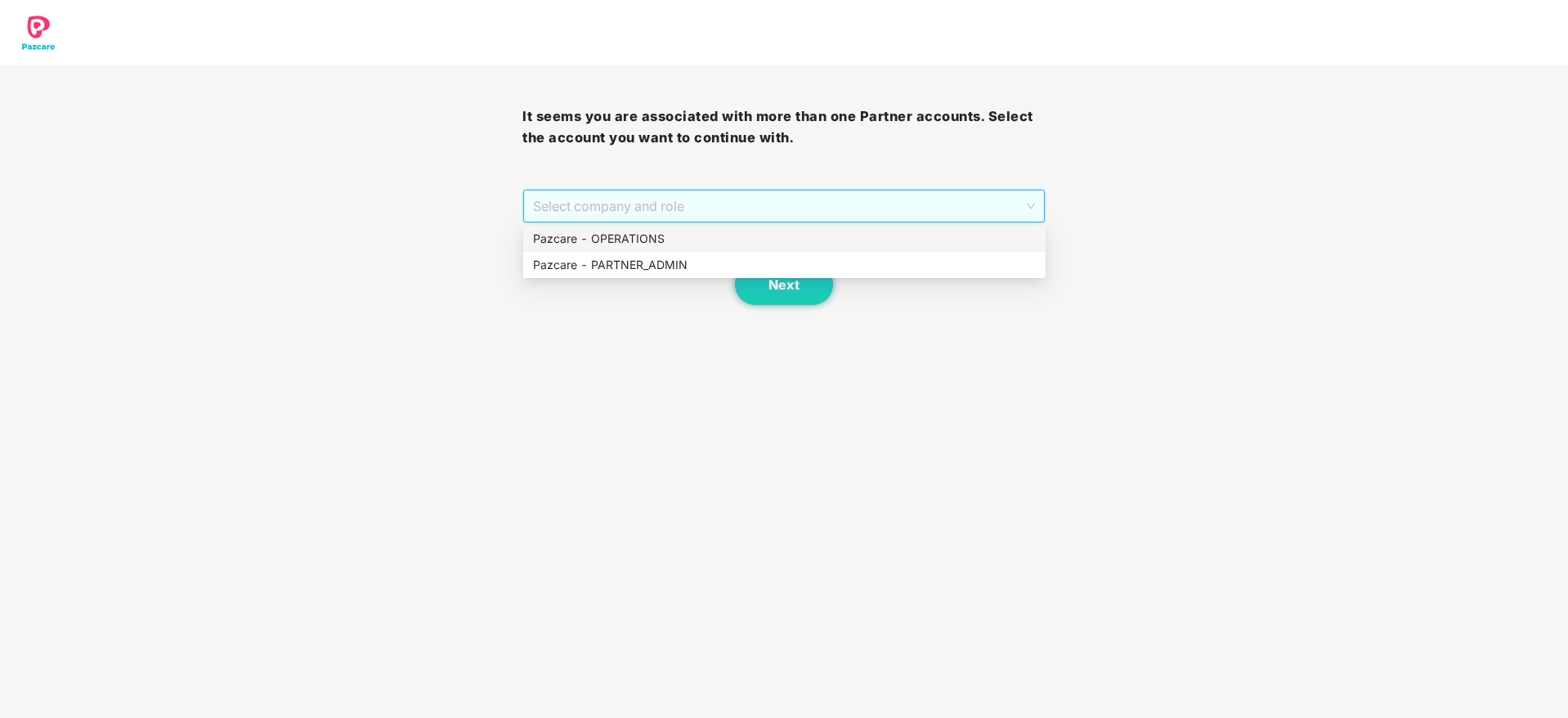
click at [751, 209] on span "Select company and role" at bounding box center [783, 206] width 501 height 31
click at [645, 260] on div "Pazcare - PARTNER_ADMIN" at bounding box center [784, 265] width 503 height 18
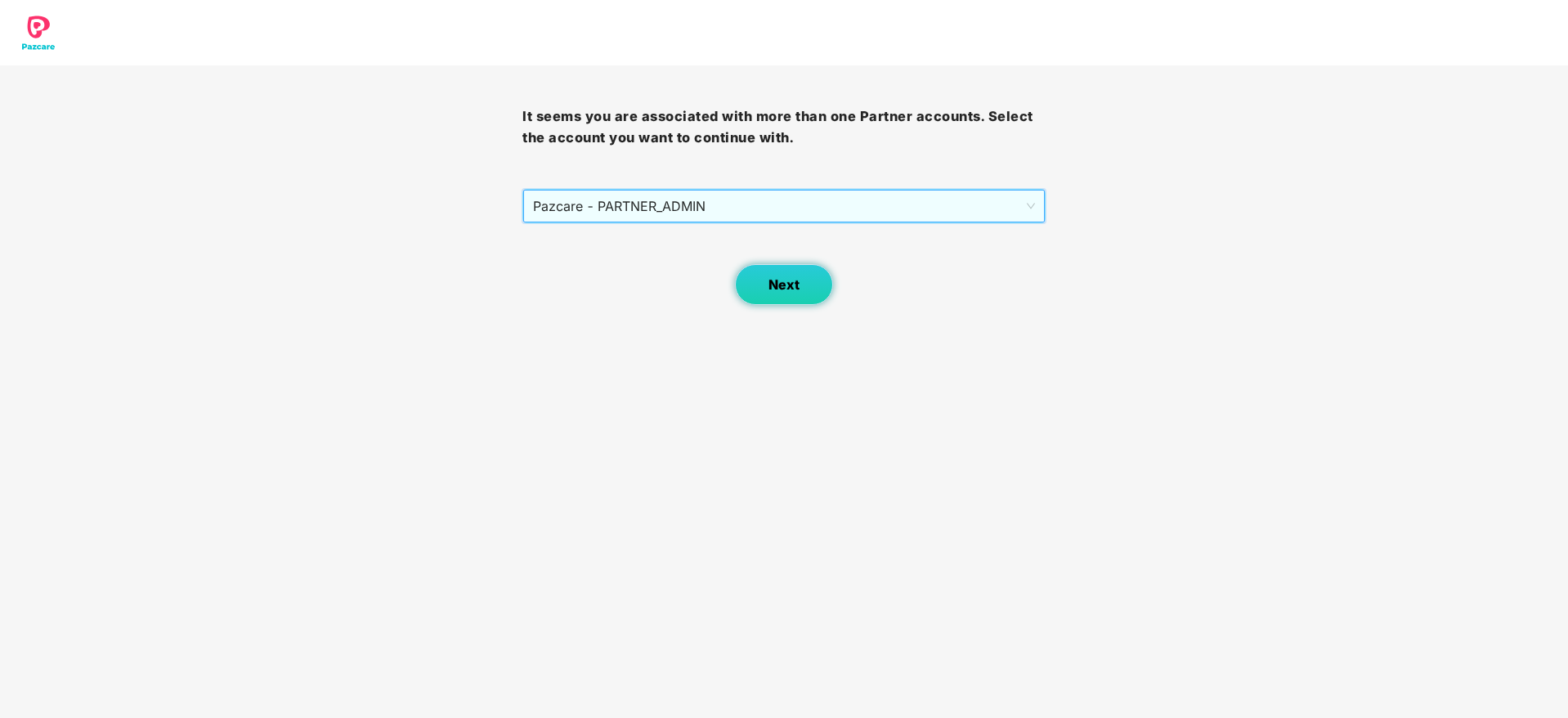
click at [743, 272] on button "Next" at bounding box center [784, 284] width 98 height 41
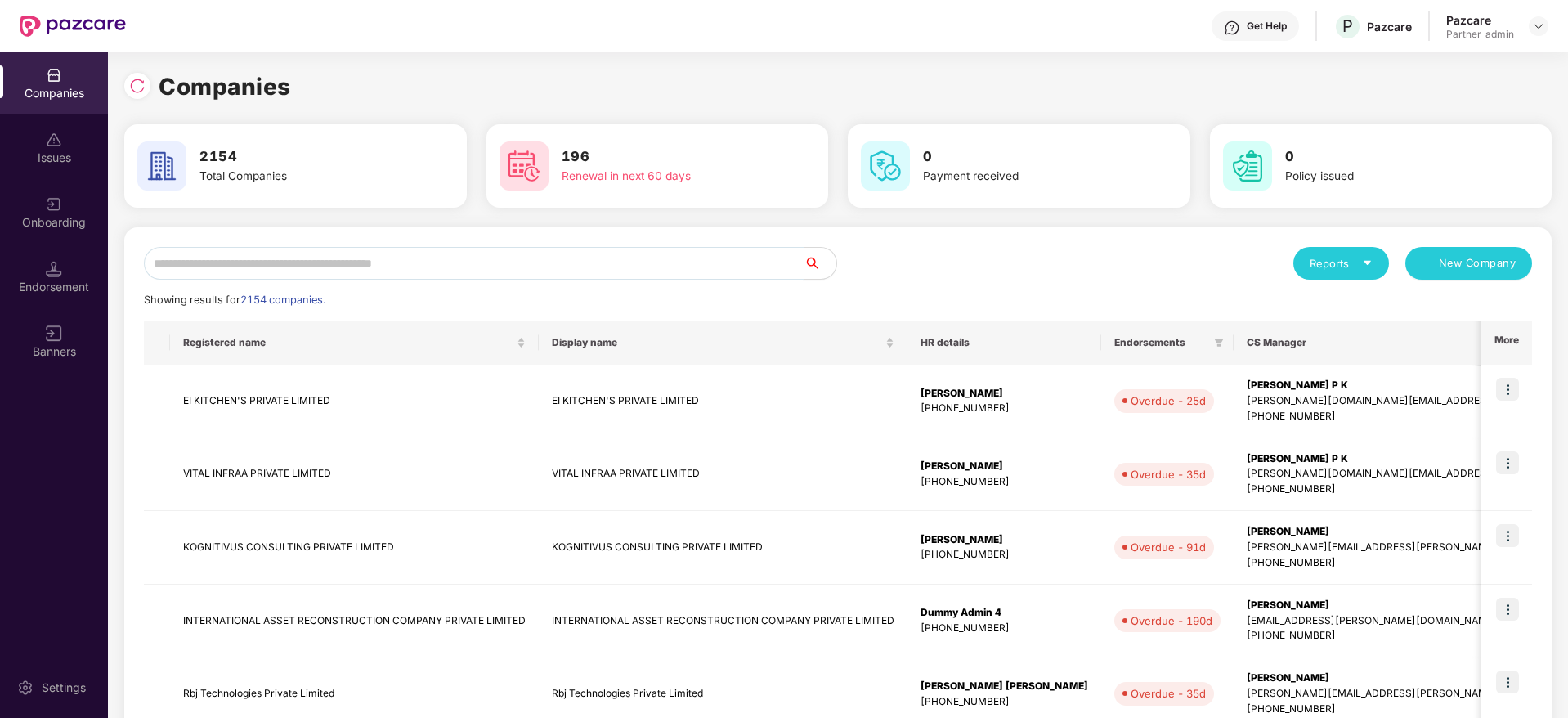
click at [449, 259] on input "text" at bounding box center [474, 263] width 660 height 33
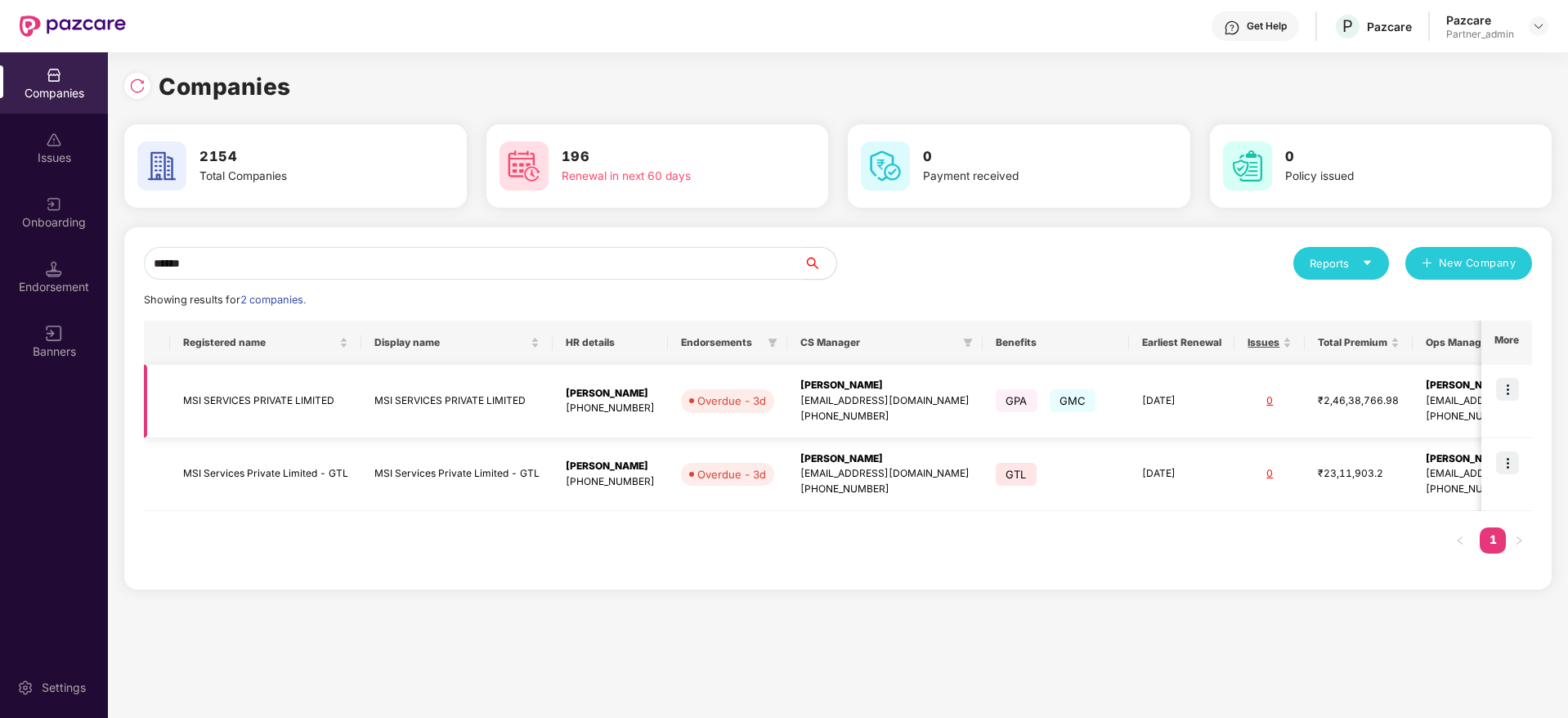
type input "******"
click at [1513, 388] on img at bounding box center [1507, 389] width 23 height 23
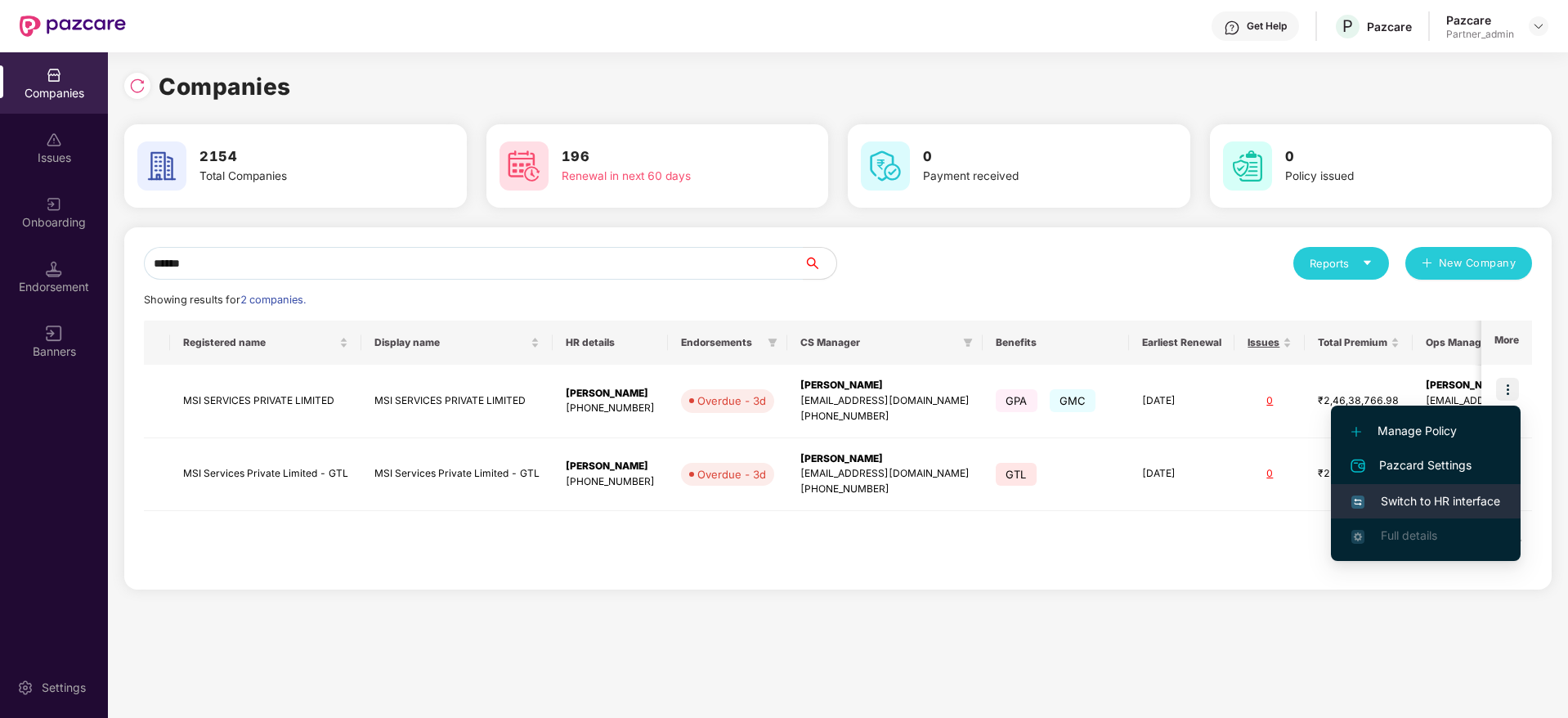
click at [1427, 493] on span "Switch to HR interface" at bounding box center [1425, 501] width 149 height 18
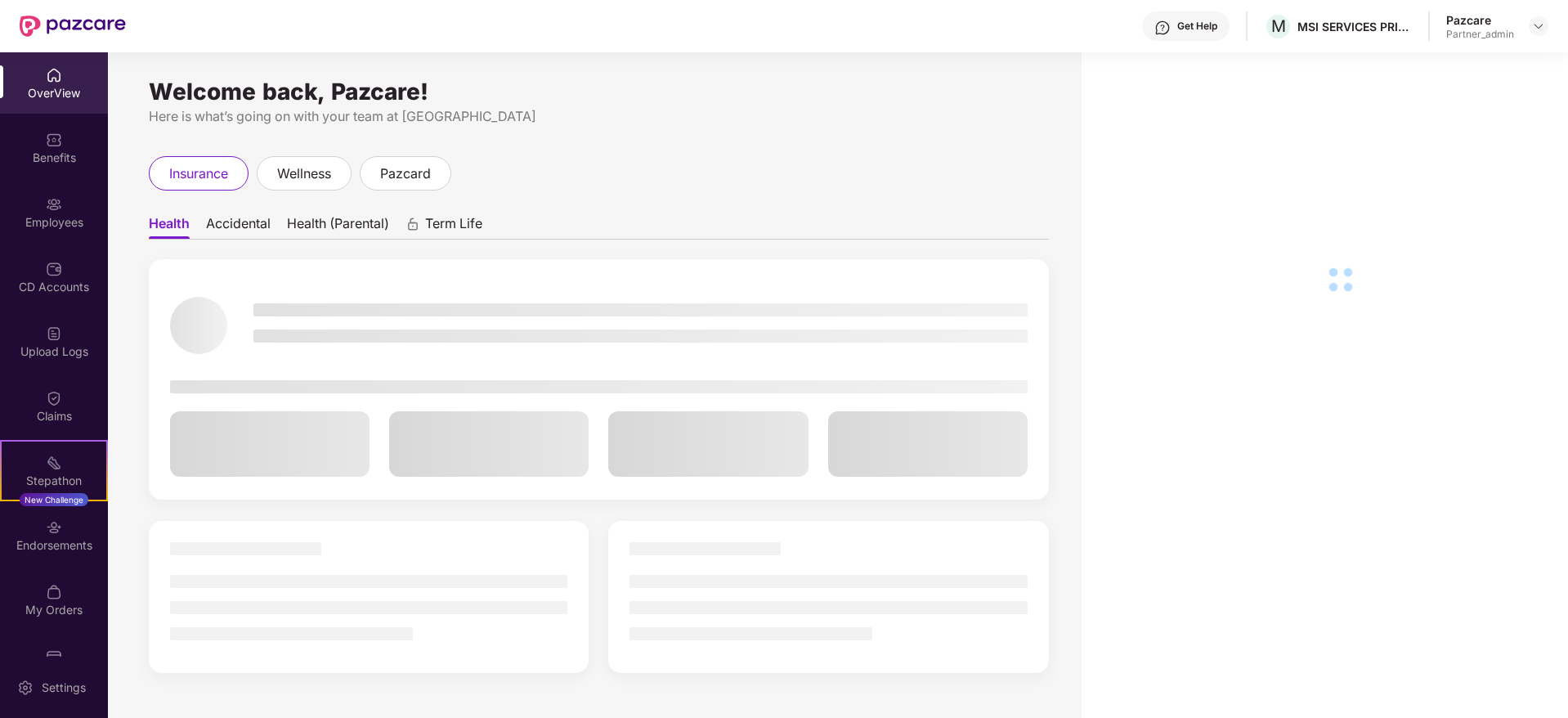
click at [45, 548] on div "Endorsements" at bounding box center [53, 545] width 108 height 16
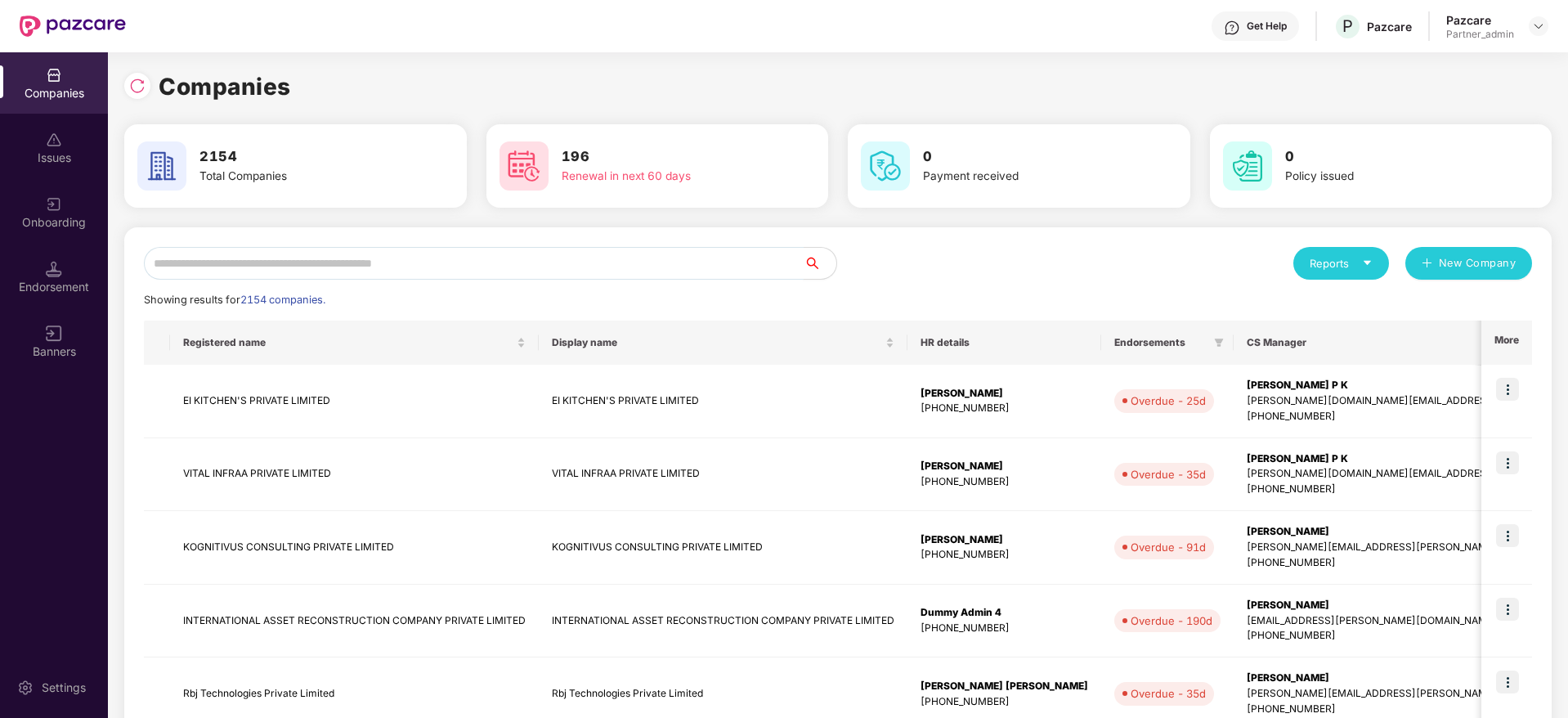
click at [288, 260] on input "text" at bounding box center [474, 263] width 660 height 33
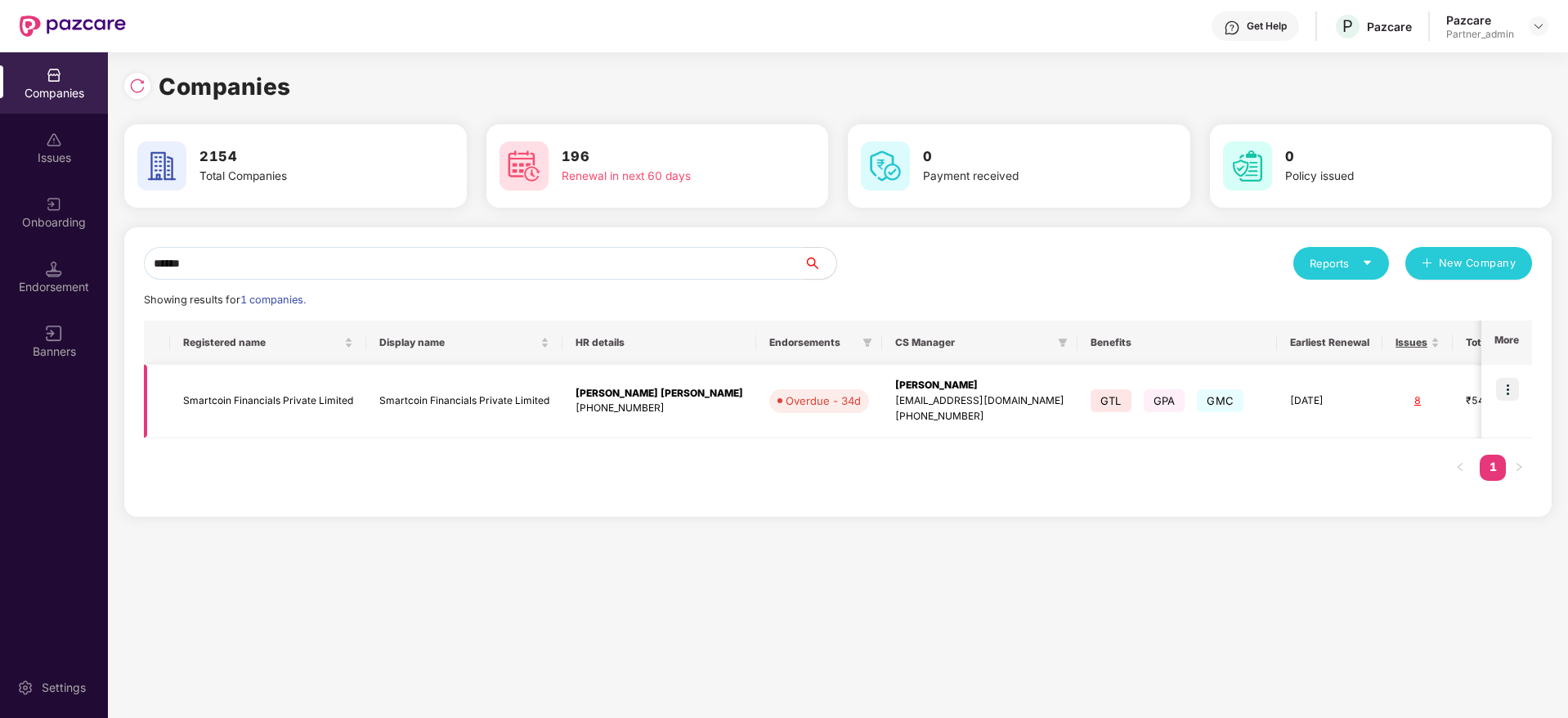
type input "******"
click at [1505, 387] on img at bounding box center [1507, 389] width 23 height 23
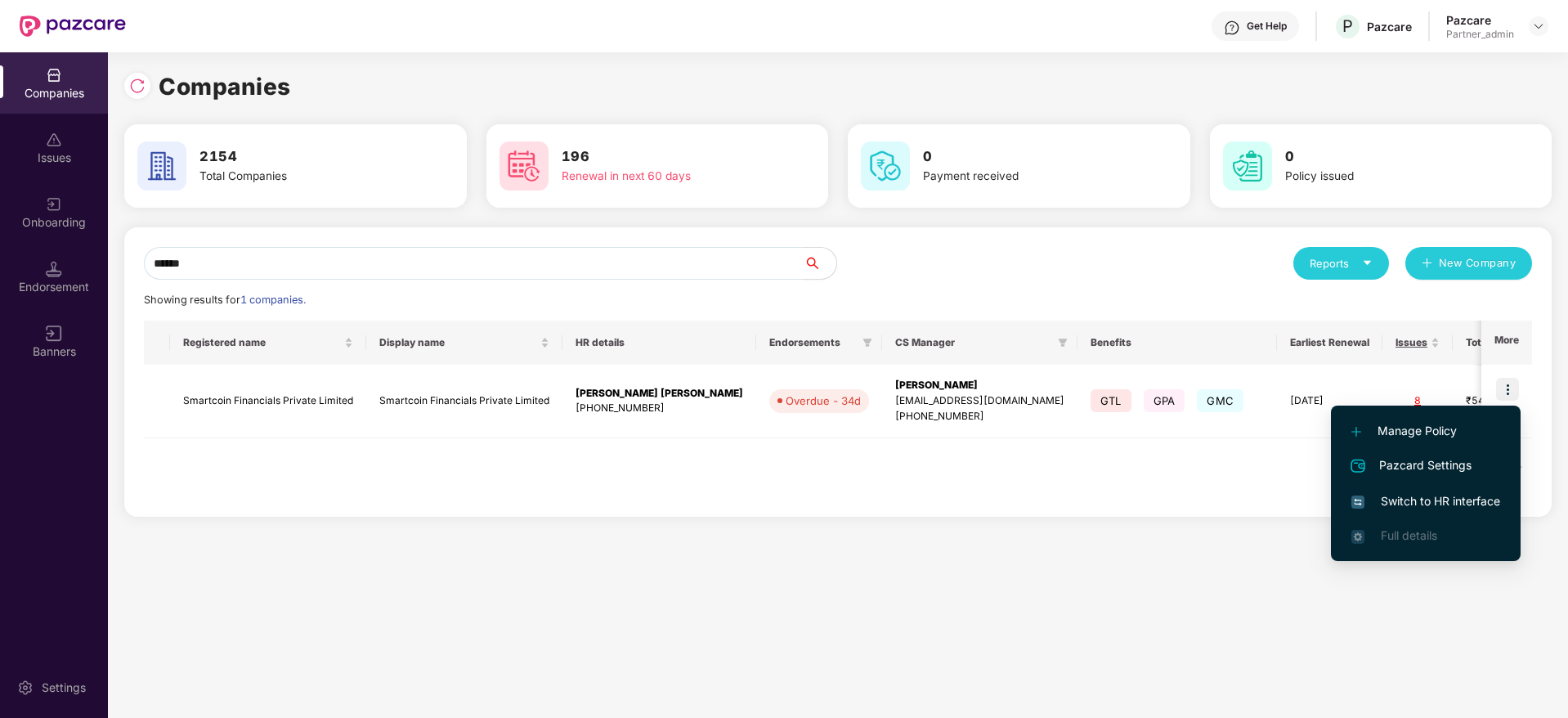
click at [1410, 503] on span "Switch to HR interface" at bounding box center [1425, 501] width 149 height 18
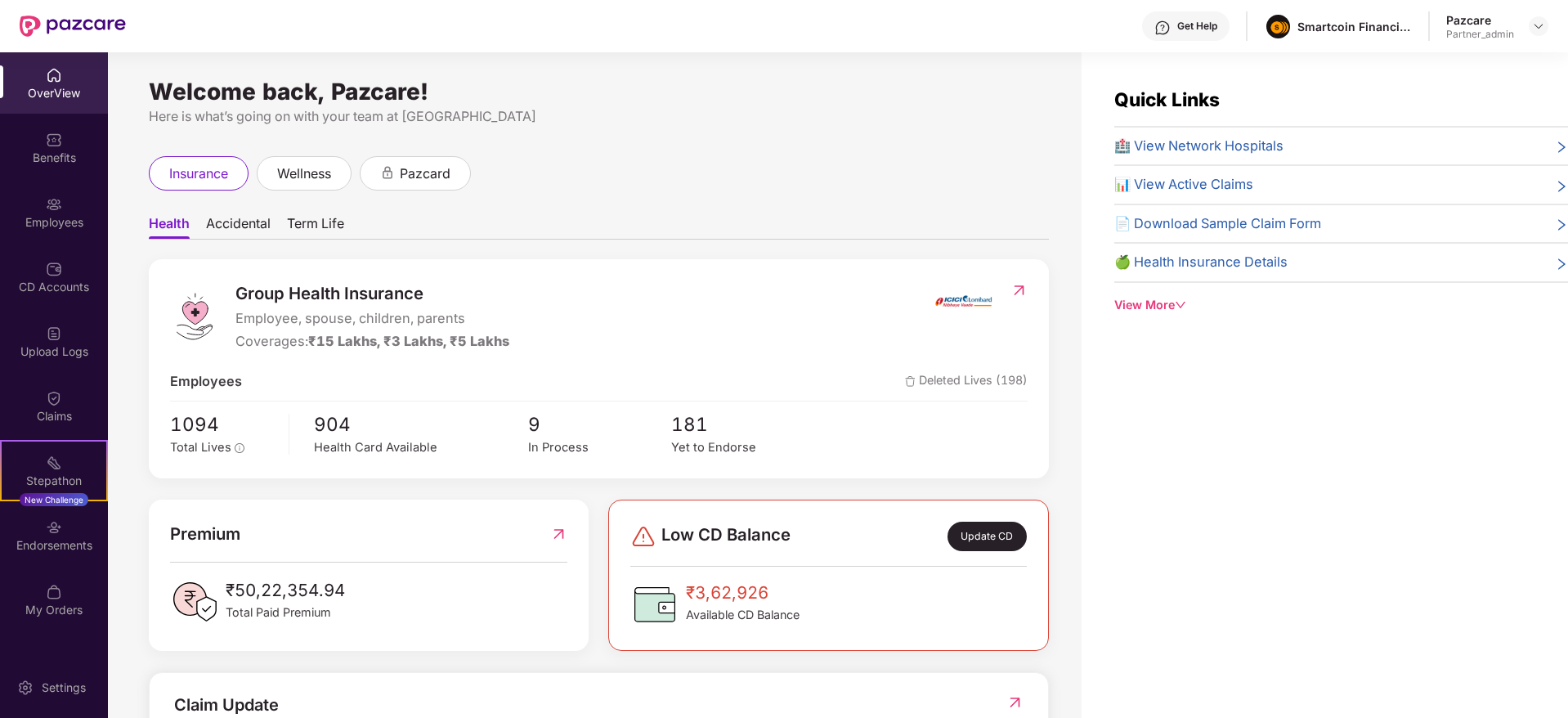
click at [52, 541] on div "Endorsements" at bounding box center [53, 545] width 108 height 16
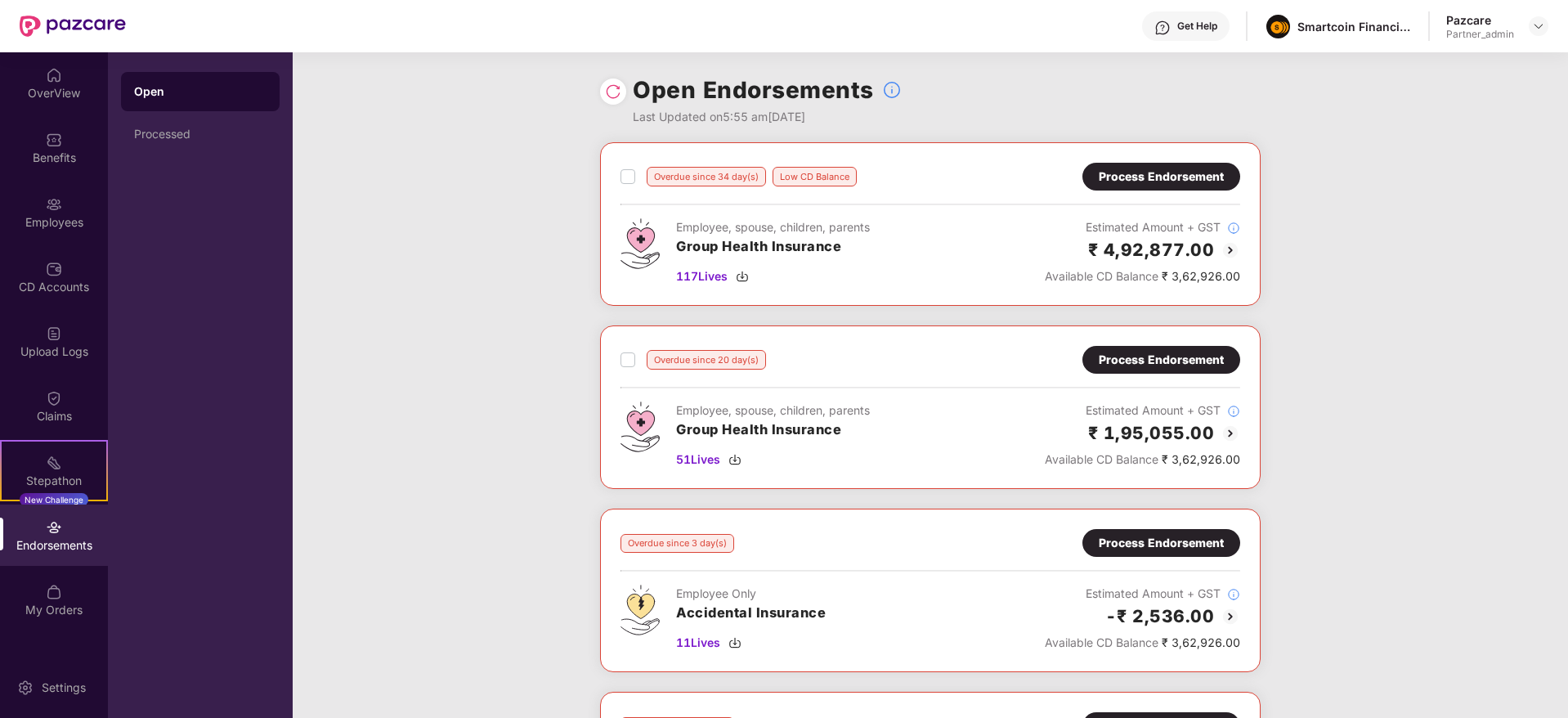
click at [52, 541] on div "Endorsements" at bounding box center [53, 545] width 108 height 16
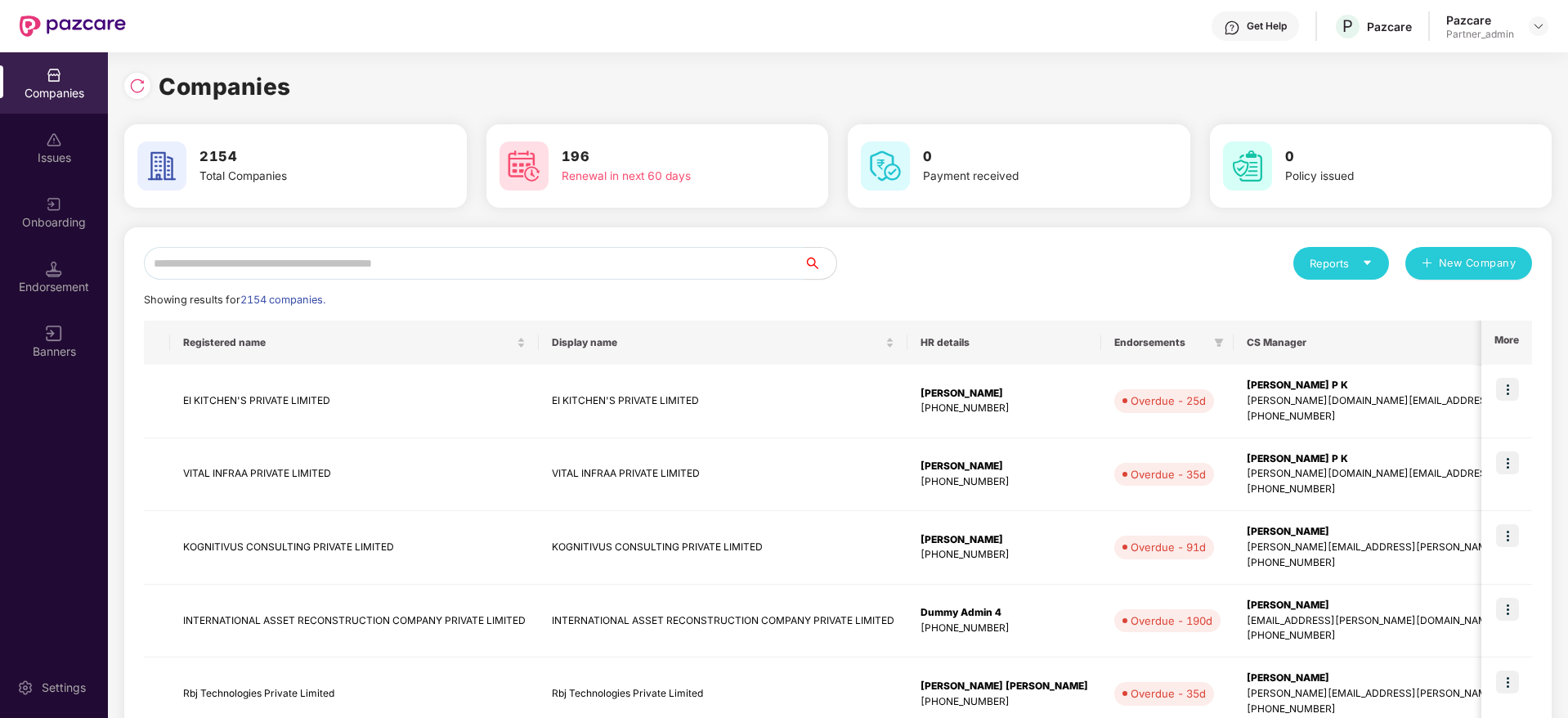
click at [371, 265] on input "text" at bounding box center [474, 263] width 660 height 33
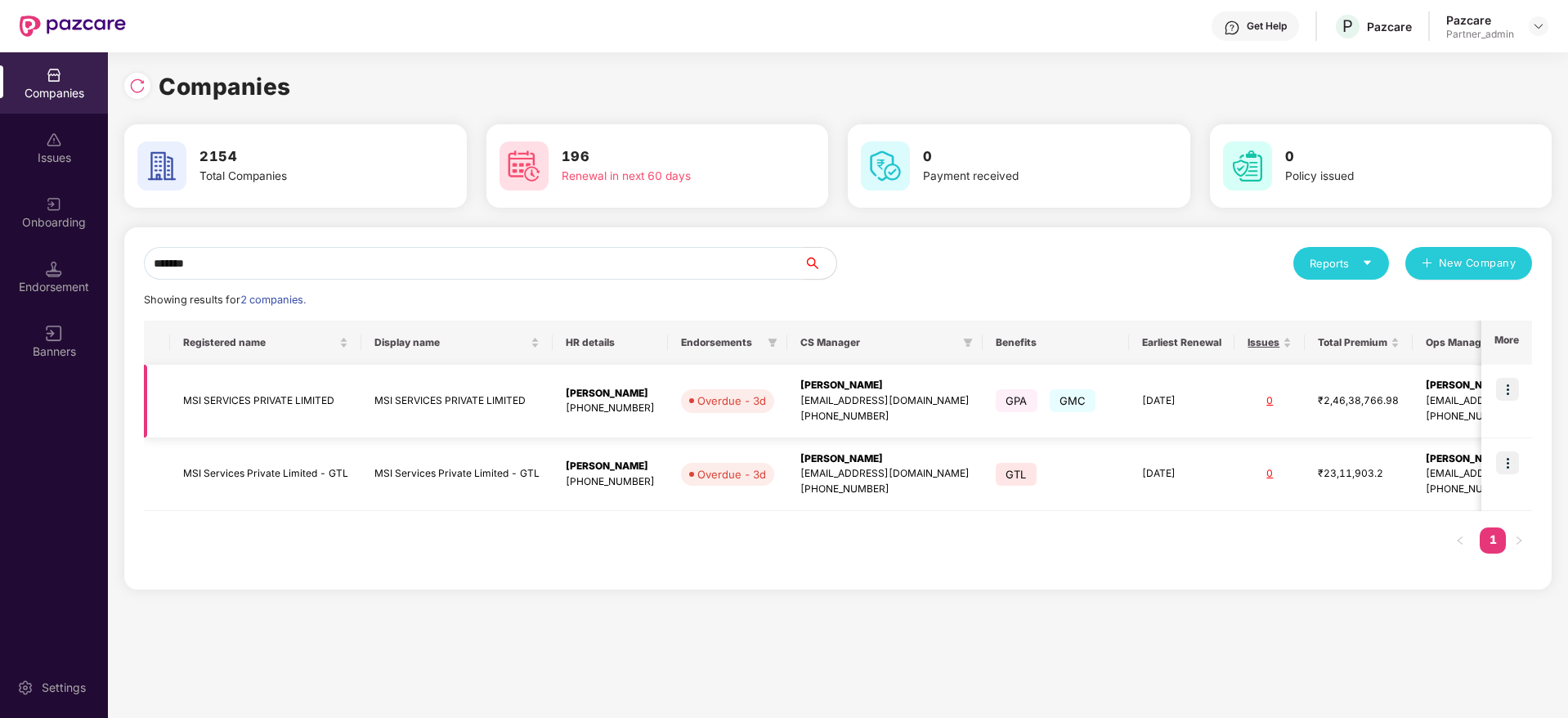
type input "*******"
click at [1509, 385] on img at bounding box center [1507, 389] width 23 height 23
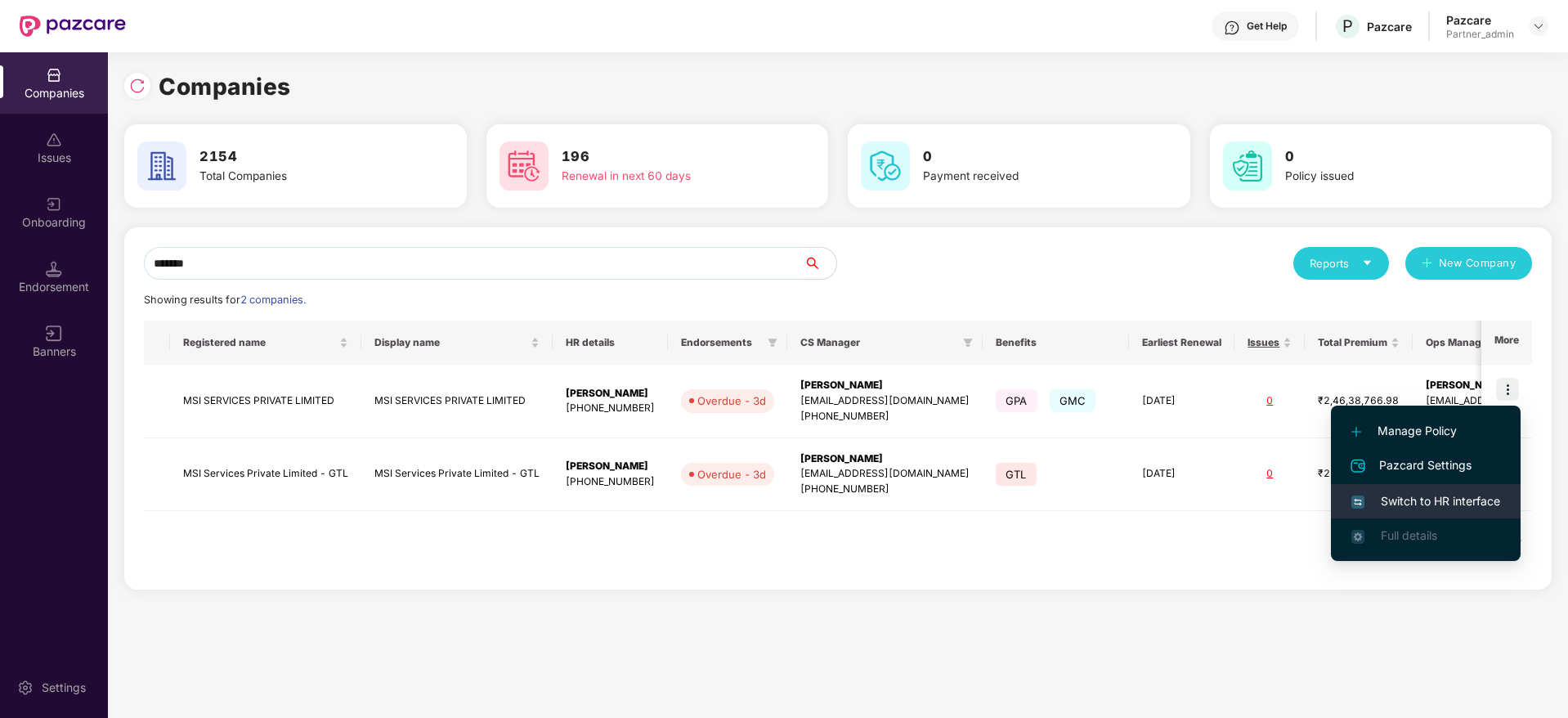
click at [1416, 500] on span "Switch to HR interface" at bounding box center [1425, 501] width 149 height 18
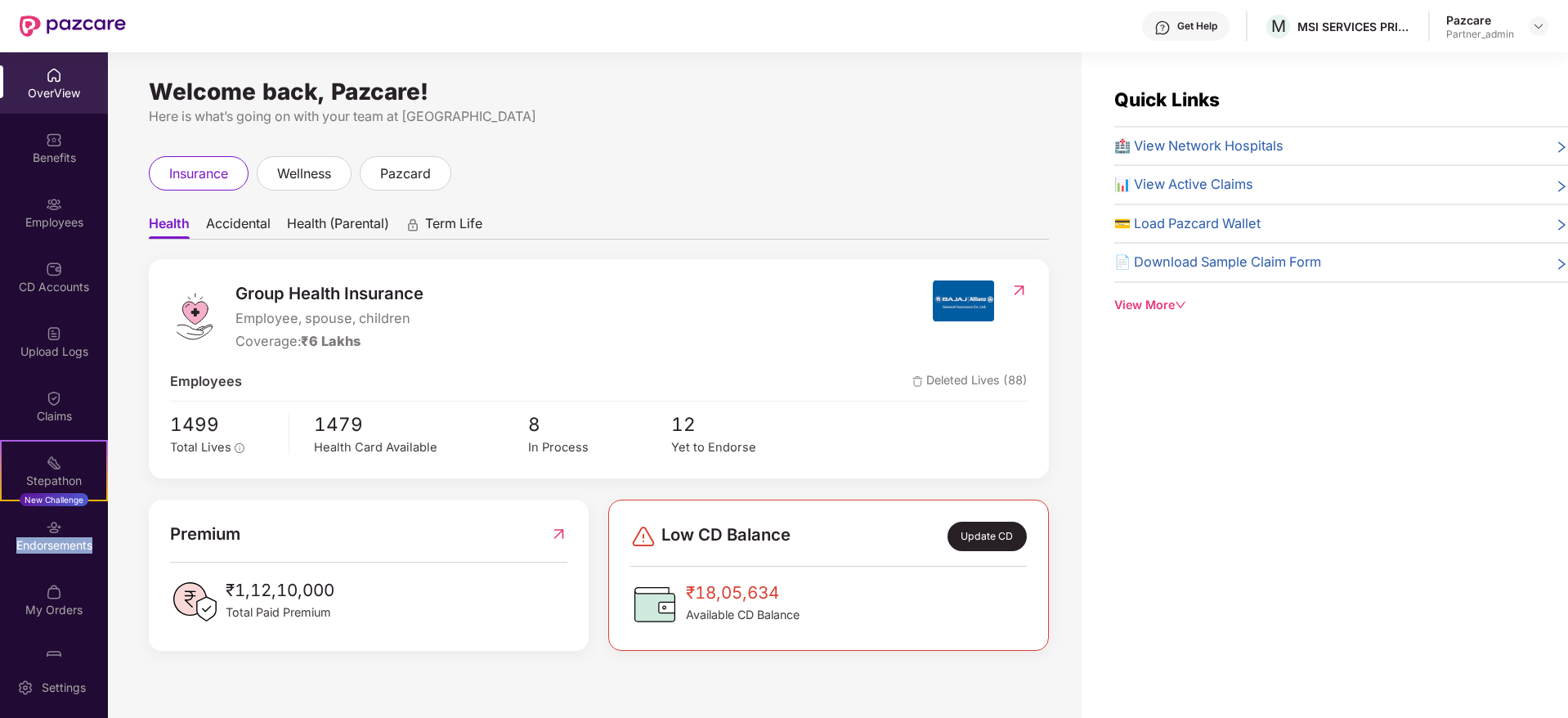
click at [36, 546] on div "Endorsements" at bounding box center [53, 545] width 108 height 16
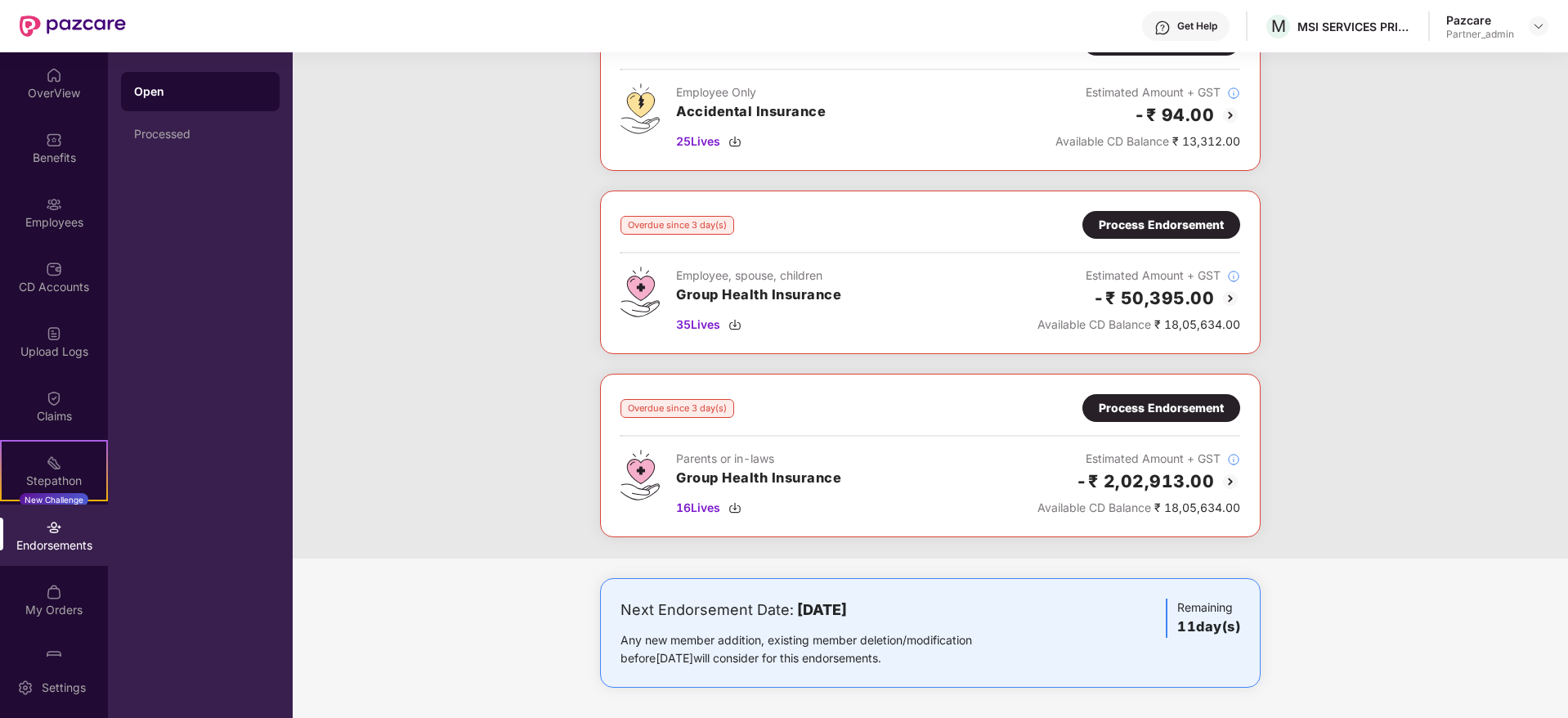
scroll to position [137, 0]
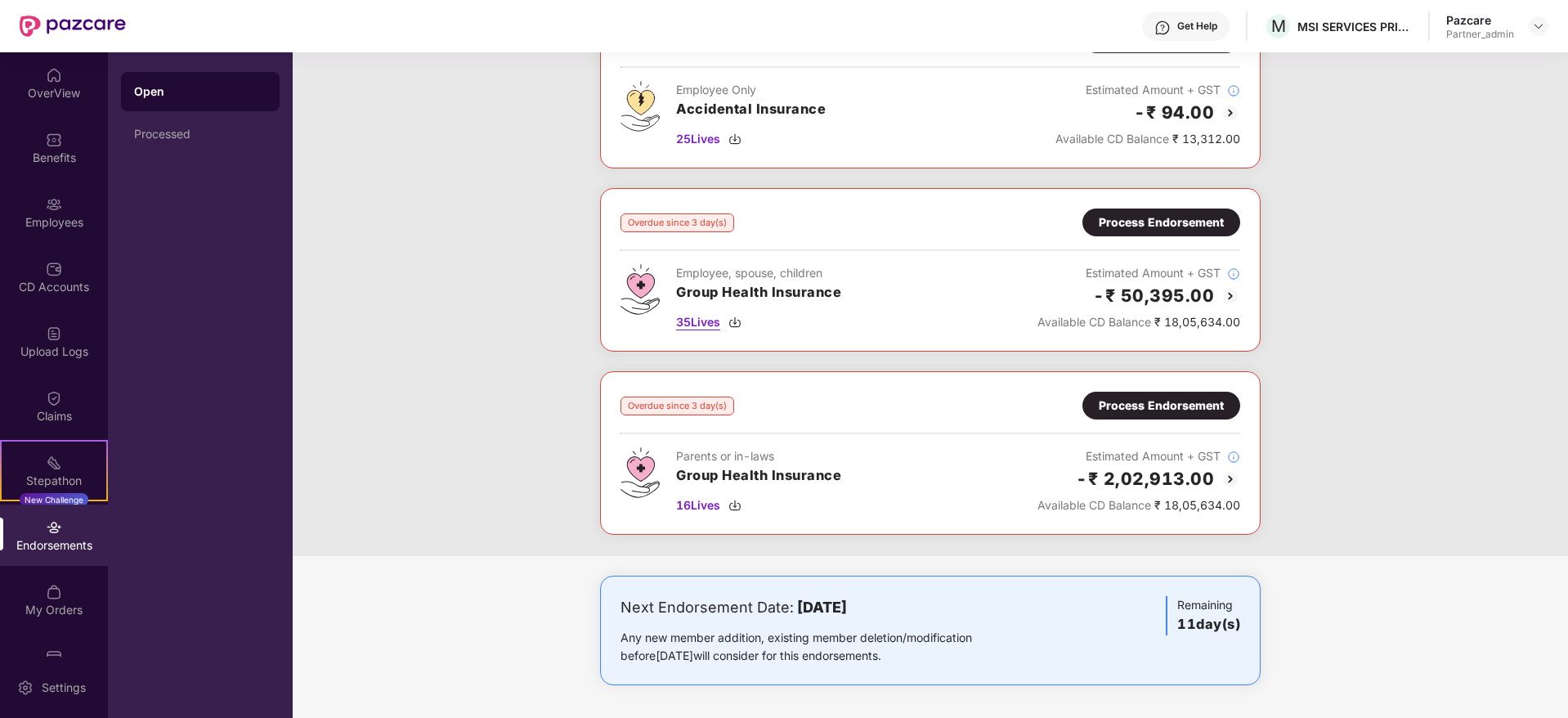
click at [736, 319] on img at bounding box center [734, 322] width 13 height 13
click at [741, 504] on img at bounding box center [734, 505] width 13 height 13
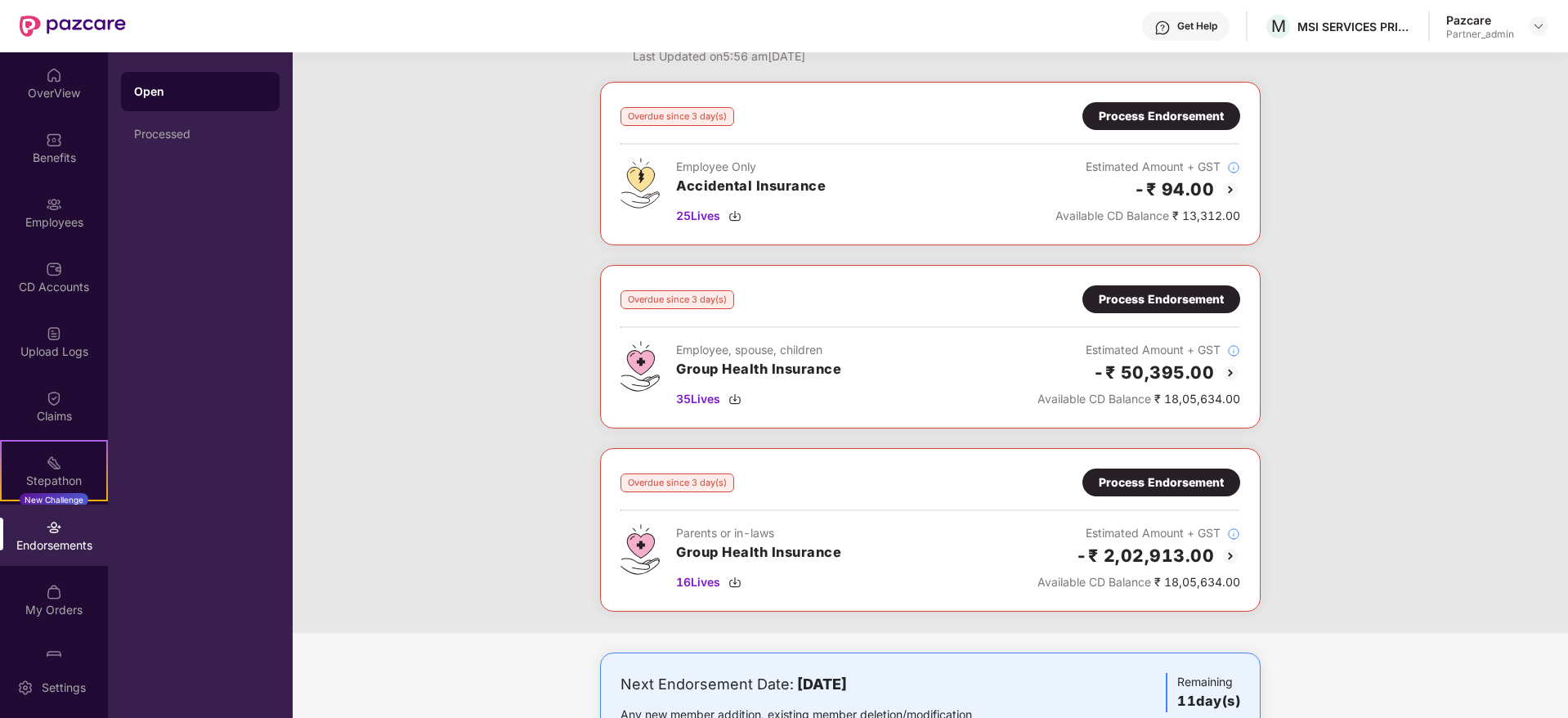
scroll to position [0, 0]
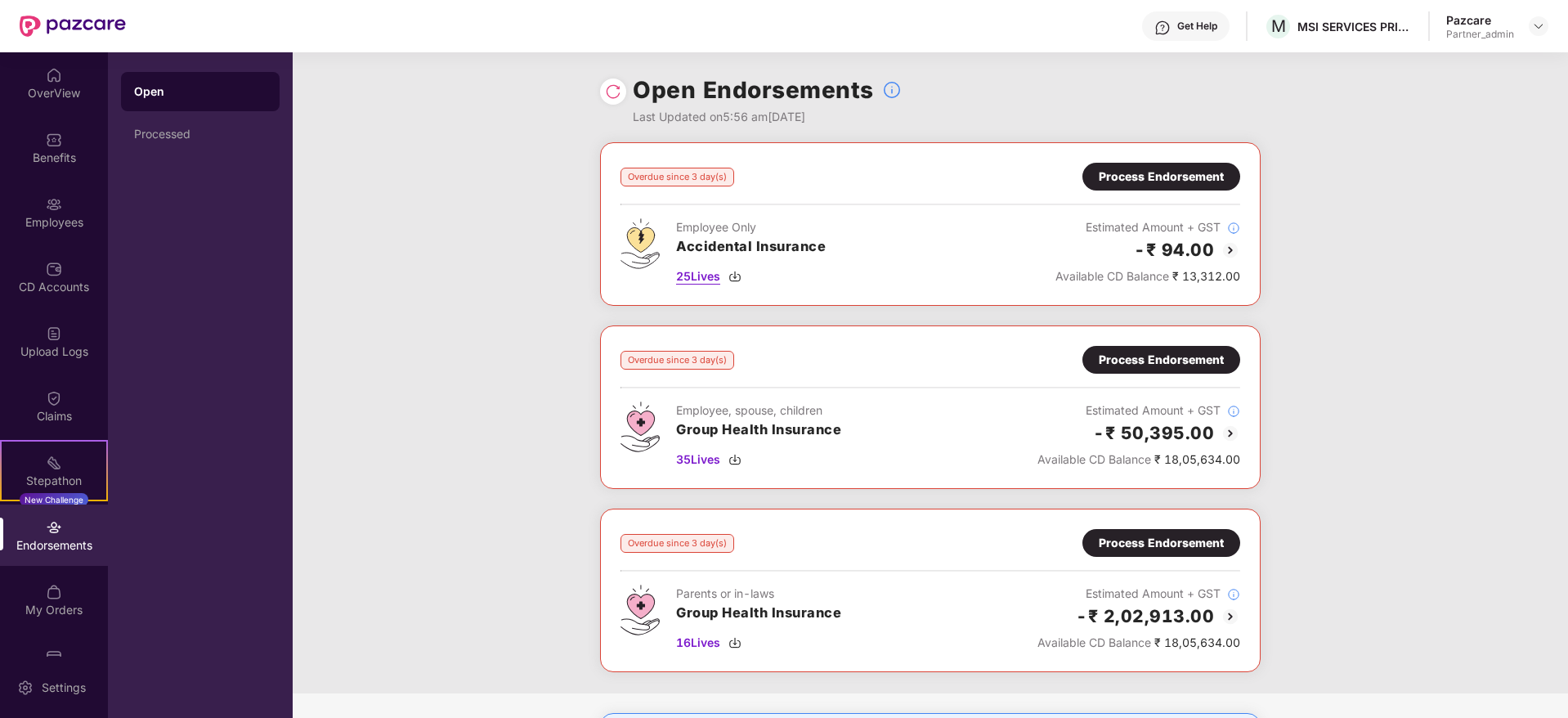
click at [732, 272] on img at bounding box center [734, 276] width 13 height 13
drag, startPoint x: 1299, startPoint y: 28, endPoint x: 1392, endPoint y: 27, distance: 93.0
click at [1392, 27] on div "MSI SERVICES PRIVATE LIMITED" at bounding box center [1355, 26] width 115 height 15
copy div "MSI SERVICES P"
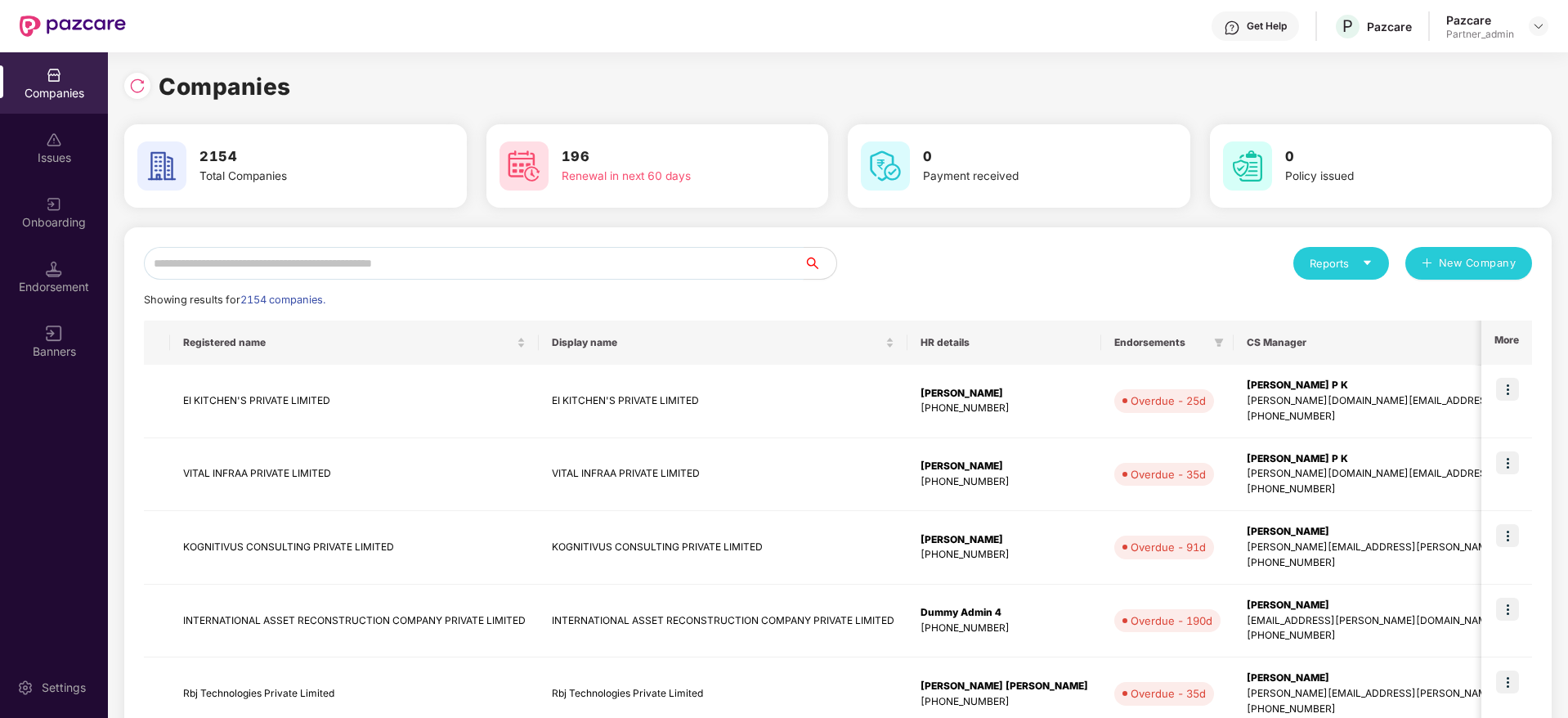
click at [408, 261] on input "text" at bounding box center [474, 263] width 660 height 33
paste input "**********"
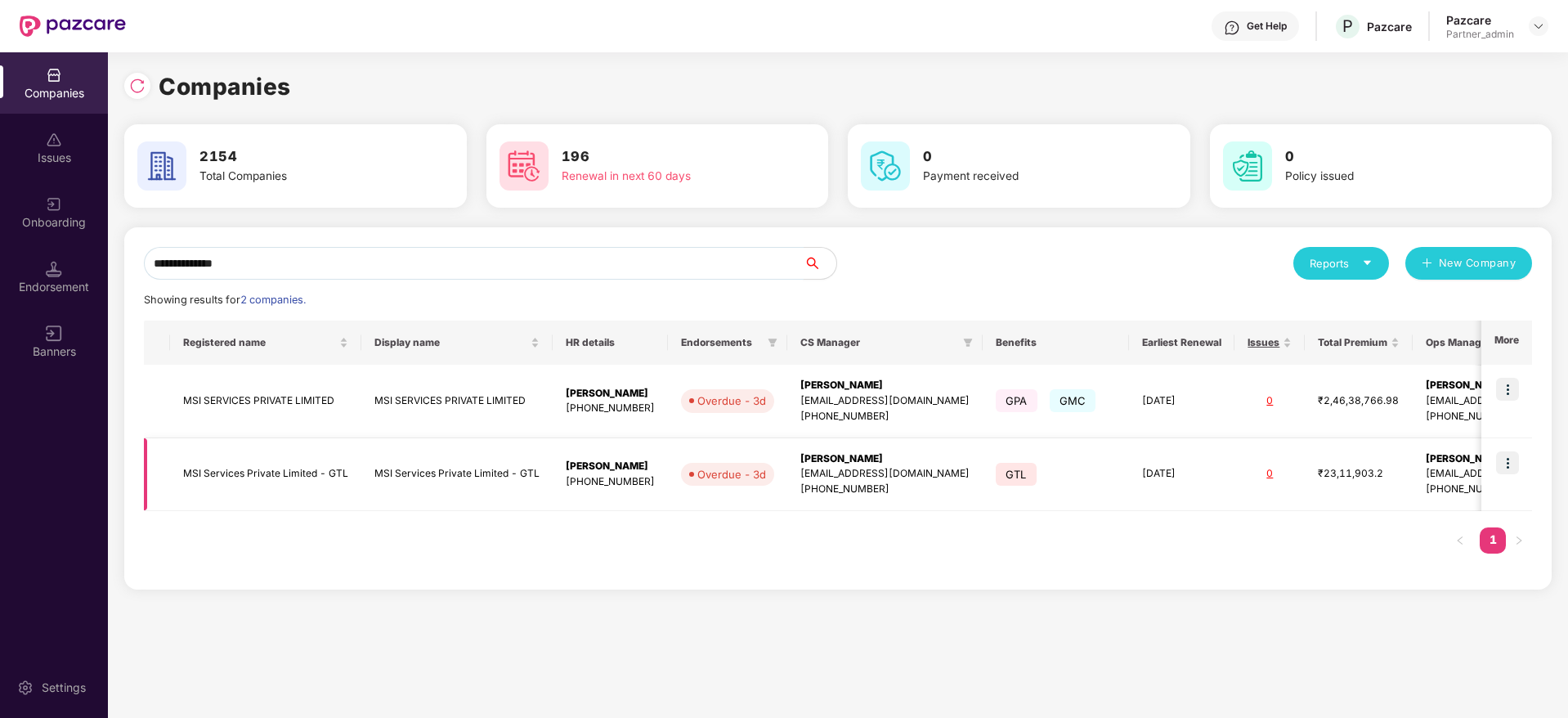
type input "**********"
click at [1509, 459] on img at bounding box center [1507, 462] width 23 height 23
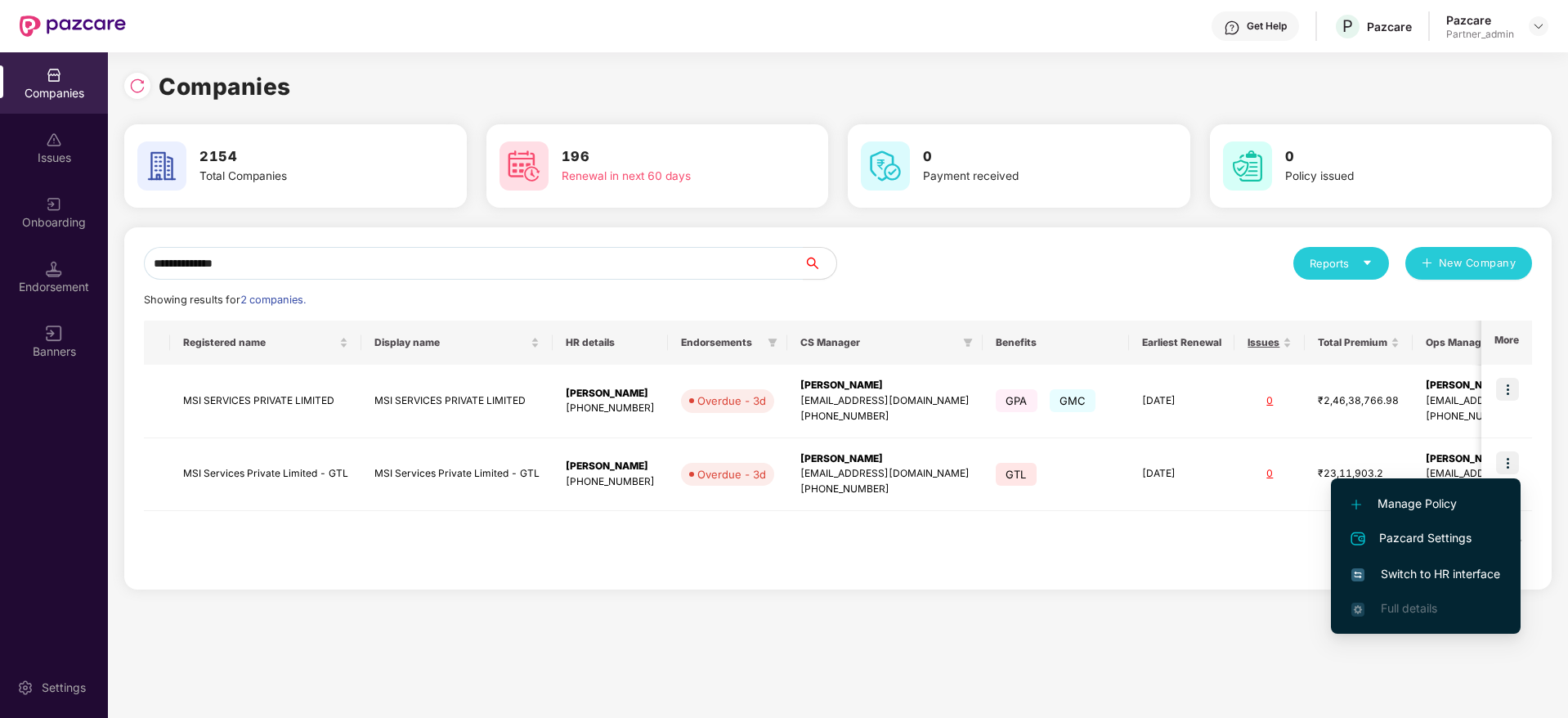
click at [1405, 572] on span "Switch to HR interface" at bounding box center [1425, 574] width 149 height 18
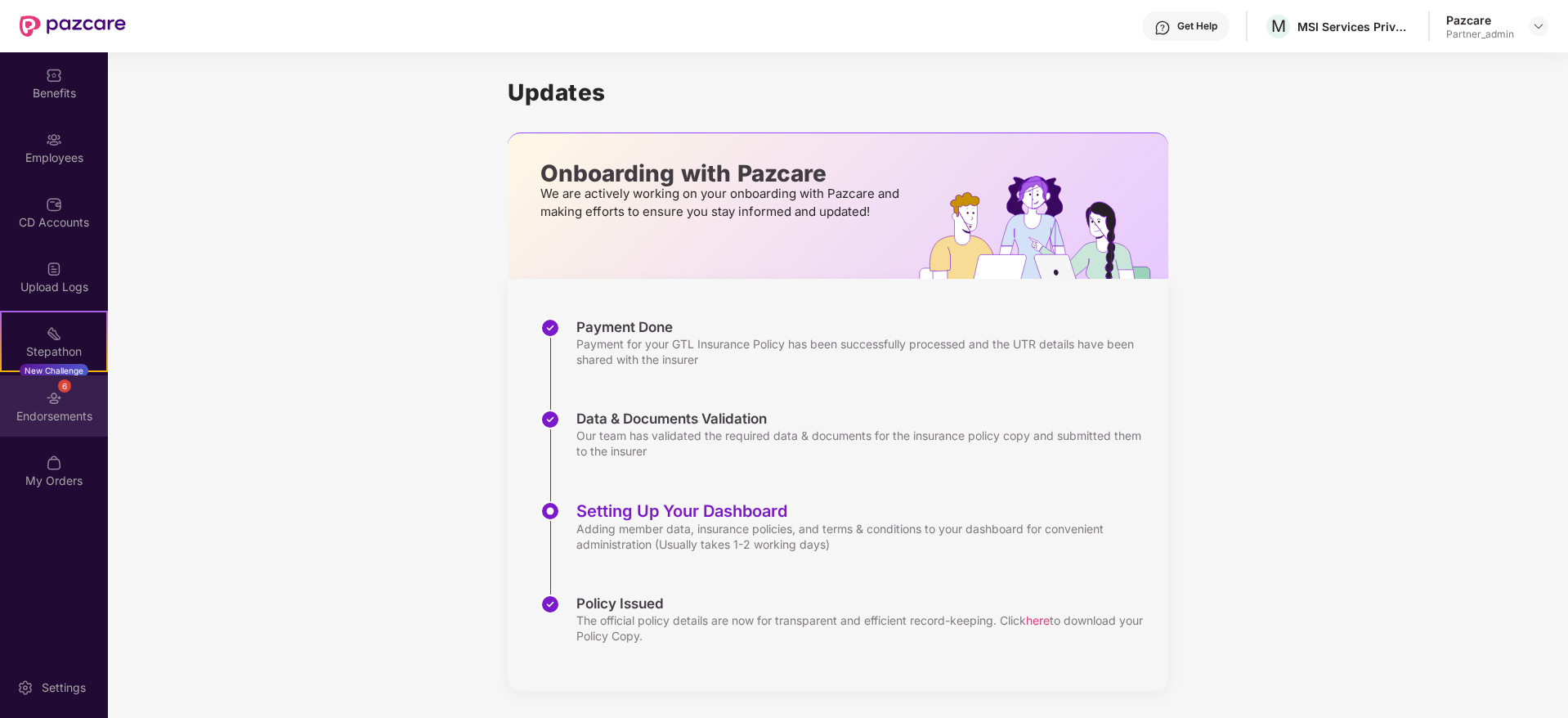
click at [63, 410] on div "Endorsements" at bounding box center [53, 416] width 108 height 16
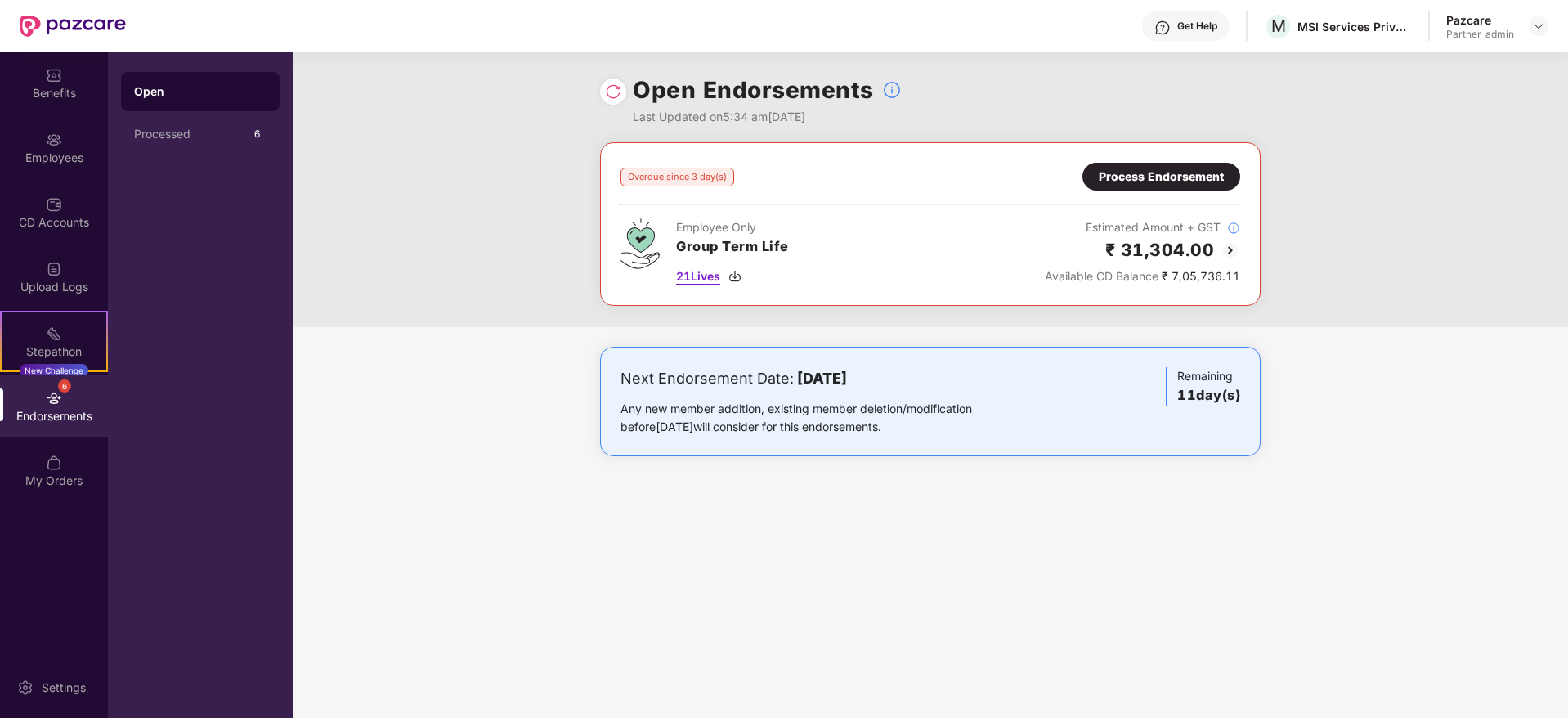
click at [740, 275] on img at bounding box center [734, 276] width 13 height 13
click at [1152, 175] on div "Process Endorsement" at bounding box center [1161, 176] width 125 height 18
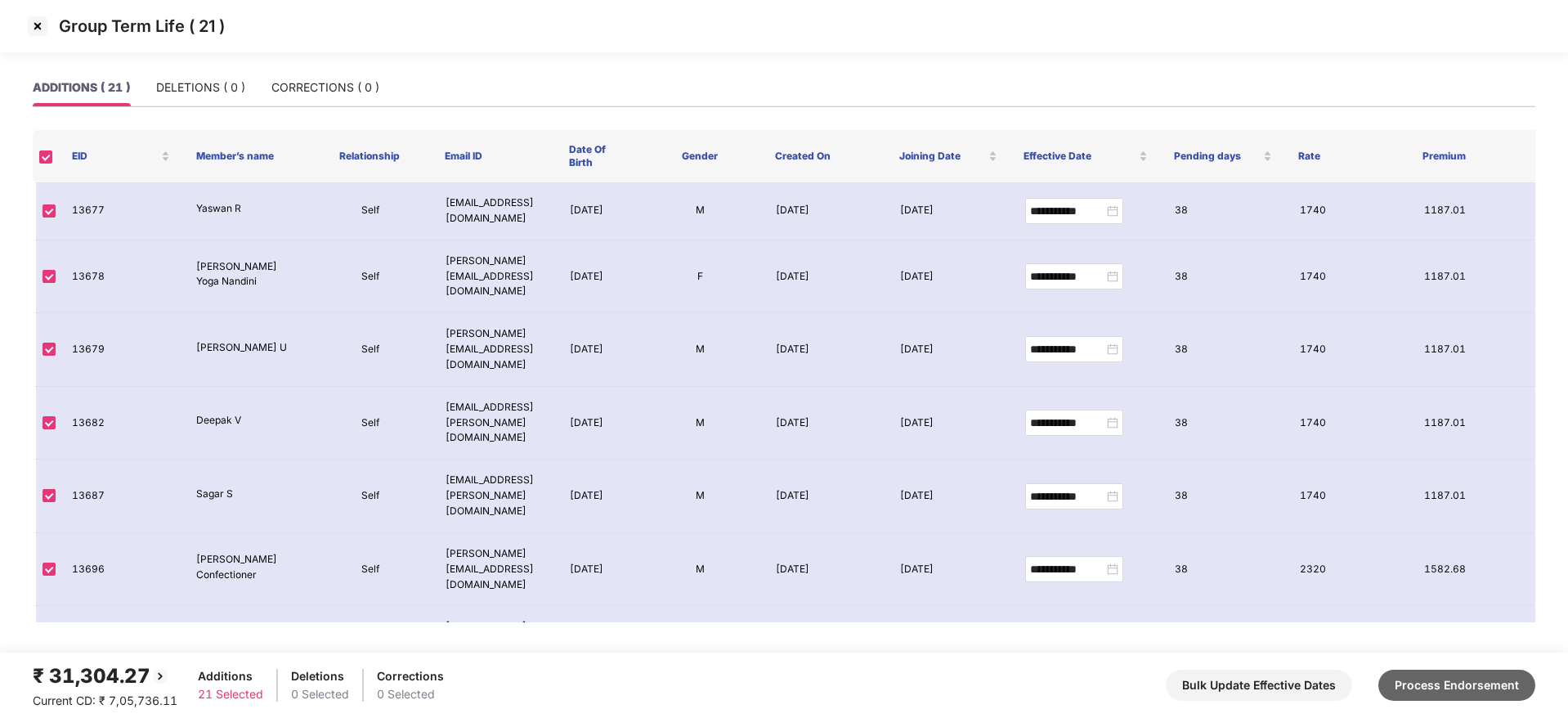
click at [1433, 692] on button "Process Endorsement" at bounding box center [1457, 685] width 157 height 31
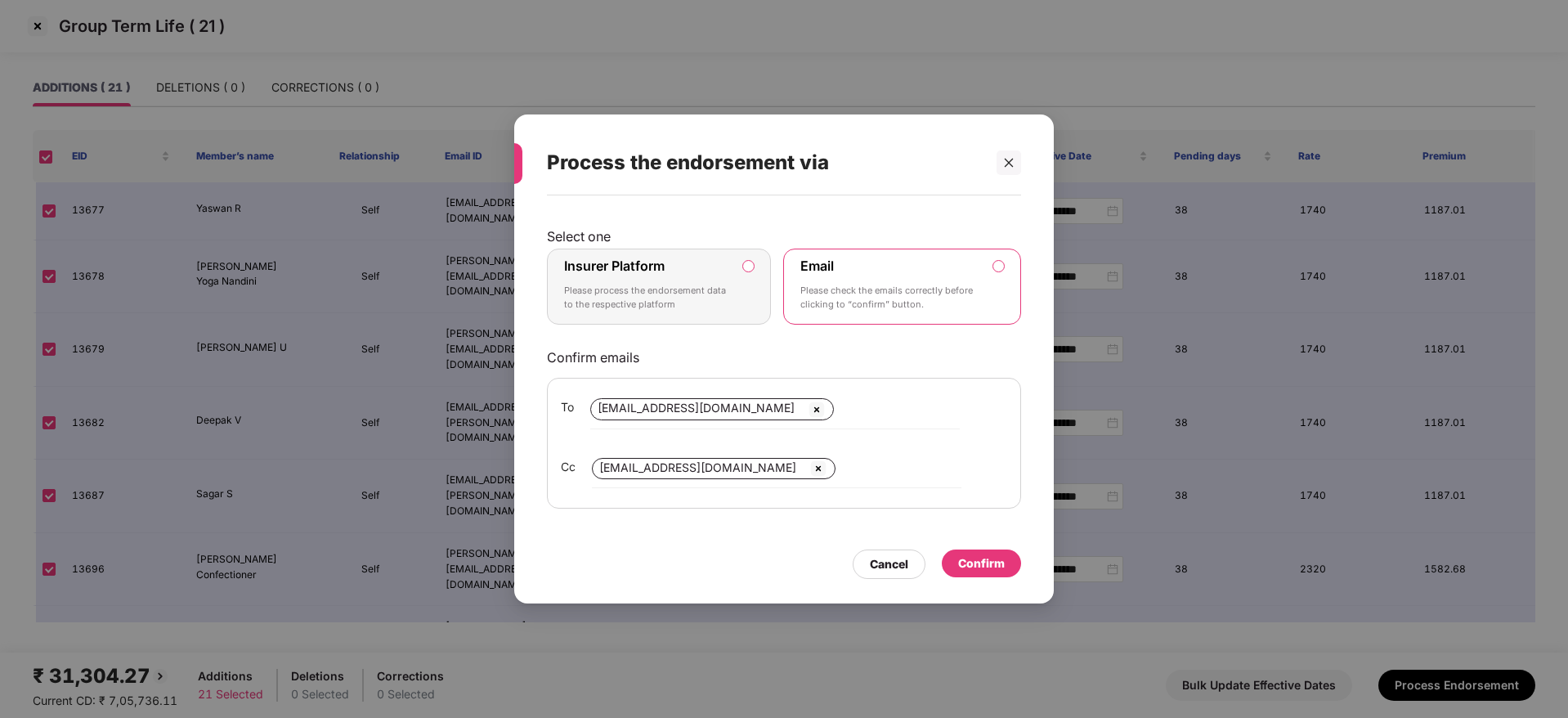
click at [728, 286] on p "Please process the endorsement data to the respective platform" at bounding box center [647, 298] width 166 height 29
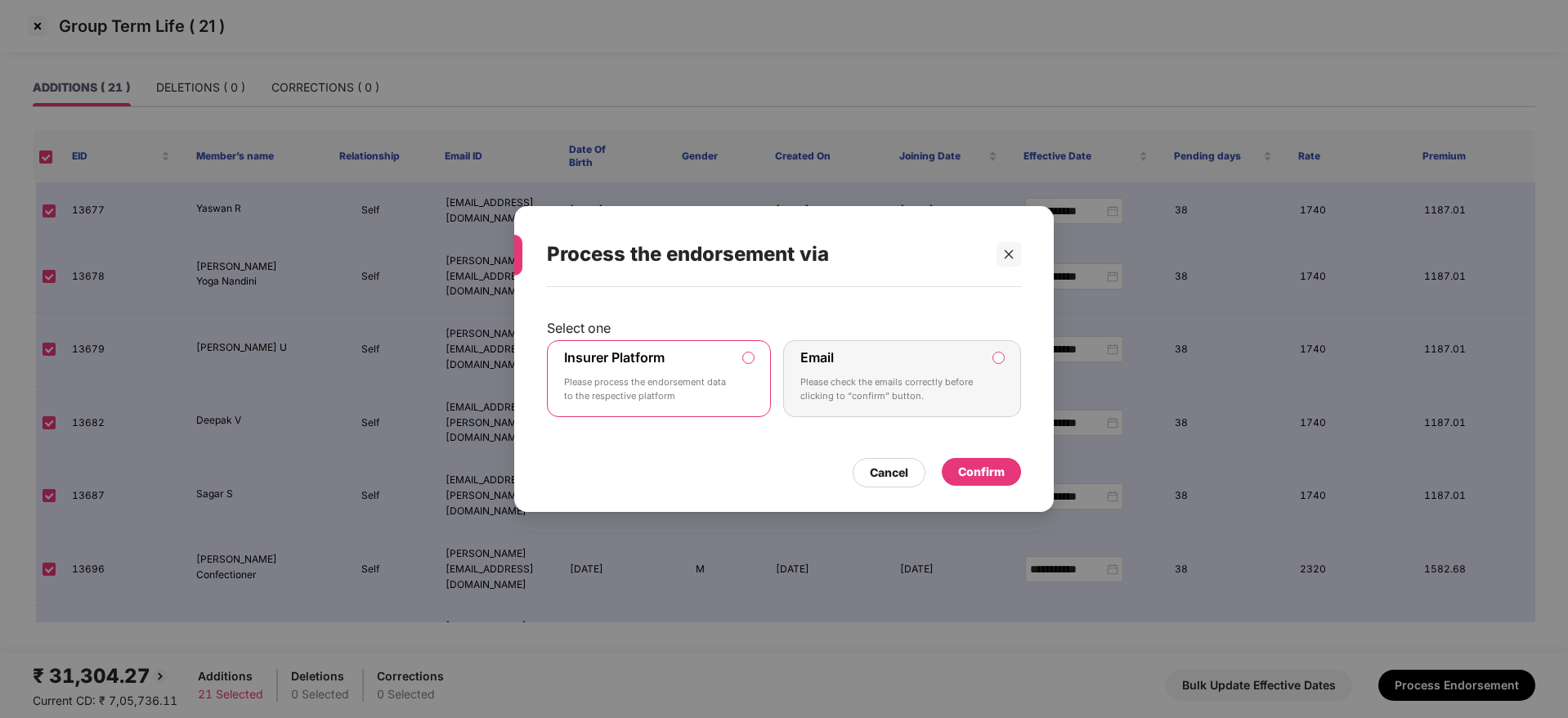
click at [993, 470] on div "Confirm" at bounding box center [982, 472] width 47 height 18
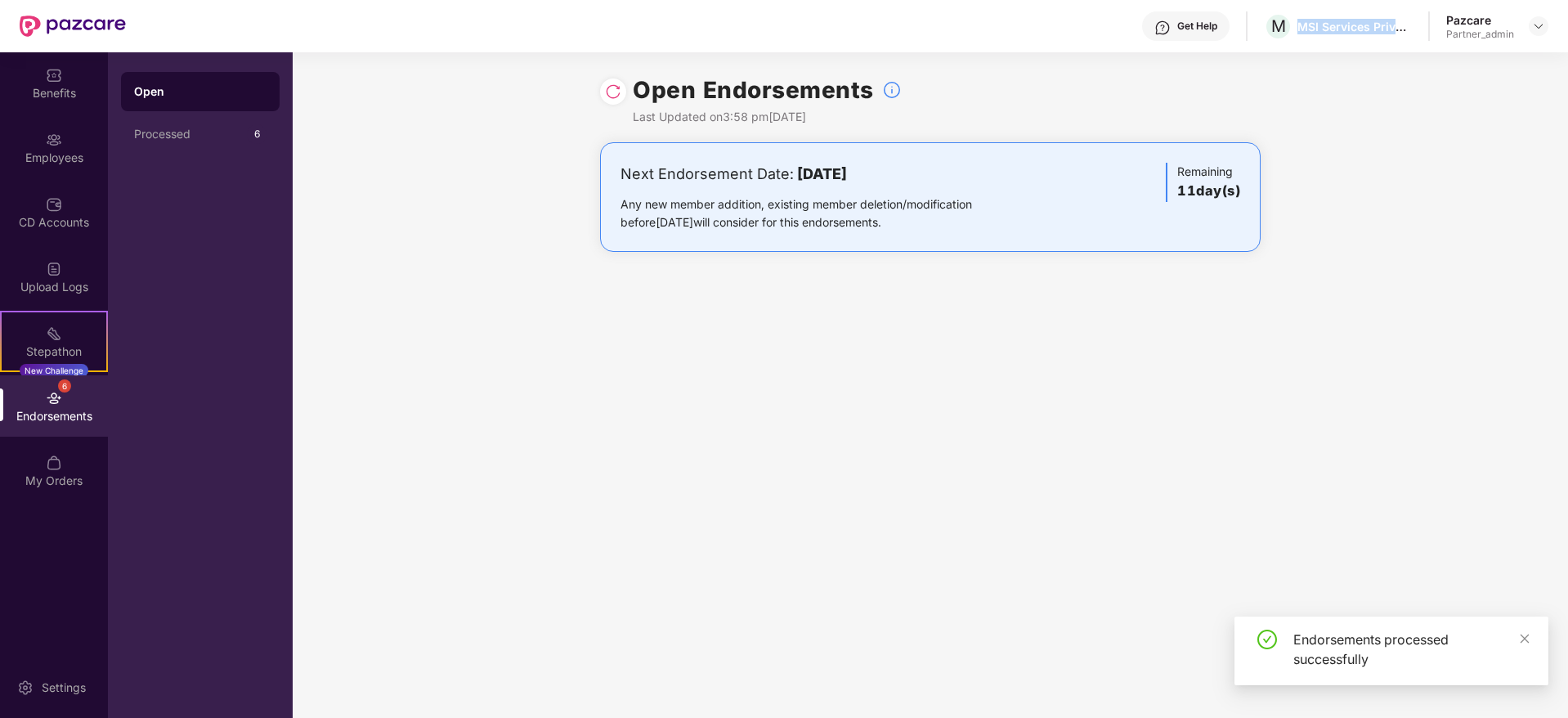
drag, startPoint x: 1296, startPoint y: 24, endPoint x: 1415, endPoint y: 14, distance: 119.4
click at [1415, 14] on div "Get Help M MSI Services Private Limited - GTL Pazcare Partner_admin" at bounding box center [836, 26] width 1422 height 52
click at [1540, 26] on img at bounding box center [1538, 26] width 13 height 13
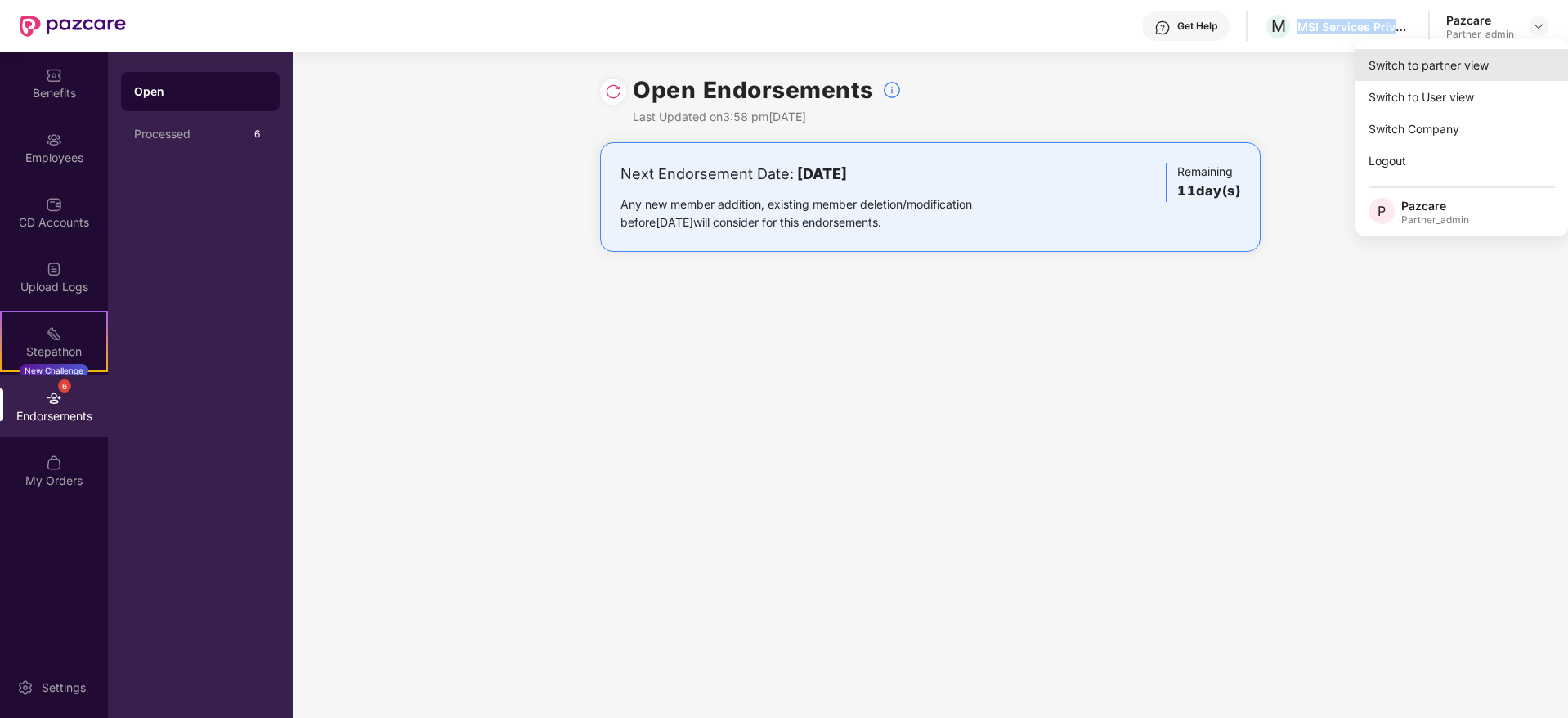
click at [1497, 58] on div "Switch to partner view" at bounding box center [1461, 64] width 213 height 32
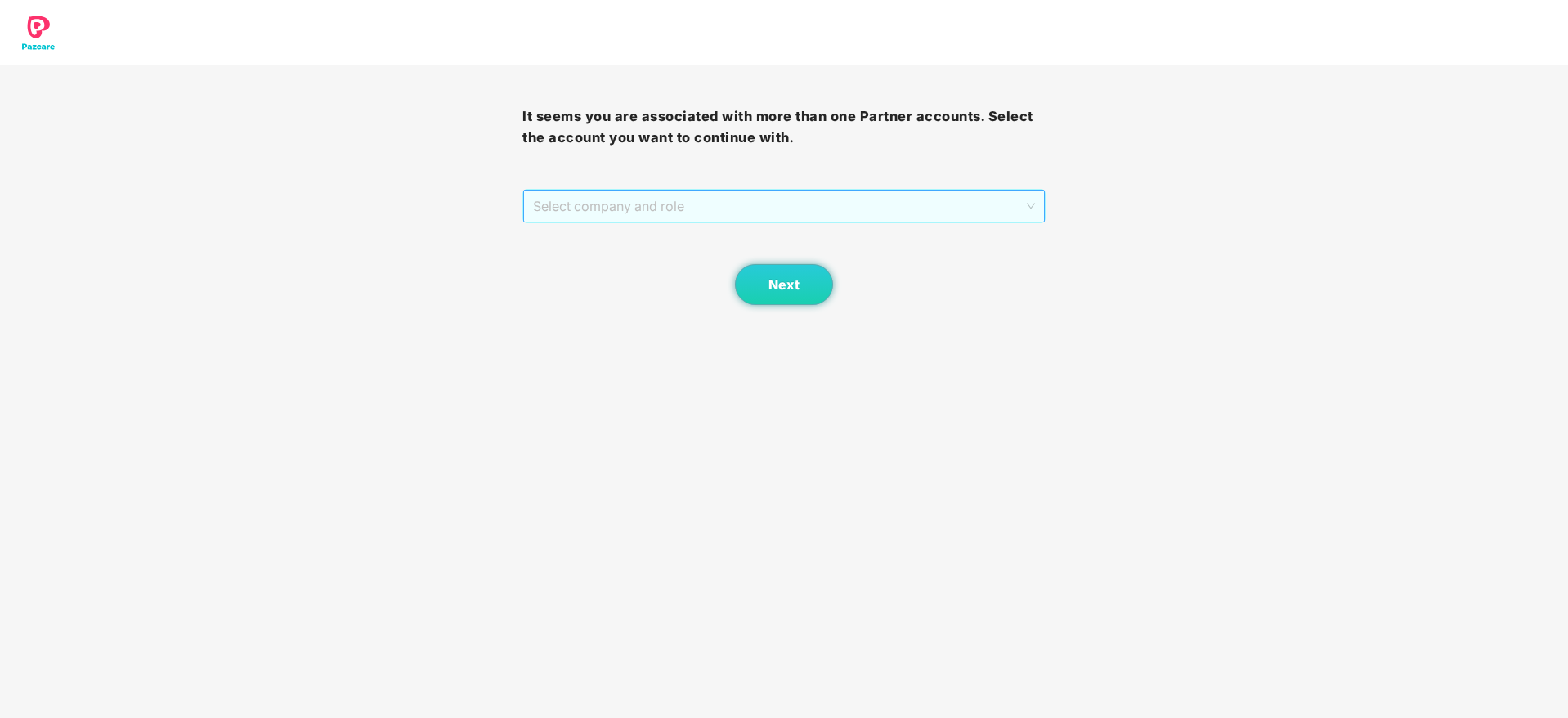
click at [713, 198] on span "Select company and role" at bounding box center [783, 206] width 501 height 31
drag, startPoint x: 681, startPoint y: 262, endPoint x: 732, endPoint y: 278, distance: 53.5
click at [713, 273] on div "Pazcare - PARTNER_ADMIN" at bounding box center [784, 265] width 503 height 18
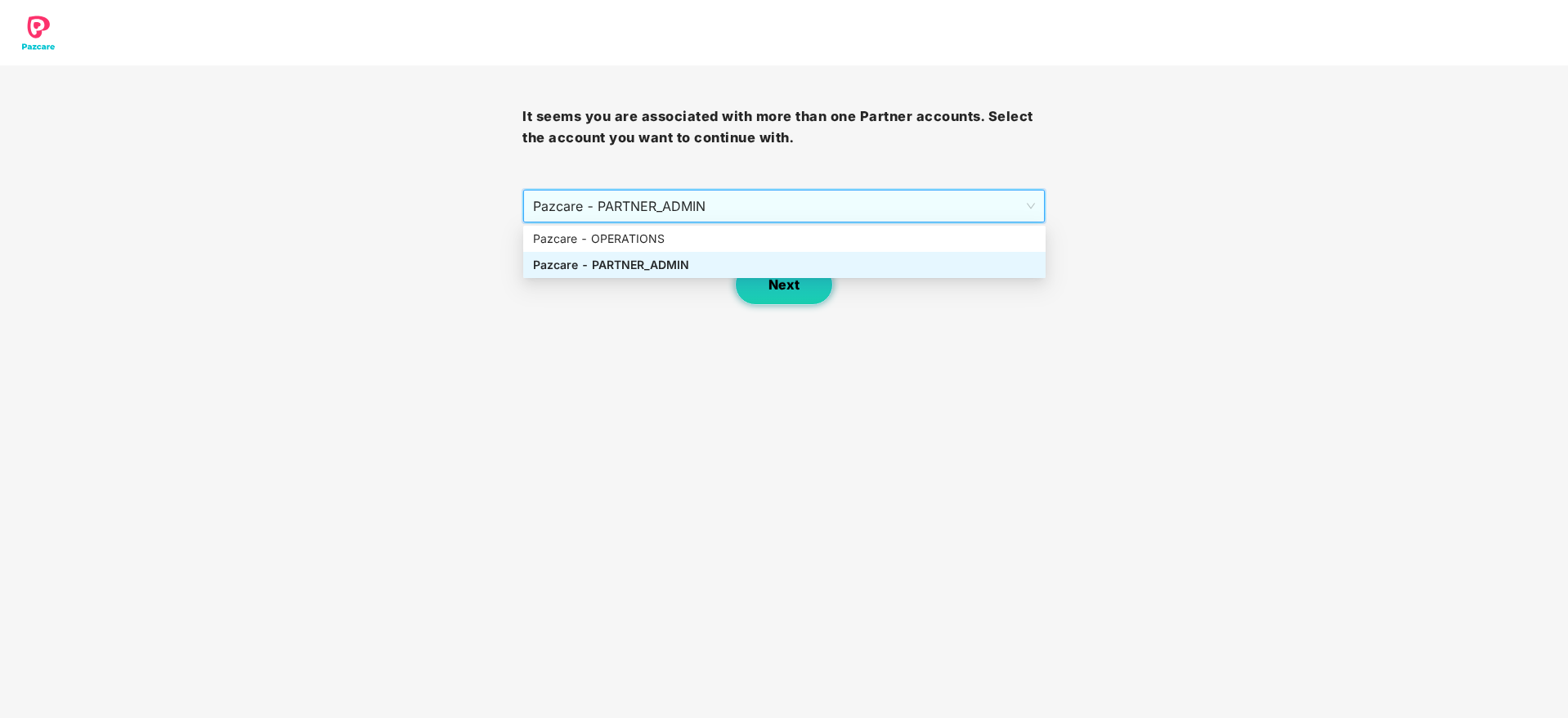
click at [782, 291] on span "Next" at bounding box center [784, 284] width 31 height 15
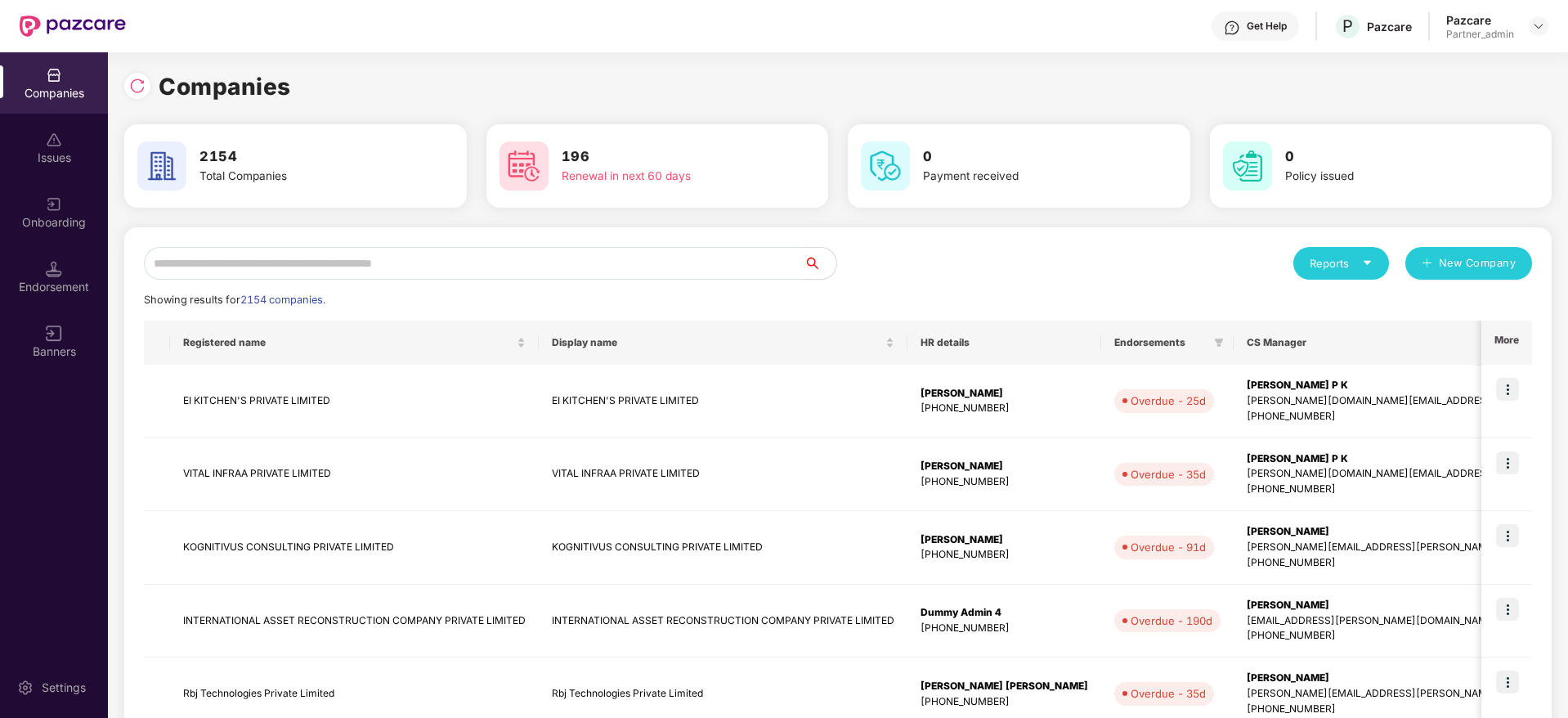
click at [518, 269] on input "text" at bounding box center [474, 263] width 660 height 33
paste input "**********"
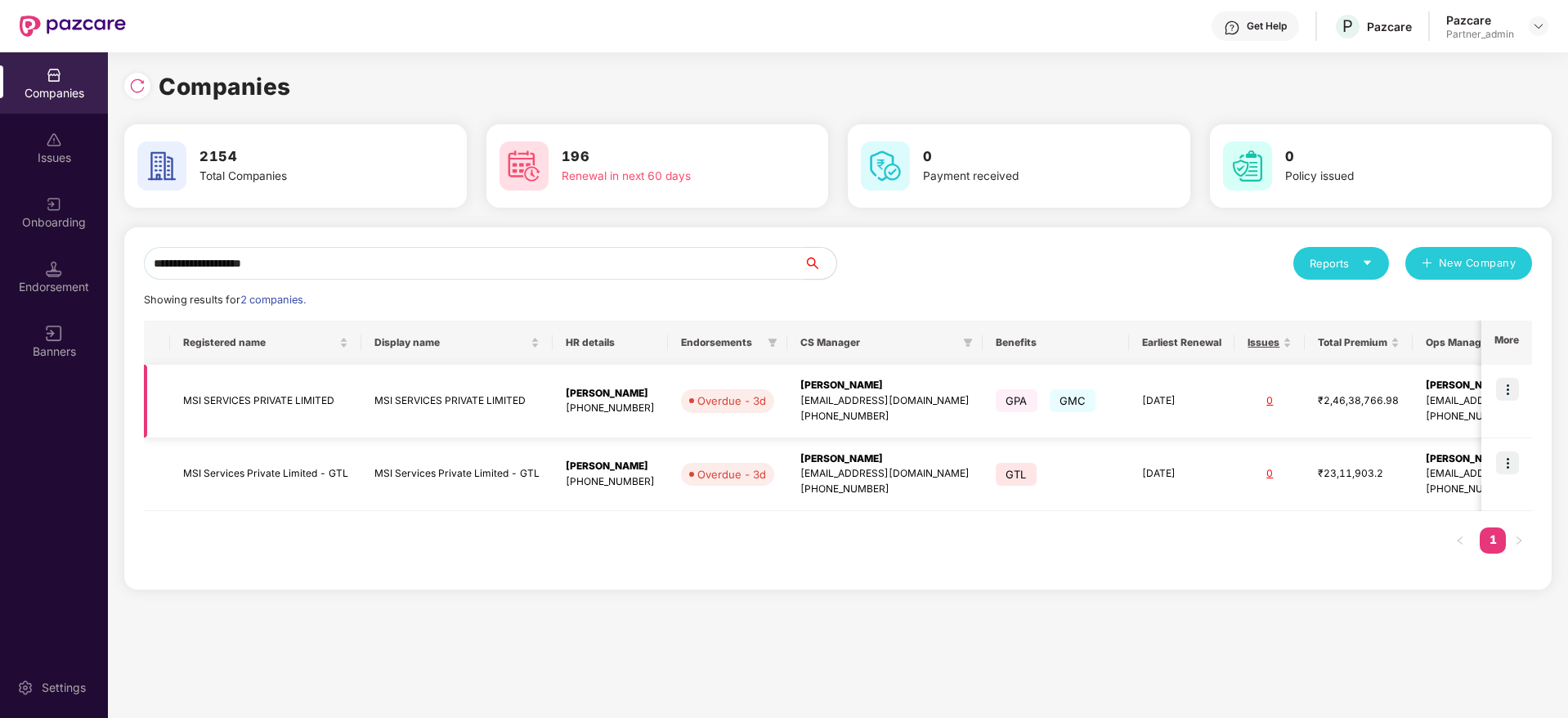
type input "**********"
click at [1512, 390] on img at bounding box center [1507, 389] width 23 height 23
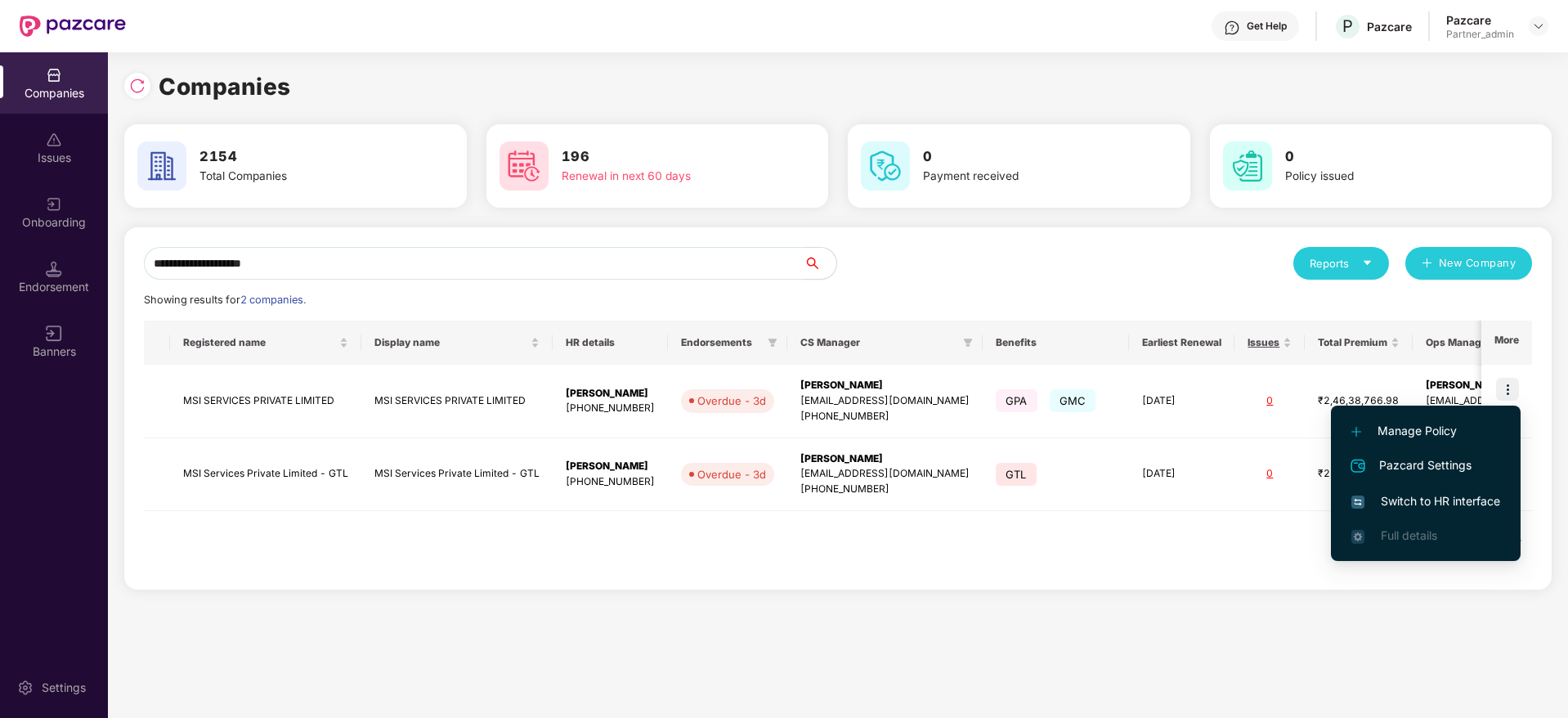
click at [1430, 497] on span "Switch to HR interface" at bounding box center [1425, 501] width 149 height 18
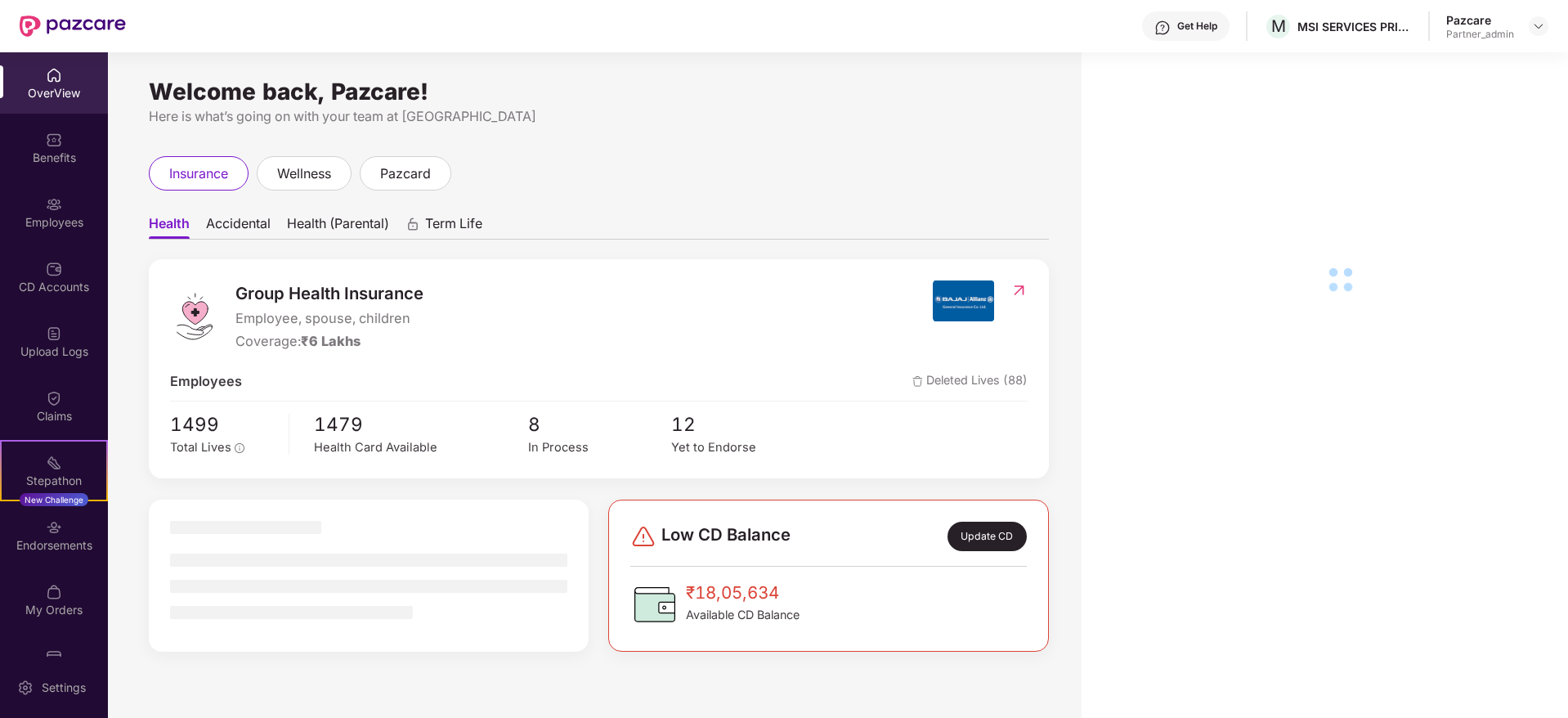
click at [58, 551] on div "Endorsements" at bounding box center [53, 545] width 108 height 16
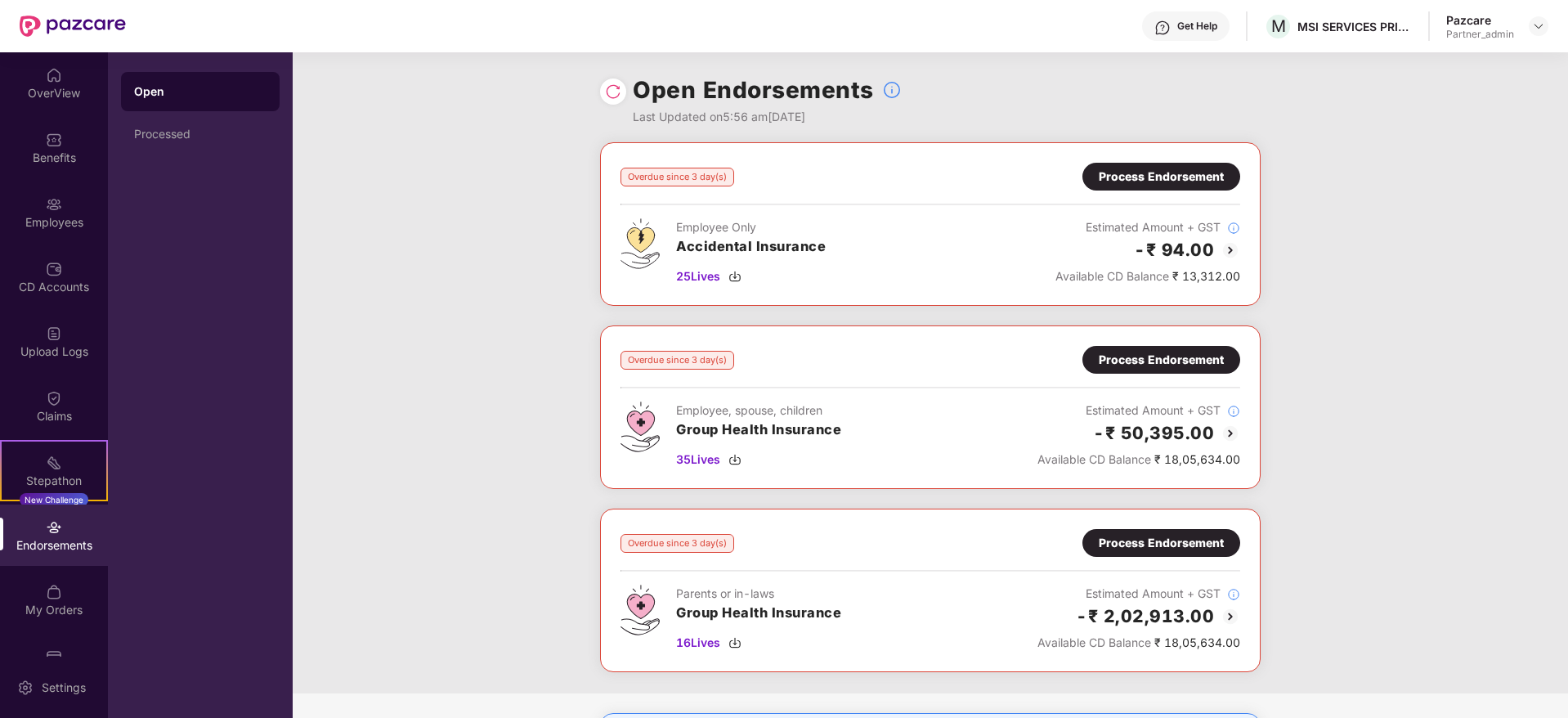
click at [58, 551] on div "Endorsements" at bounding box center [53, 545] width 108 height 16
click at [1140, 369] on div "Process Endorsement" at bounding box center [1161, 359] width 157 height 28
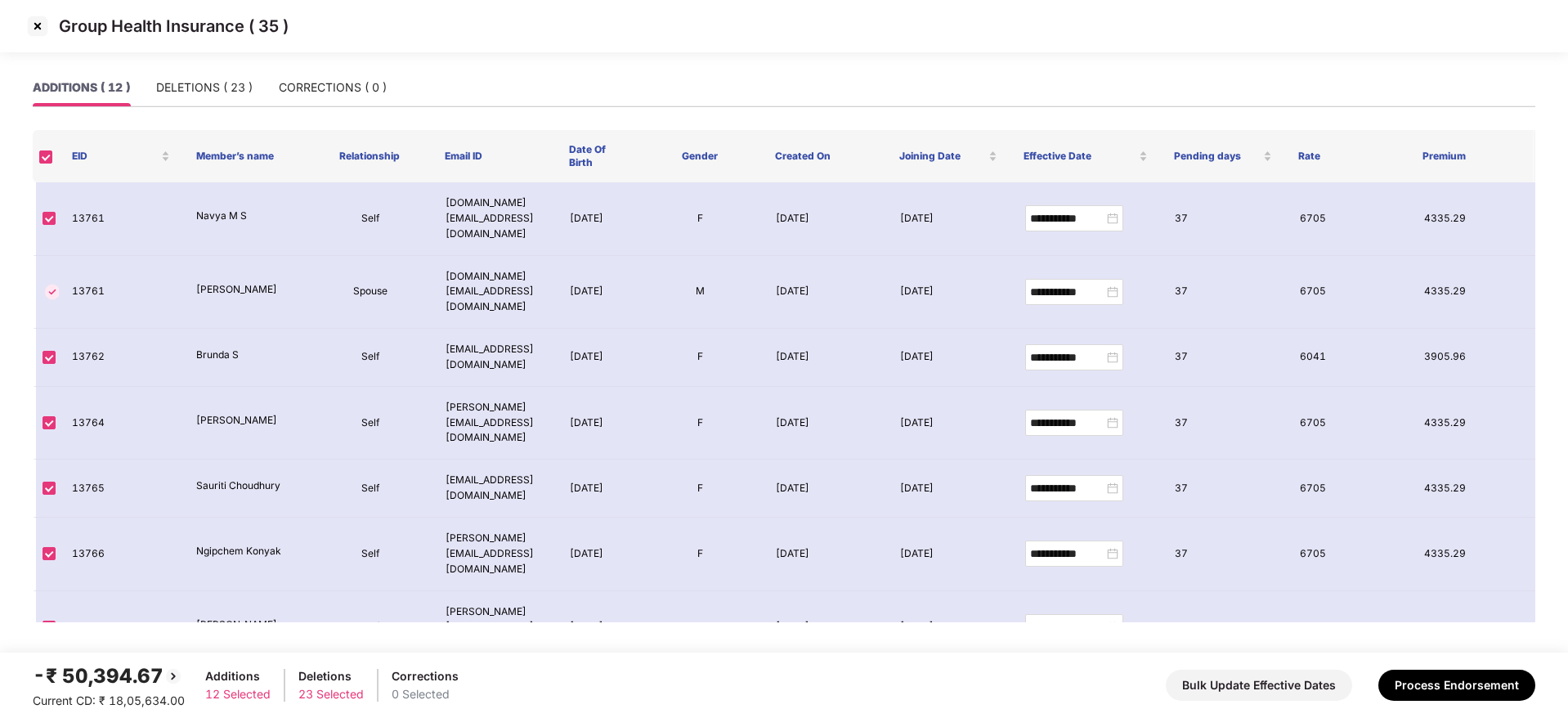
scroll to position [261, 0]
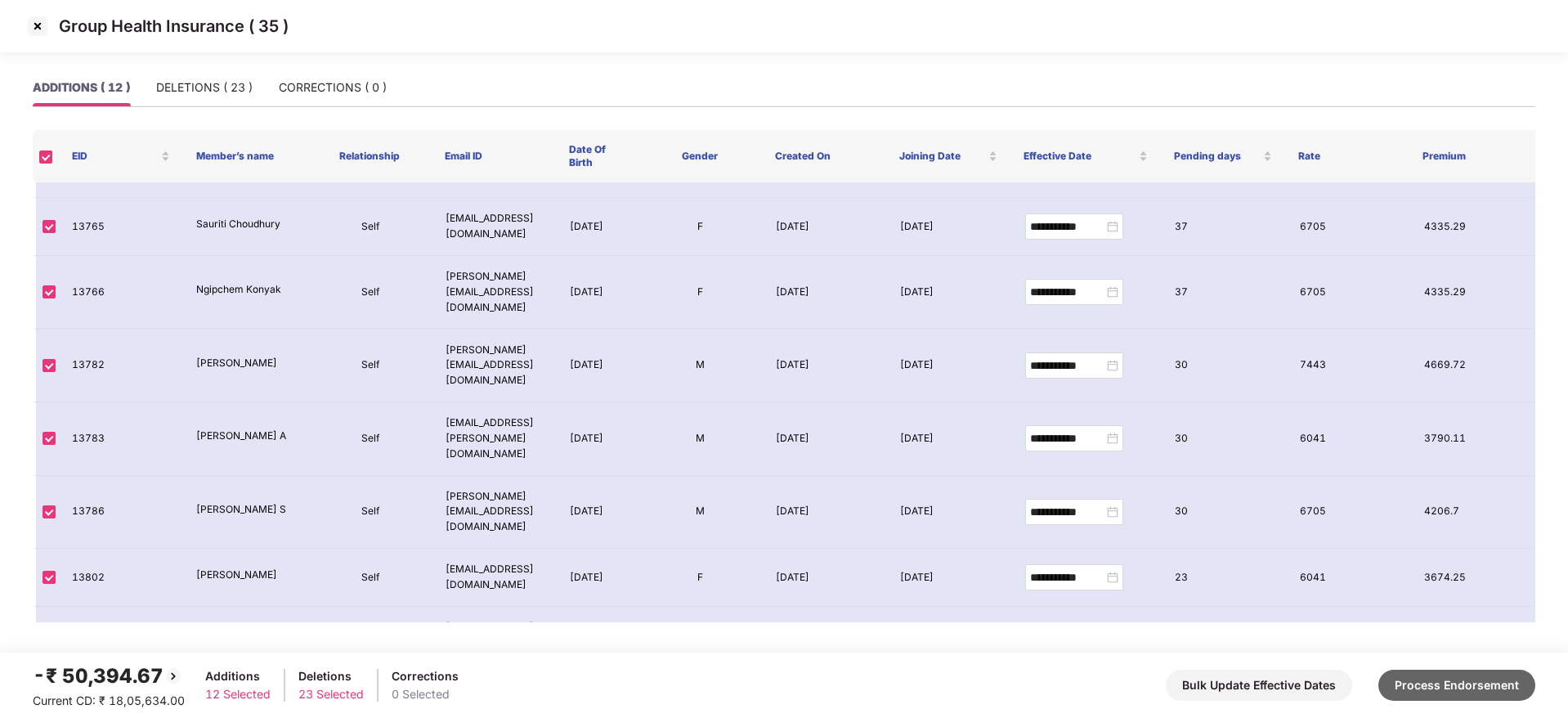
click at [1473, 676] on button "Process Endorsement" at bounding box center [1457, 685] width 157 height 31
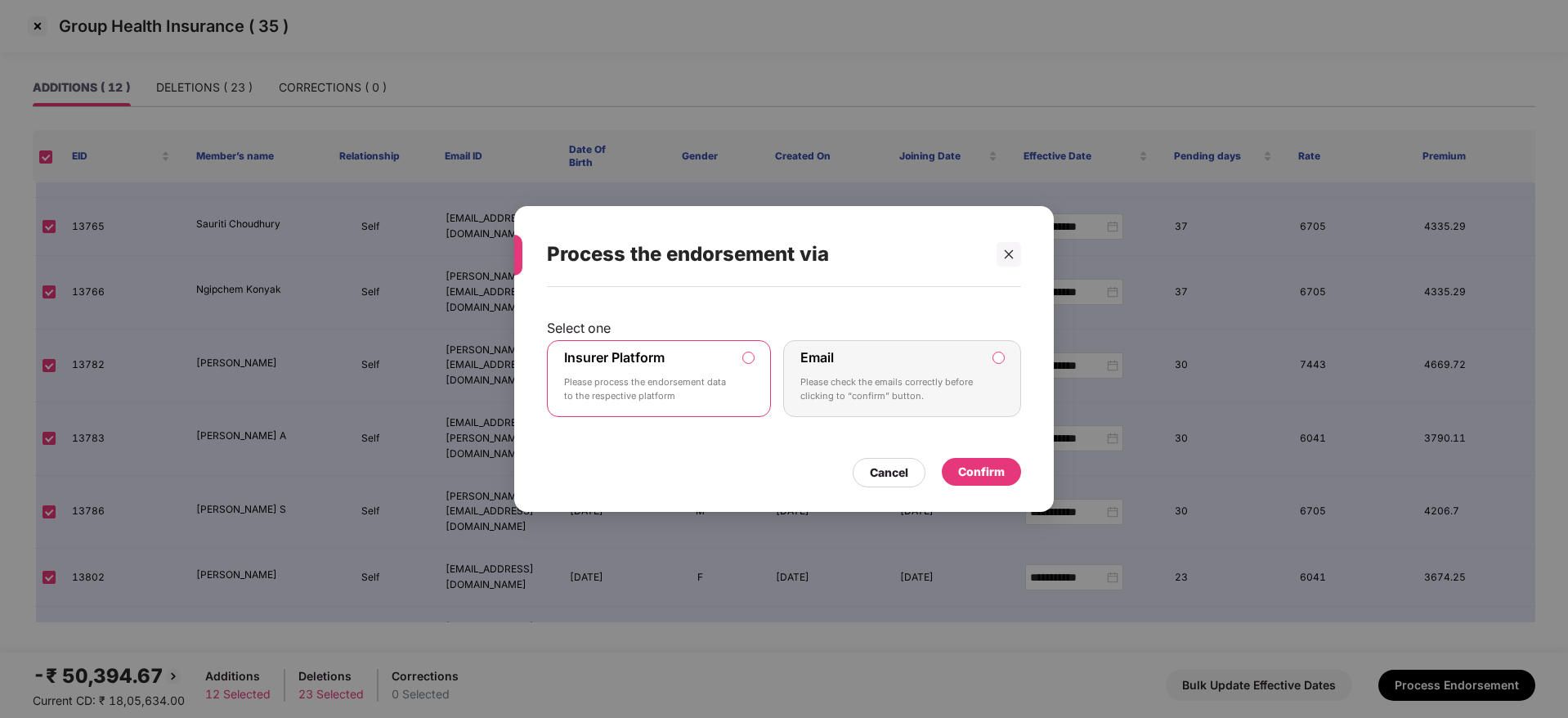
click at [980, 464] on div "Confirm" at bounding box center [982, 472] width 47 height 18
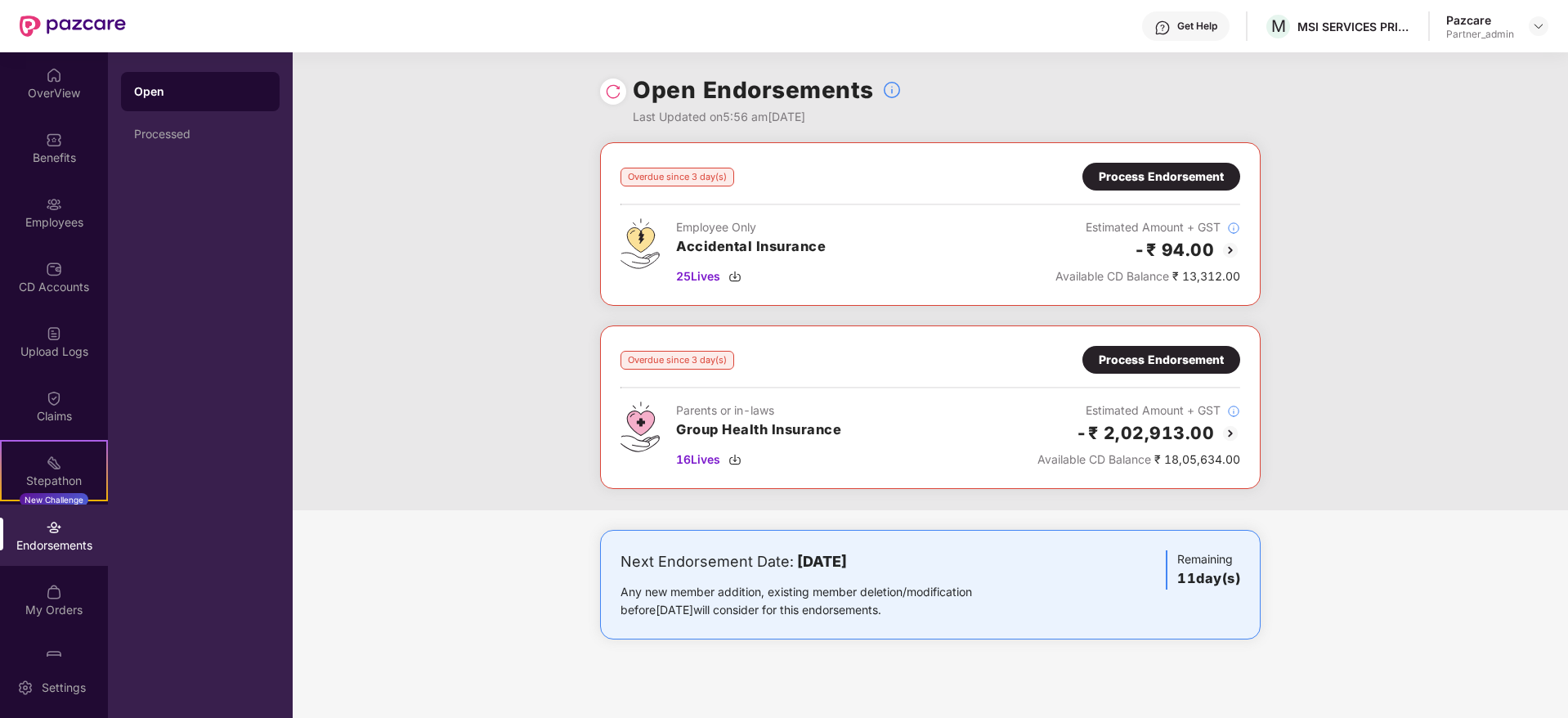
click at [1153, 369] on div "Process Endorsement" at bounding box center [1161, 359] width 157 height 28
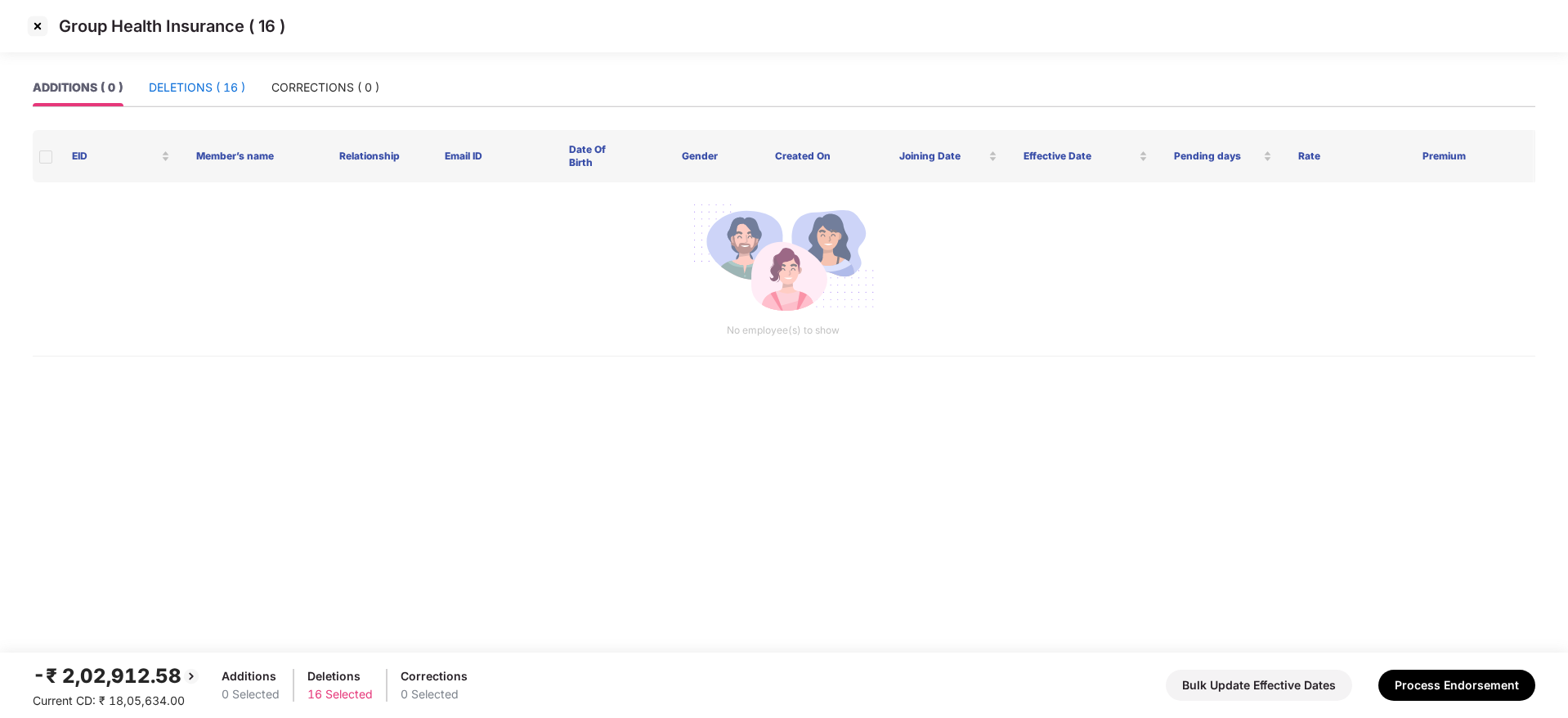
click at [220, 94] on div "DELETIONS ( 16 )" at bounding box center [197, 88] width 97 height 18
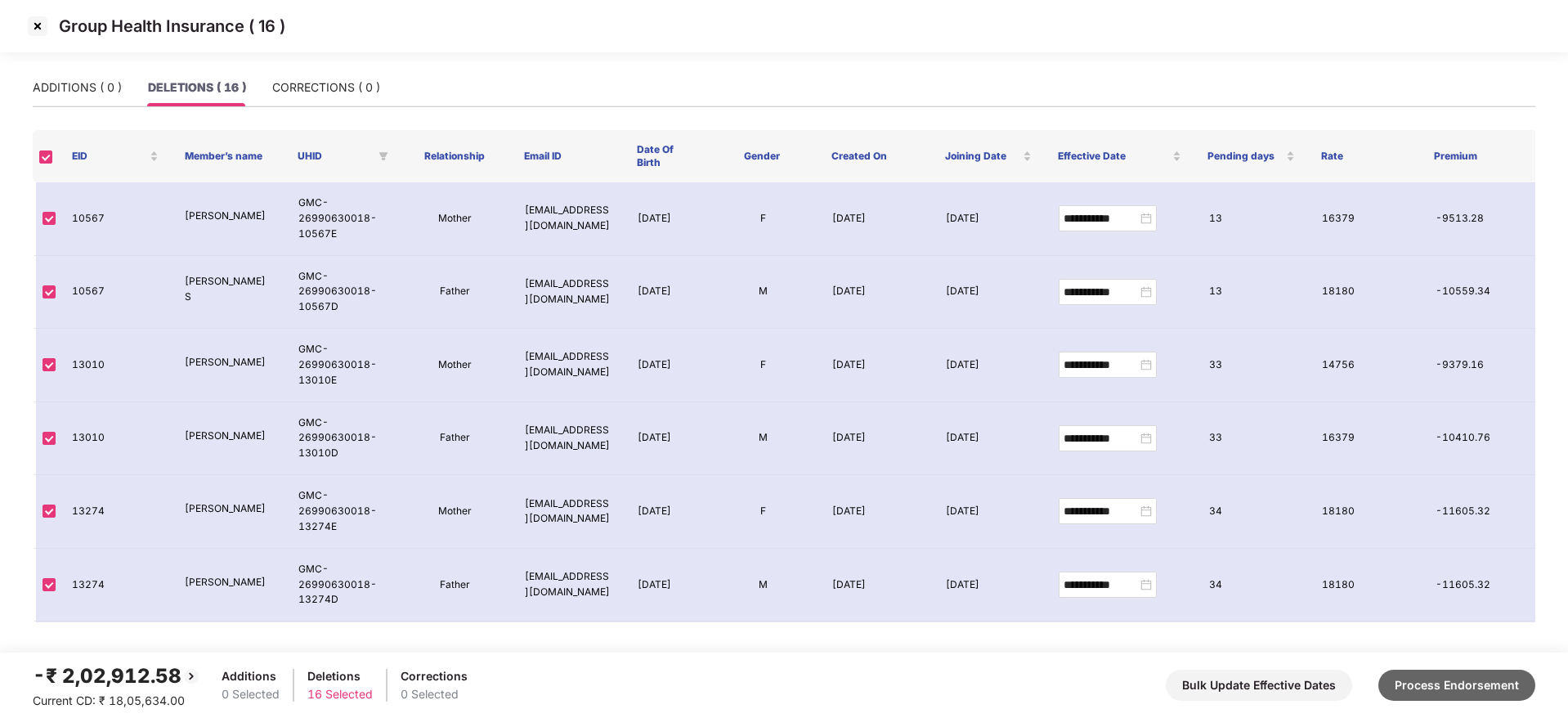
click at [1460, 680] on button "Process Endorsement" at bounding box center [1457, 685] width 157 height 31
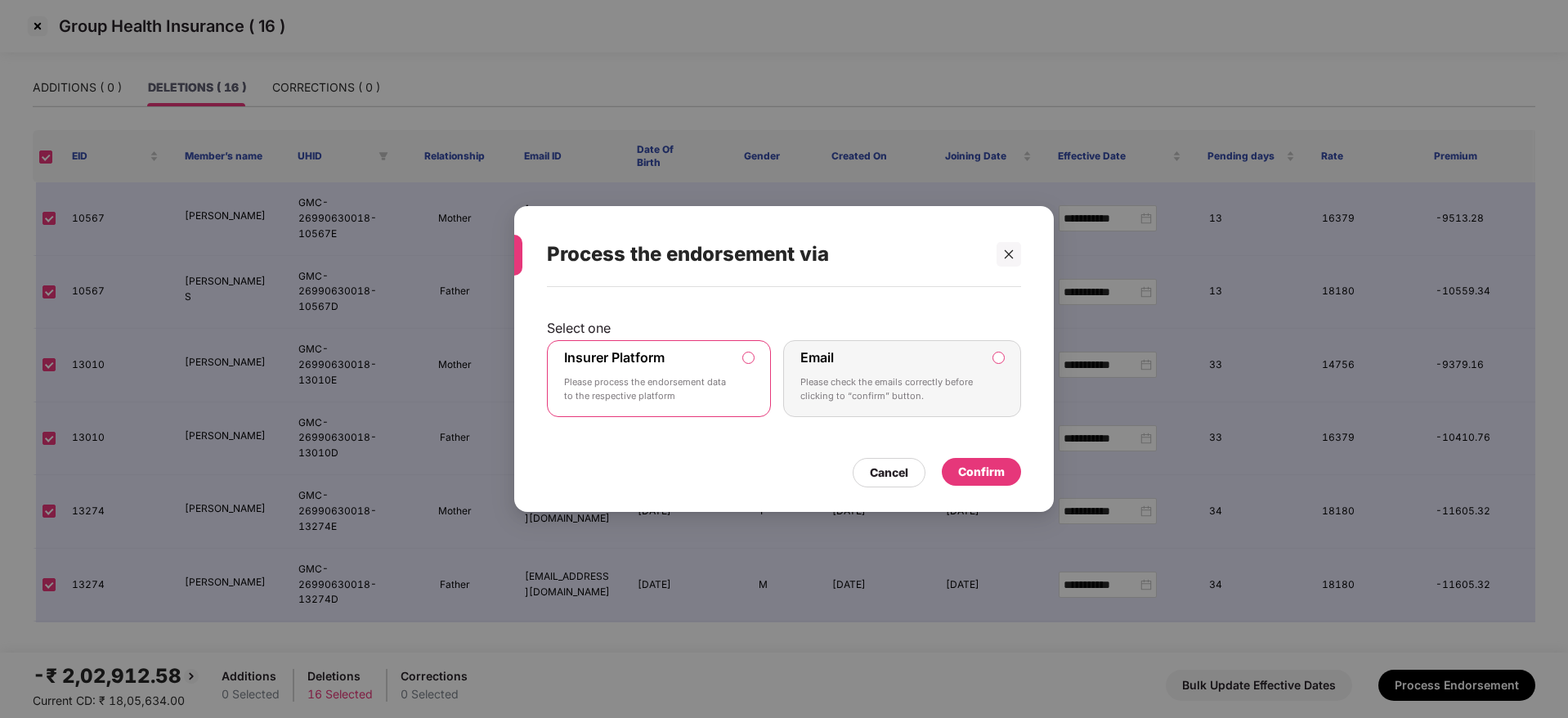
click at [993, 473] on div "Confirm" at bounding box center [982, 472] width 47 height 18
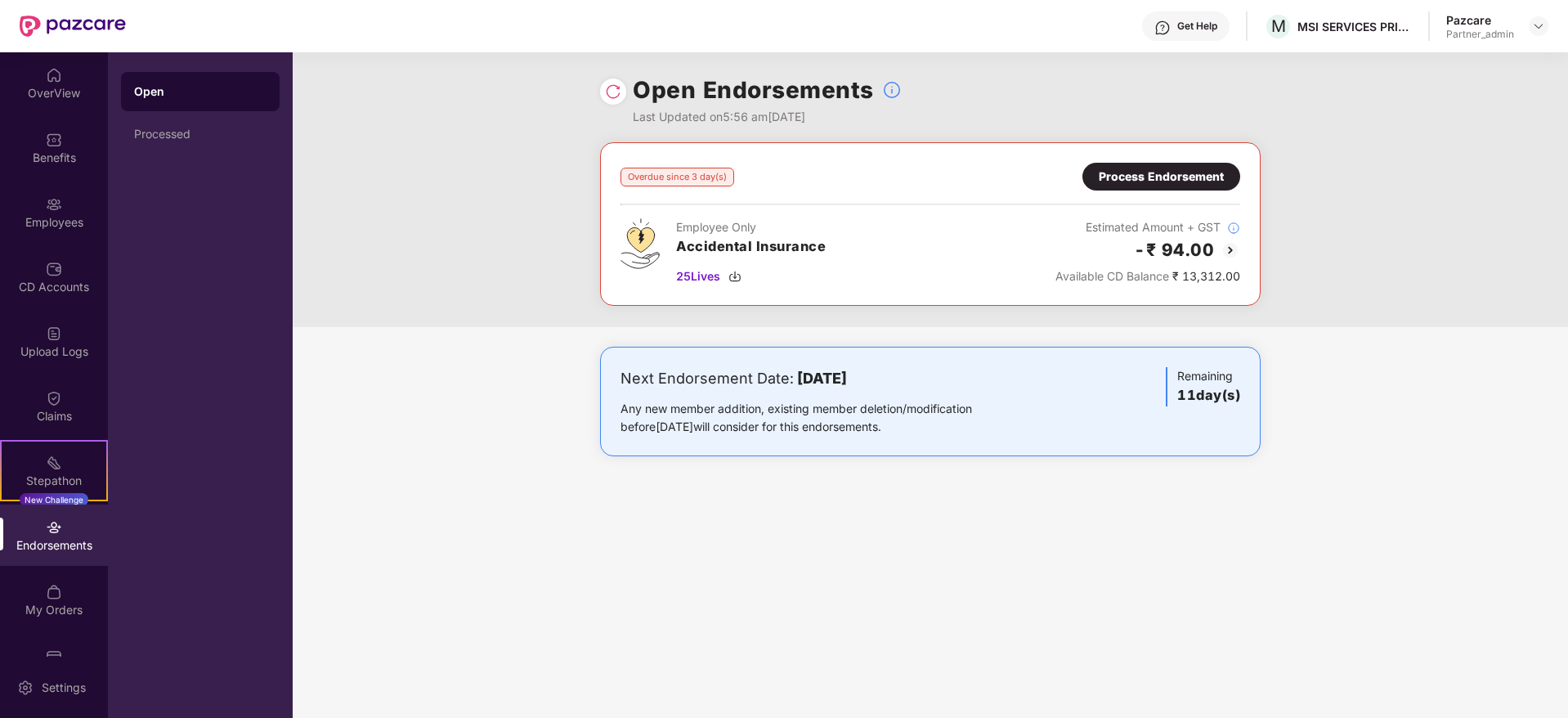
click at [1189, 177] on div "Process Endorsement" at bounding box center [1161, 176] width 125 height 18
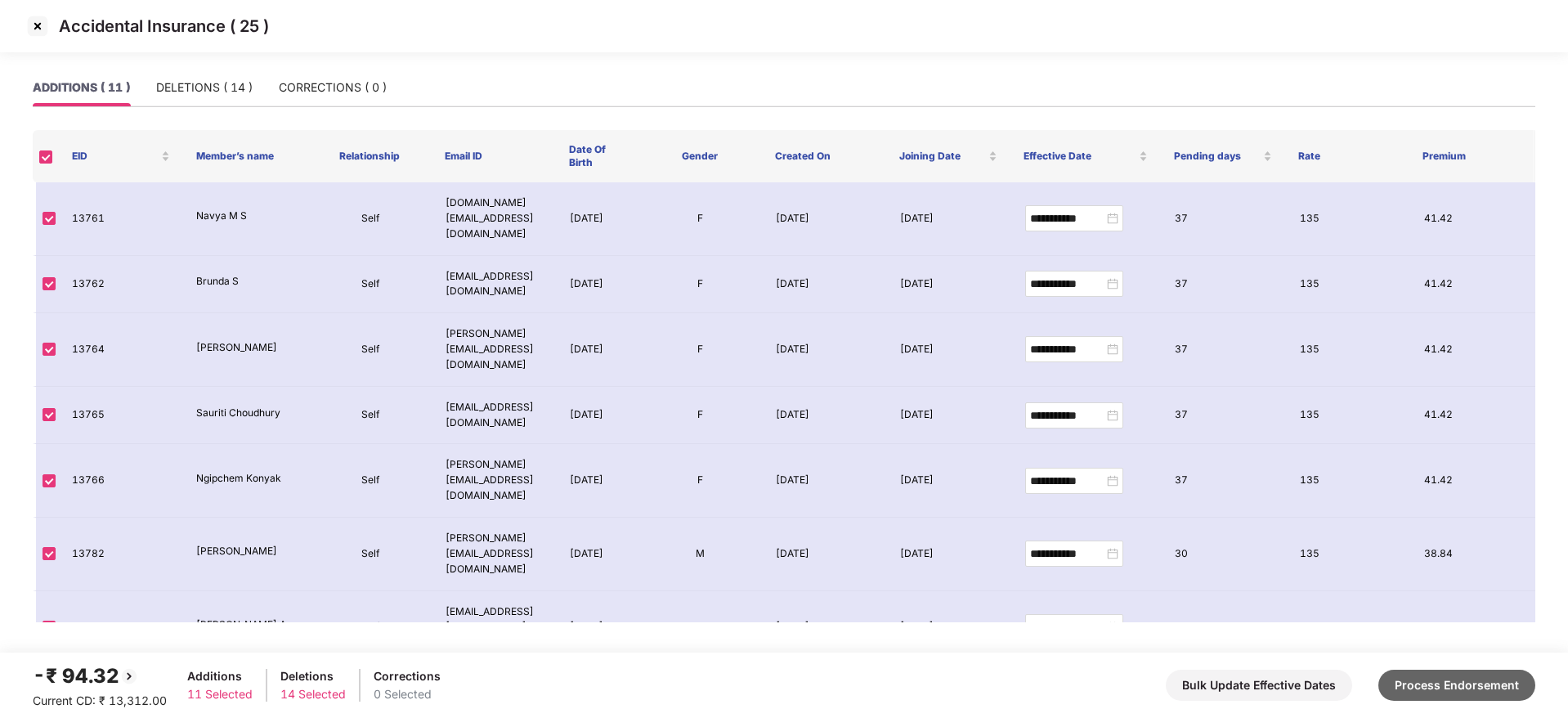
click at [1433, 682] on button "Process Endorsement" at bounding box center [1457, 685] width 157 height 31
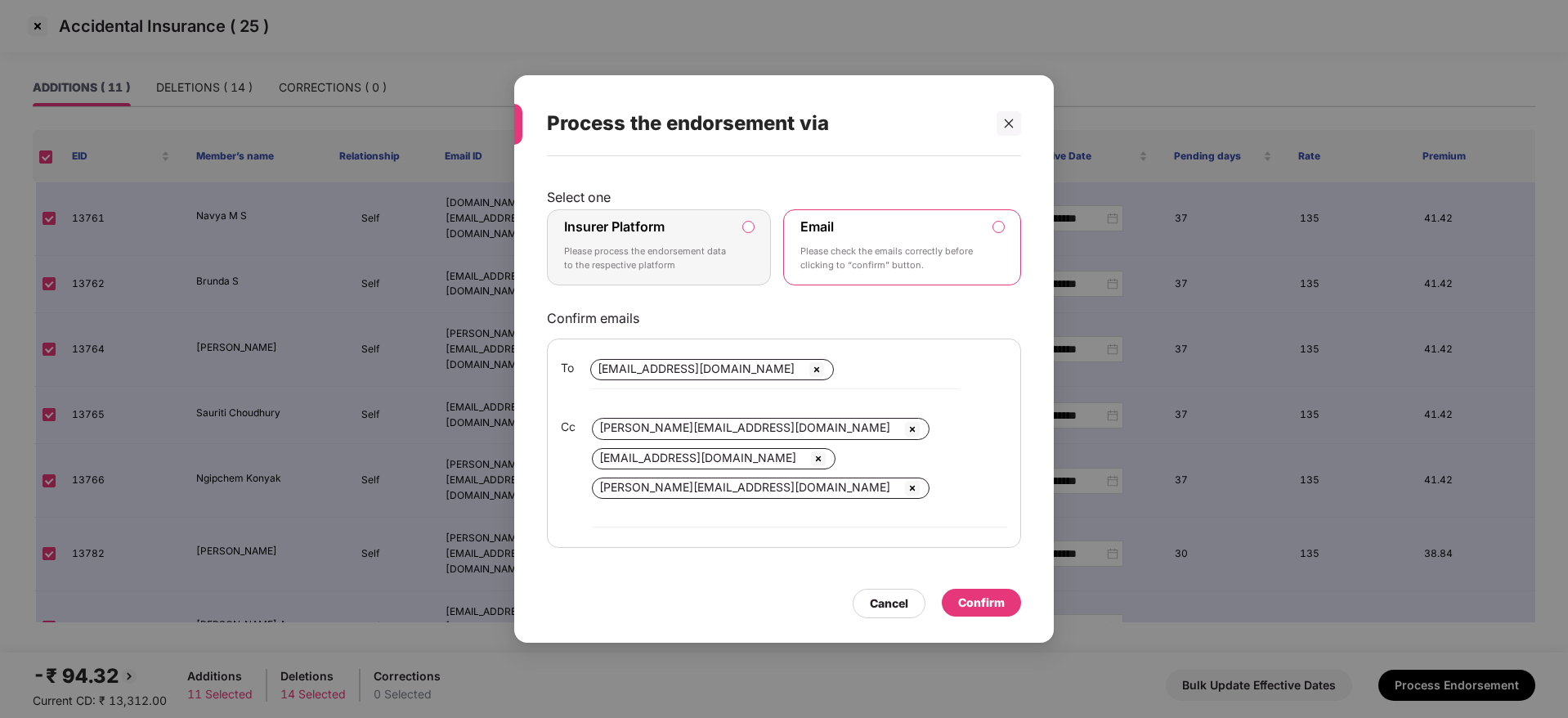
click at [710, 242] on div "Insurer Platform Please process the endorsement data to the respective platform" at bounding box center [647, 247] width 166 height 59
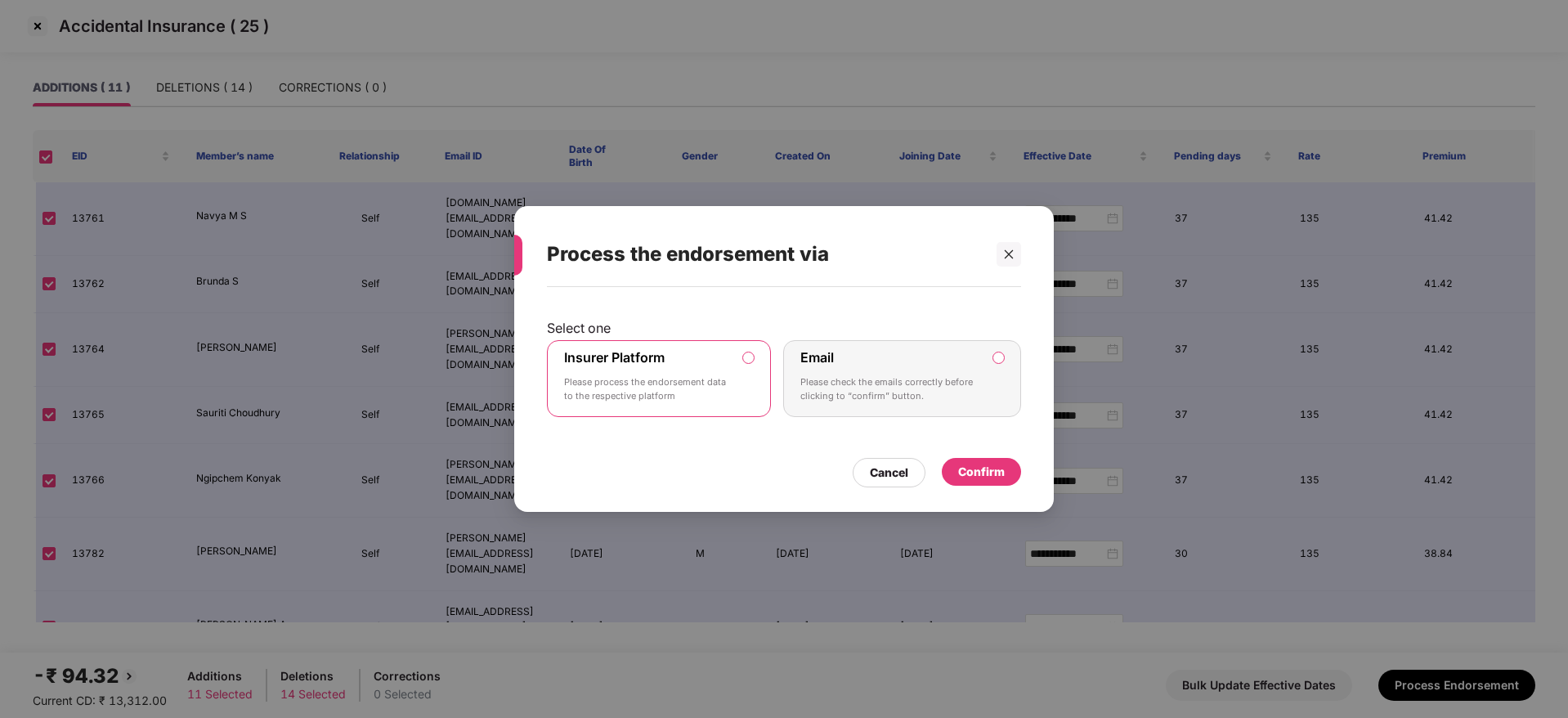
click at [989, 477] on div "Confirm" at bounding box center [982, 472] width 47 height 18
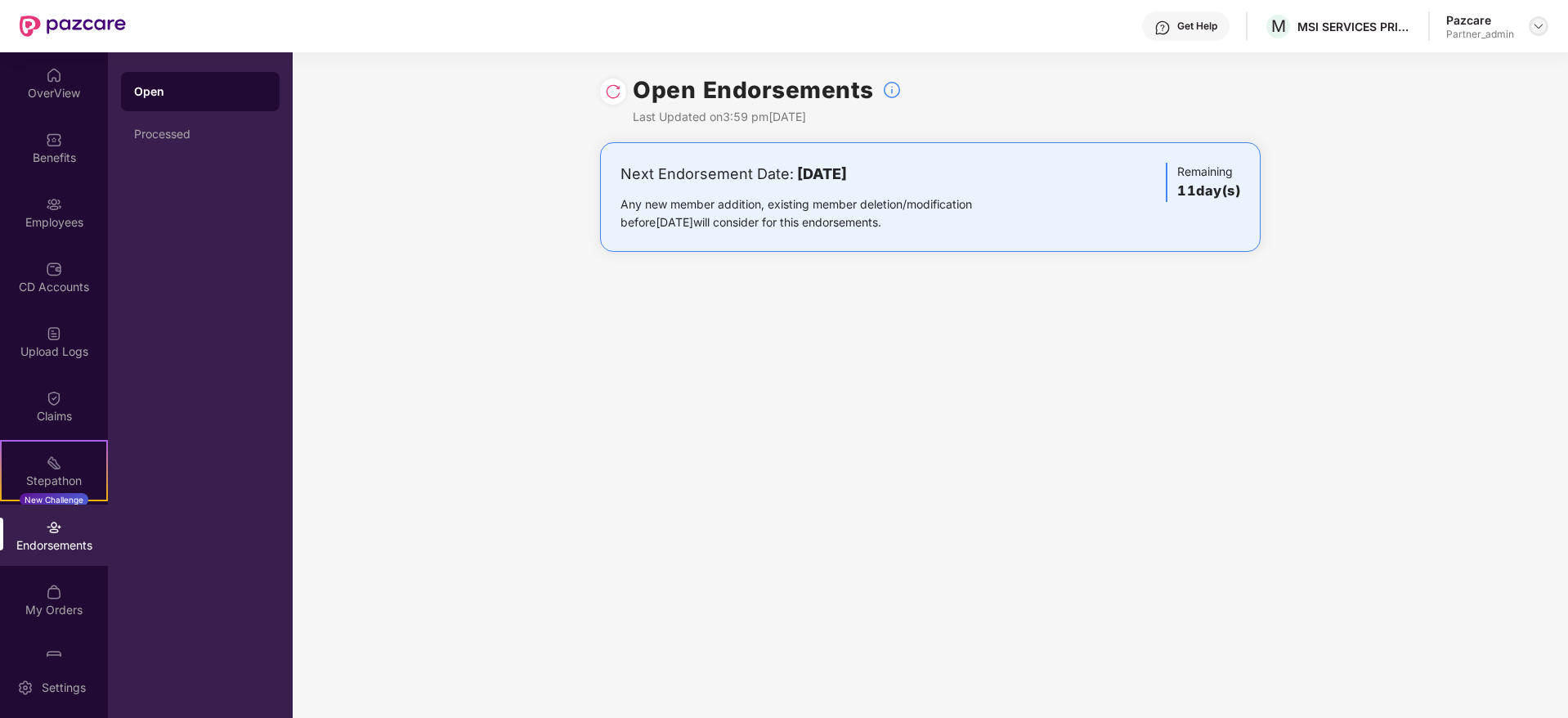
click at [1540, 31] on img at bounding box center [1538, 26] width 13 height 13
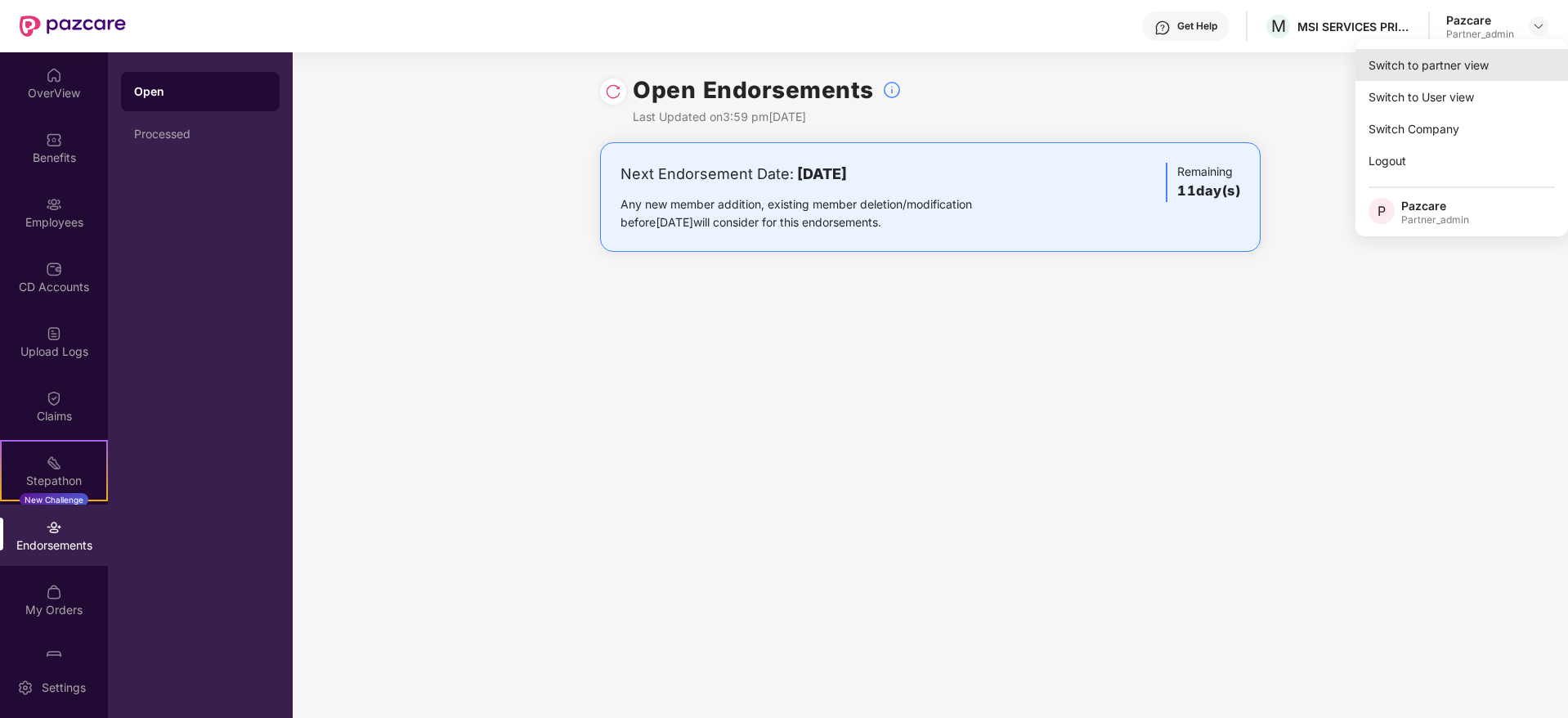
click at [1497, 61] on div "Switch to partner view" at bounding box center [1461, 64] width 213 height 32
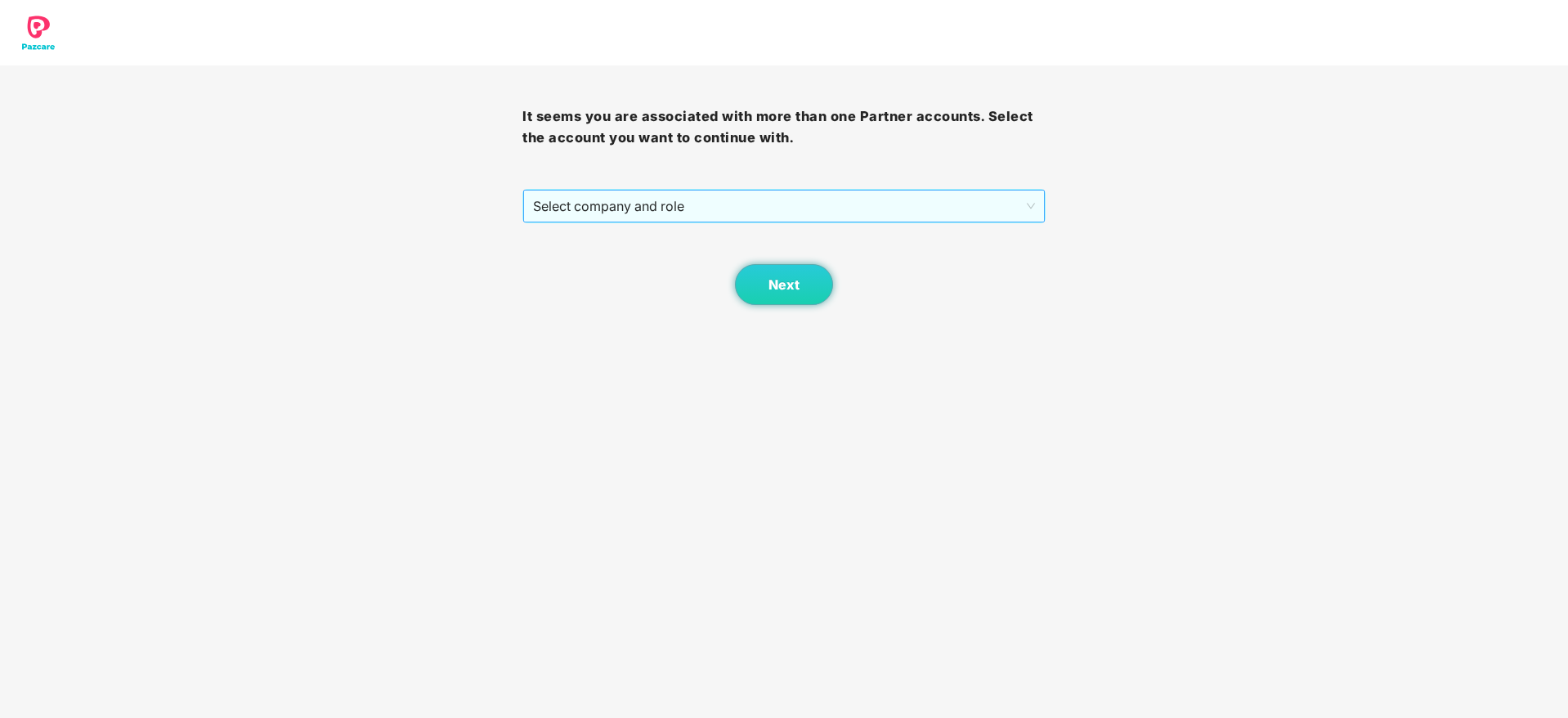
click at [668, 213] on span "Select company and role" at bounding box center [783, 206] width 501 height 31
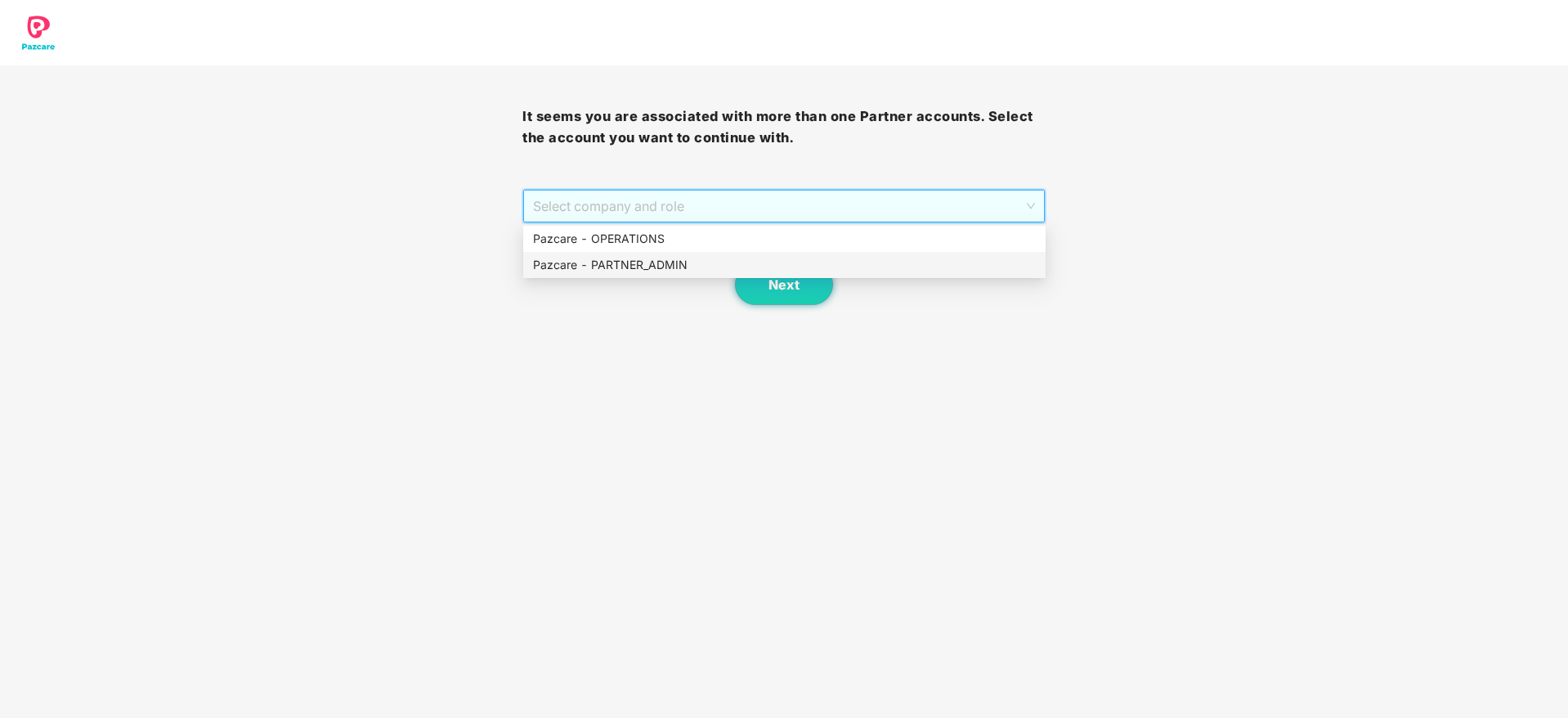
click at [661, 265] on div "Pazcare - PARTNER_ADMIN" at bounding box center [784, 265] width 503 height 18
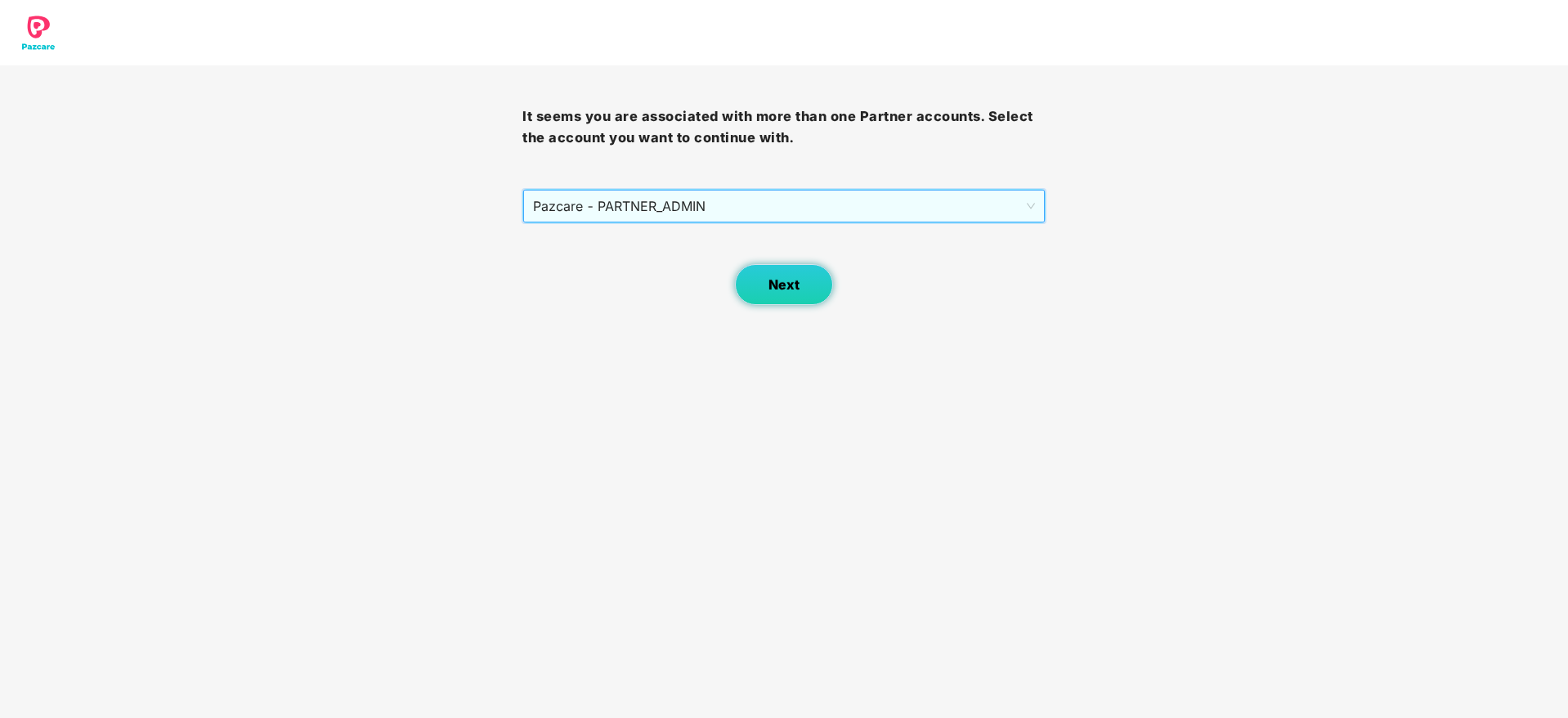
click at [802, 295] on button "Next" at bounding box center [784, 284] width 98 height 41
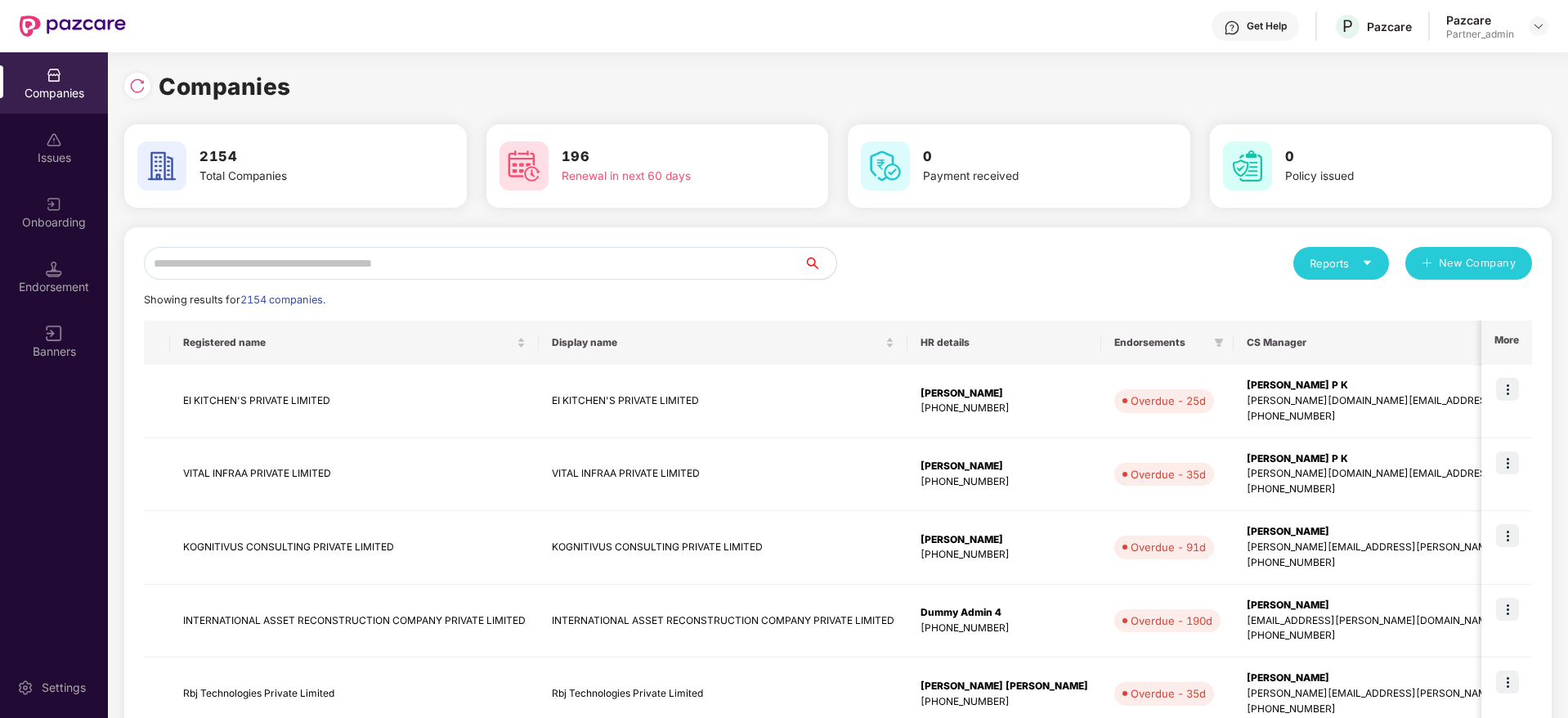
click at [420, 267] on input "text" at bounding box center [474, 263] width 660 height 33
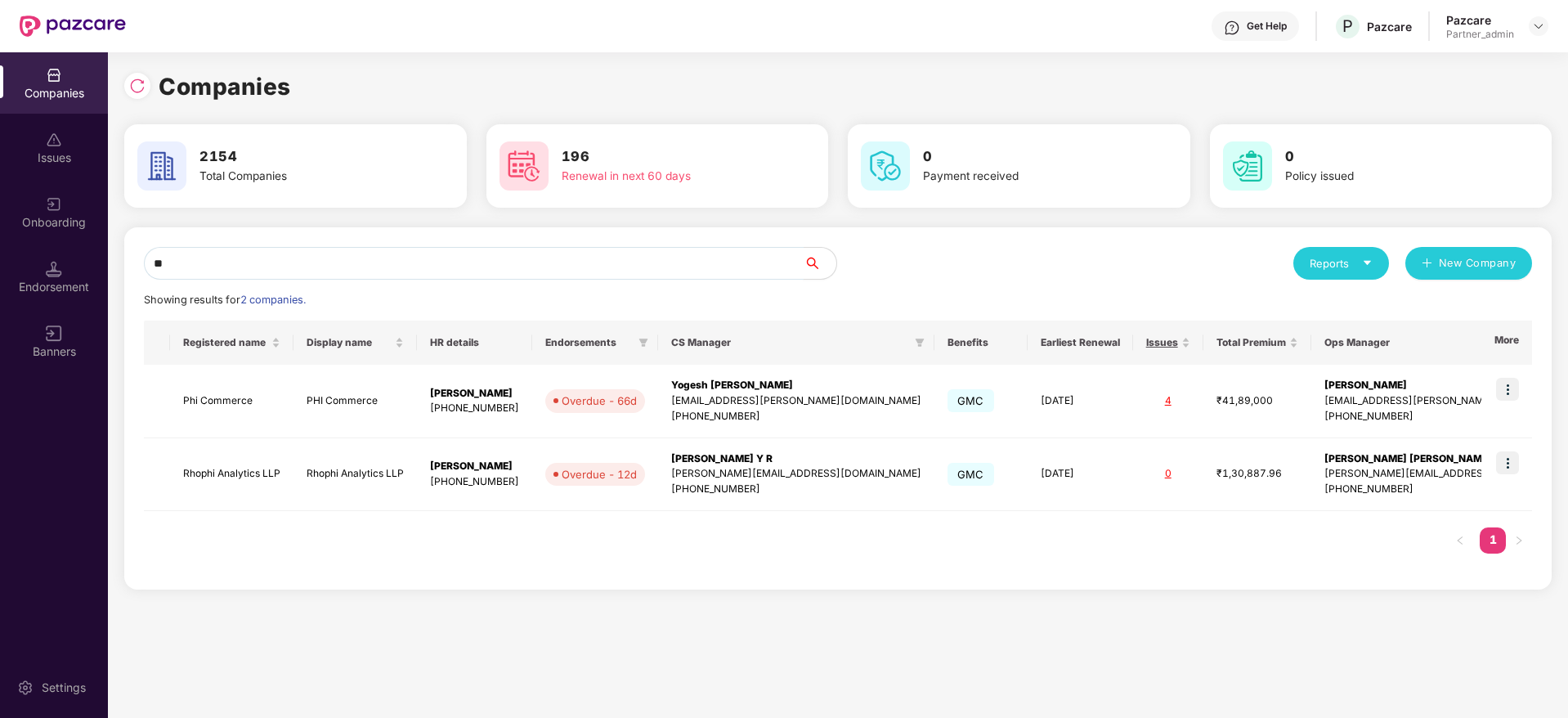
type input "*"
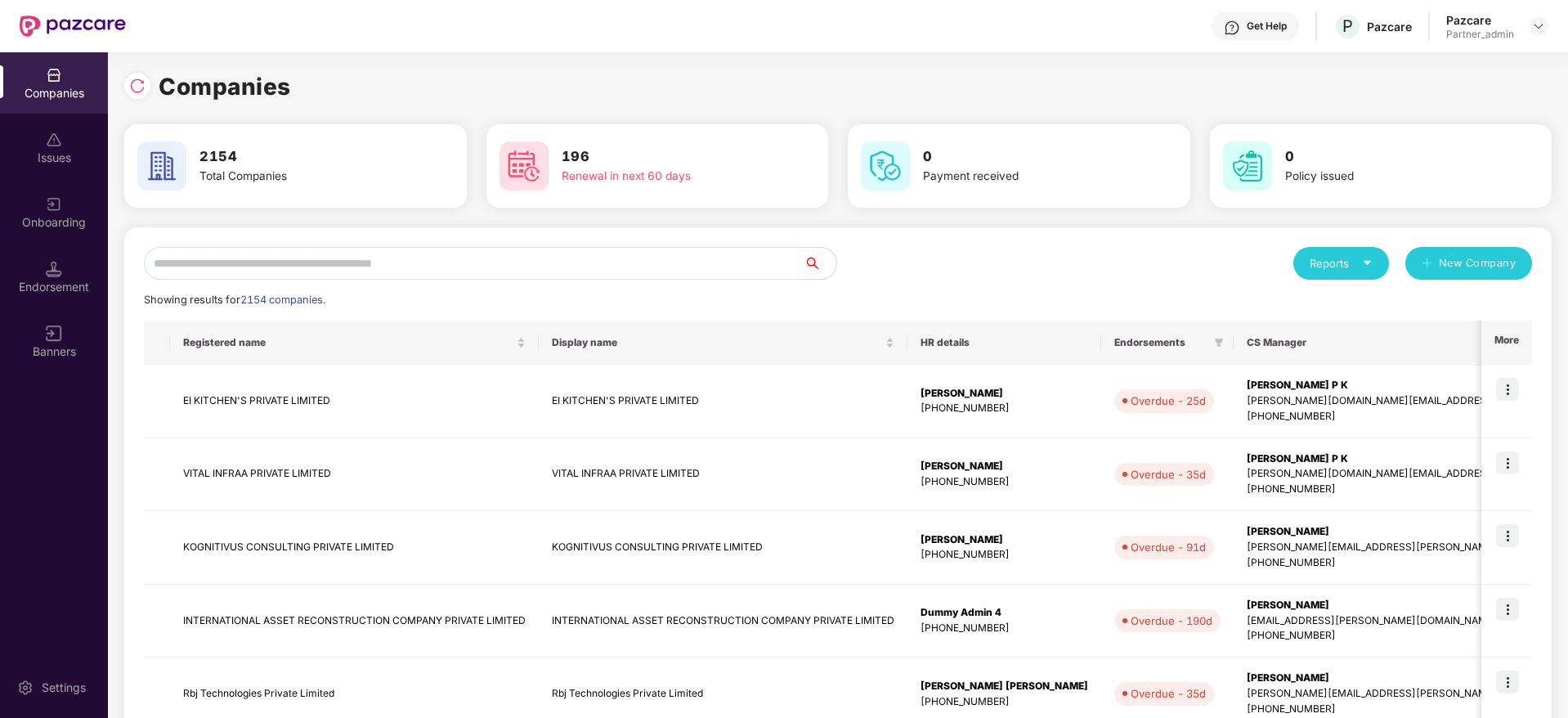
click at [239, 261] on input "text" at bounding box center [474, 263] width 660 height 33
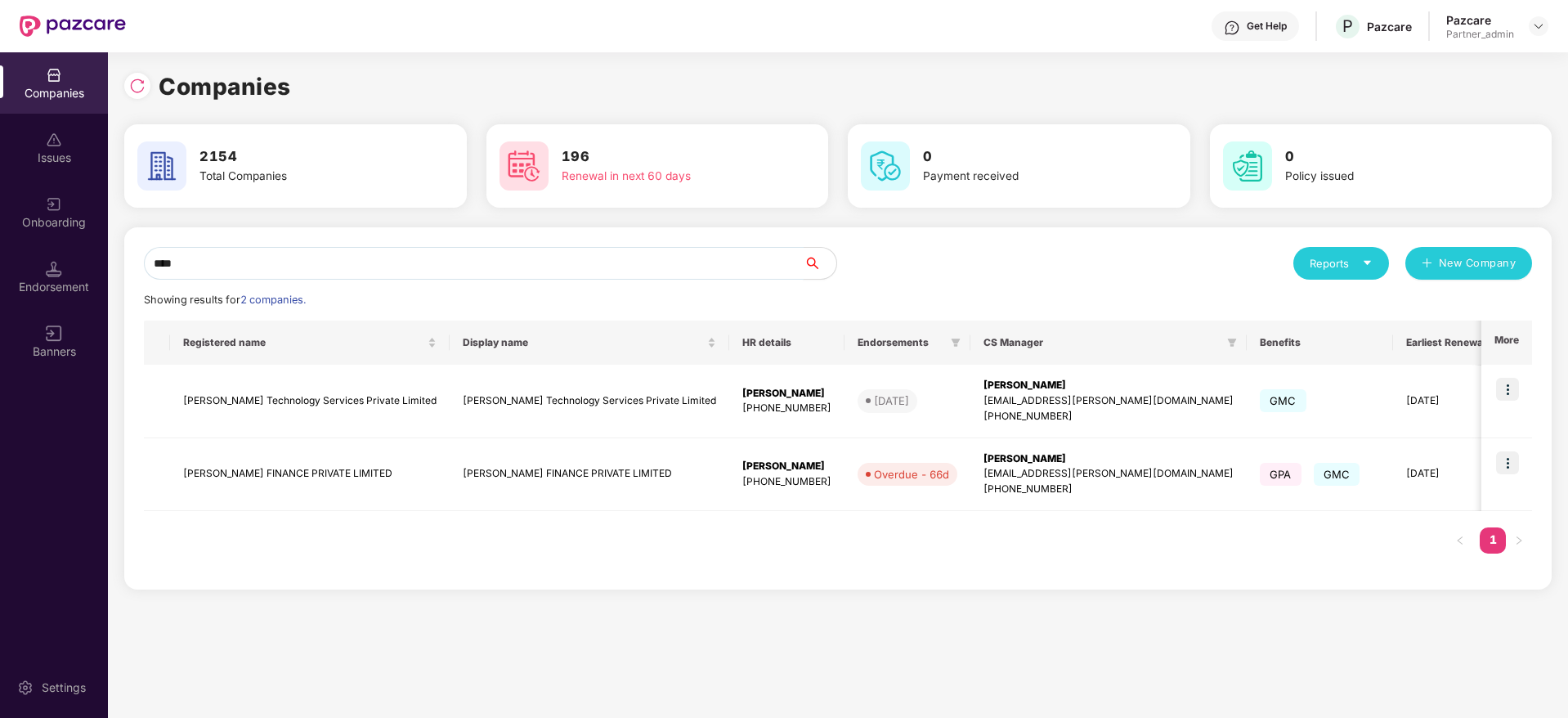
type input "*****"
click at [984, 470] on div "[EMAIL_ADDRESS][PERSON_NAME][DOMAIN_NAME]" at bounding box center [1109, 473] width 250 height 15
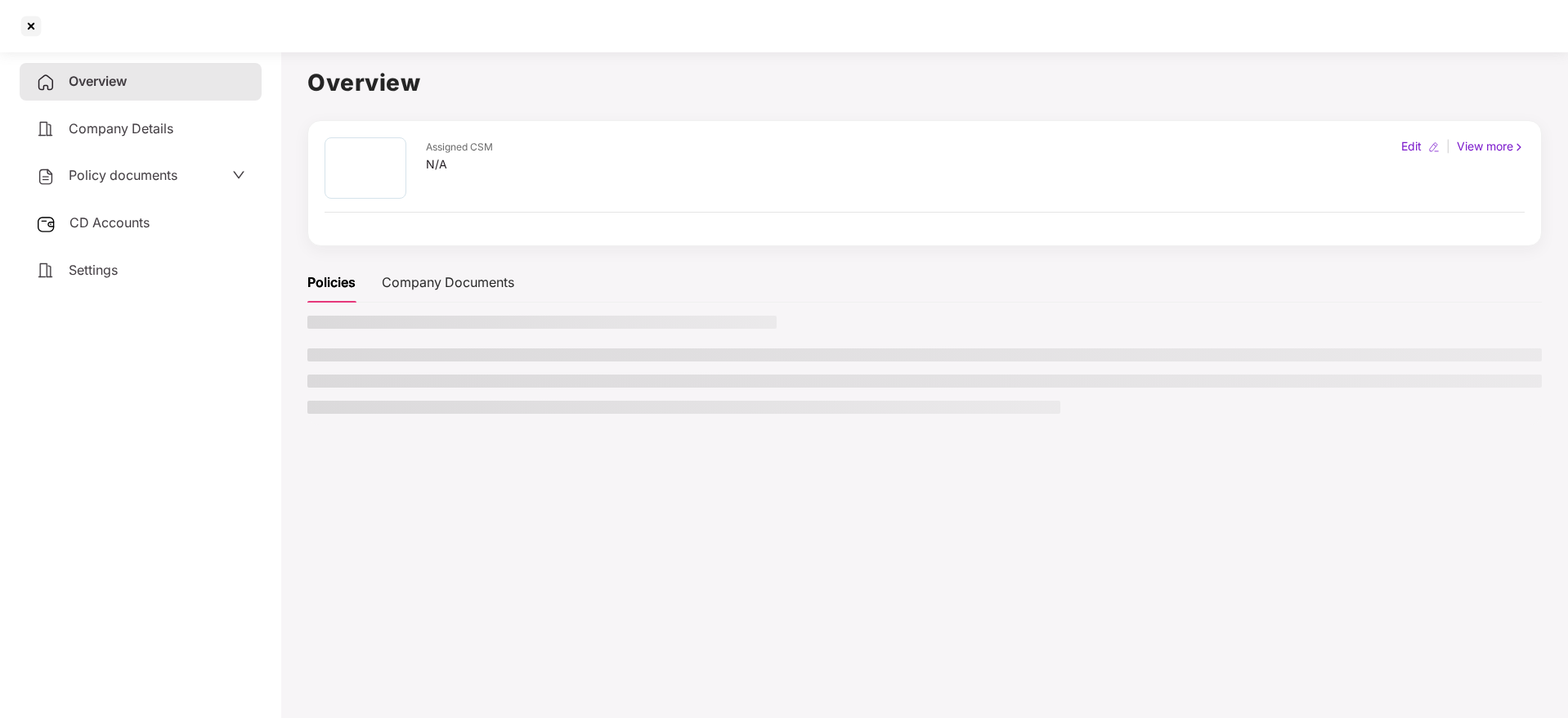
click at [136, 225] on span "CD Accounts" at bounding box center [109, 222] width 80 height 16
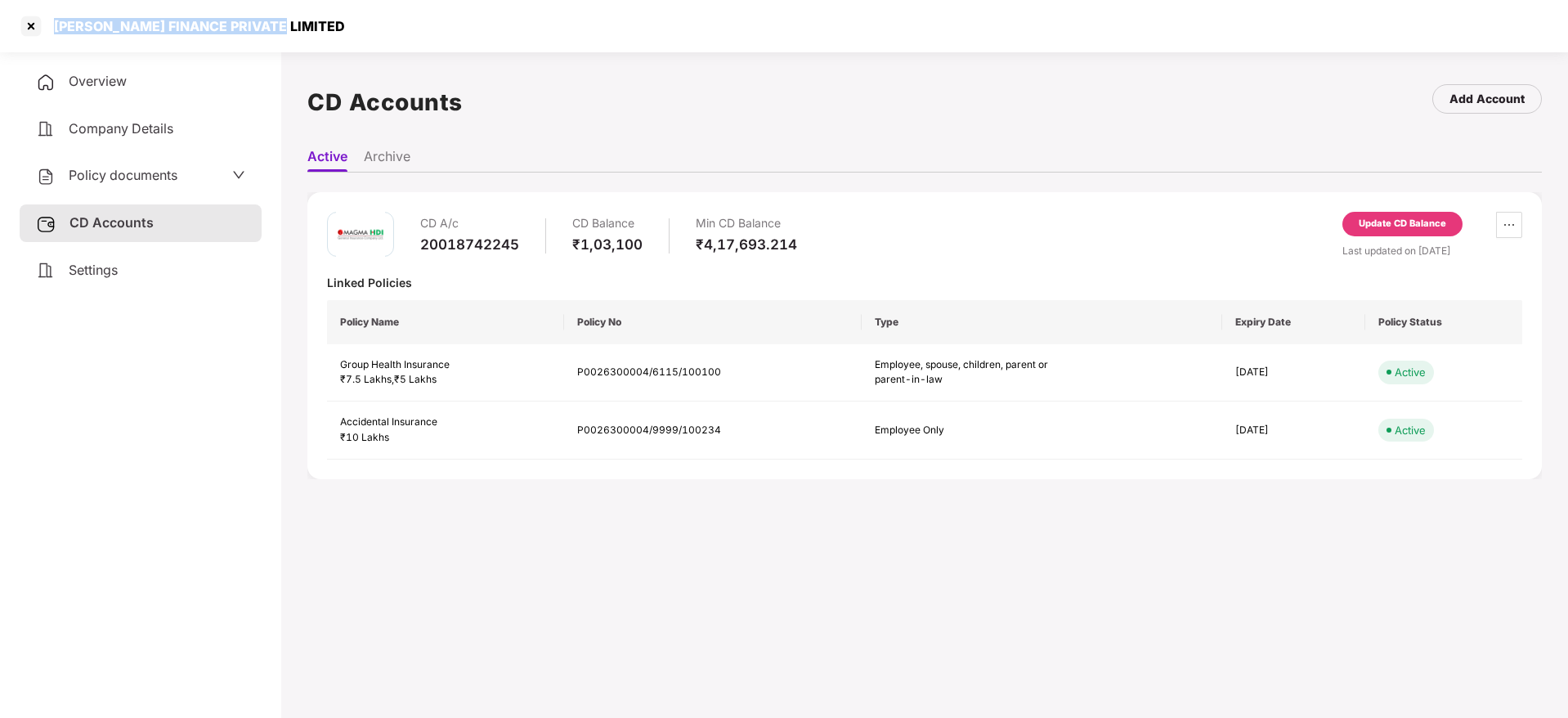
drag, startPoint x: 53, startPoint y: 19, endPoint x: 303, endPoint y: 13, distance: 250.1
click at [303, 13] on div "[PERSON_NAME] FINANCE PRIVATE LIMITED" at bounding box center [784, 26] width 1568 height 52
copy div "[PERSON_NAME] FINANCE PRIVATE LIMITED"
click at [29, 23] on div at bounding box center [31, 25] width 26 height 26
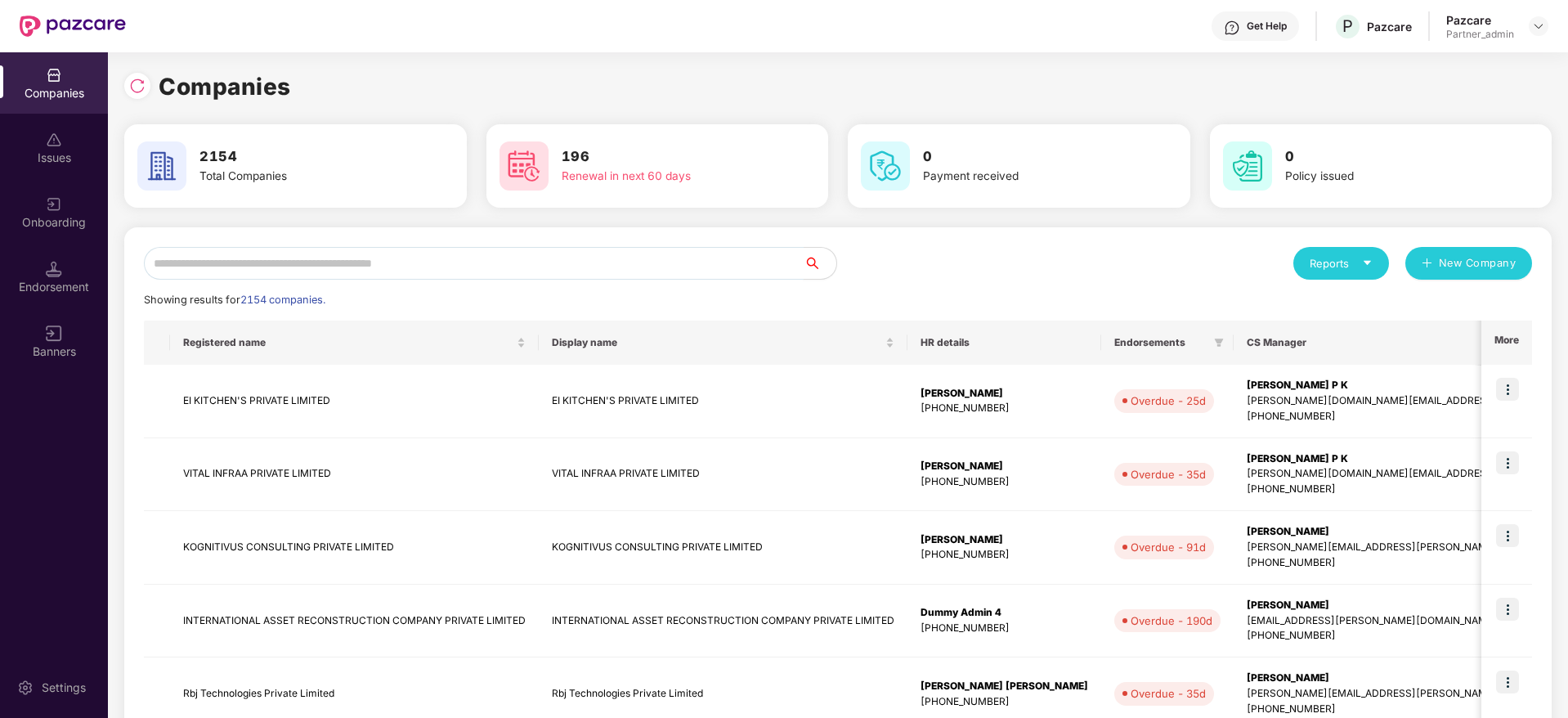
click at [401, 258] on input "text" at bounding box center [474, 263] width 660 height 33
paste input "**********"
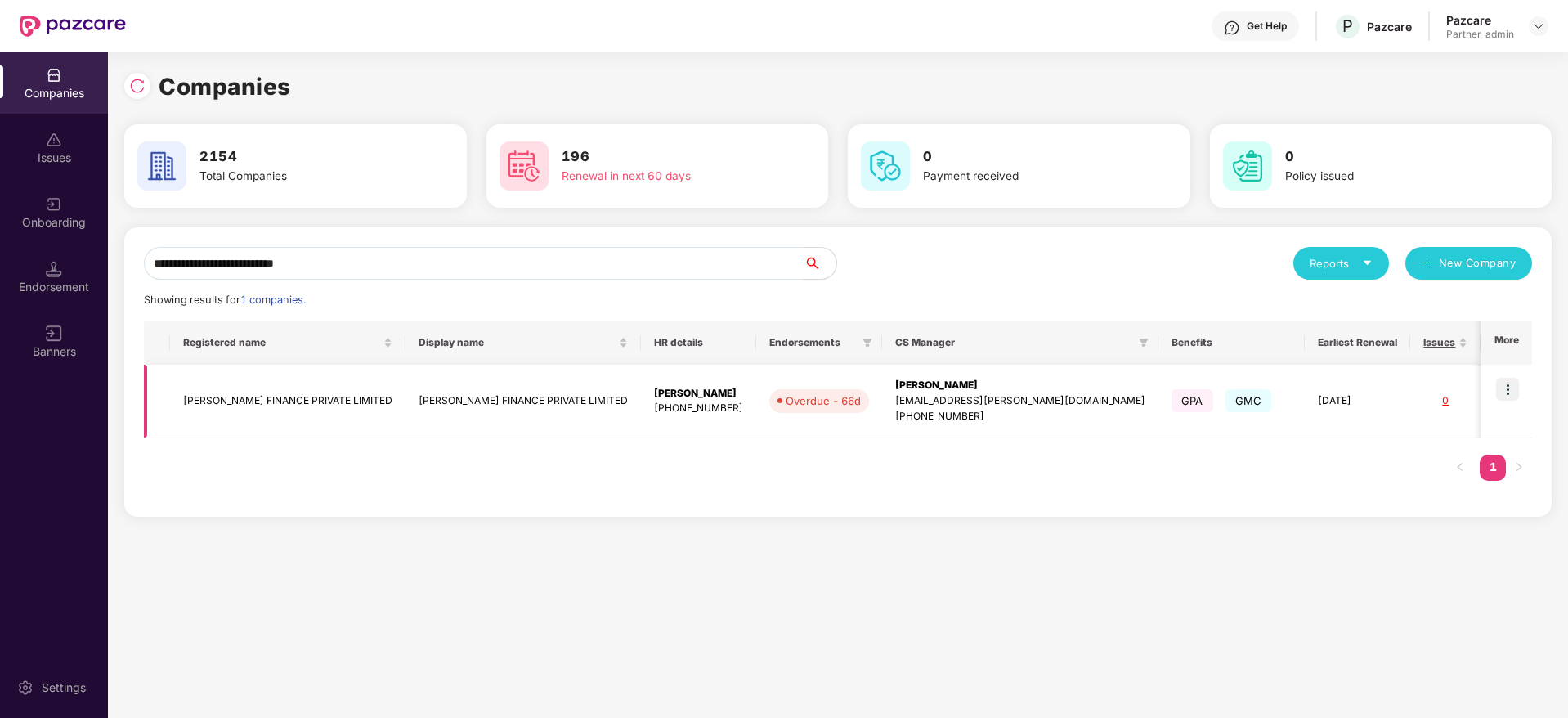
type input "**********"
click at [1518, 391] on img at bounding box center [1507, 389] width 23 height 23
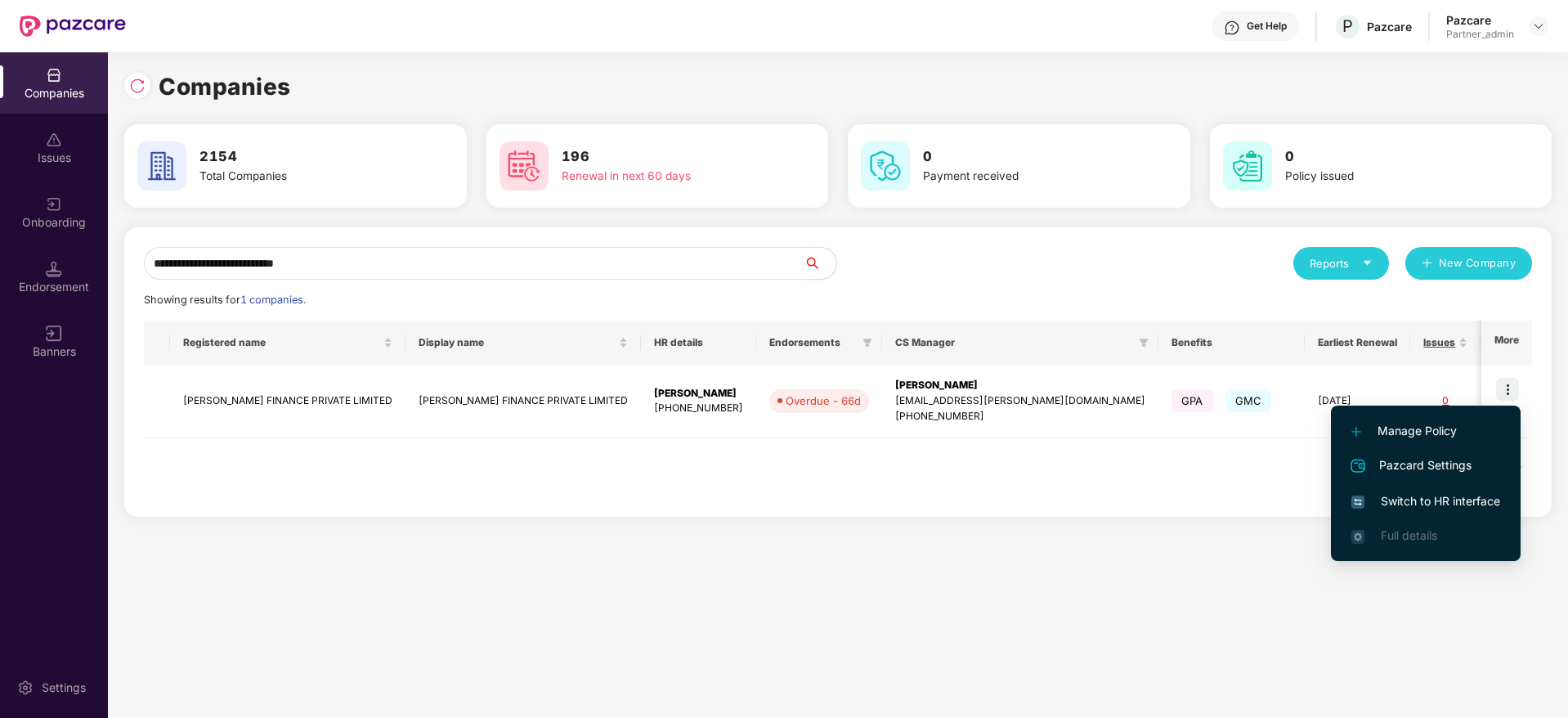
click at [1412, 500] on span "Switch to HR interface" at bounding box center [1425, 501] width 149 height 18
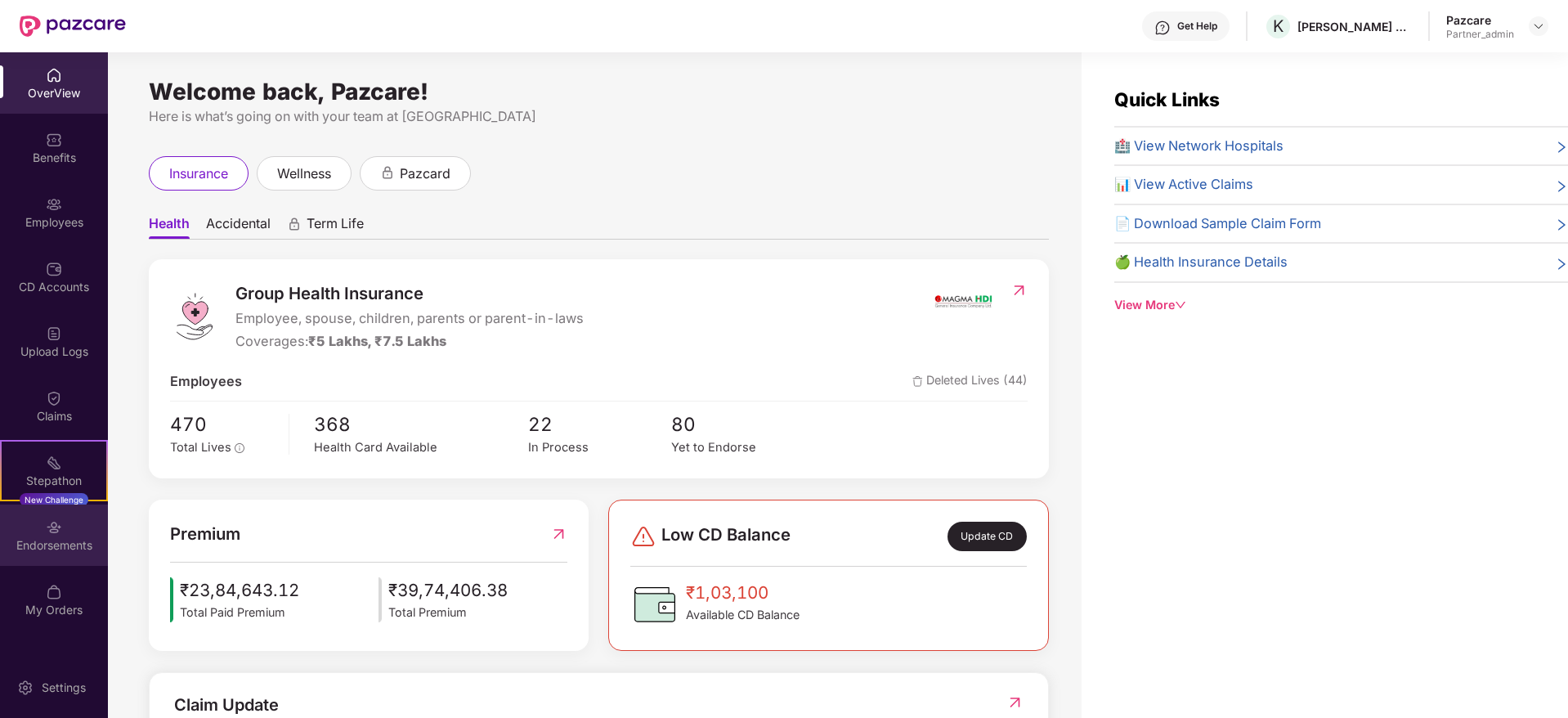
click at [57, 539] on div "Endorsements" at bounding box center [53, 545] width 108 height 16
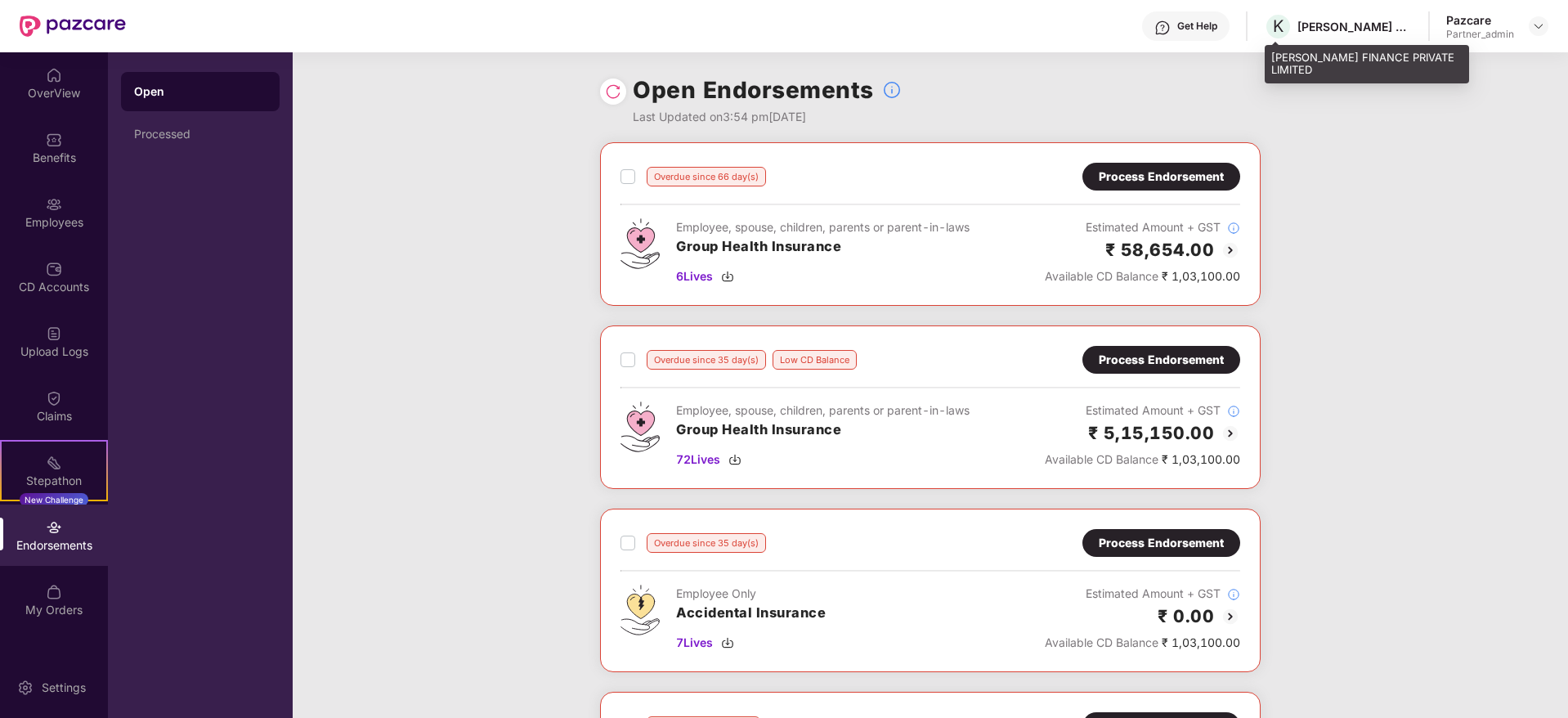
click at [1314, 26] on div "[PERSON_NAME] FINANCE PRIVATE LIMITED" at bounding box center [1355, 26] width 115 height 15
copy div "[PERSON_NAME]"
click at [1535, 24] on img at bounding box center [1538, 26] width 13 height 13
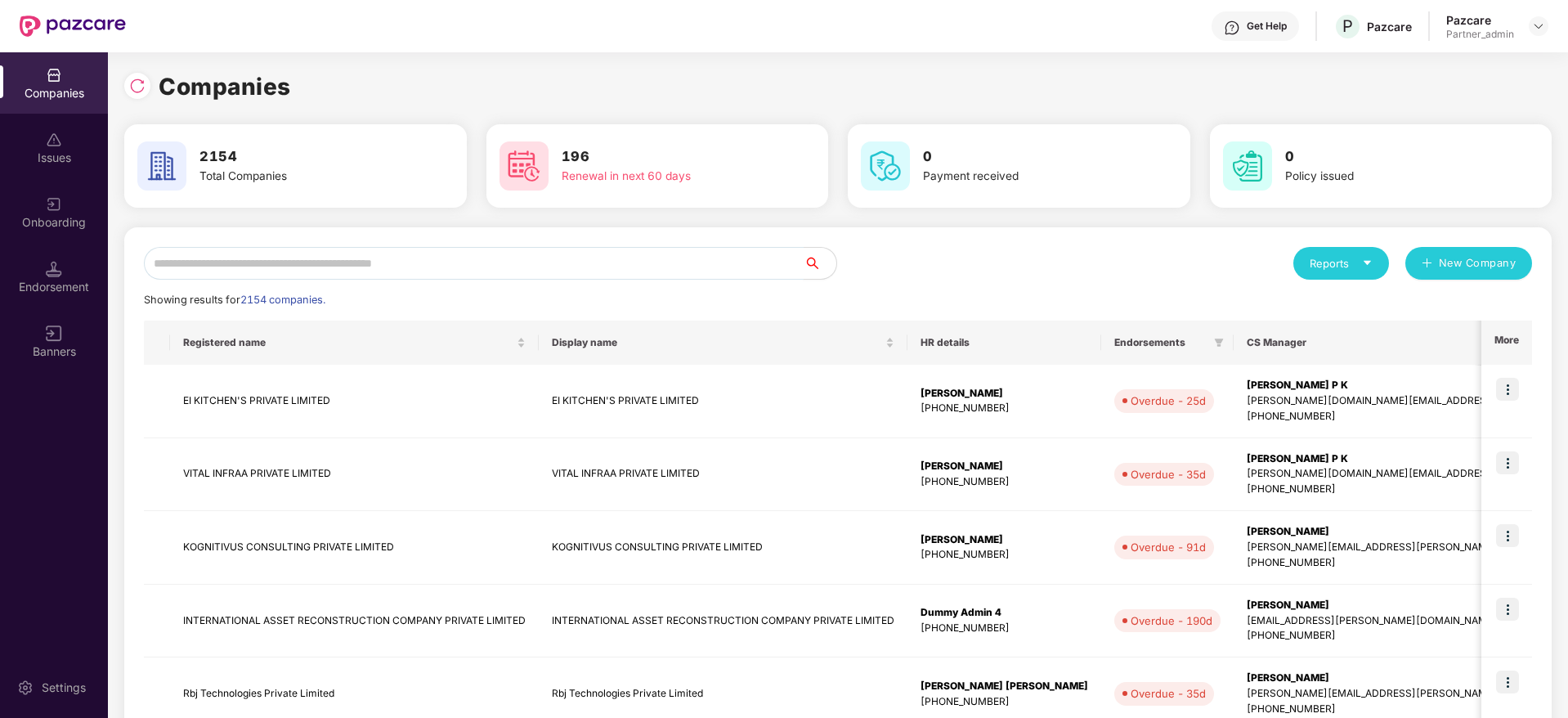
click at [366, 264] on input "text" at bounding box center [474, 263] width 660 height 33
paste input "*****"
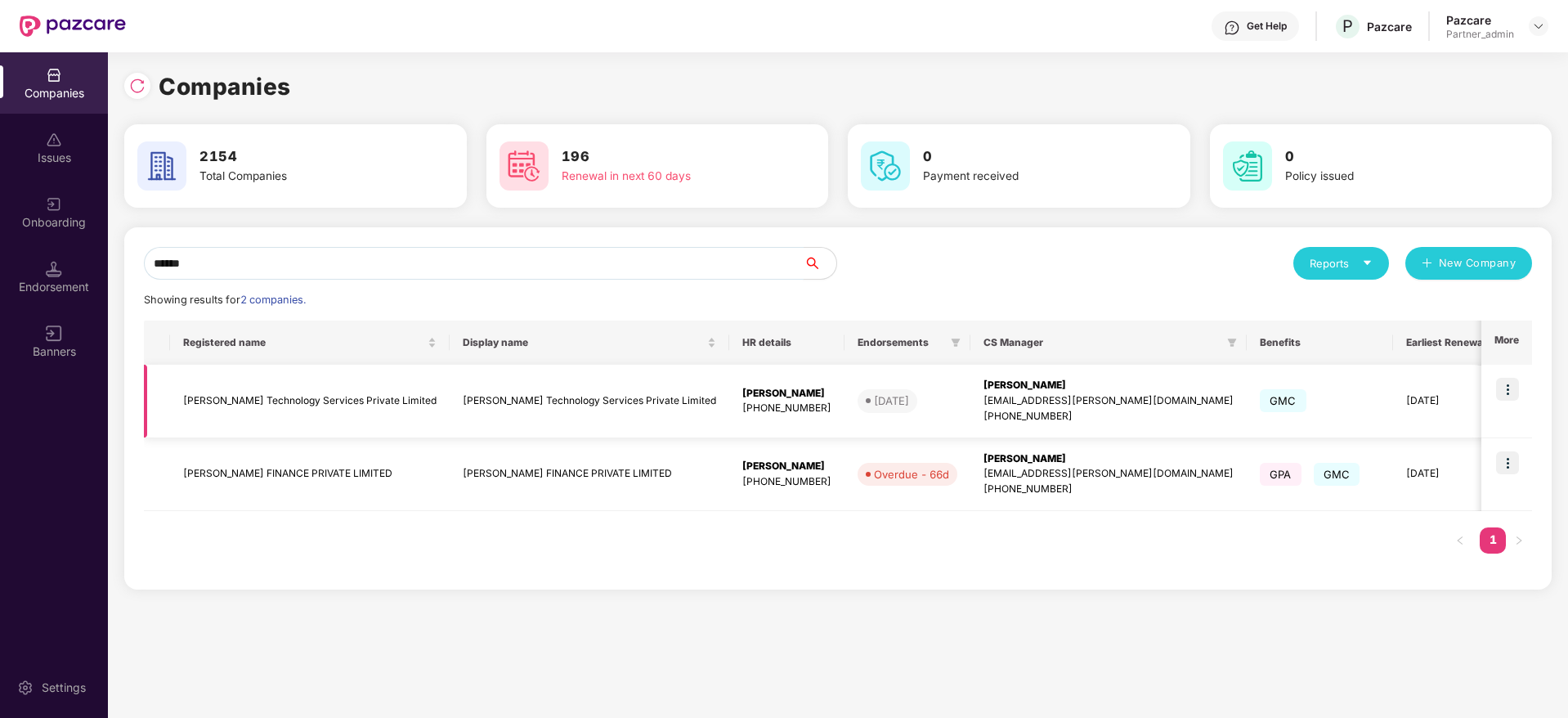
type input "*****"
click at [984, 390] on div "[PERSON_NAME]" at bounding box center [1109, 385] width 250 height 15
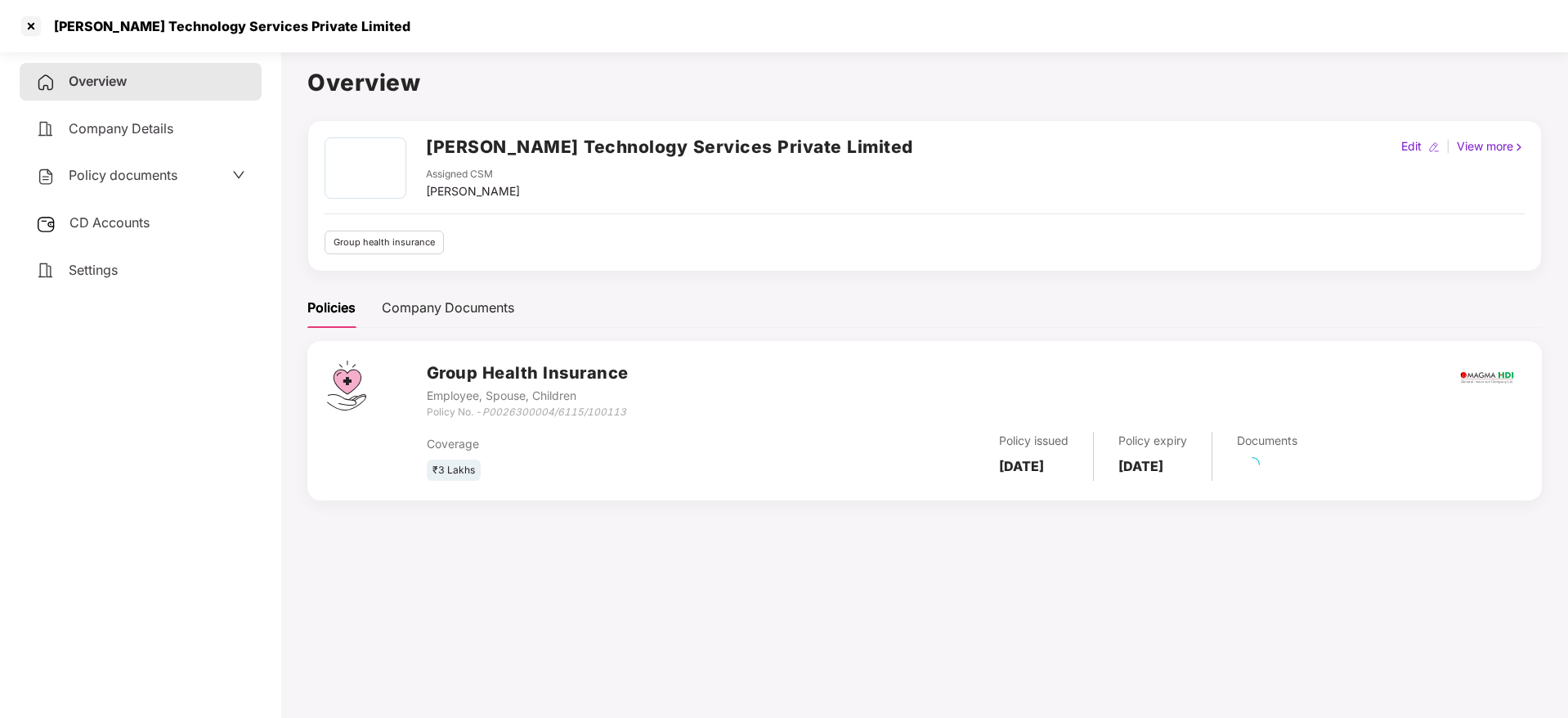
click at [124, 222] on span "CD Accounts" at bounding box center [109, 222] width 80 height 16
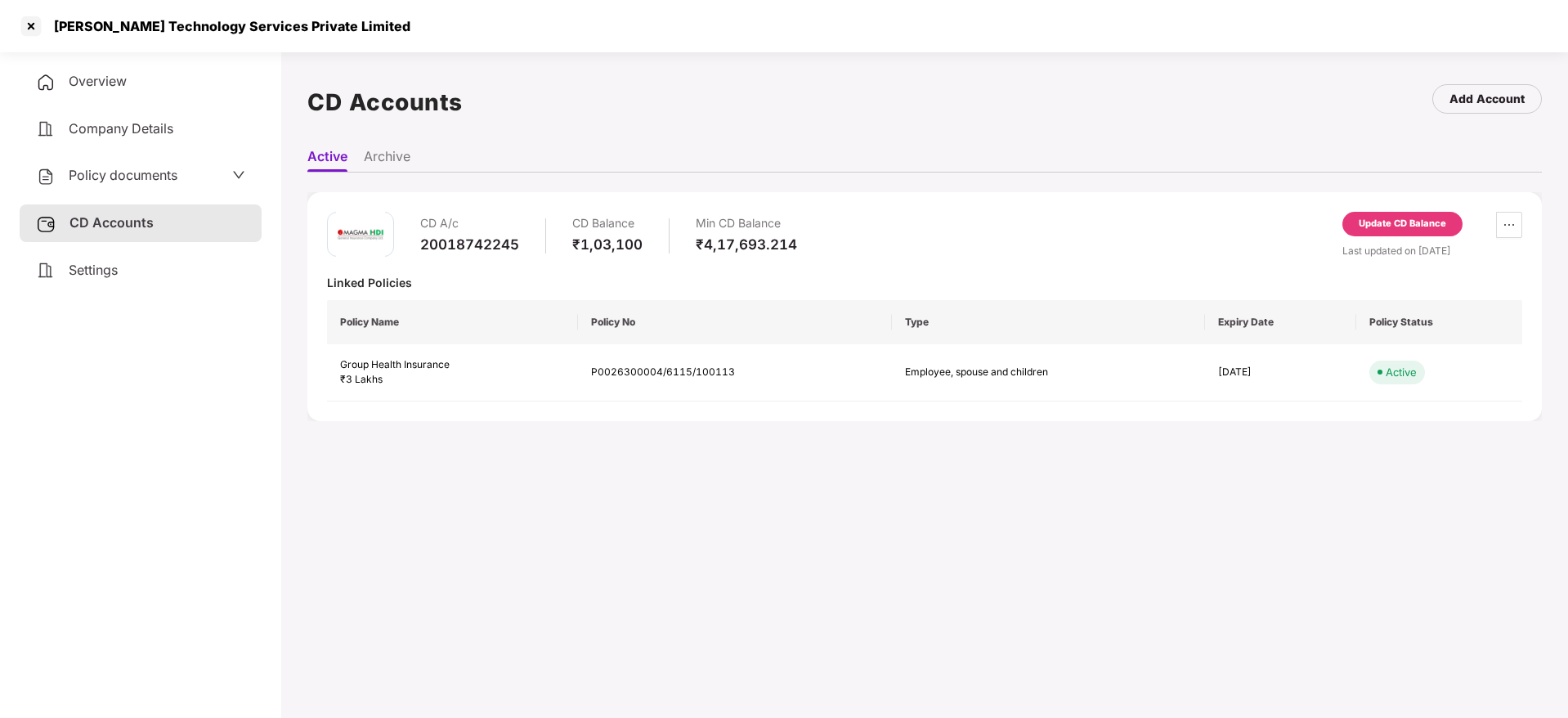
click at [1435, 232] on div "Update CD Balance" at bounding box center [1402, 223] width 120 height 24
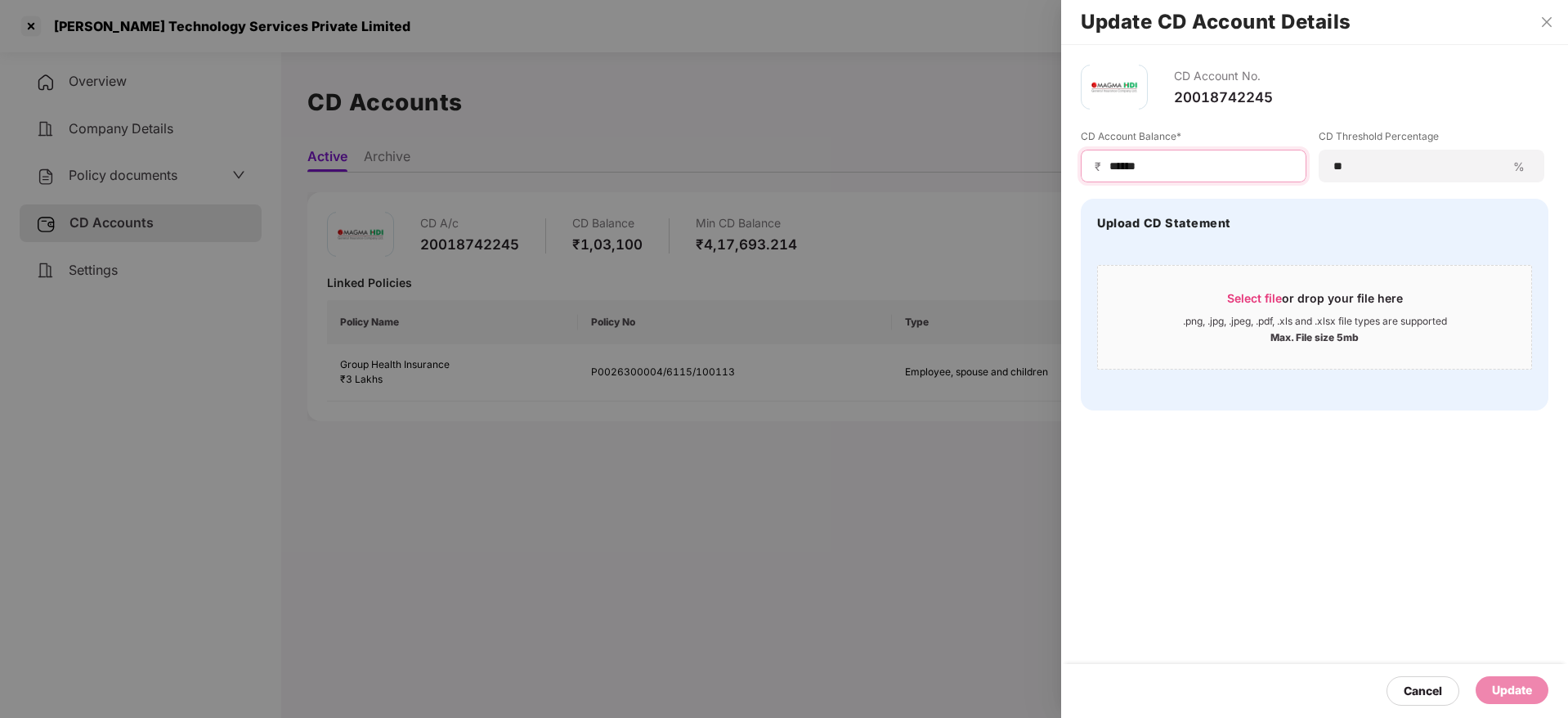
drag, startPoint x: 1214, startPoint y: 163, endPoint x: 822, endPoint y: 160, distance: 392.0
click at [822, 160] on div "Update CD Account Details CD Account No. 20018742245 CD Account Balance* ₹ ****…" at bounding box center [784, 359] width 1568 height 718
type input "*******"
click at [1515, 694] on div "Update" at bounding box center [1512, 690] width 40 height 18
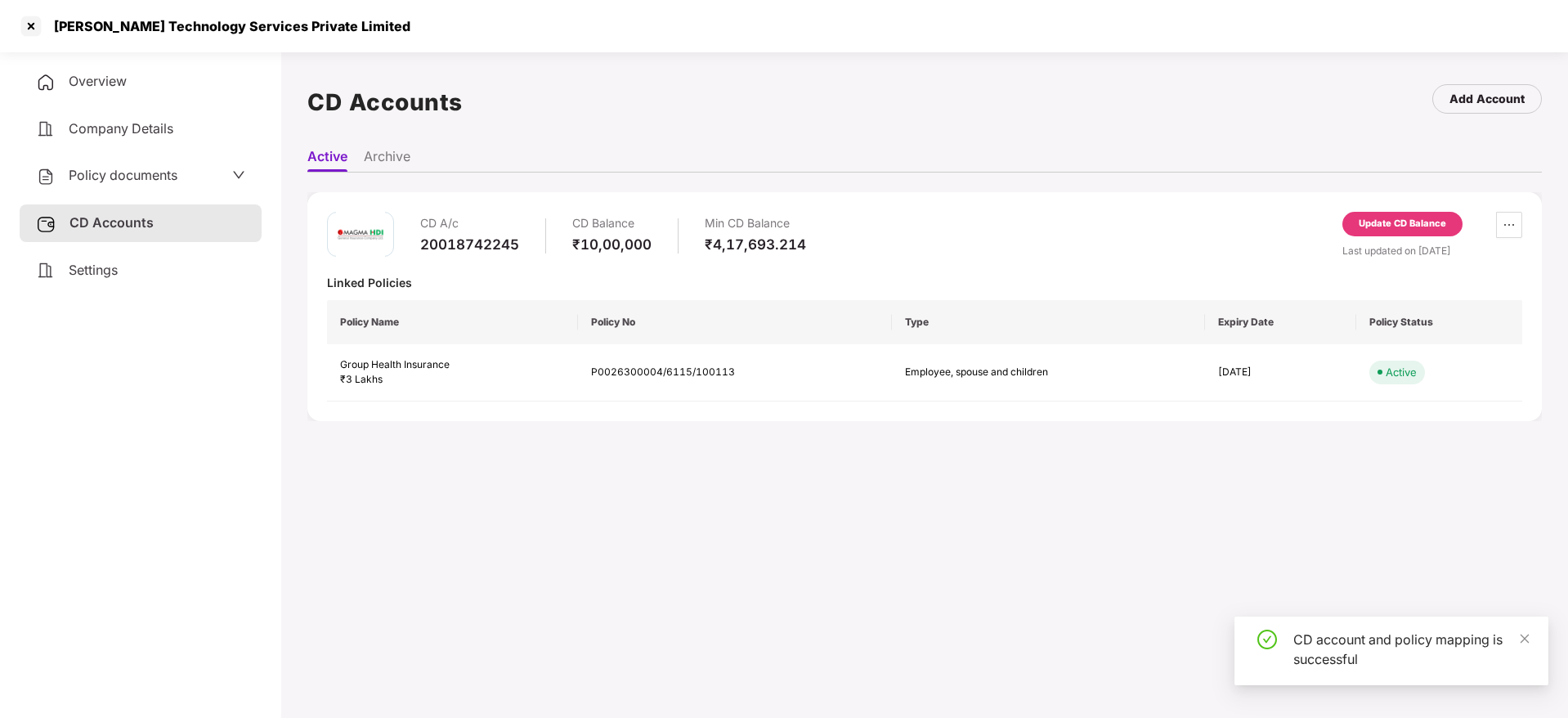
click at [74, 23] on div "[PERSON_NAME] Technology Services Private Limited" at bounding box center [227, 26] width 366 height 16
copy div "[PERSON_NAME]"
click at [28, 26] on div at bounding box center [31, 25] width 26 height 26
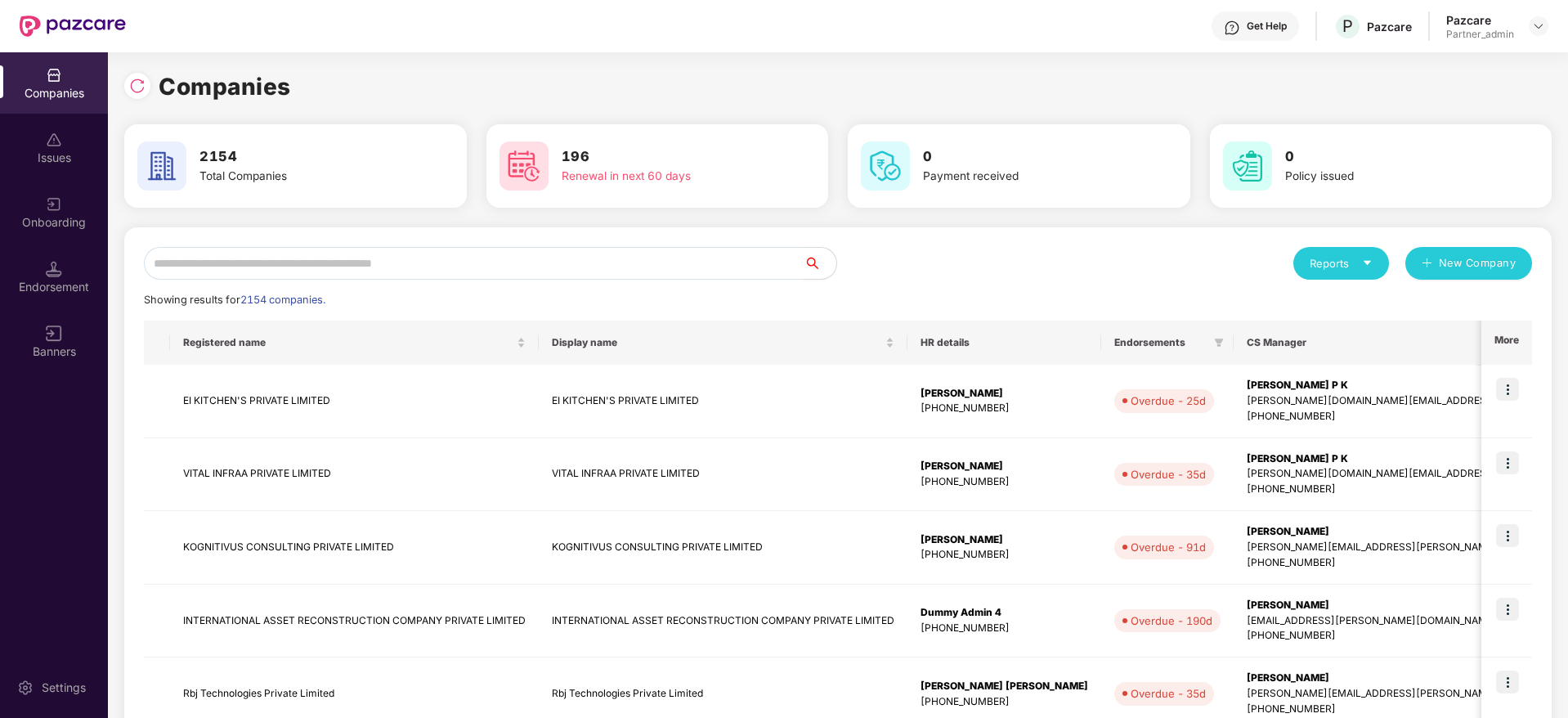
click at [371, 262] on input "text" at bounding box center [474, 263] width 660 height 33
paste input "*****"
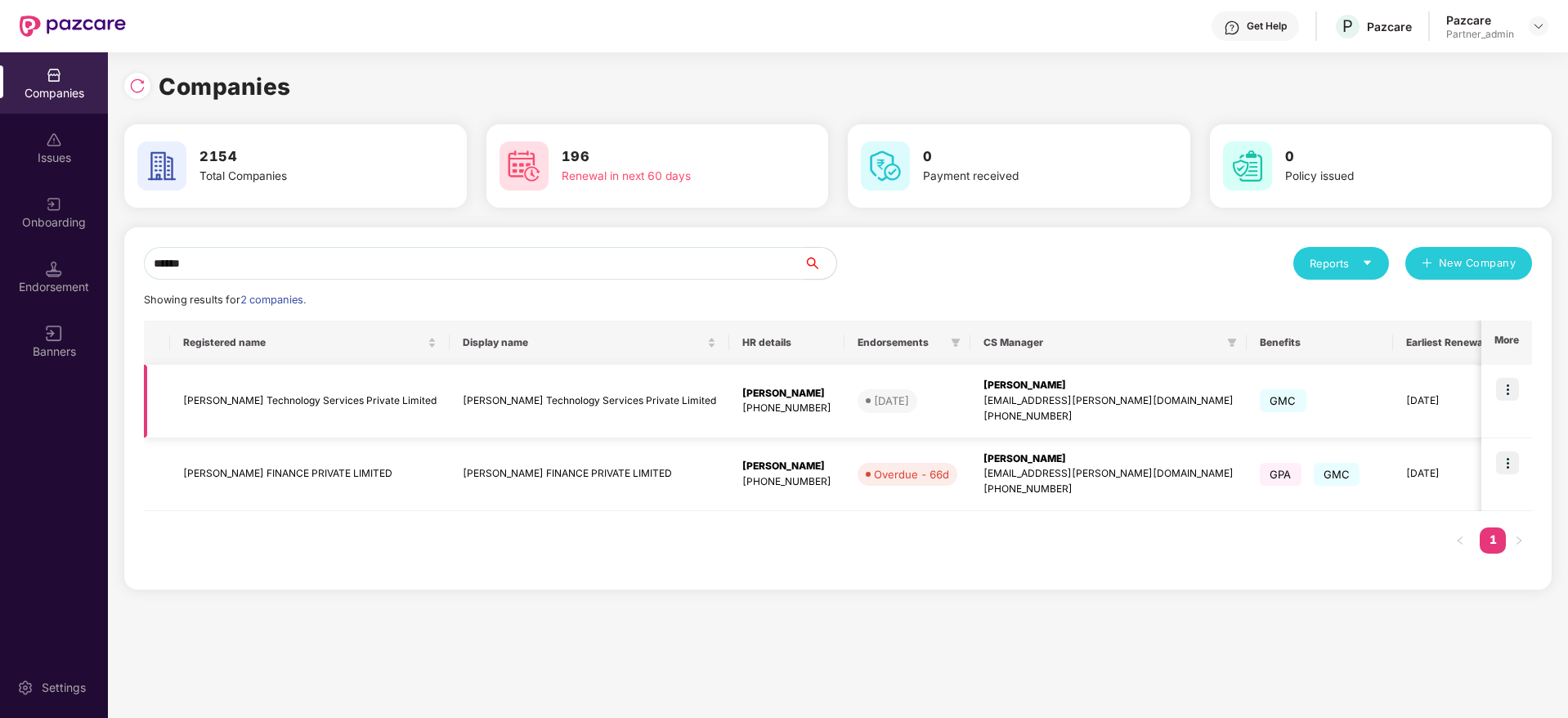
type input "*****"
click at [1514, 388] on img at bounding box center [1507, 389] width 23 height 23
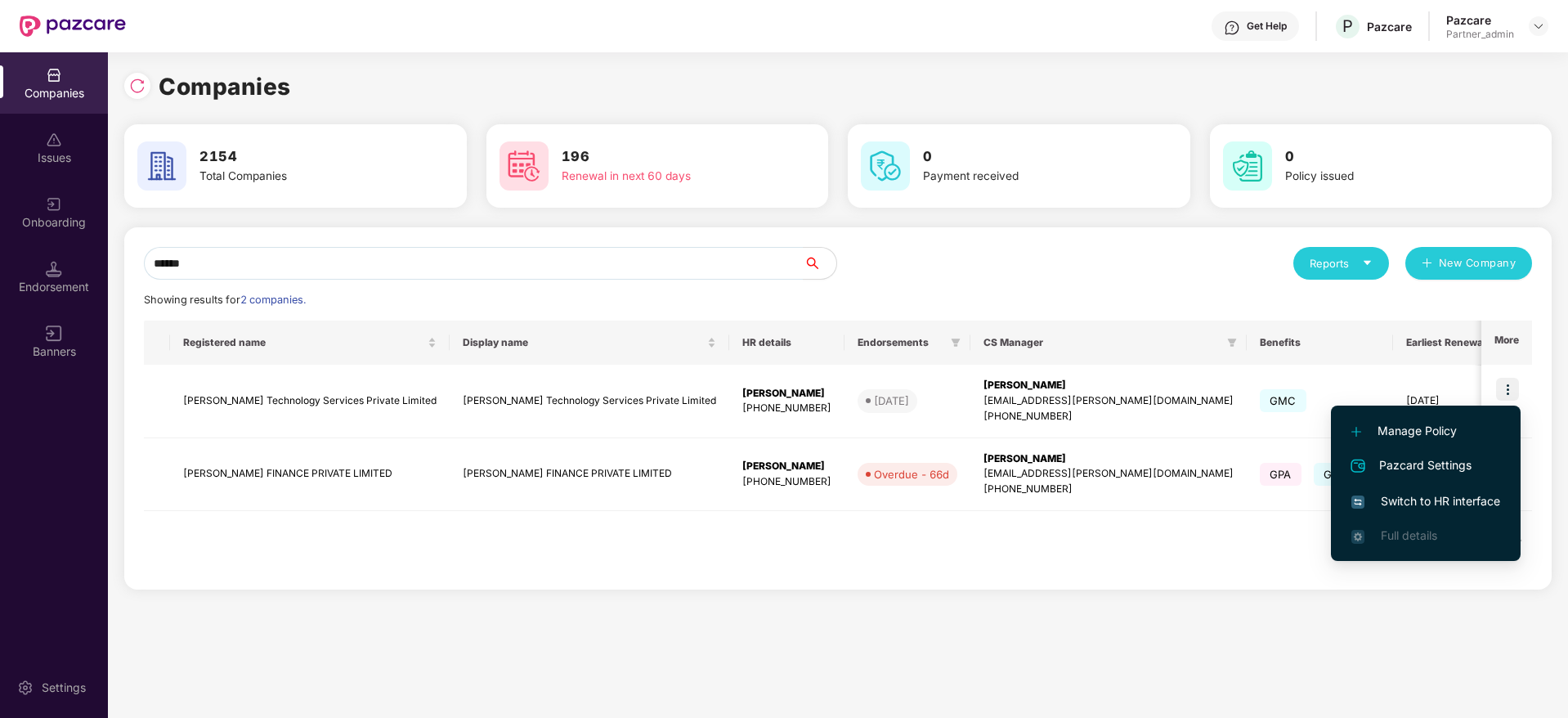
click at [1425, 499] on span "Switch to HR interface" at bounding box center [1425, 501] width 149 height 18
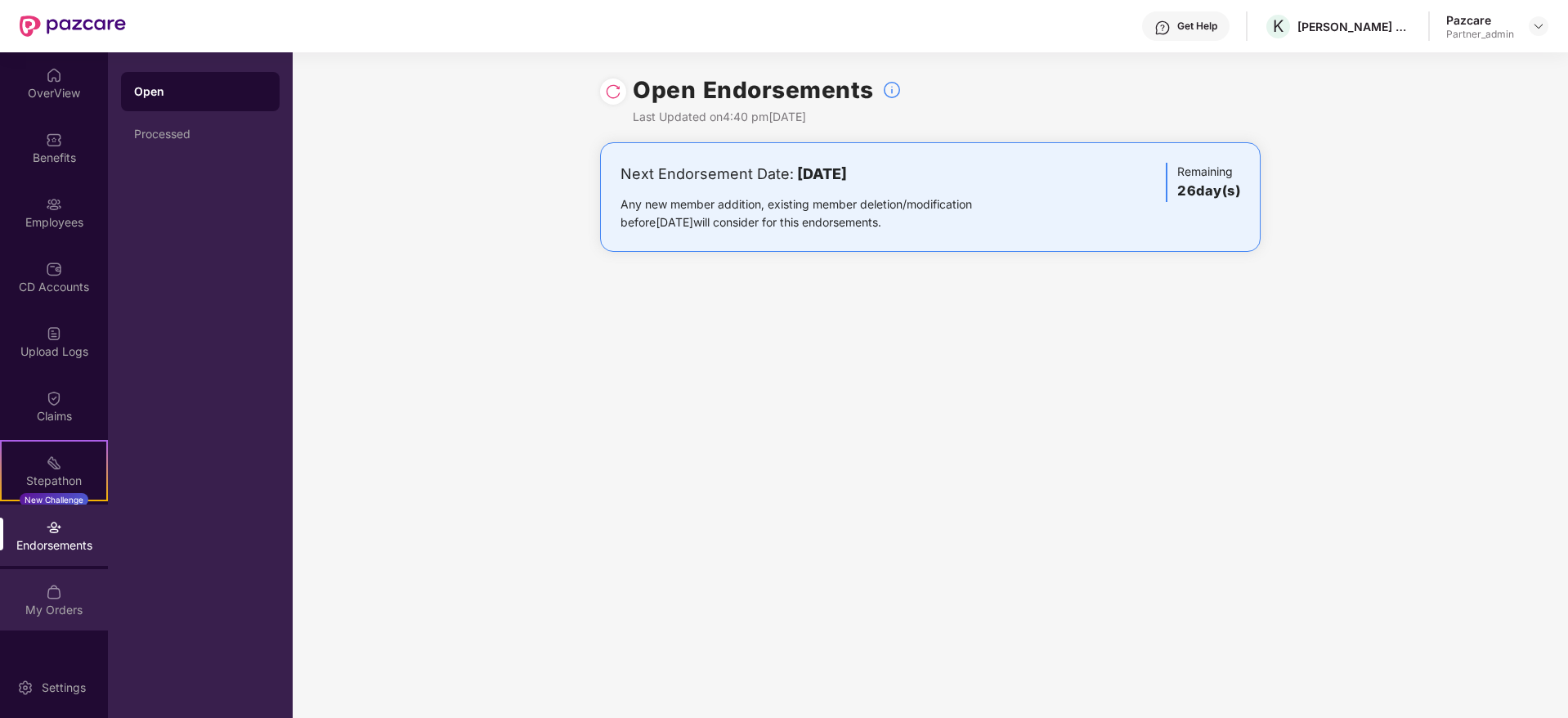
click at [49, 590] on img at bounding box center [54, 591] width 16 height 16
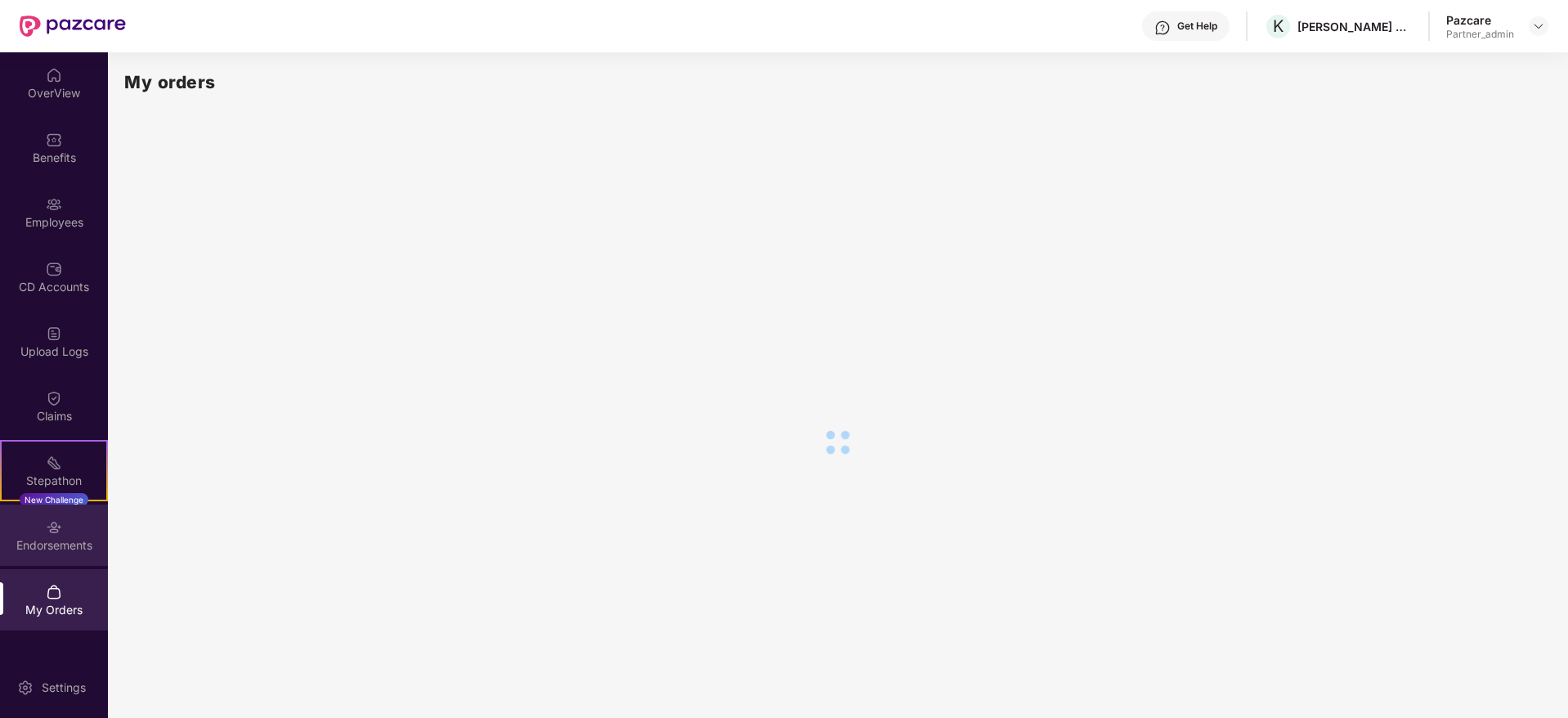
click at [53, 538] on div "Endorsements" at bounding box center [53, 545] width 108 height 16
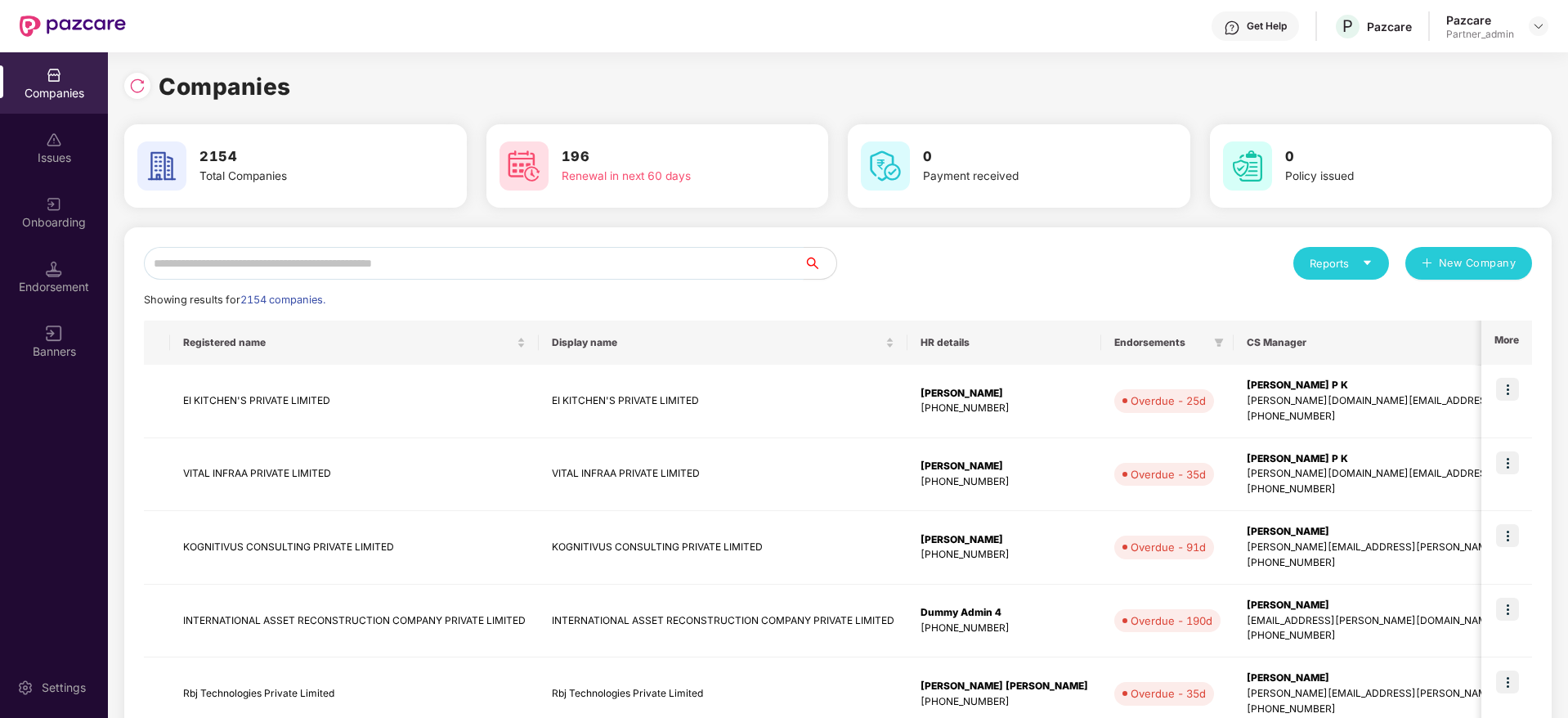
click at [475, 271] on input "text" at bounding box center [474, 263] width 660 height 33
paste input "*****"
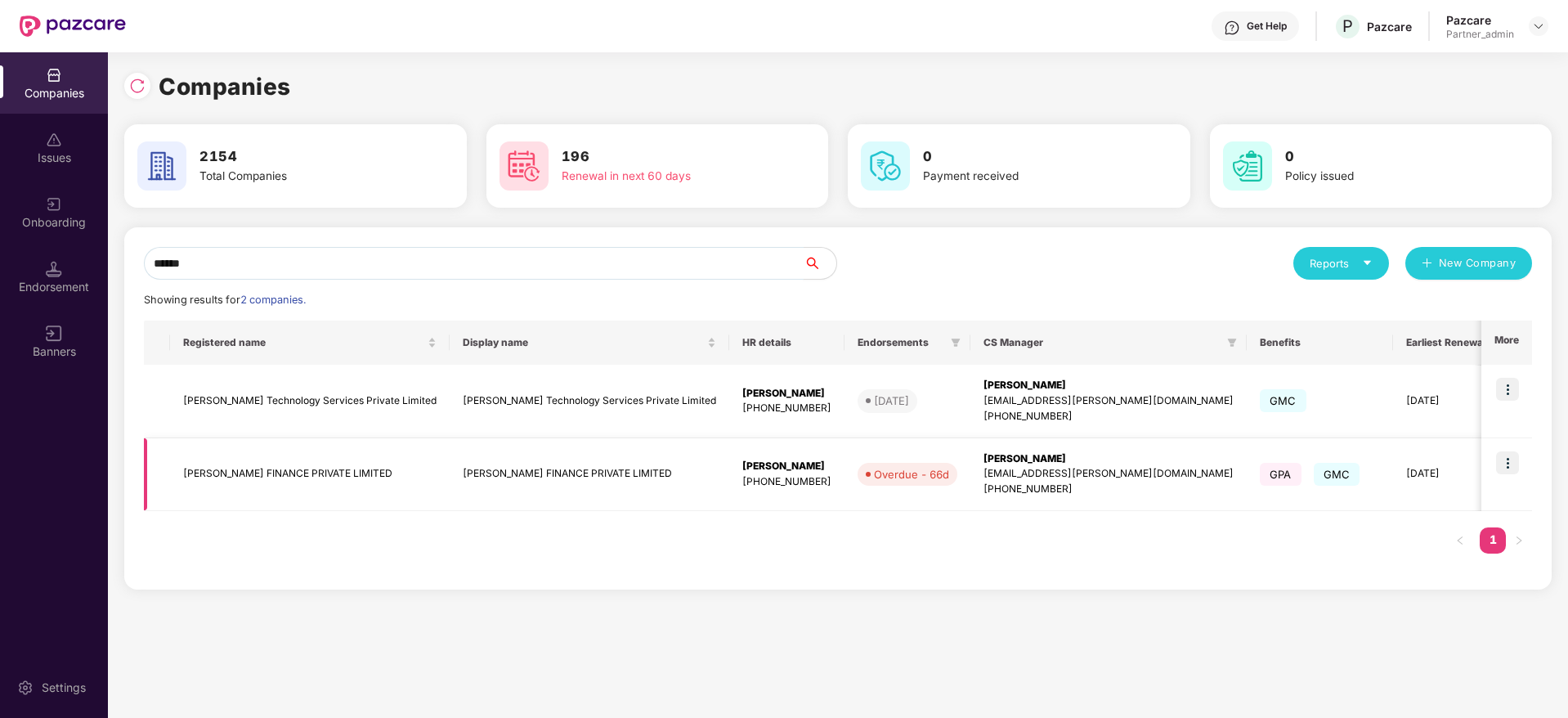
type input "*****"
click at [1512, 463] on img at bounding box center [1507, 462] width 23 height 23
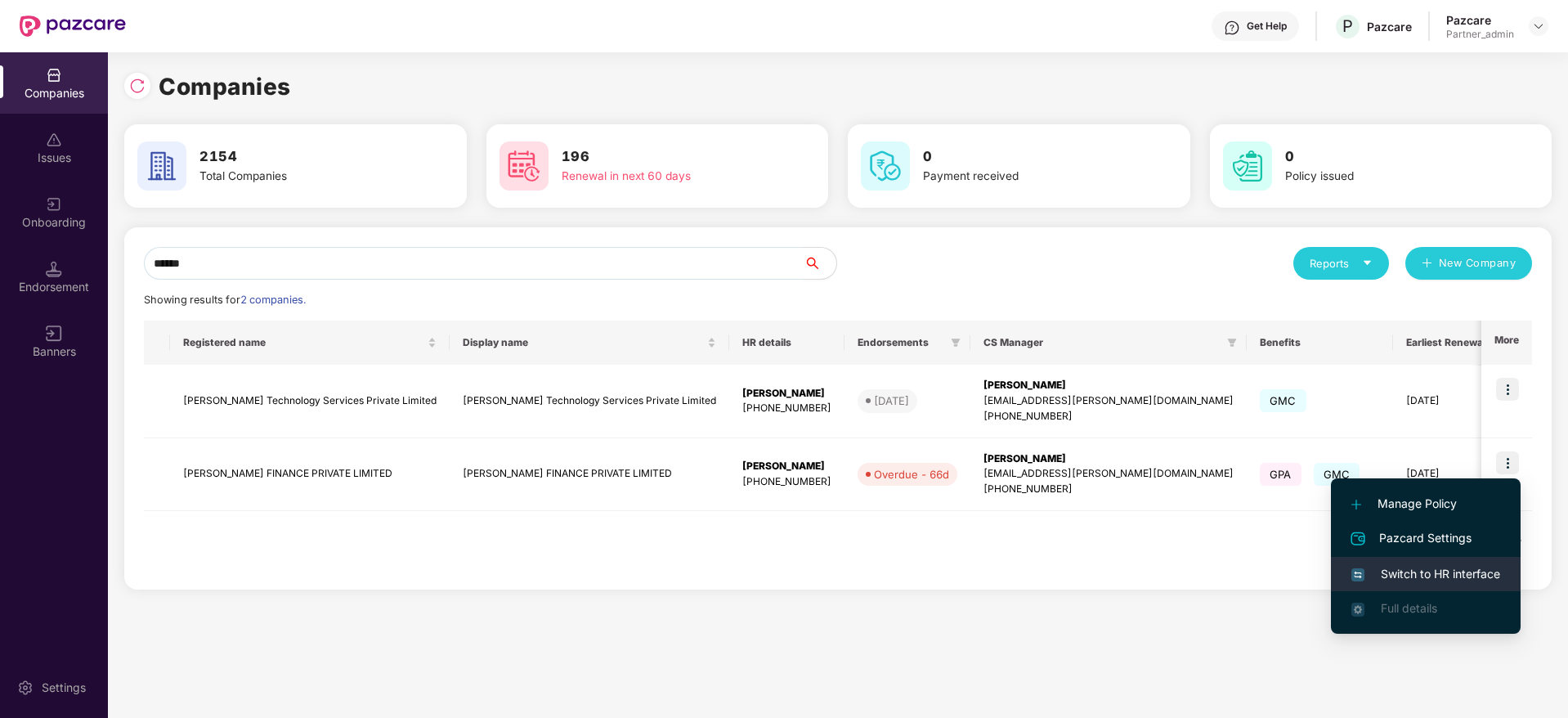
click at [1445, 570] on span "Switch to HR interface" at bounding box center [1425, 574] width 149 height 18
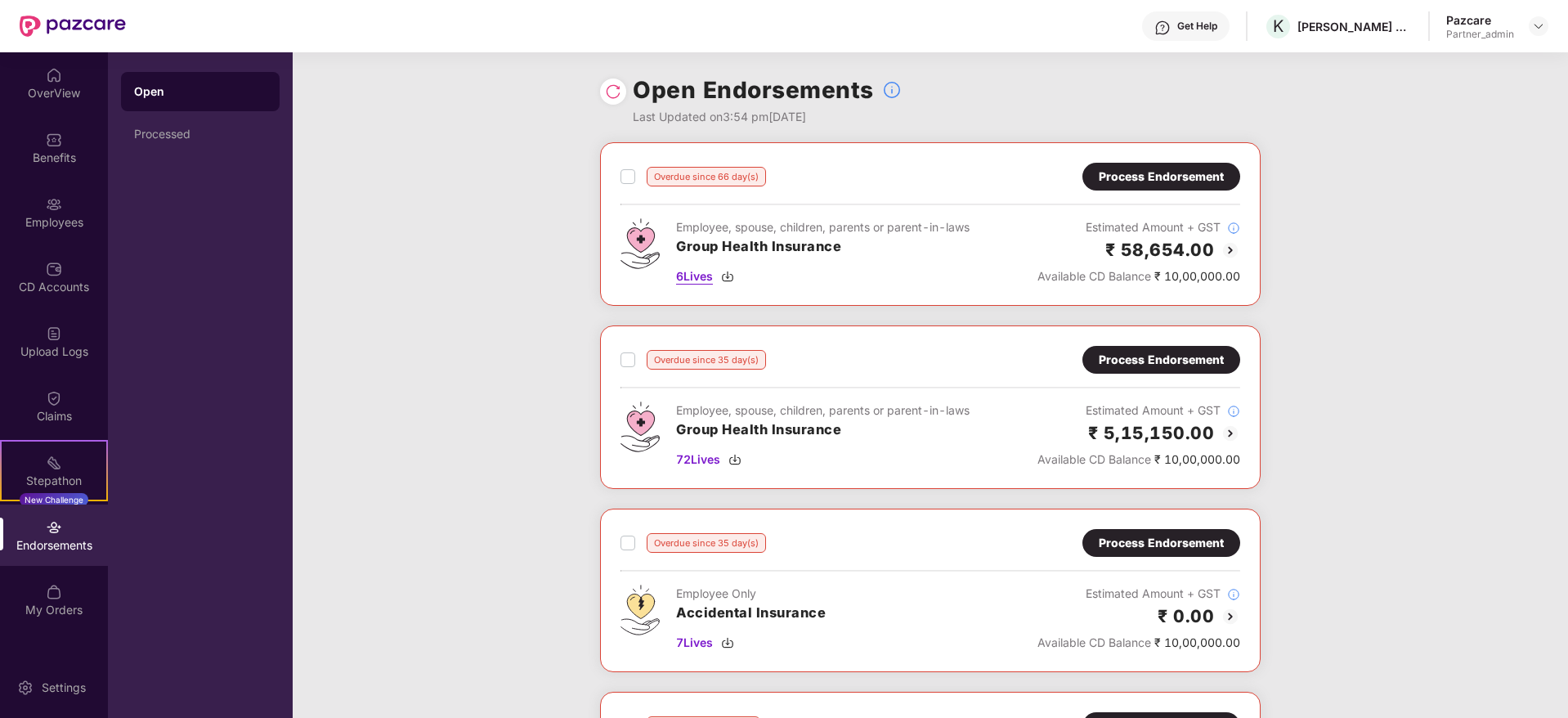
click at [728, 276] on img at bounding box center [727, 276] width 13 height 13
click at [1134, 184] on div "Process Endorsement" at bounding box center [1161, 176] width 125 height 18
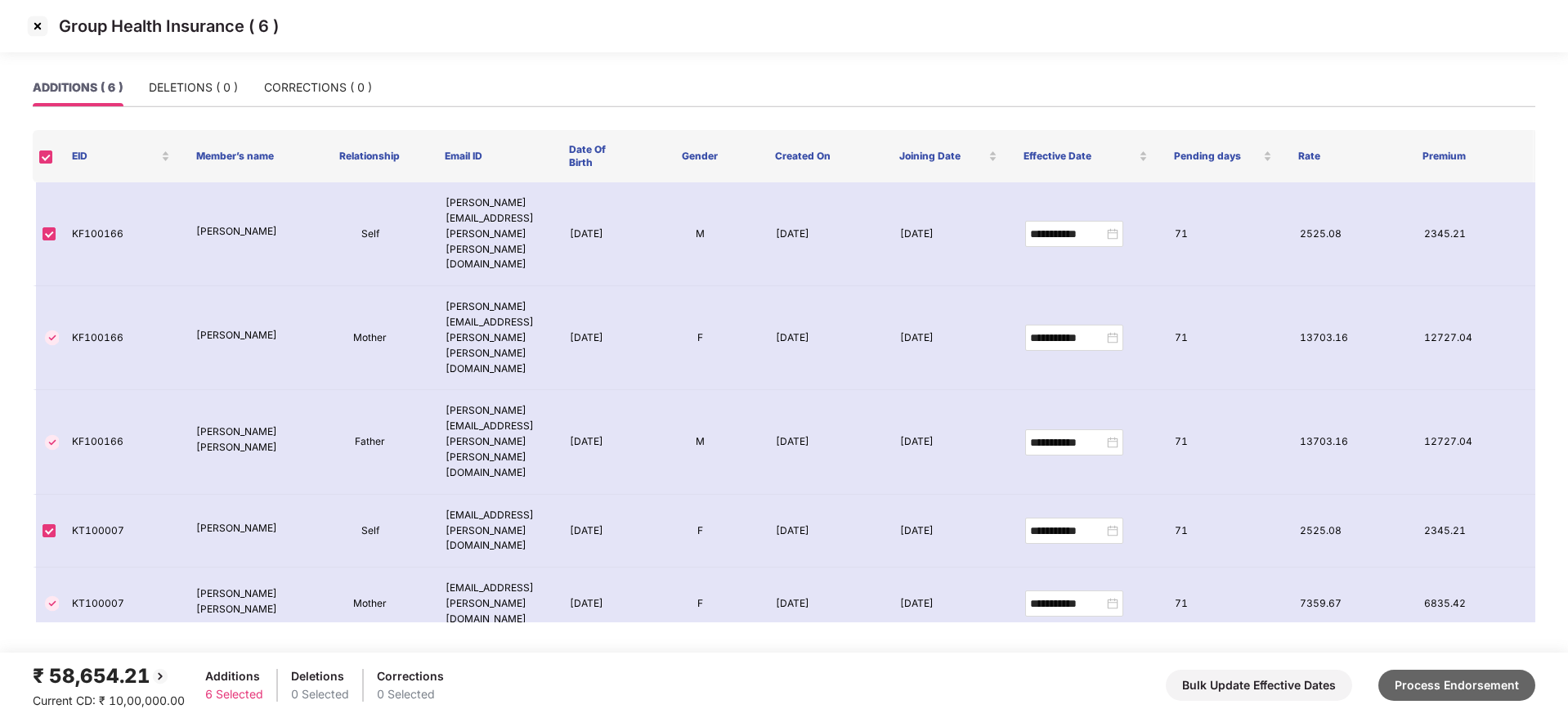
click at [1457, 687] on button "Process Endorsement" at bounding box center [1457, 685] width 157 height 31
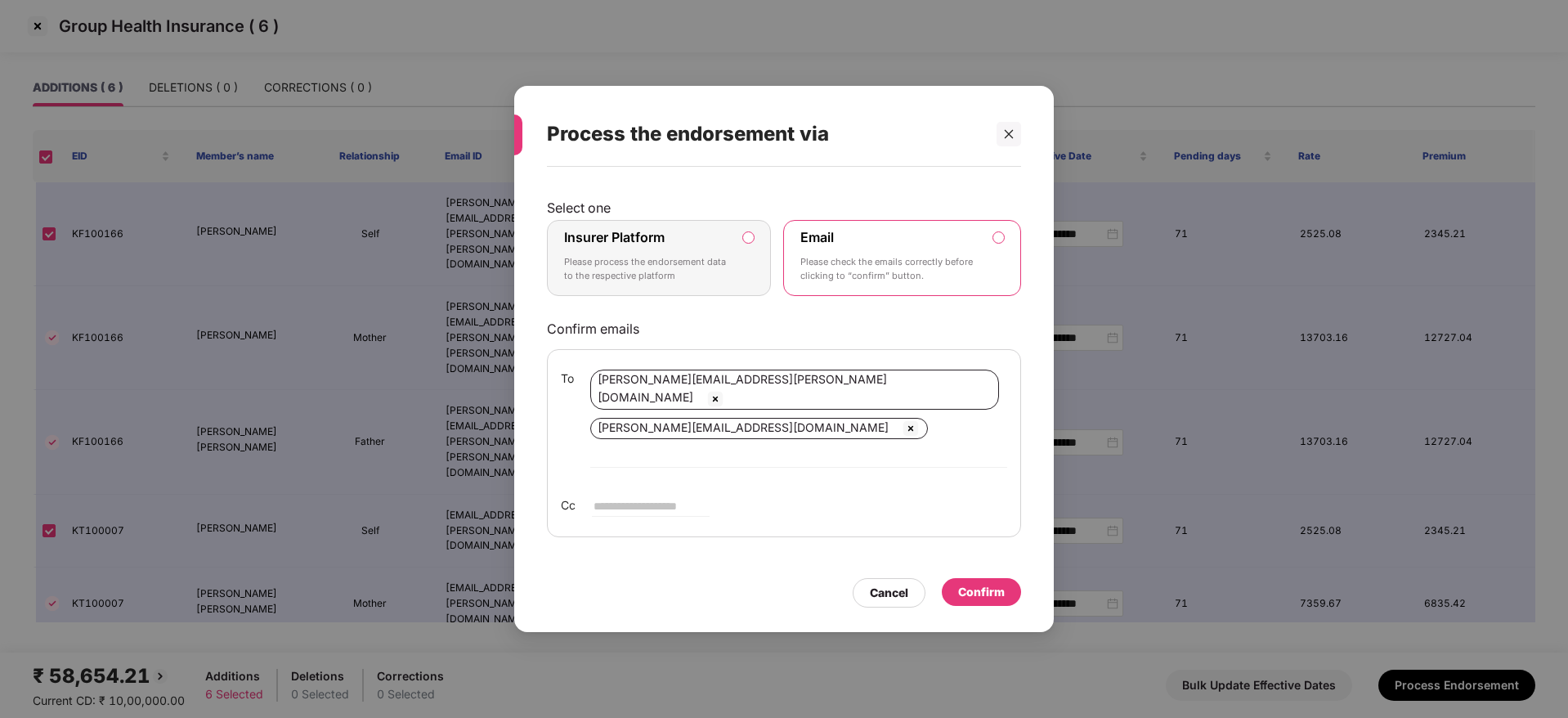
click at [687, 273] on p "Please process the endorsement data to the respective platform" at bounding box center [647, 269] width 166 height 29
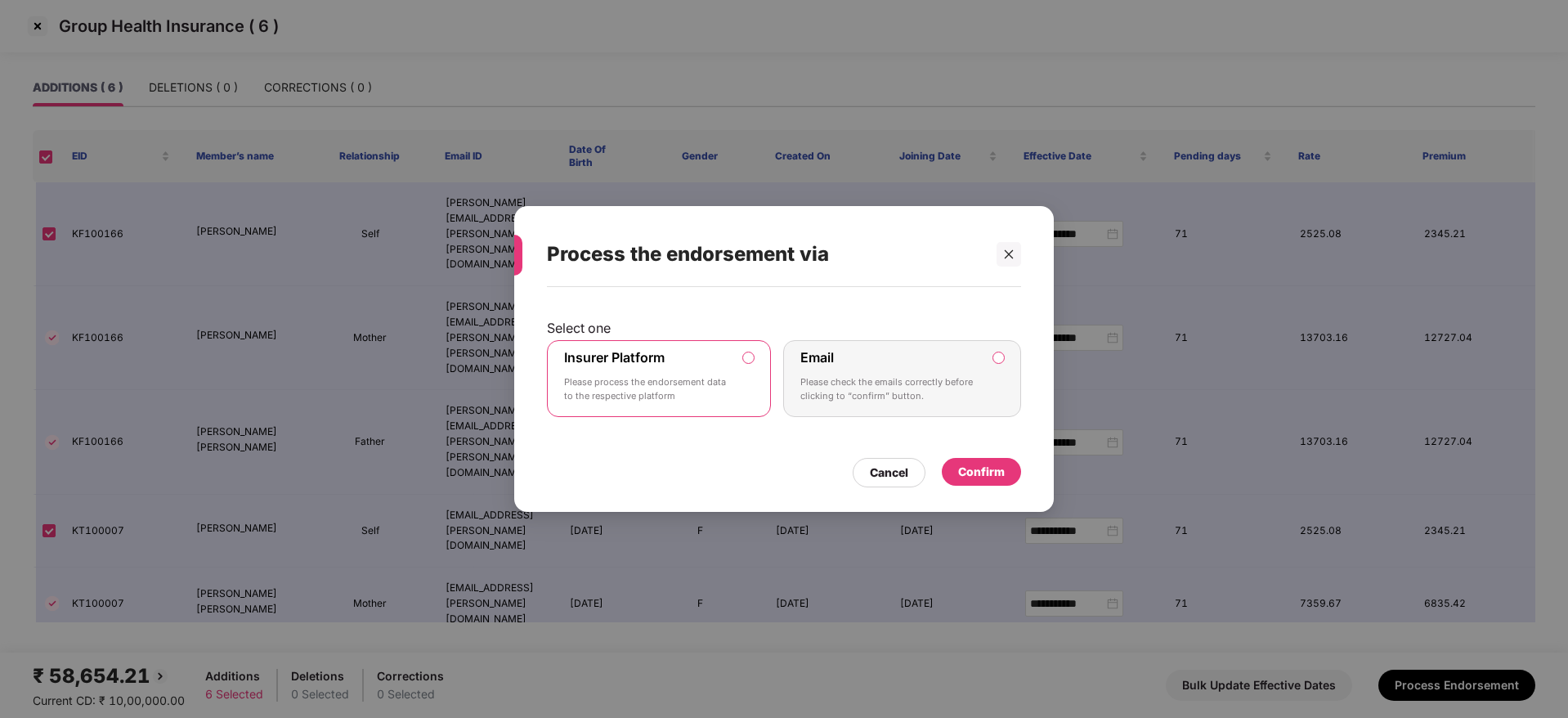
click at [968, 467] on div "Confirm" at bounding box center [982, 472] width 47 height 18
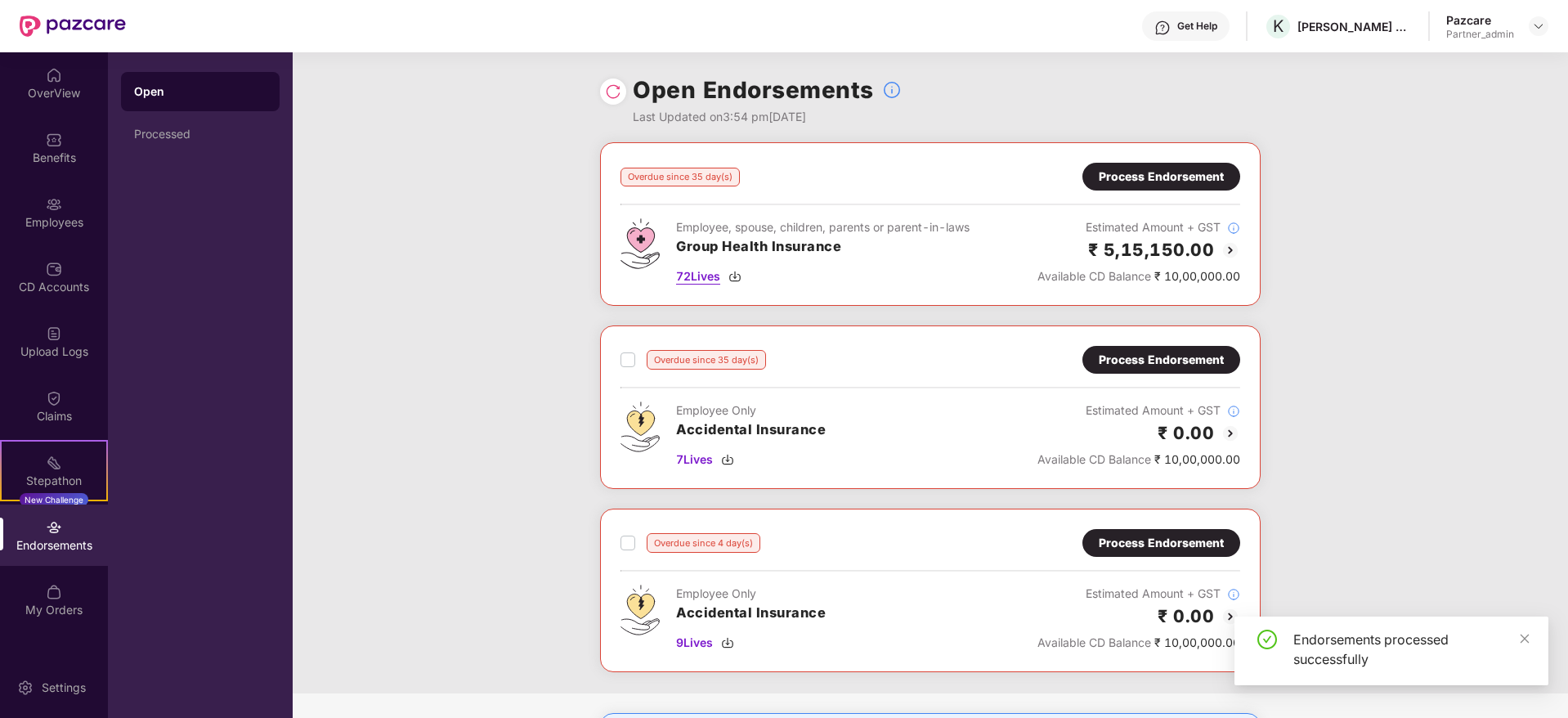
click at [741, 277] on img at bounding box center [734, 276] width 13 height 13
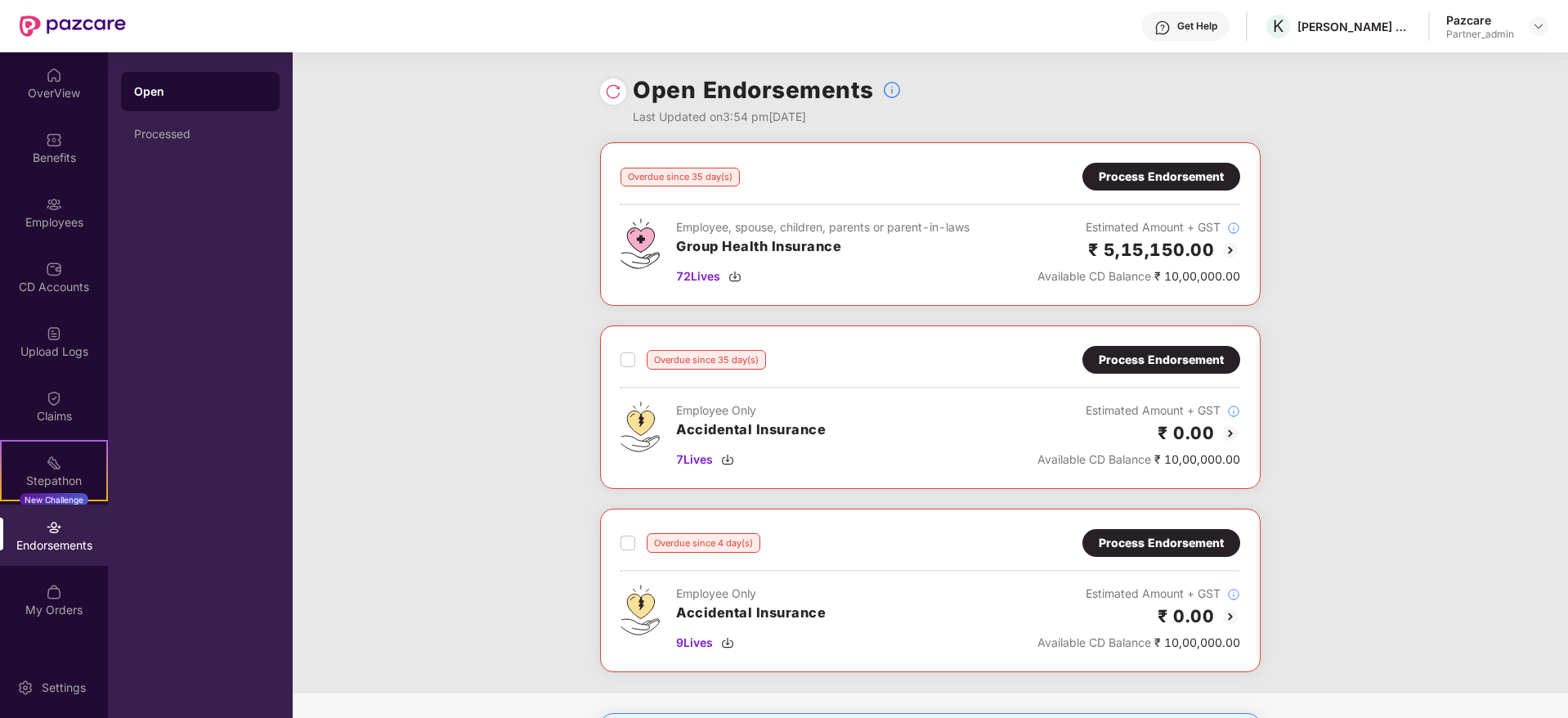
click at [1154, 179] on div "Process Endorsement" at bounding box center [1161, 176] width 125 height 18
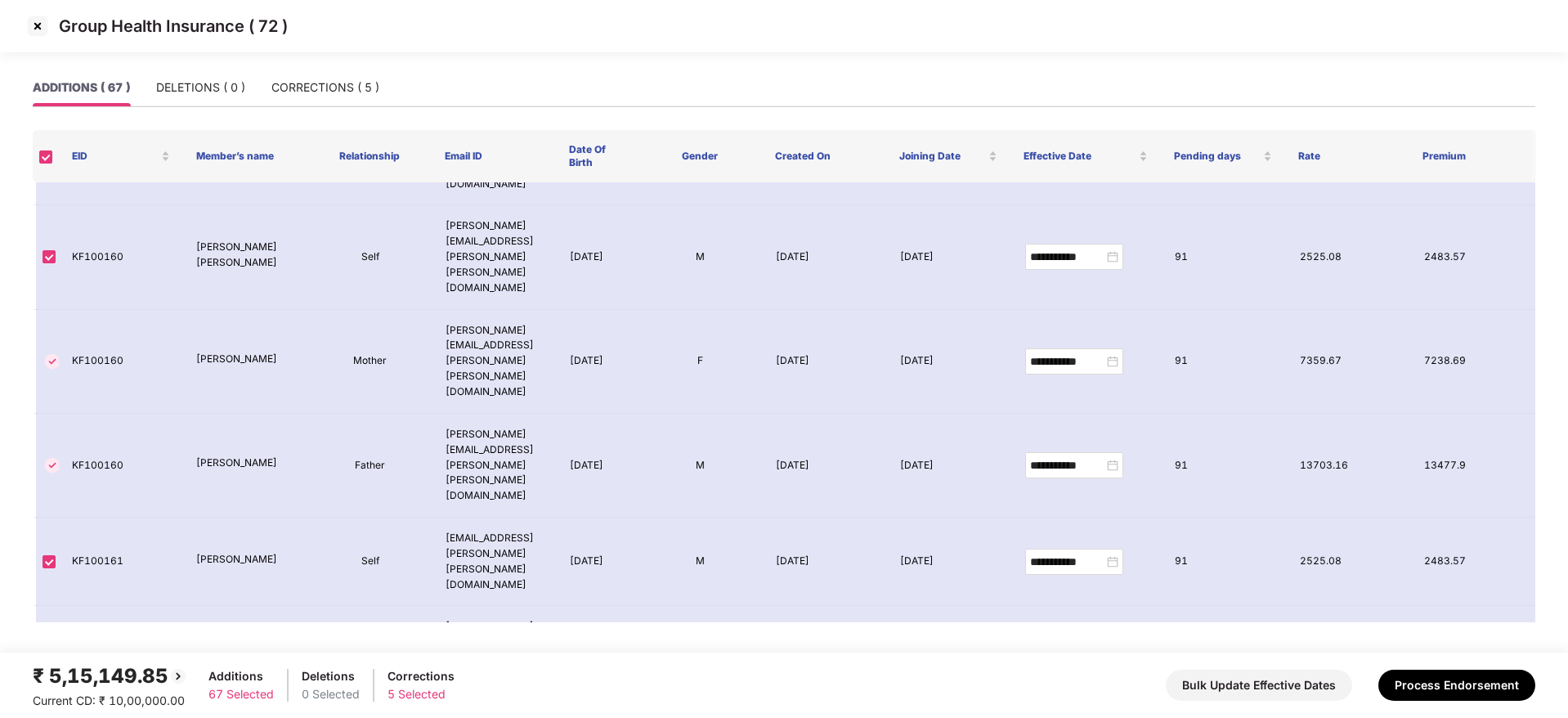
scroll to position [3586, 0]
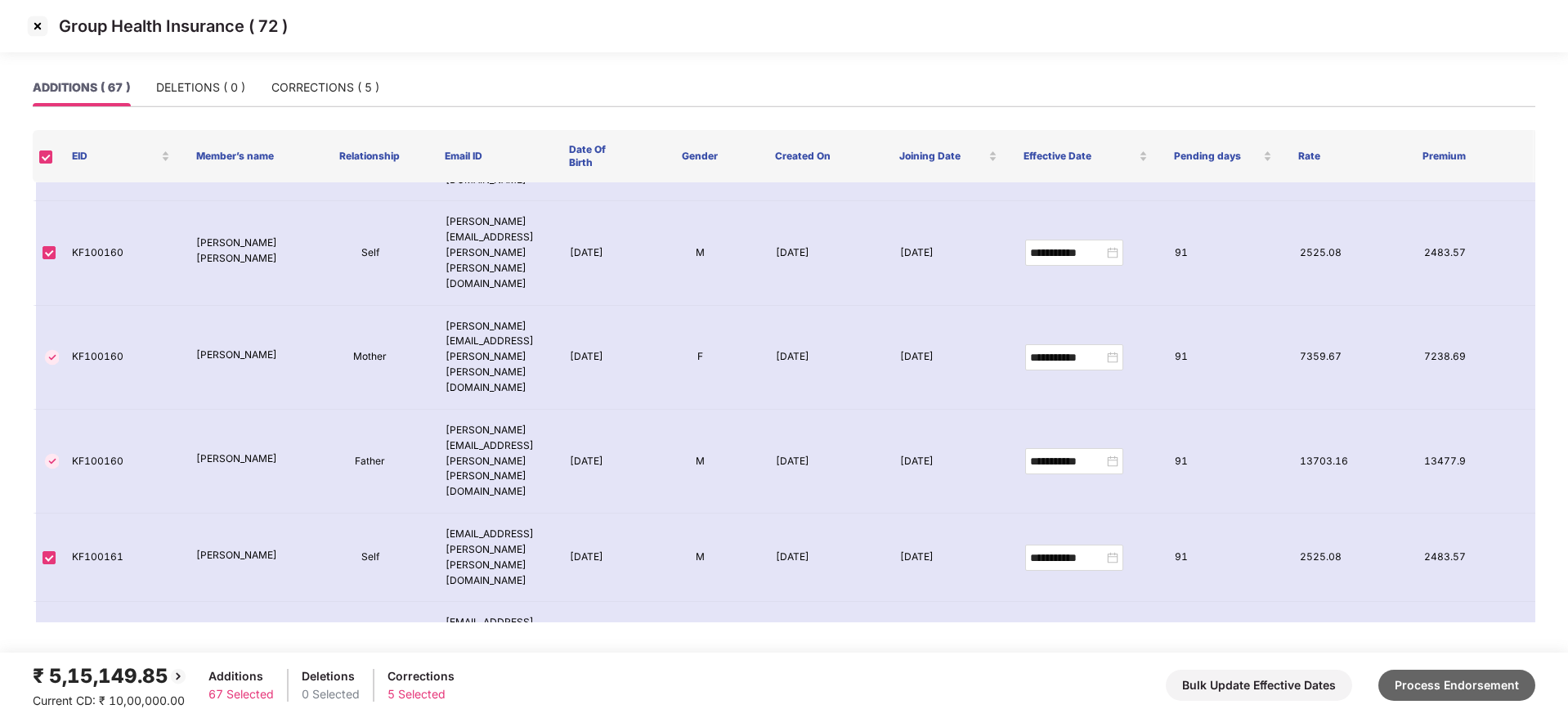
click at [1476, 685] on button "Process Endorsement" at bounding box center [1457, 685] width 157 height 31
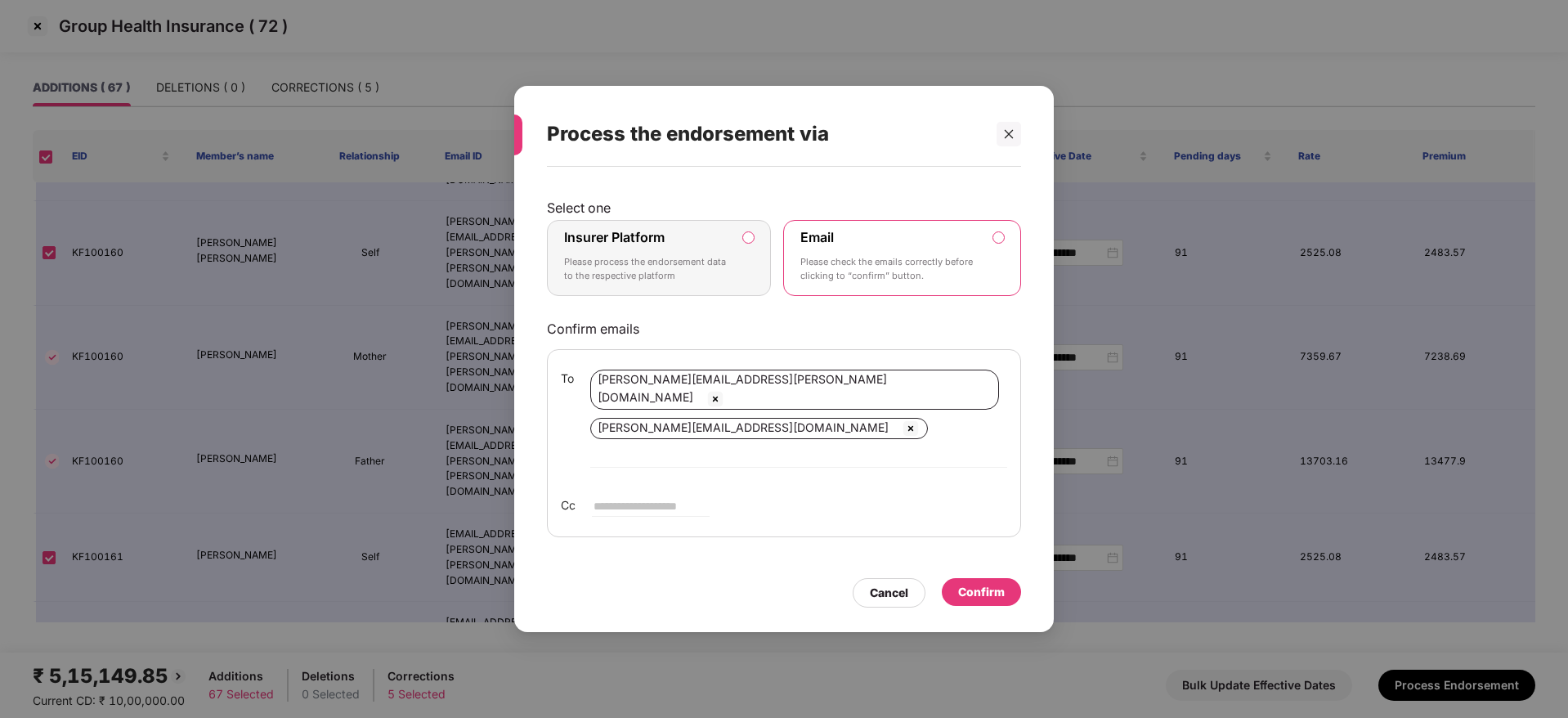
click at [659, 245] on label "Insurer Platform" at bounding box center [614, 237] width 100 height 16
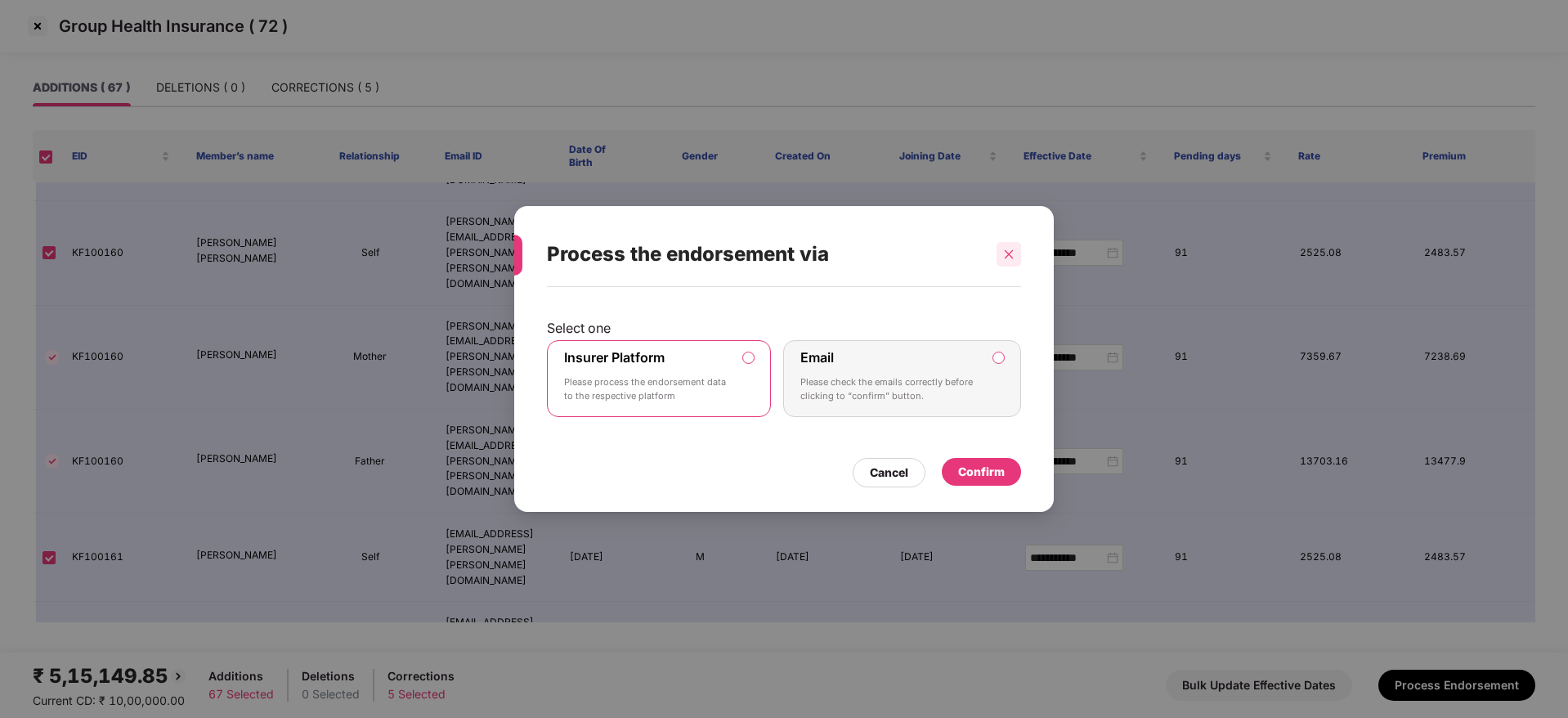
click at [1007, 259] on icon "close" at bounding box center [1008, 254] width 12 height 12
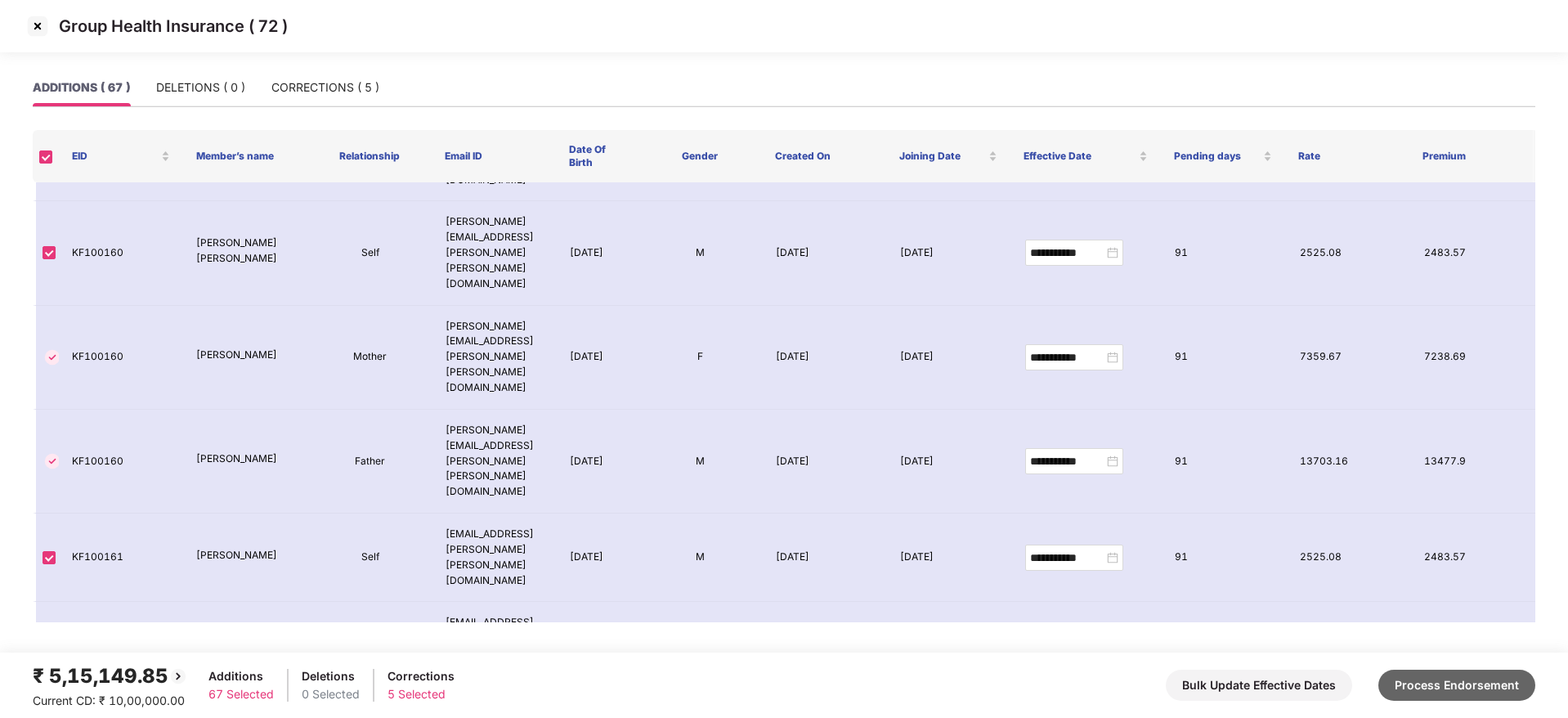
click at [1457, 685] on button "Process Endorsement" at bounding box center [1457, 685] width 157 height 31
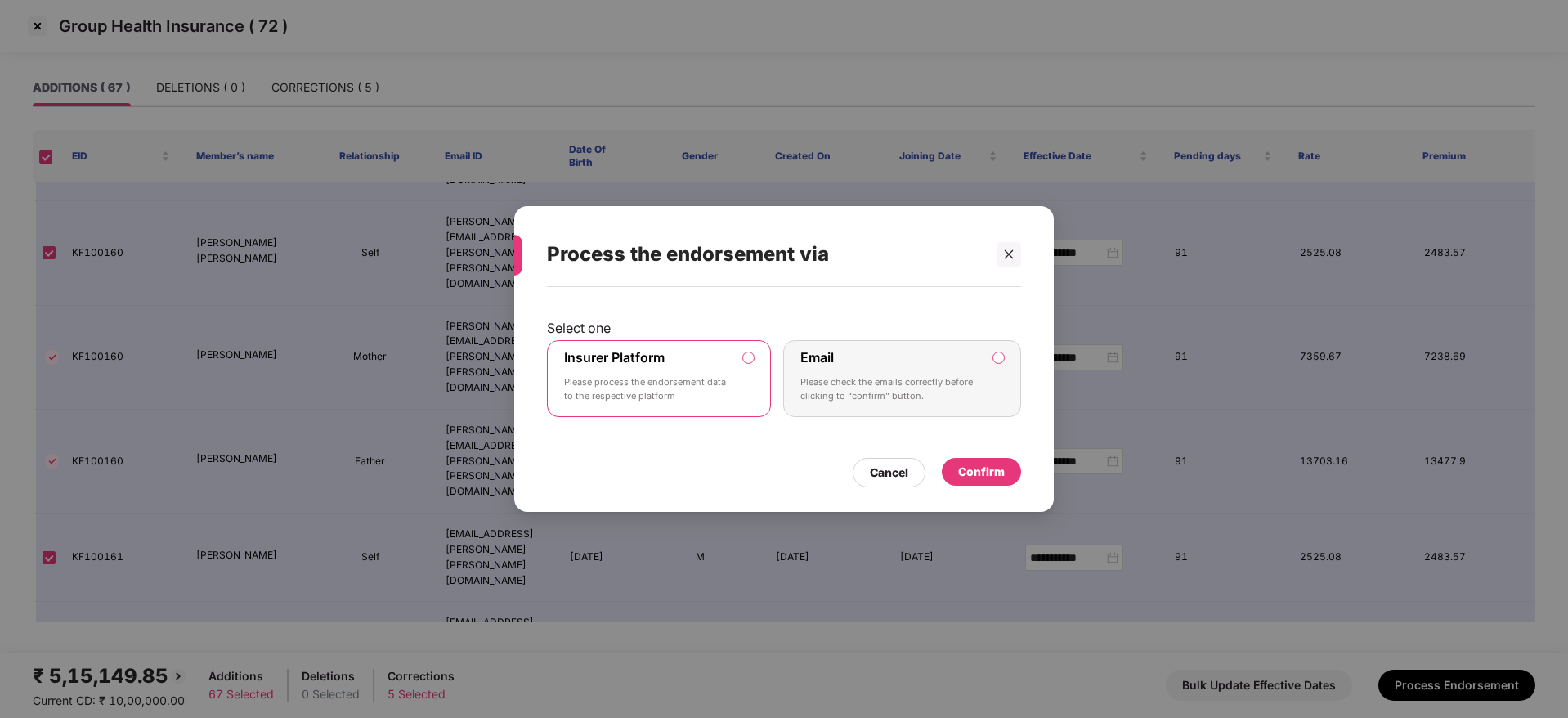
click at [1004, 475] on div "Confirm" at bounding box center [982, 472] width 47 height 18
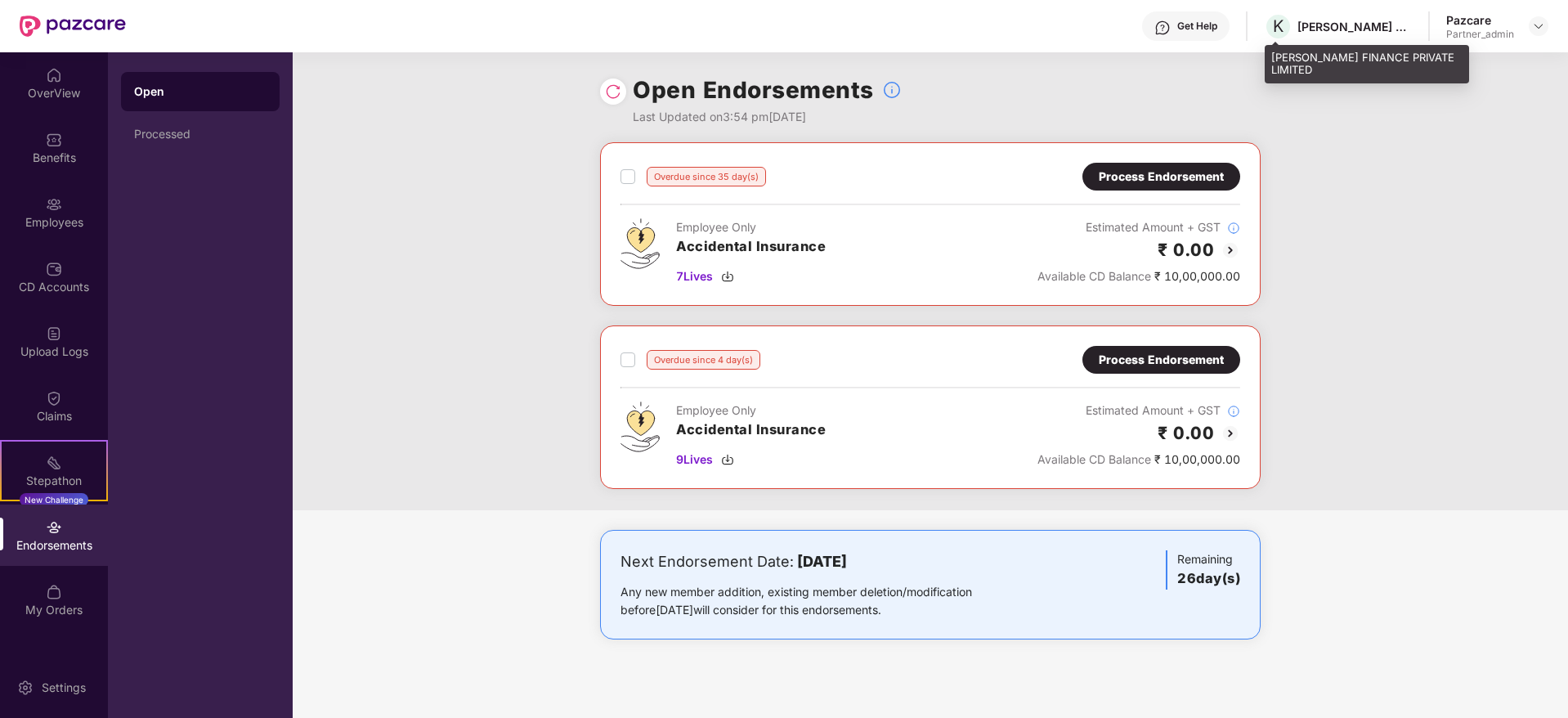
click at [1301, 22] on div "[PERSON_NAME] FINANCE PRIVATE LIMITED" at bounding box center [1355, 26] width 115 height 15
click at [1536, 26] on img at bounding box center [1538, 26] width 13 height 13
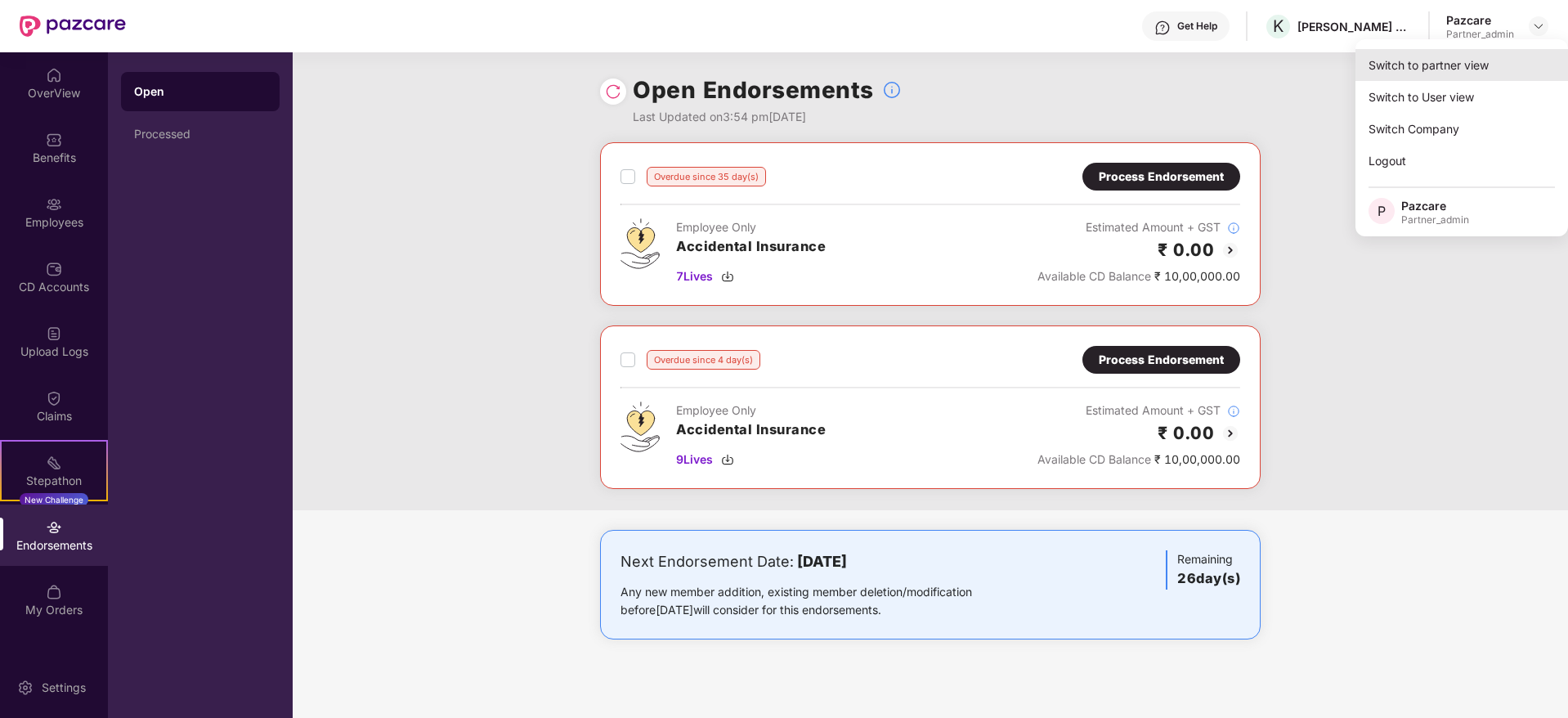
click at [1475, 59] on div "Switch to partner view" at bounding box center [1461, 64] width 213 height 32
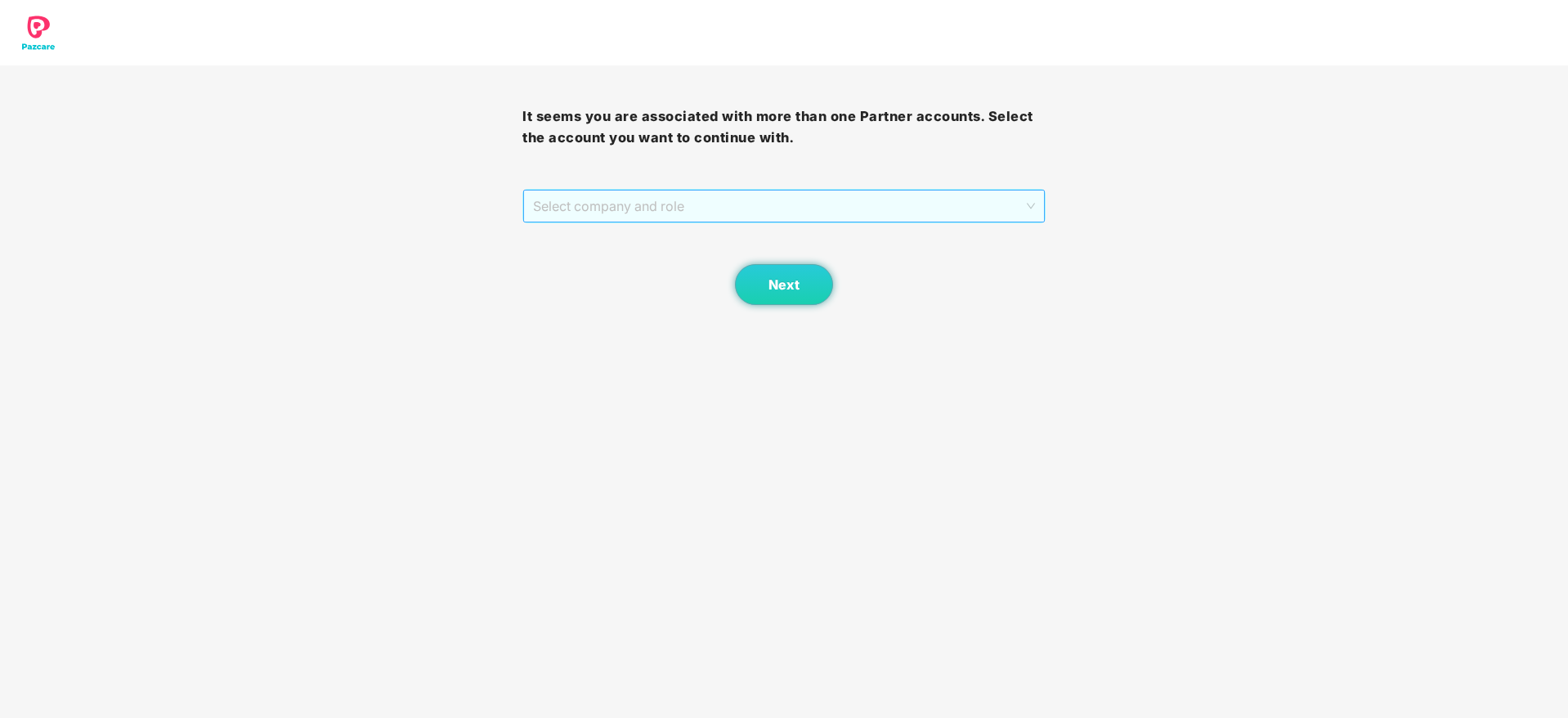
click at [642, 220] on span "Select company and role" at bounding box center [783, 206] width 501 height 31
drag, startPoint x: 657, startPoint y: 266, endPoint x: 769, endPoint y: 286, distance: 113.8
click at [694, 269] on div "Pazcare - PARTNER_ADMIN" at bounding box center [784, 265] width 503 height 18
click at [776, 286] on span "Next" at bounding box center [784, 284] width 31 height 15
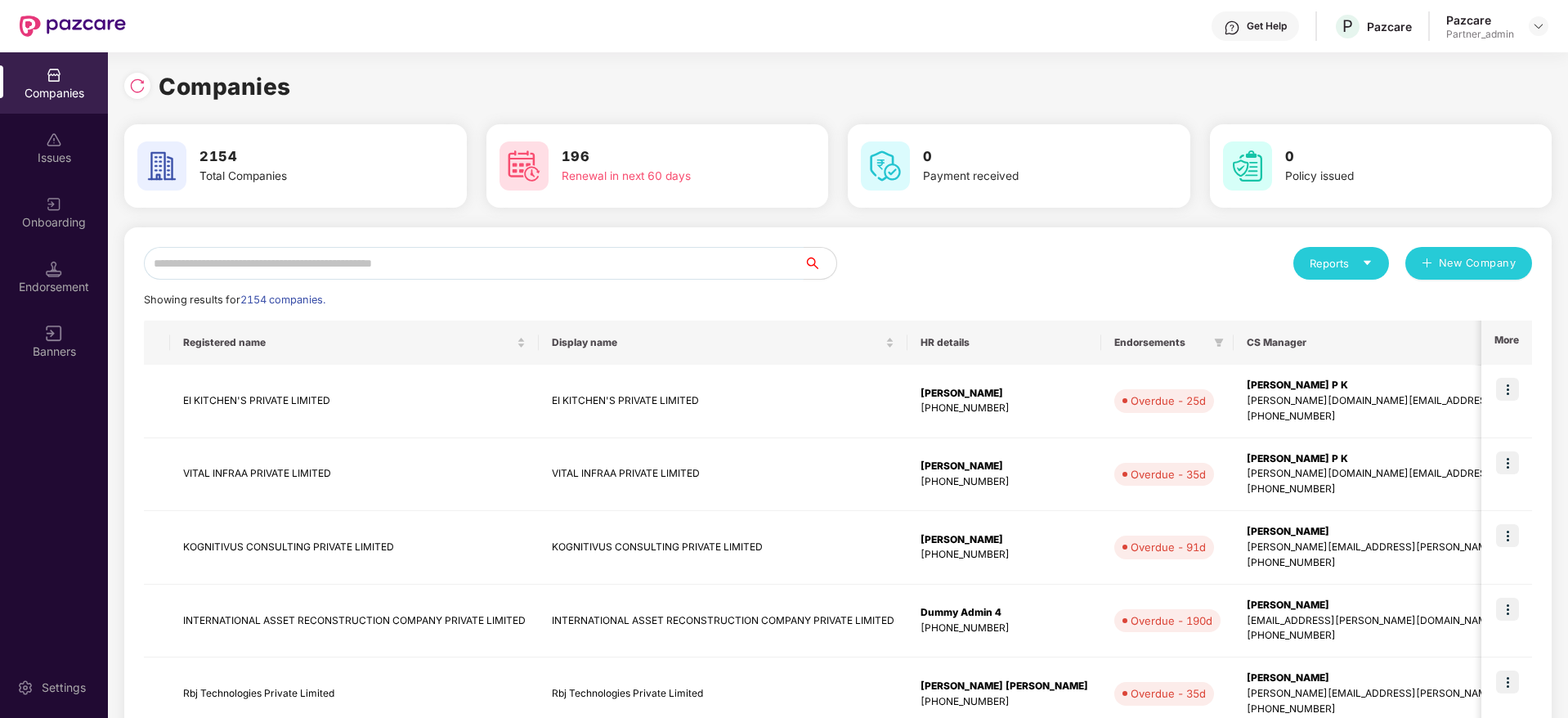
click at [414, 251] on input "text" at bounding box center [474, 263] width 660 height 33
paste input "*****"
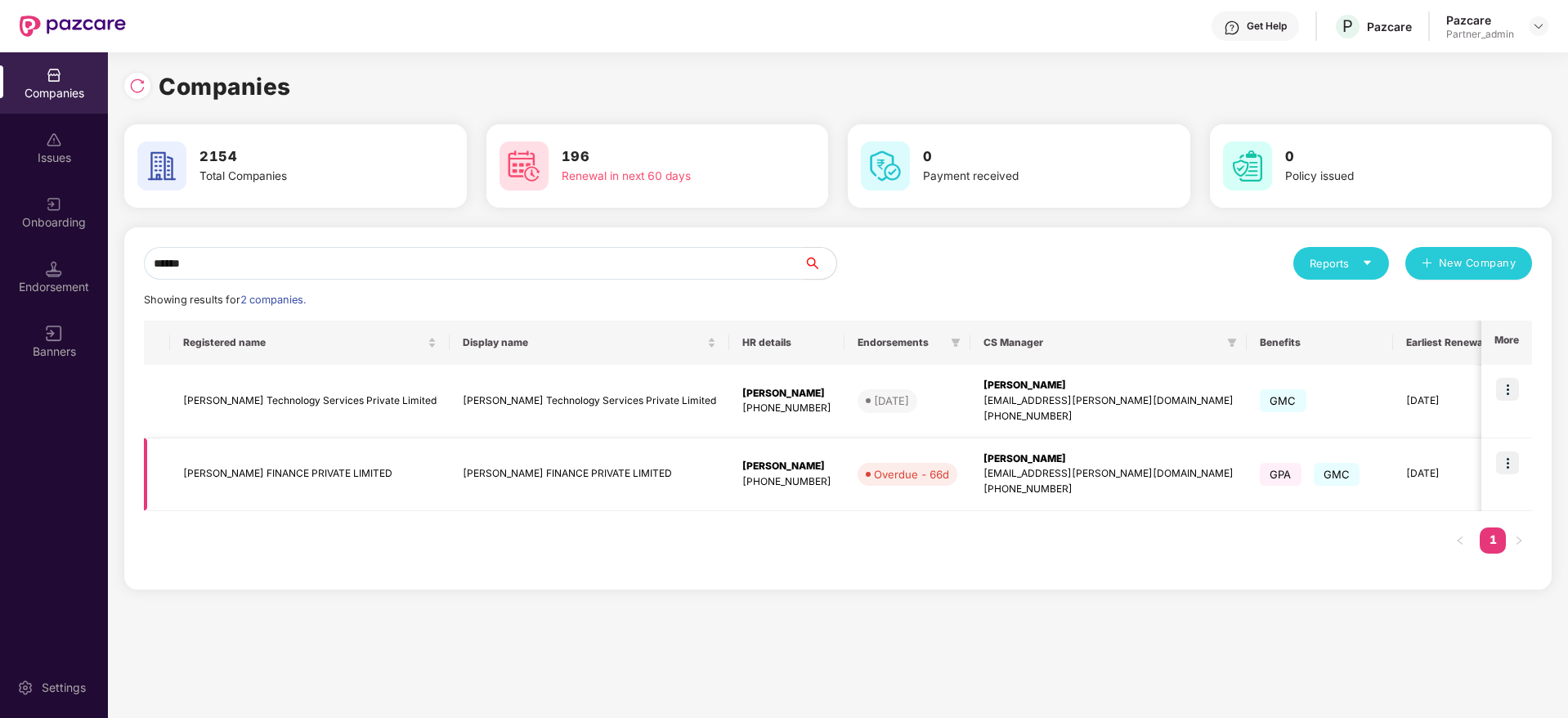
type input "*****"
click at [984, 463] on div "[PERSON_NAME]" at bounding box center [1109, 458] width 250 height 15
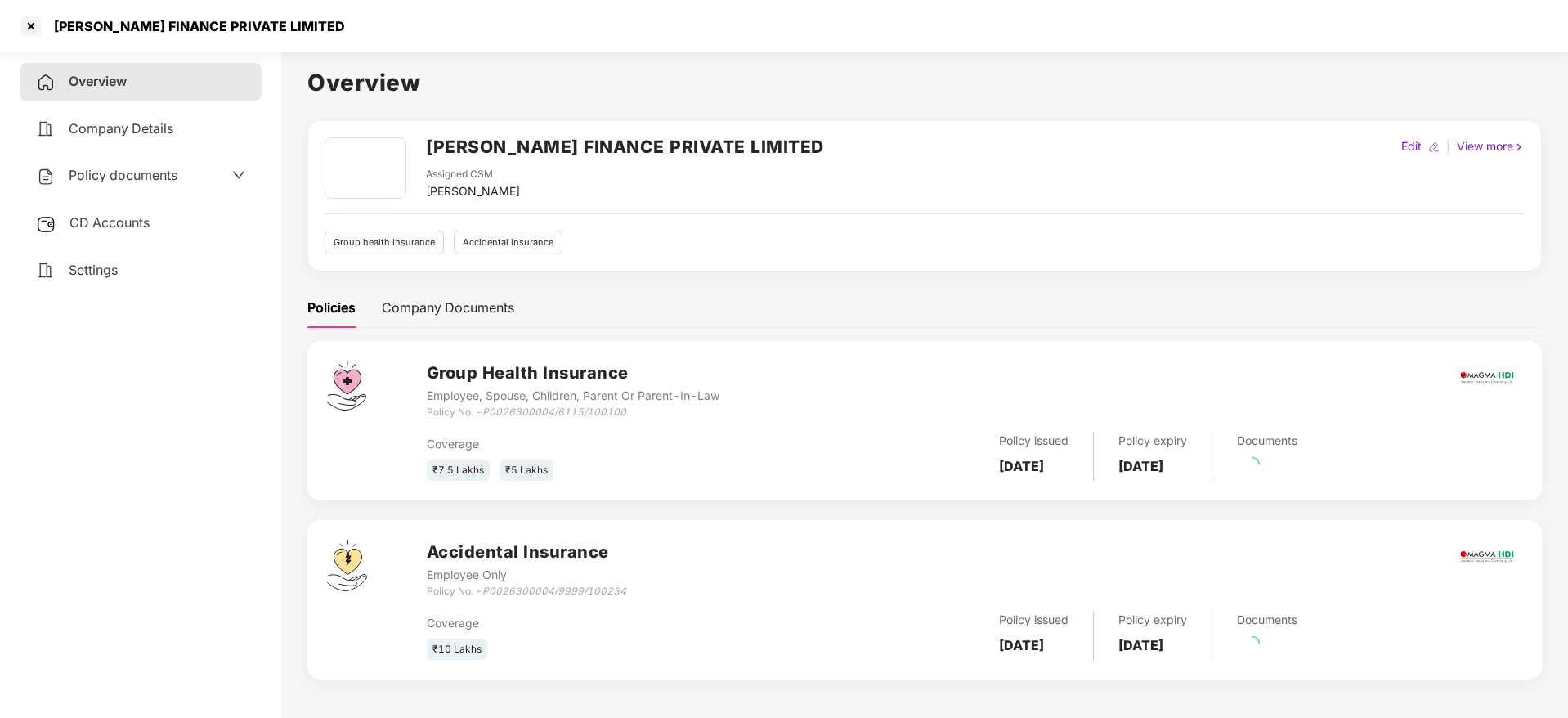
click at [107, 216] on span "CD Accounts" at bounding box center [109, 222] width 80 height 16
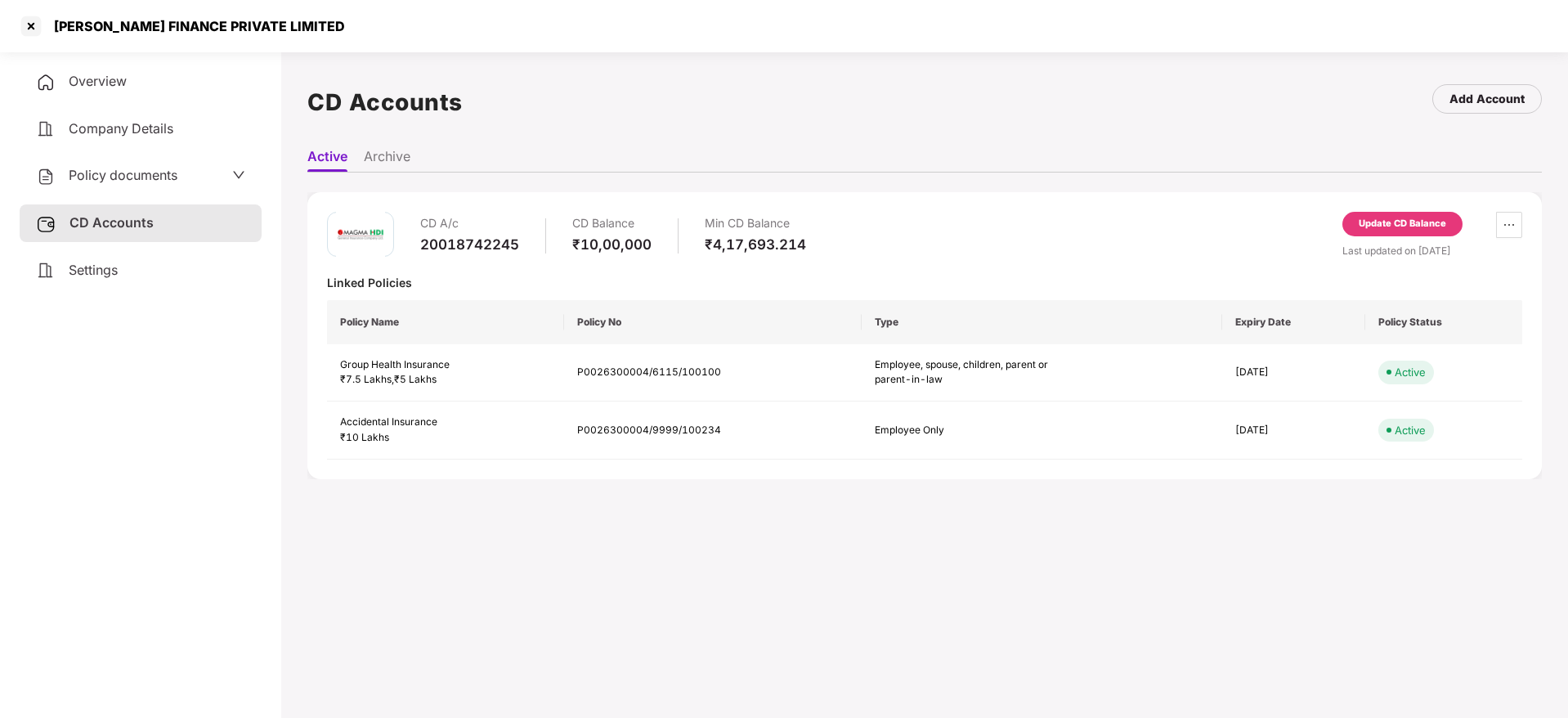
click at [1393, 225] on div "Update CD Balance" at bounding box center [1403, 224] width 88 height 14
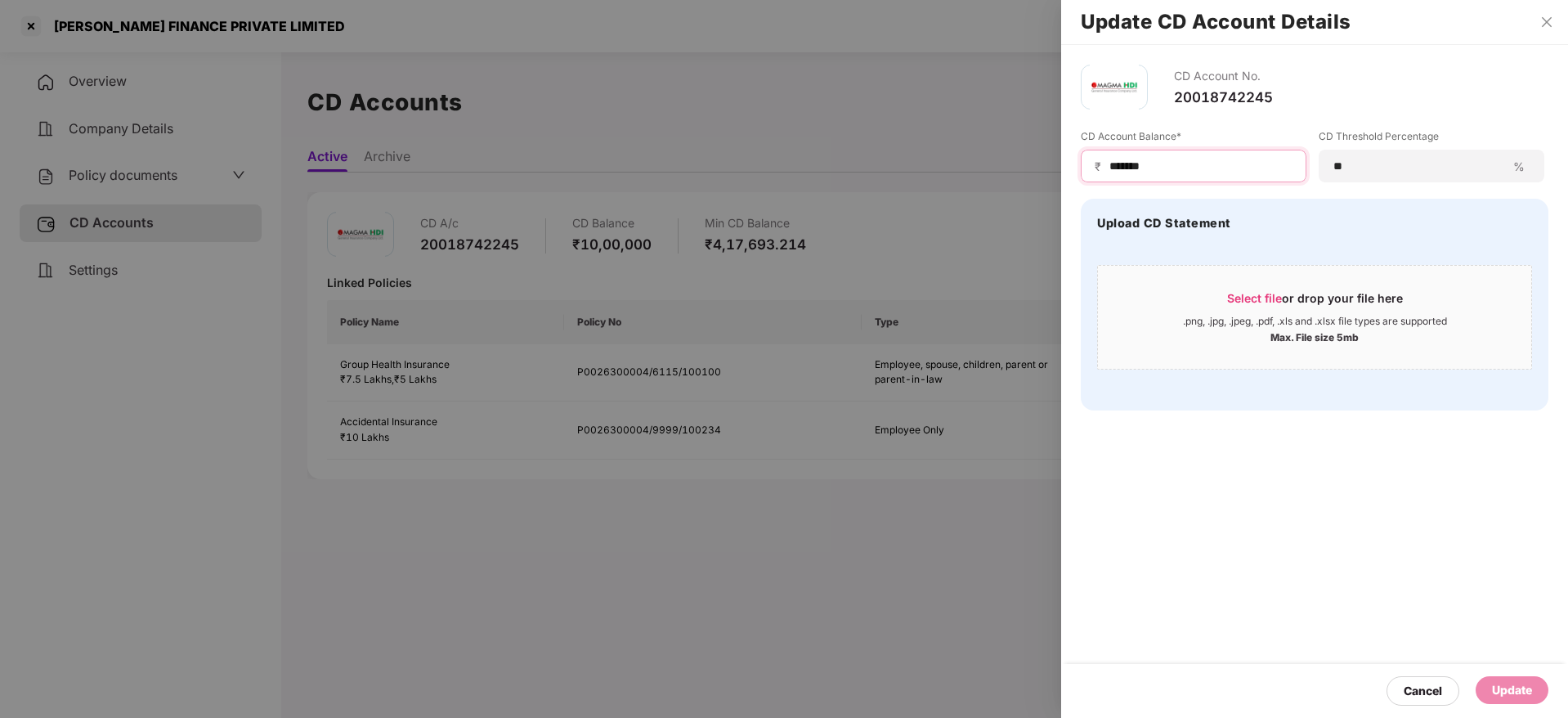
drag, startPoint x: 1214, startPoint y: 165, endPoint x: 837, endPoint y: 134, distance: 378.3
click at [835, 137] on div "Update CD Account Details CD Account No. 20018742245 CD Account Balance* ₹ ****…" at bounding box center [784, 359] width 1568 height 718
paste input "****"
type input "******"
click at [1282, 297] on div "Select file or drop your file here" at bounding box center [1315, 302] width 175 height 24
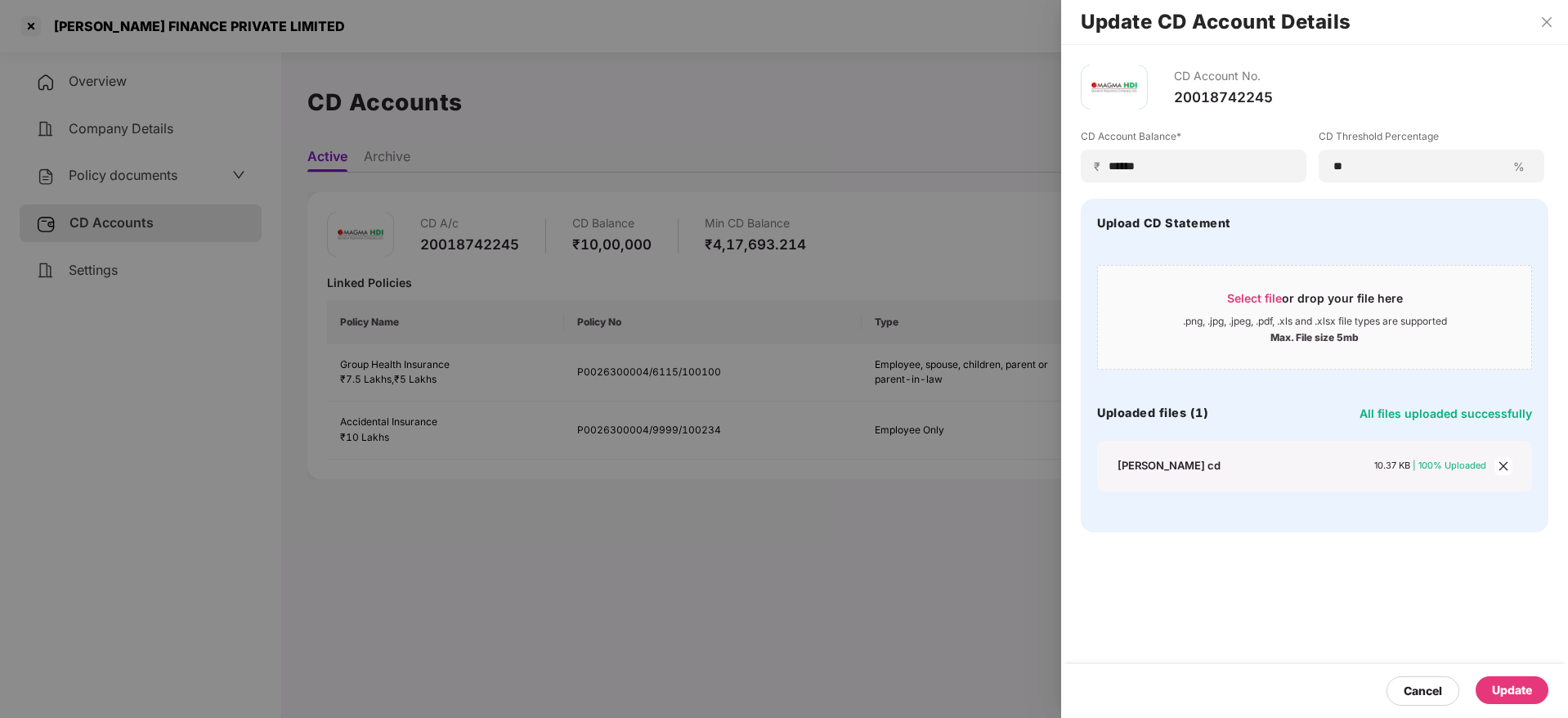
click at [1542, 699] on div "Update" at bounding box center [1512, 690] width 72 height 28
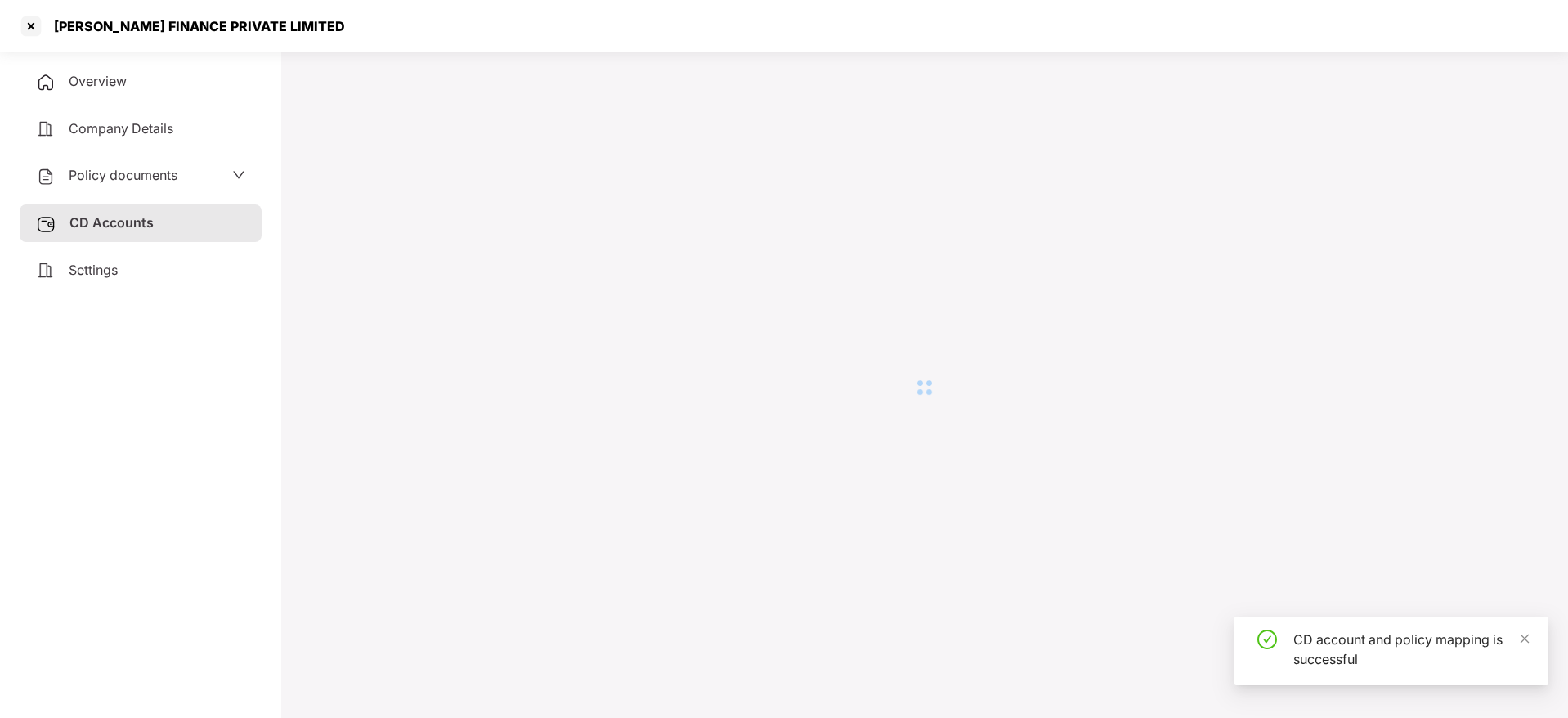
click at [1551, 22] on div "[PERSON_NAME] FINANCE PRIVATE LIMITED" at bounding box center [784, 26] width 1568 height 52
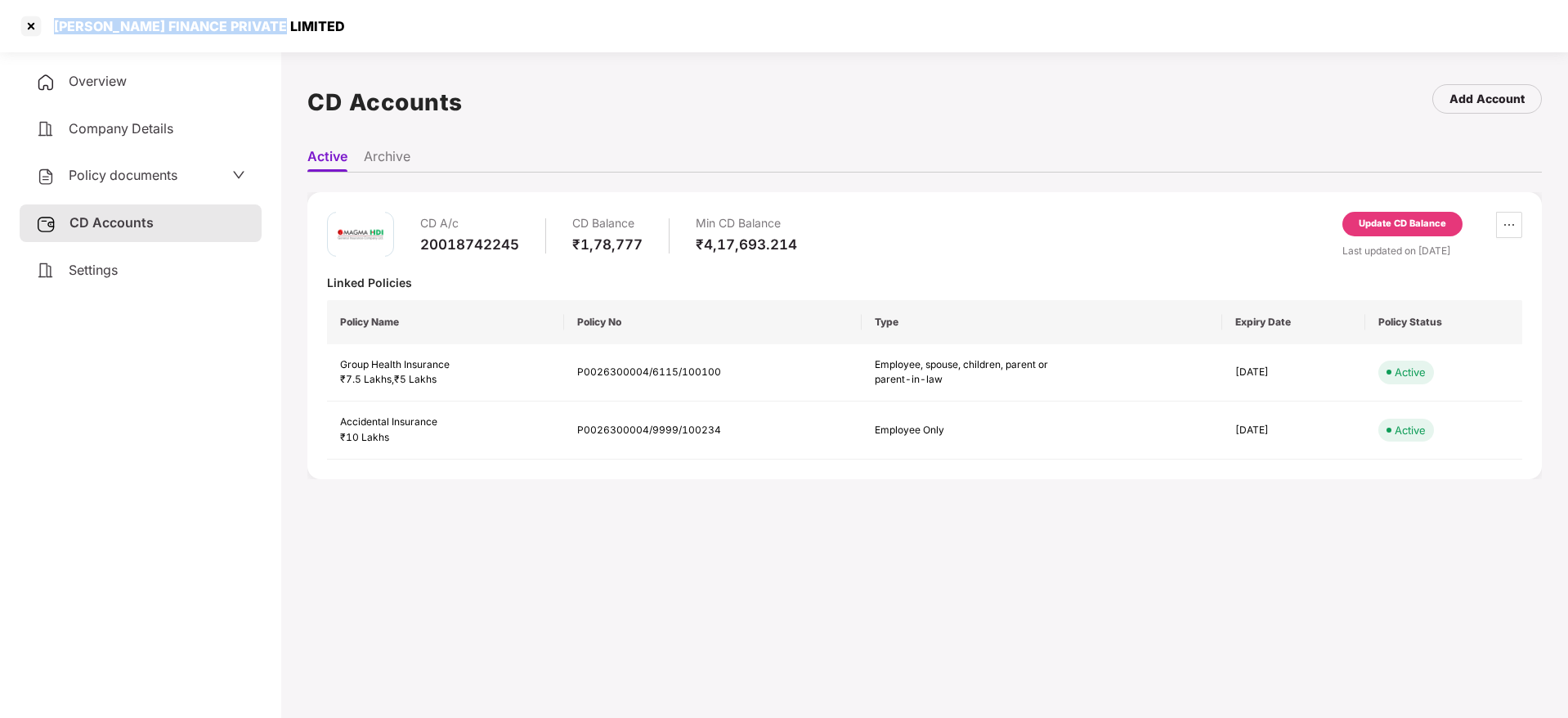
drag, startPoint x: 56, startPoint y: 25, endPoint x: 241, endPoint y: 14, distance: 185.3
click at [295, 1] on div "[PERSON_NAME] FINANCE PRIVATE LIMITED" at bounding box center [784, 26] width 1568 height 52
click at [35, 30] on div at bounding box center [31, 25] width 26 height 26
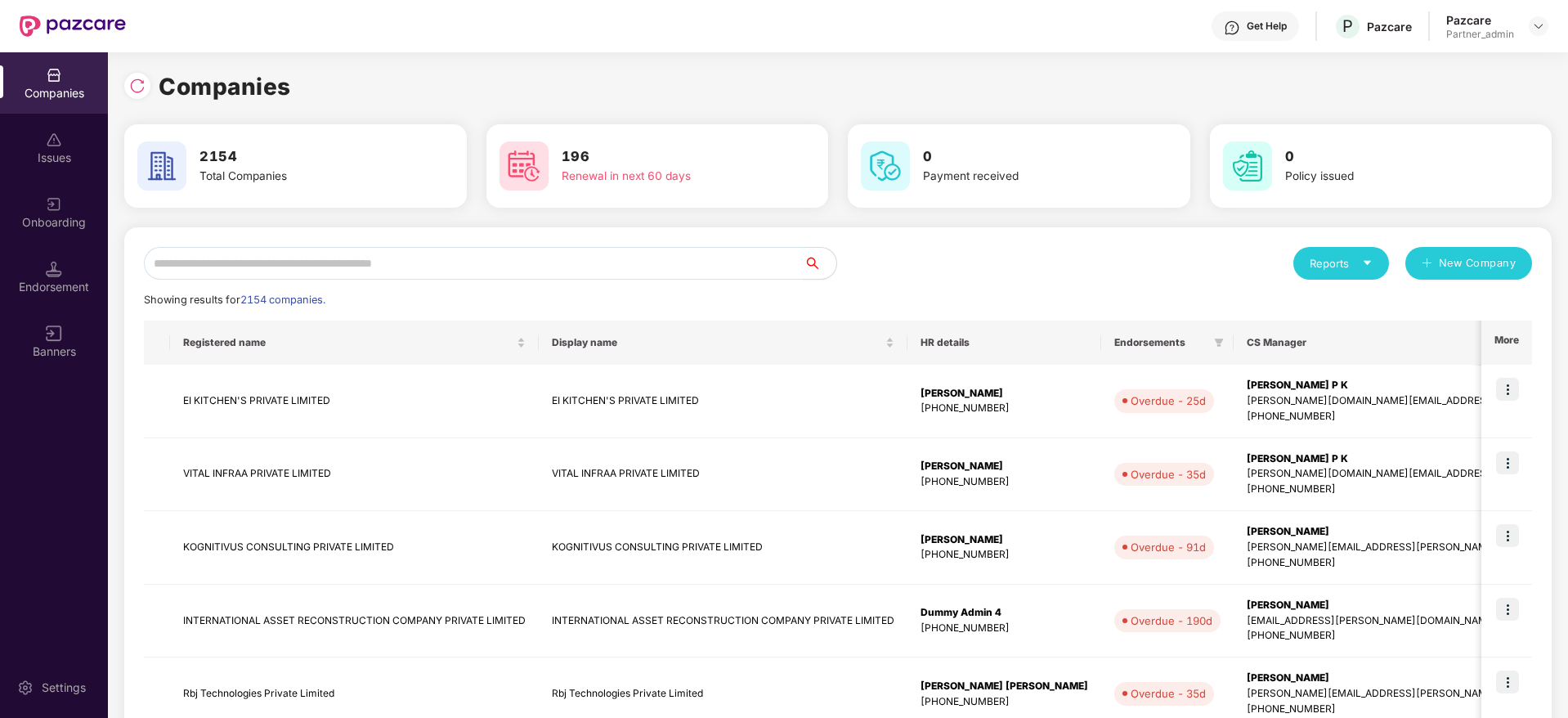
click at [371, 269] on input "text" at bounding box center [474, 263] width 660 height 33
paste input "**********"
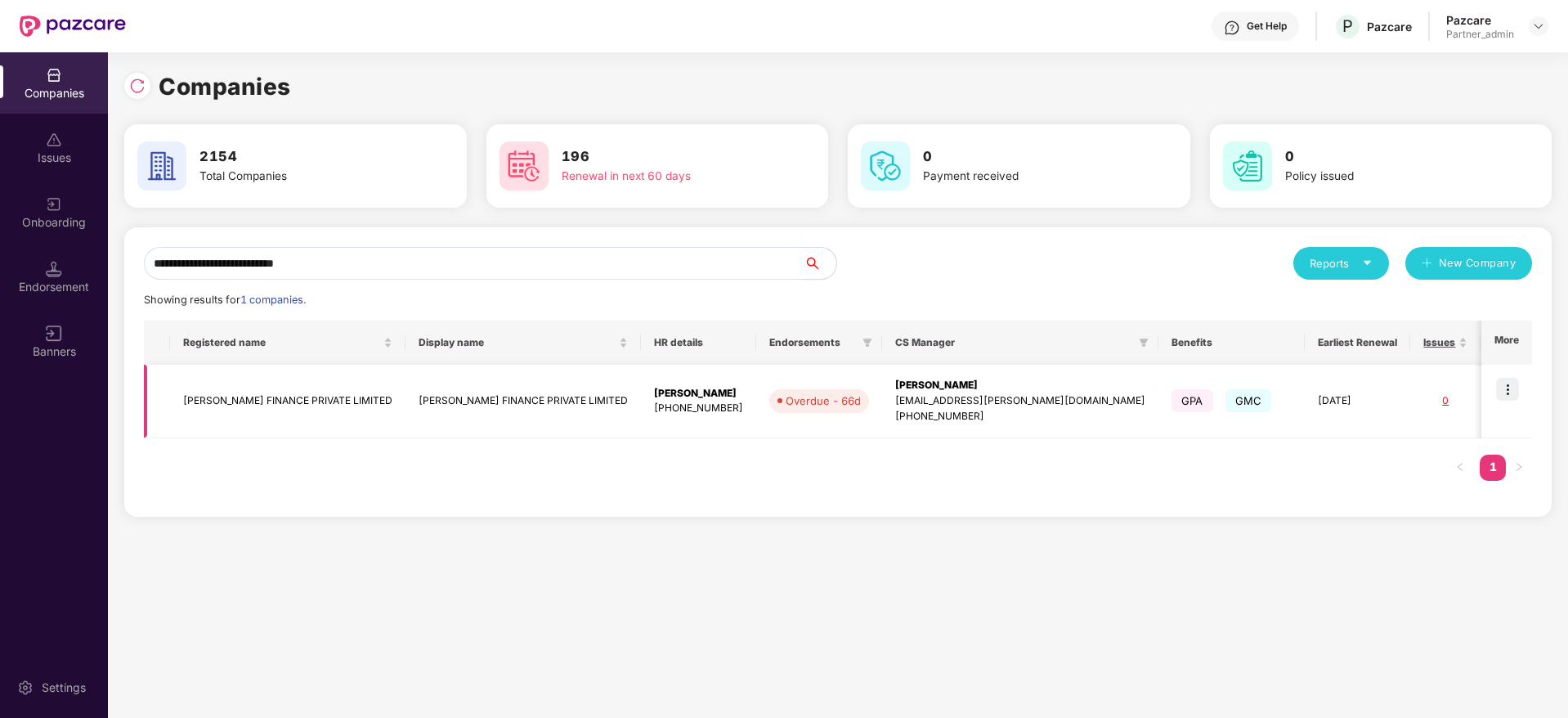
type input "**********"
click at [1507, 391] on img at bounding box center [1507, 389] width 23 height 23
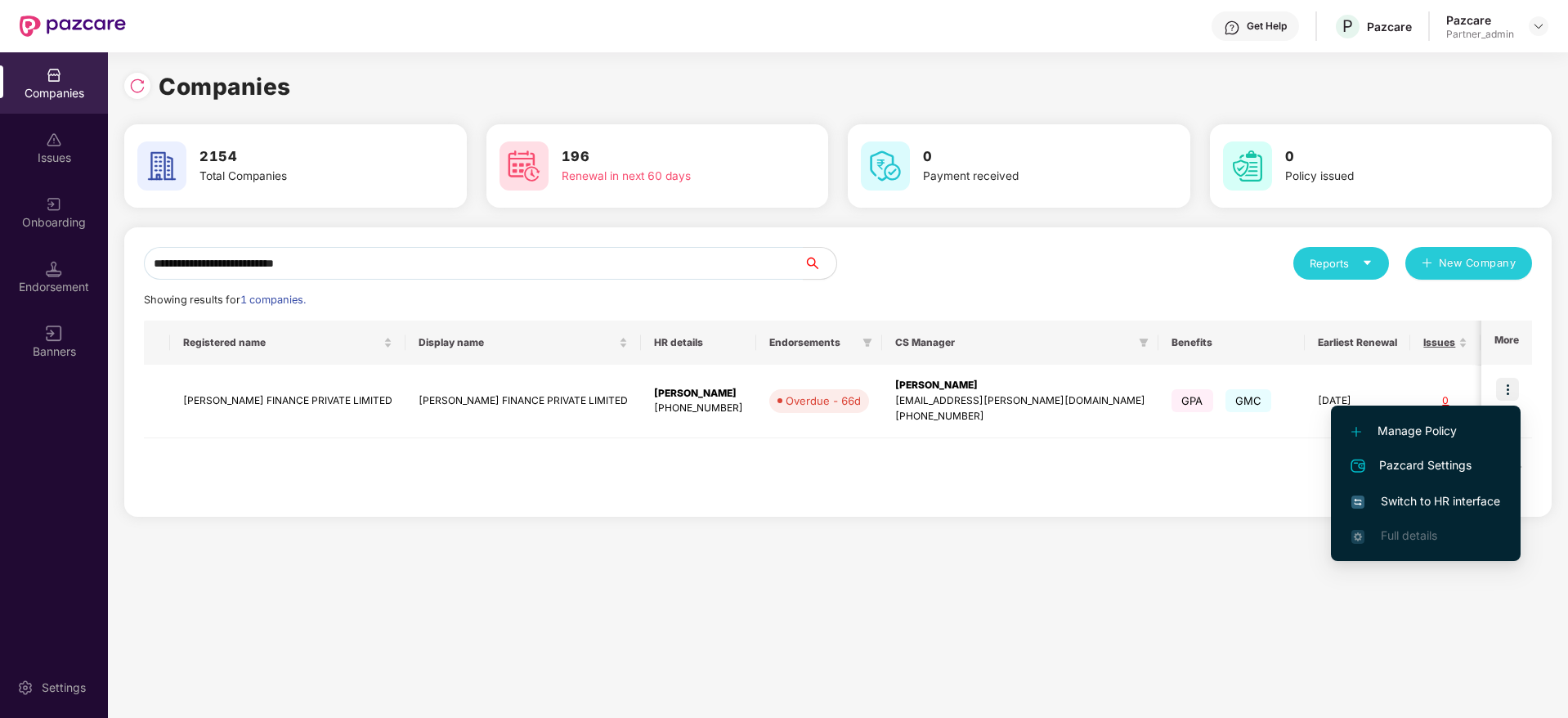
click at [1403, 505] on span "Switch to HR interface" at bounding box center [1425, 501] width 149 height 18
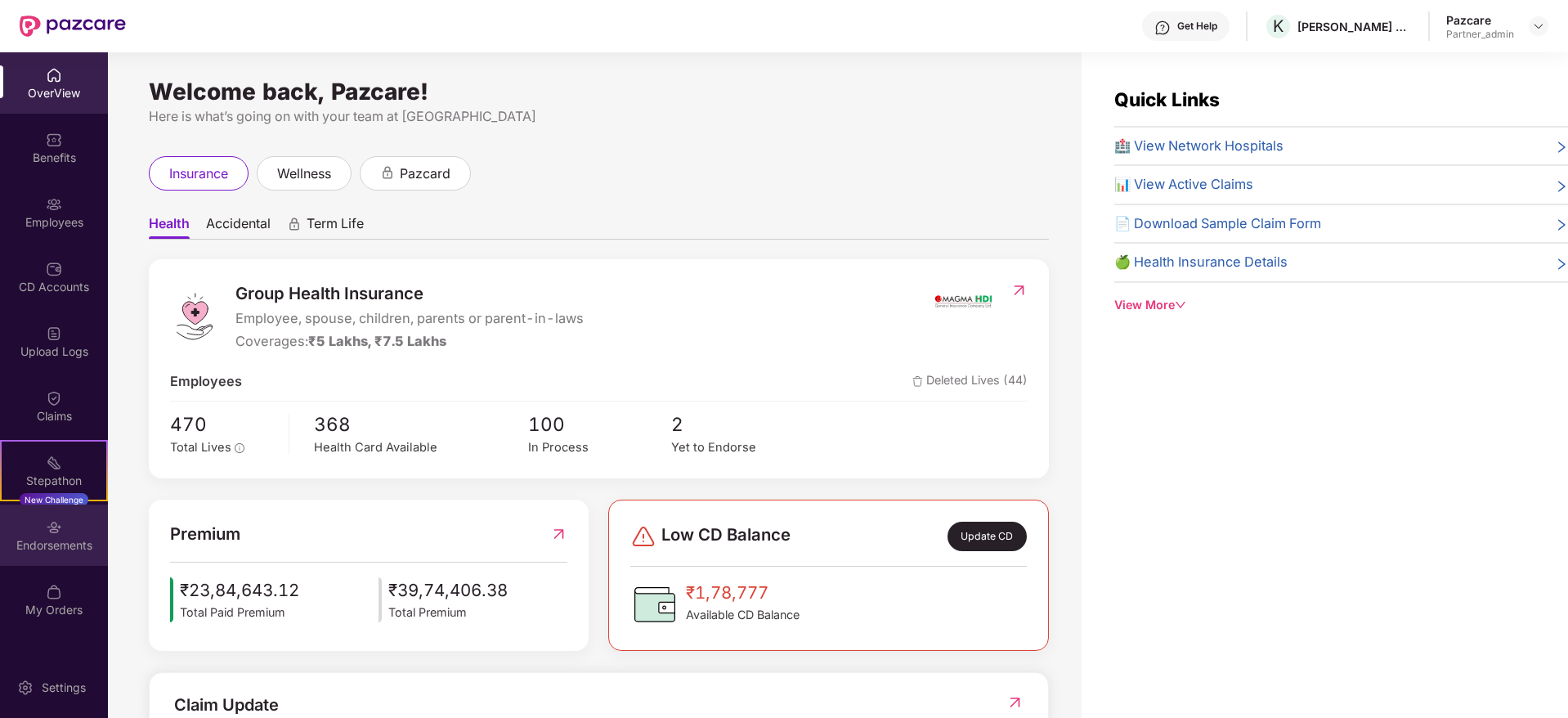
click at [54, 533] on img at bounding box center [54, 527] width 16 height 16
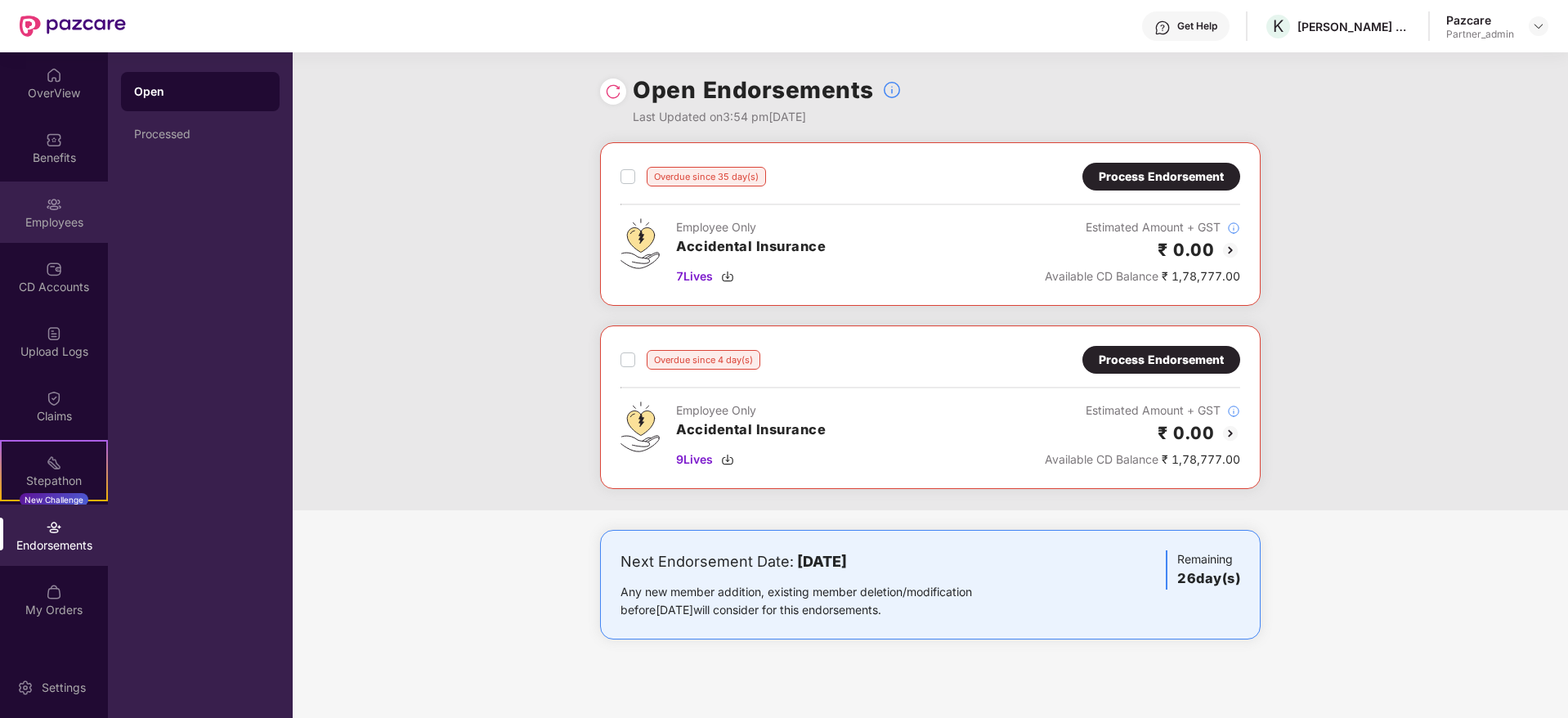
click at [58, 226] on div "Employees" at bounding box center [53, 222] width 108 height 16
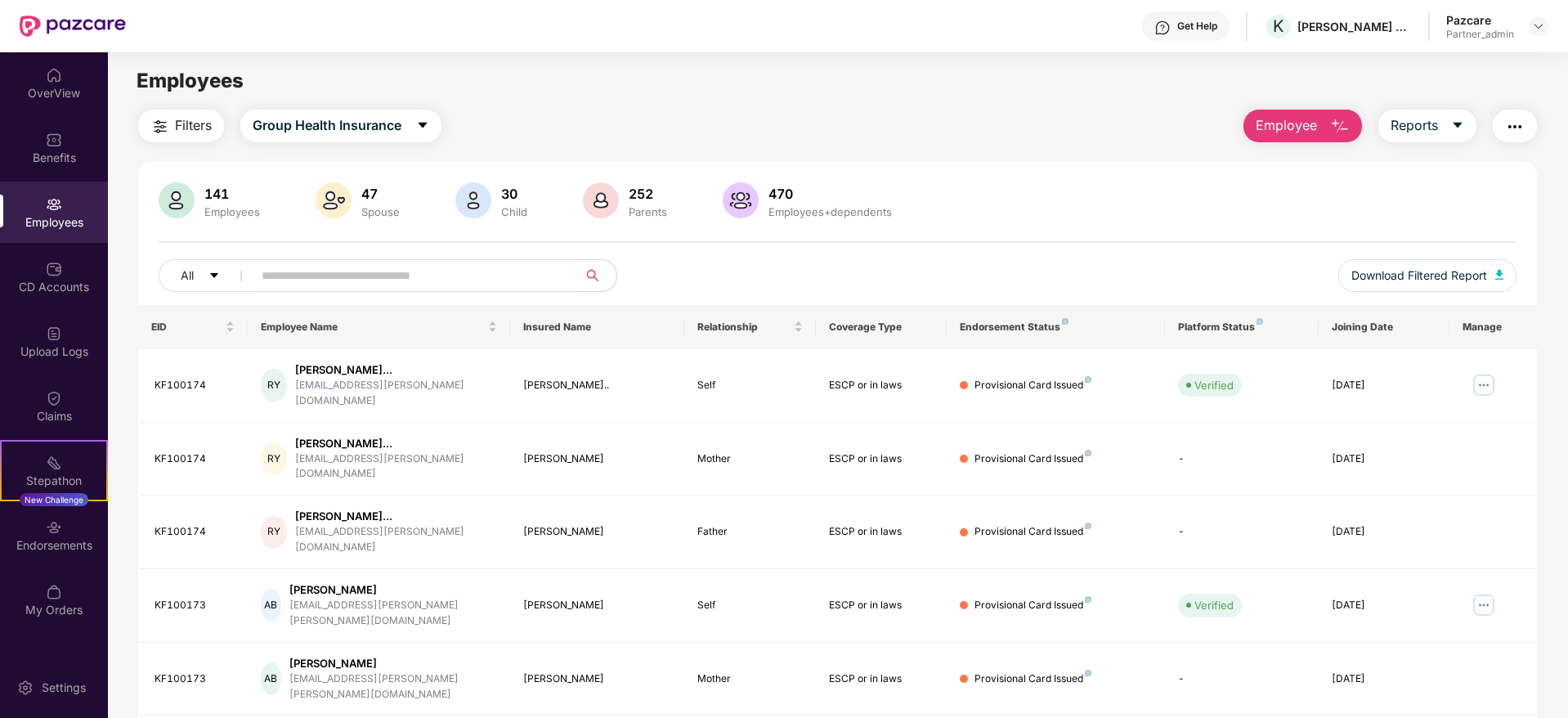
click at [399, 282] on input "text" at bounding box center [408, 275] width 294 height 24
paste input "********"
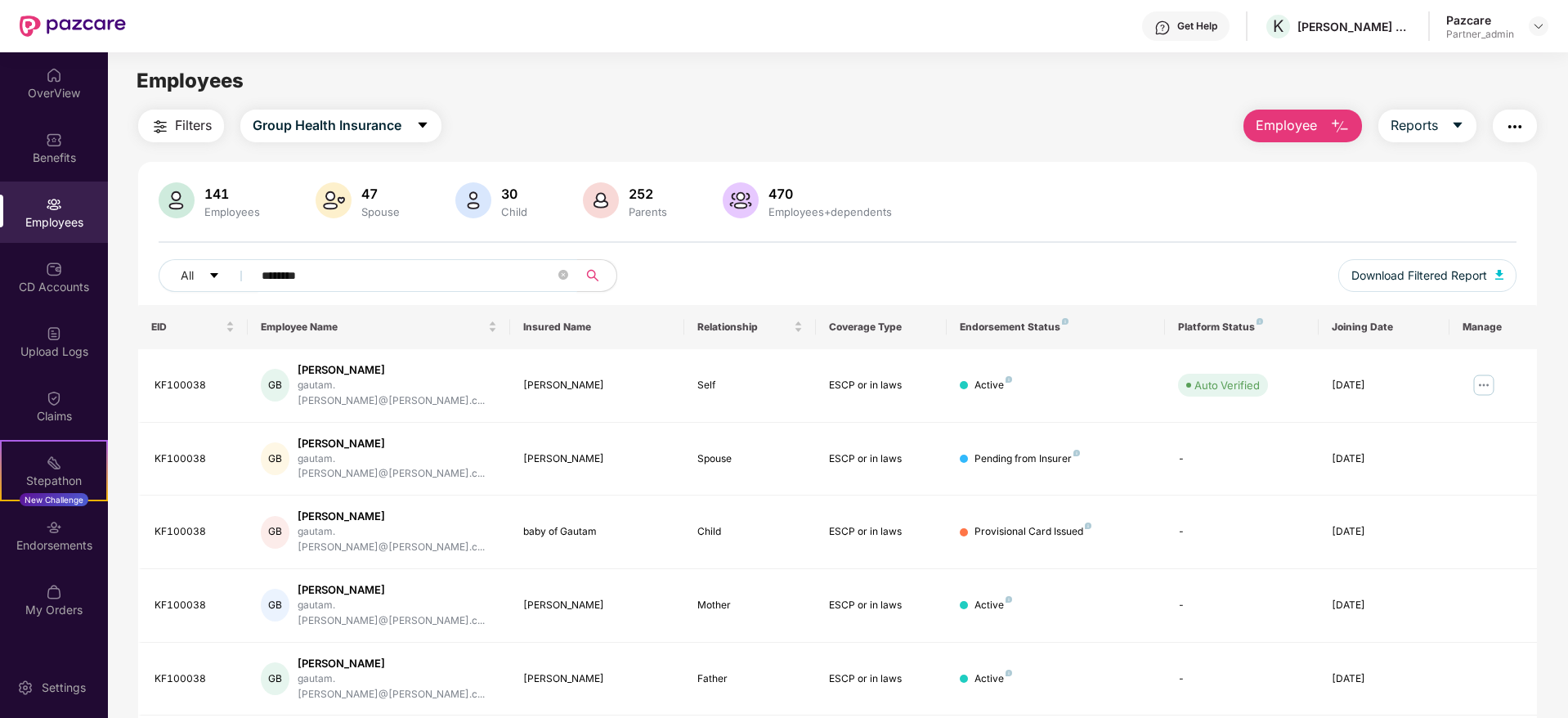
scroll to position [52, 0]
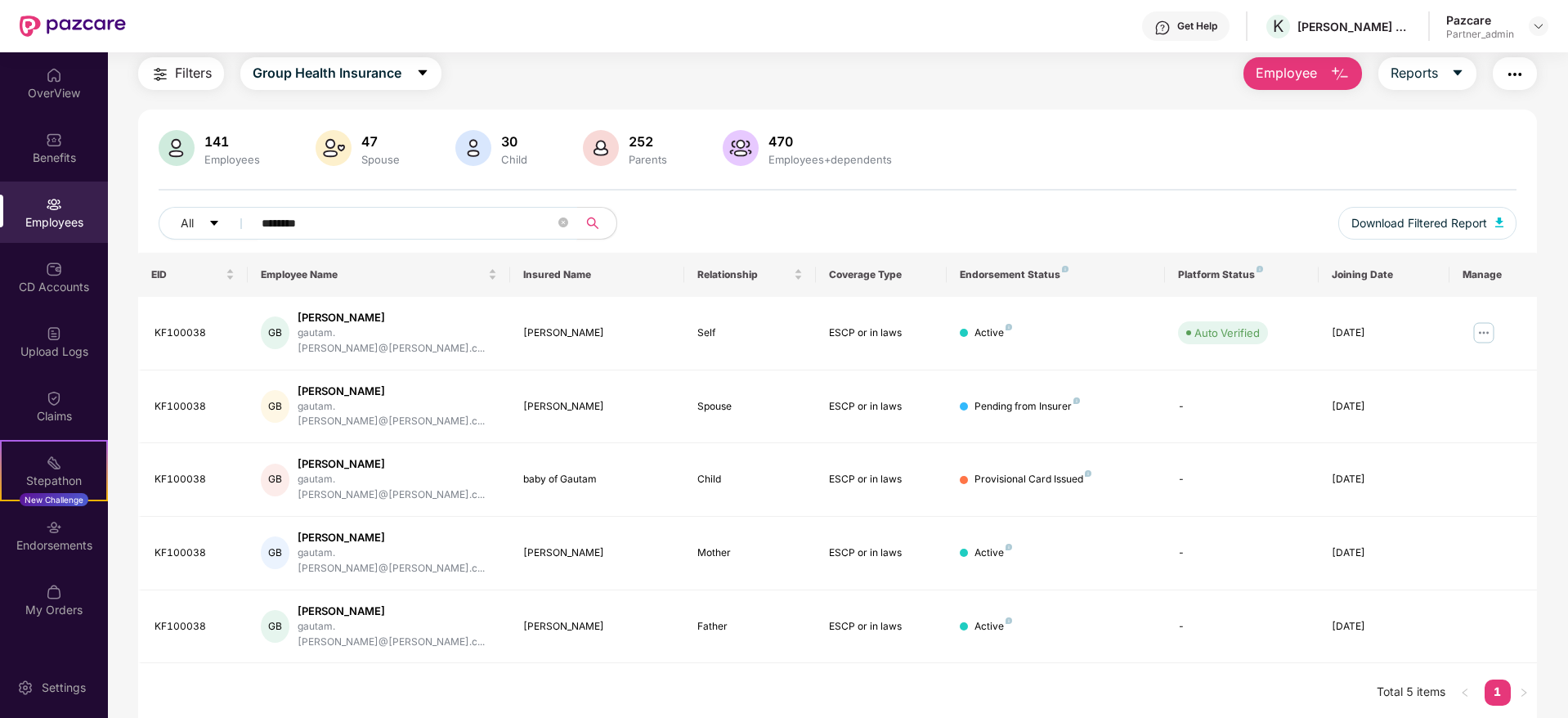
type input "********"
